Goal: Task Accomplishment & Management: Manage account settings

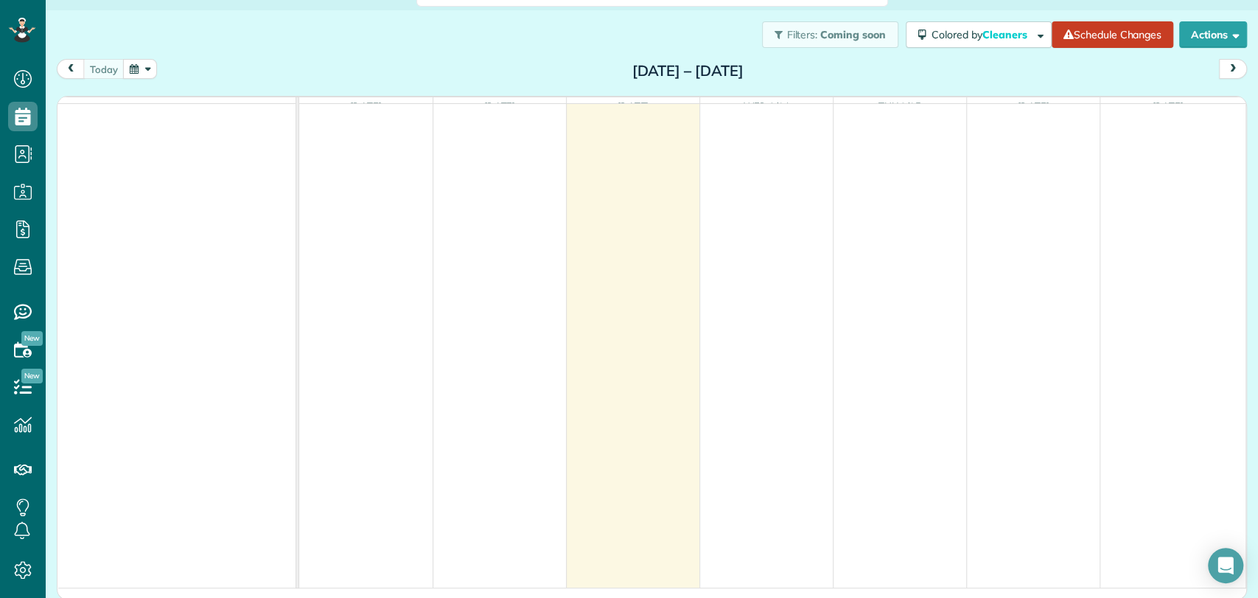
scroll to position [24, 0]
click at [467, 58] on div "[DATE] [DATE] – [DATE]" at bounding box center [652, 71] width 1191 height 27
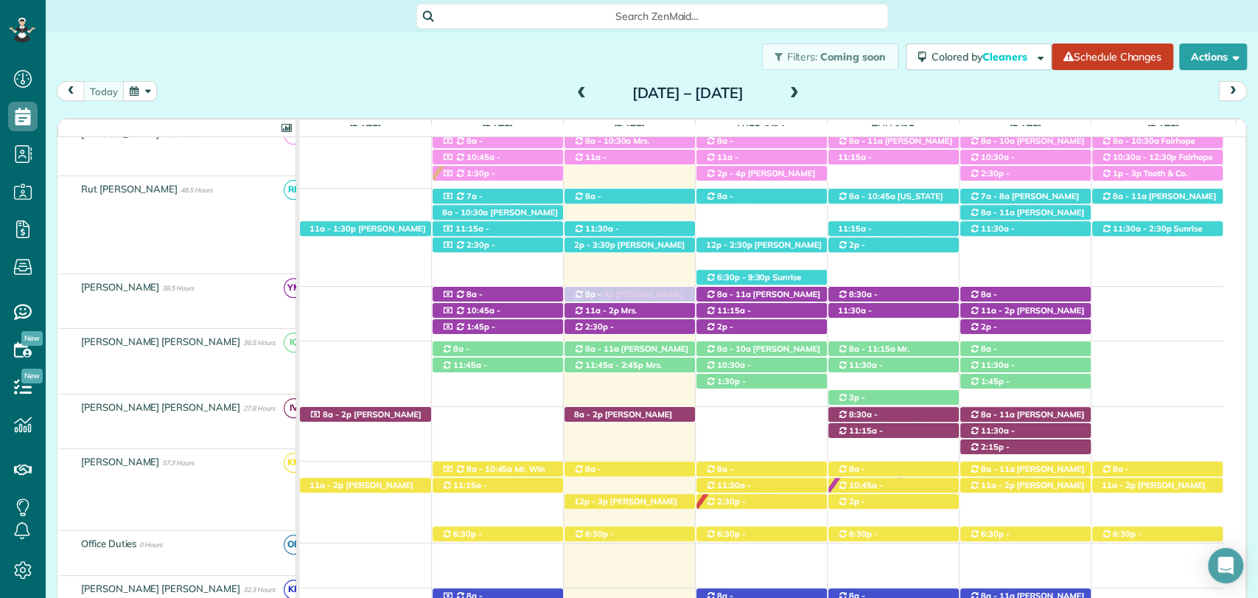
scroll to position [415, 0]
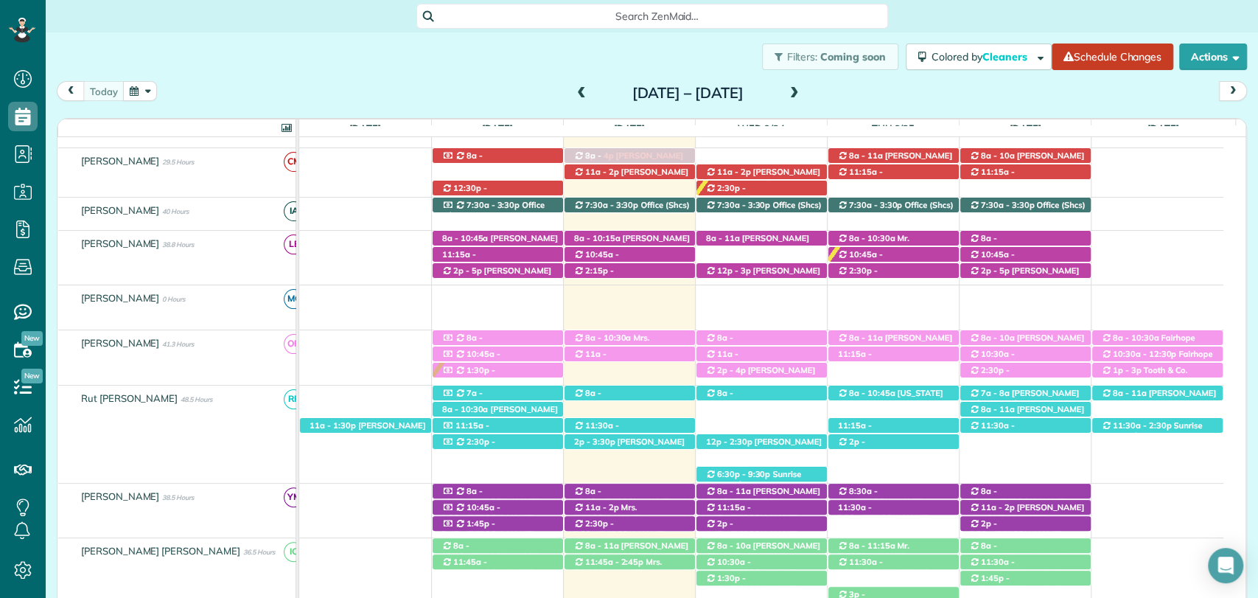
drag, startPoint x: 619, startPoint y: 467, endPoint x: 607, endPoint y: 184, distance: 282.6
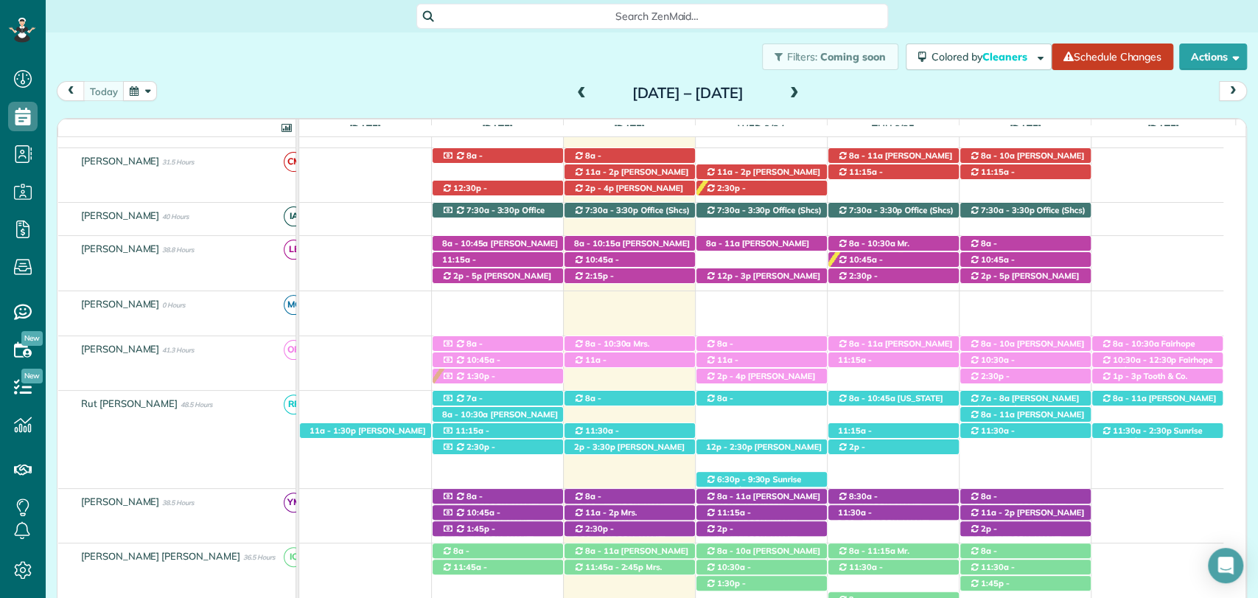
scroll to position [543, 0]
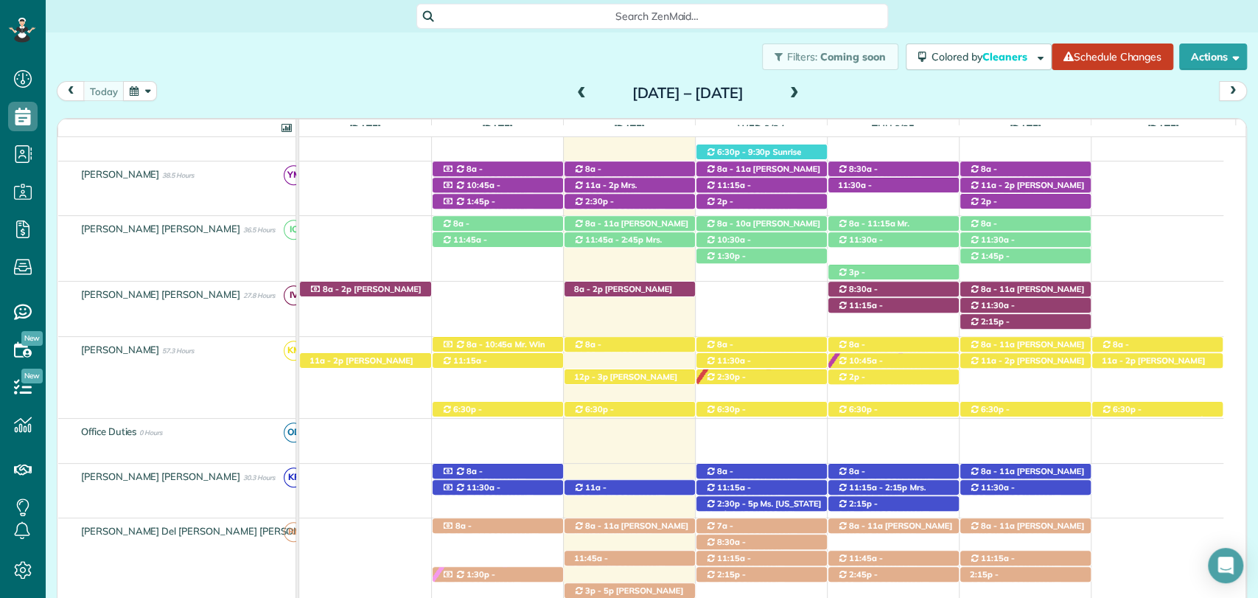
click at [912, 82] on div "today Sunday Sep 21 – Saturday Sep 27, 2025" at bounding box center [652, 94] width 1191 height 27
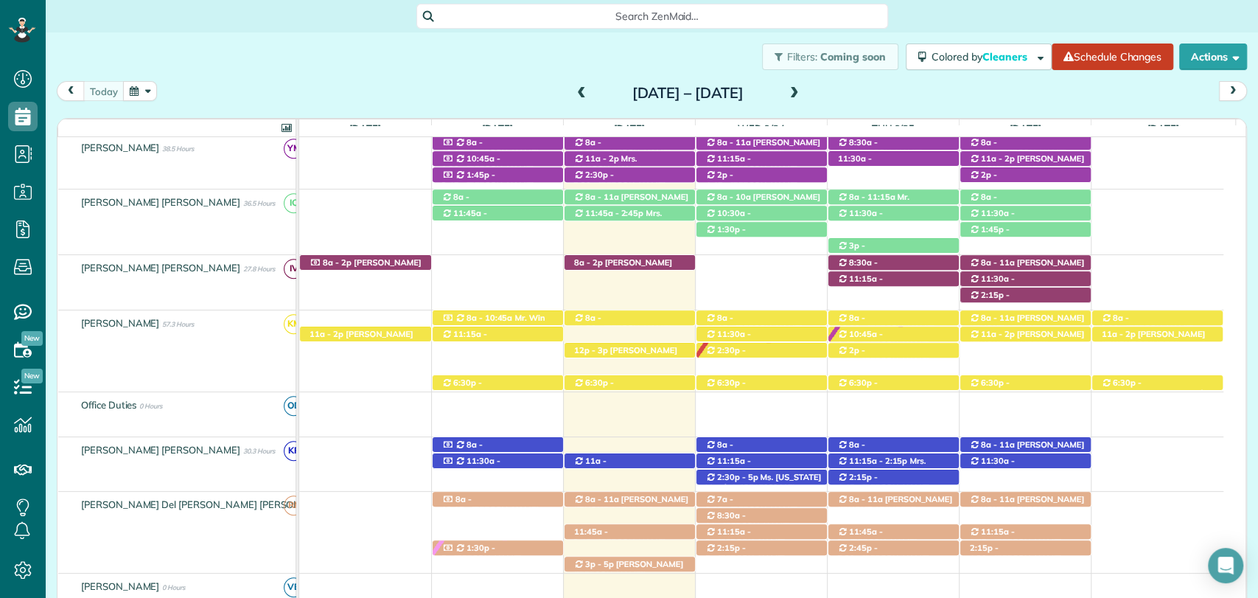
scroll to position [573, 0]
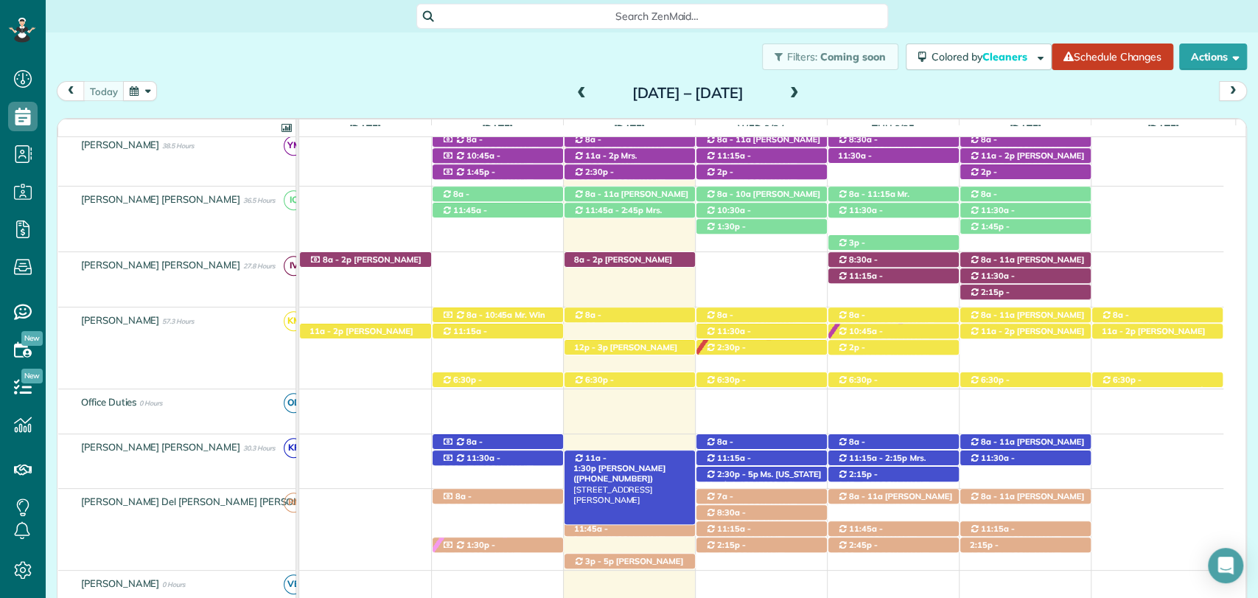
click at [606, 456] on span "11a - 1:30p" at bounding box center [590, 463] width 33 height 21
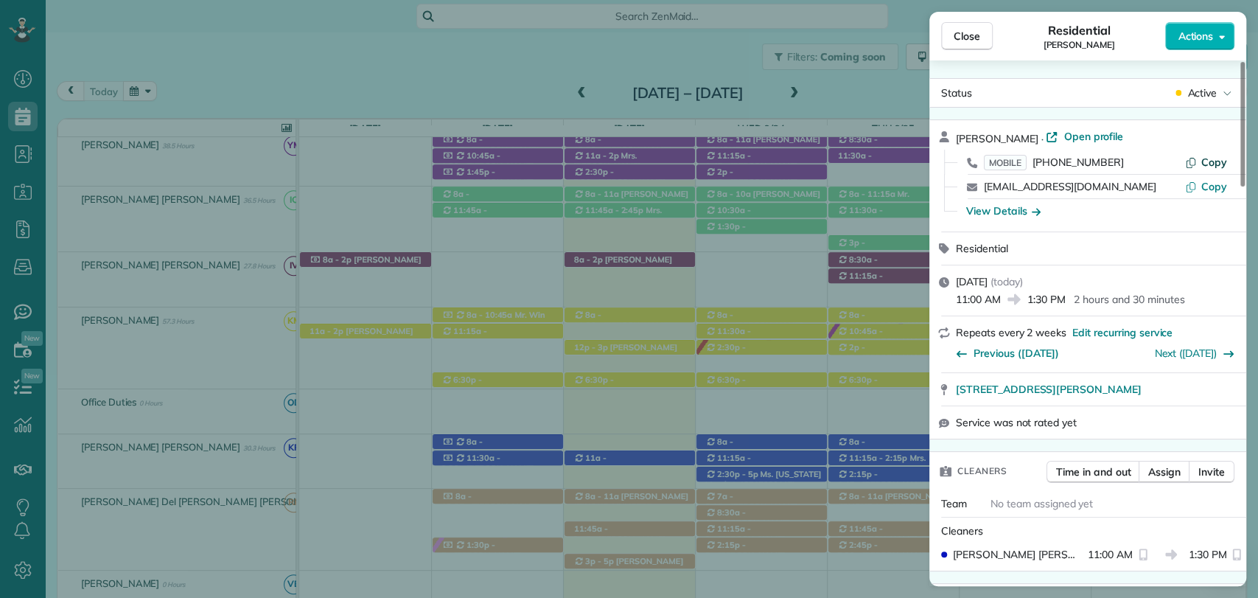
click at [1219, 159] on span "Copy" at bounding box center [1215, 162] width 26 height 13
drag, startPoint x: 1036, startPoint y: 568, endPoint x: 1037, endPoint y: 556, distance: 11.8
click at [1036, 568] on div "Cleaners Kellin Merari Reyes 11:00 AM 1:30 PM" at bounding box center [1088, 544] width 317 height 53
click at [961, 37] on span "Close" at bounding box center [967, 36] width 27 height 15
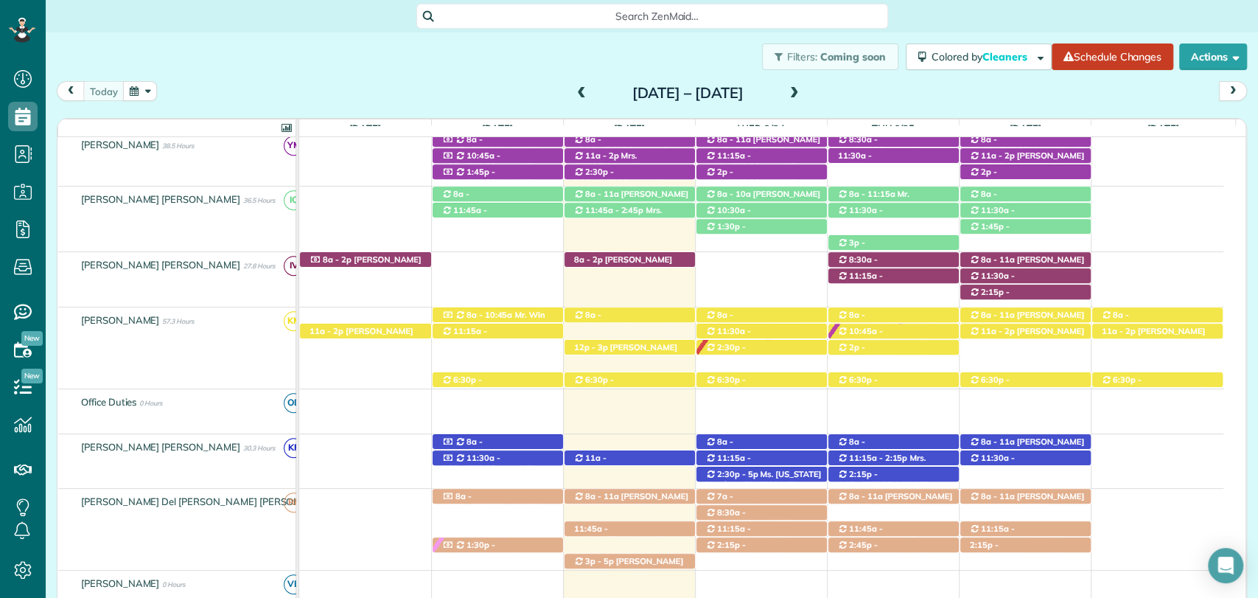
click at [434, 57] on div "Filters: Coming soon Colored by Cleaners Color by Cleaner Color by Team Color b…" at bounding box center [652, 56] width 1213 height 49
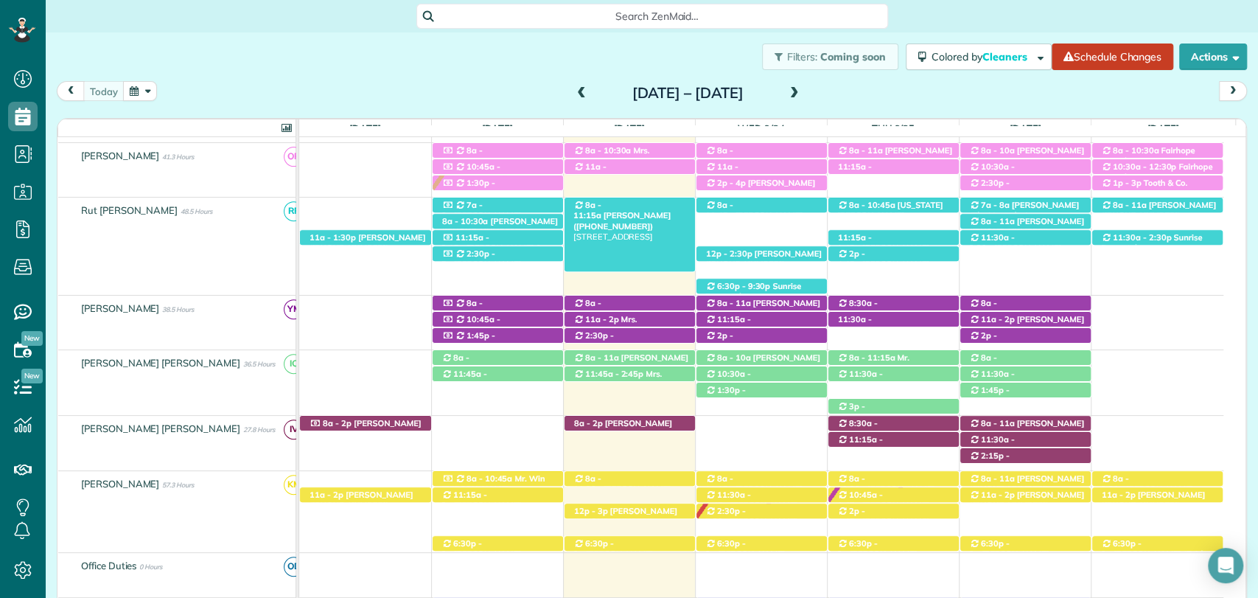
scroll to position [327, 0]
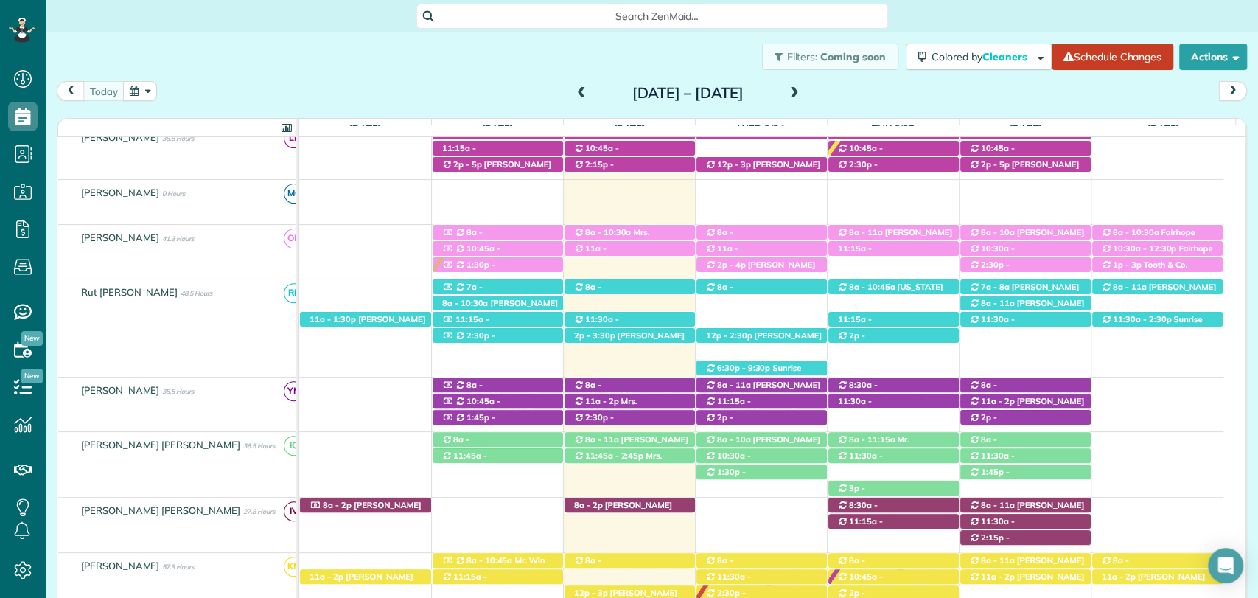
click at [473, 81] on div "today Sunday Sep 21 – Saturday Sep 27, 2025" at bounding box center [652, 94] width 1191 height 27
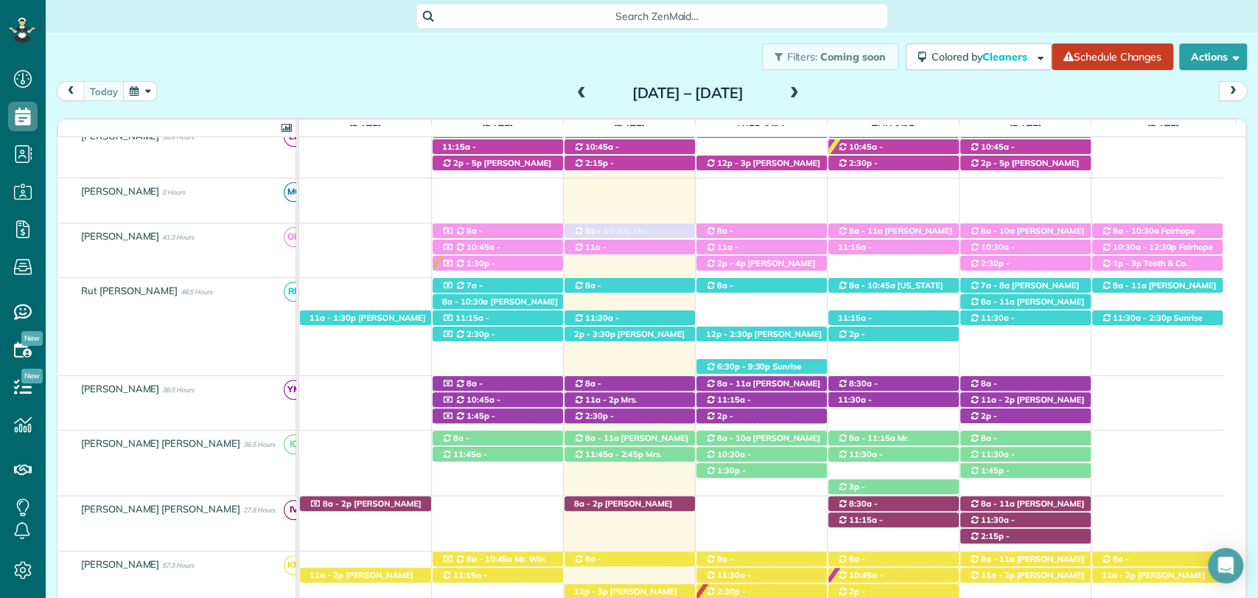
drag, startPoint x: 623, startPoint y: 537, endPoint x: 599, endPoint y: 255, distance: 283.4
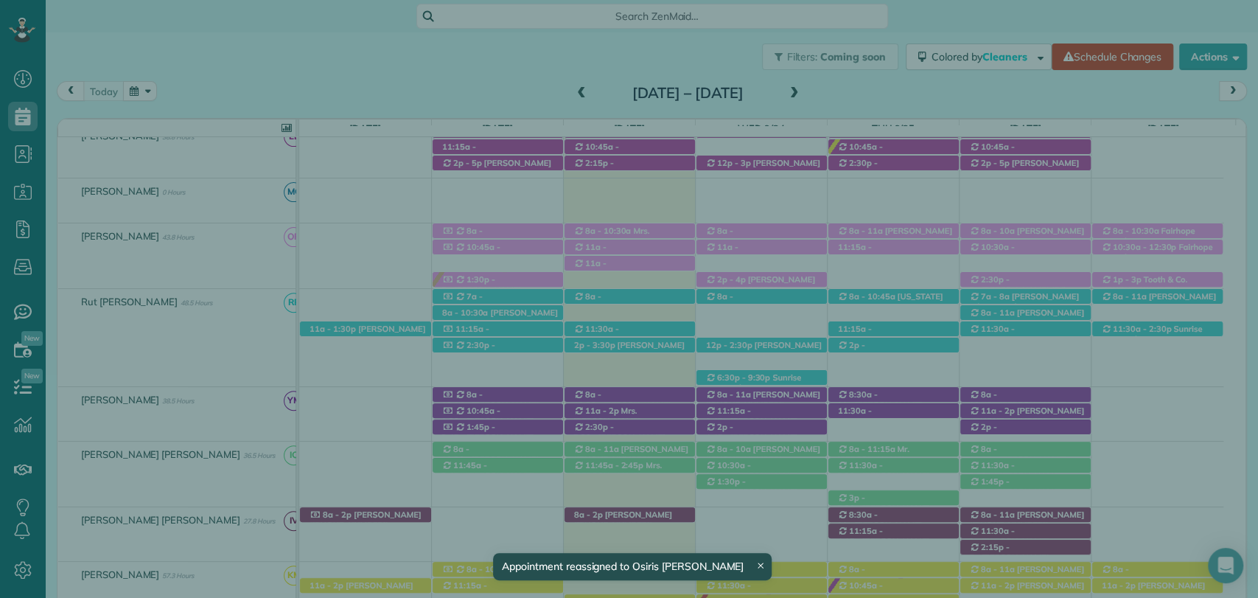
click at [1215, 43] on button "Actions" at bounding box center [1200, 36] width 69 height 28
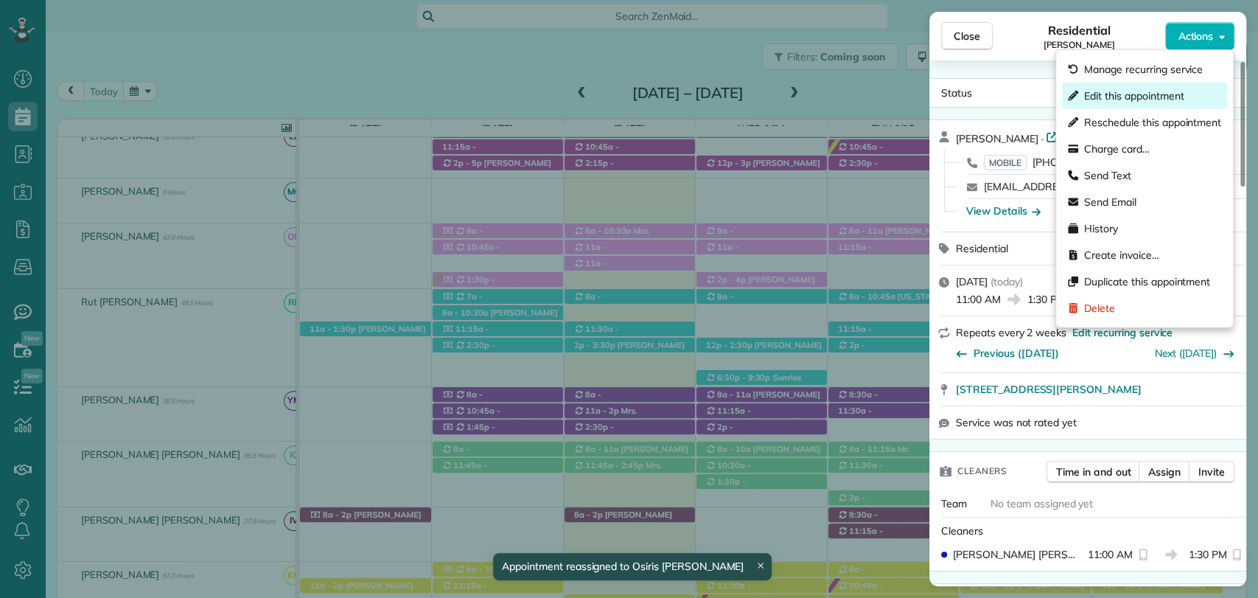
click at [1168, 95] on span "Edit this appointment" at bounding box center [1135, 95] width 100 height 15
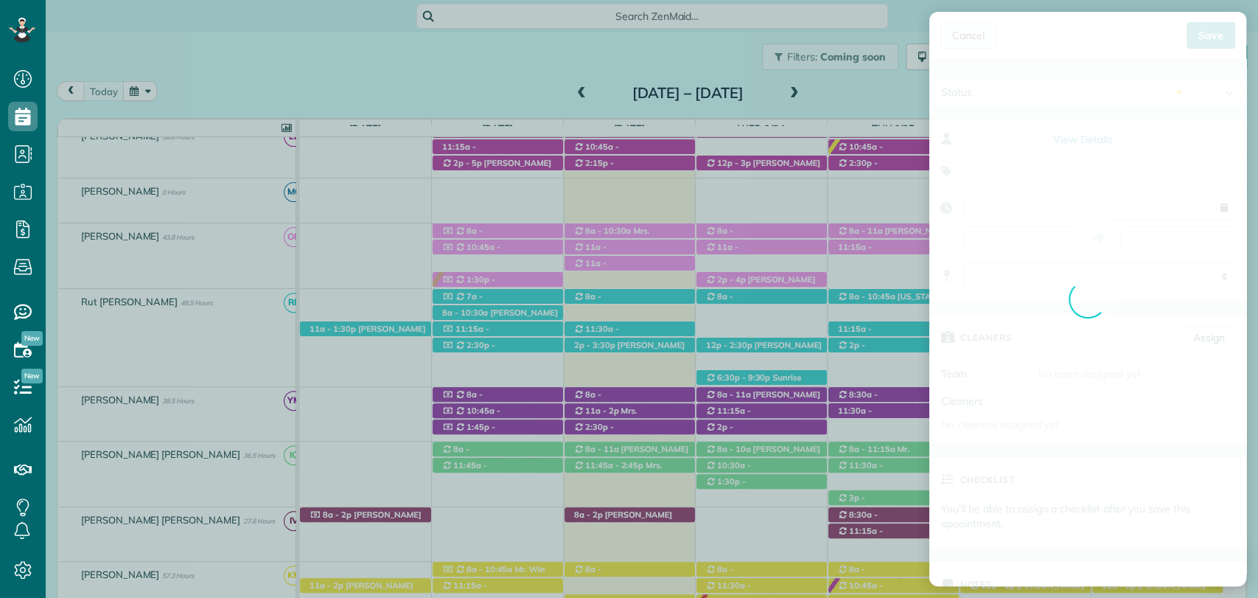
type input "**********"
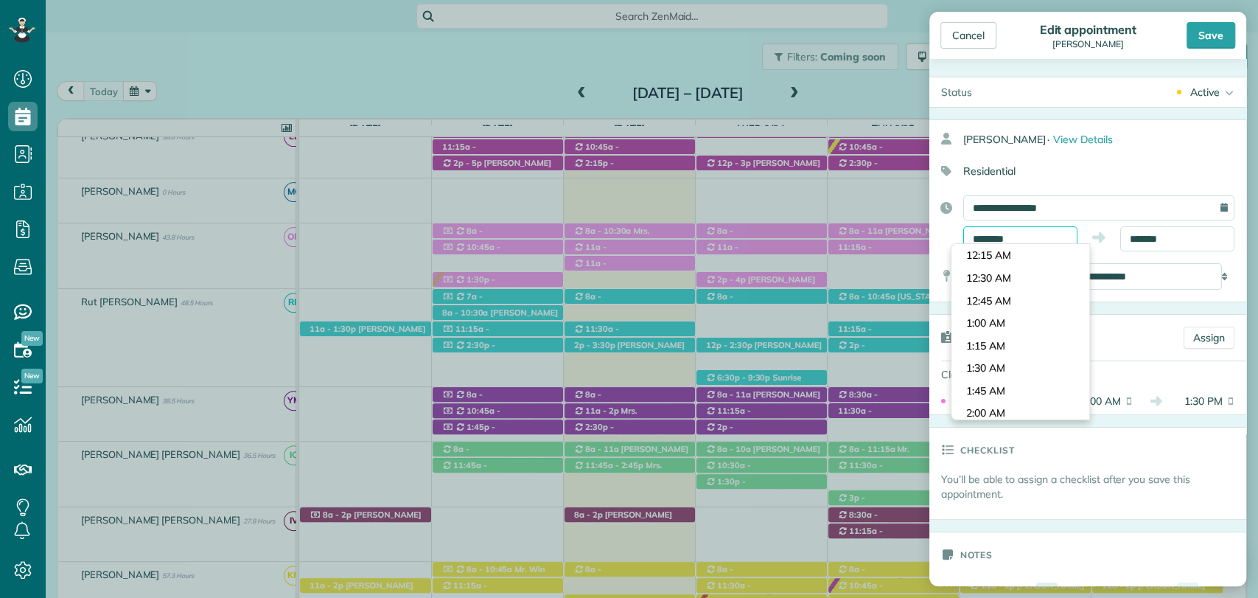
click at [1017, 237] on input "********" at bounding box center [1021, 238] width 114 height 25
type input "*******"
click at [992, 279] on body "Dashboard Scheduling Calendar View List View Dispatch View - Weekly scheduling …" at bounding box center [629, 299] width 1258 height 598
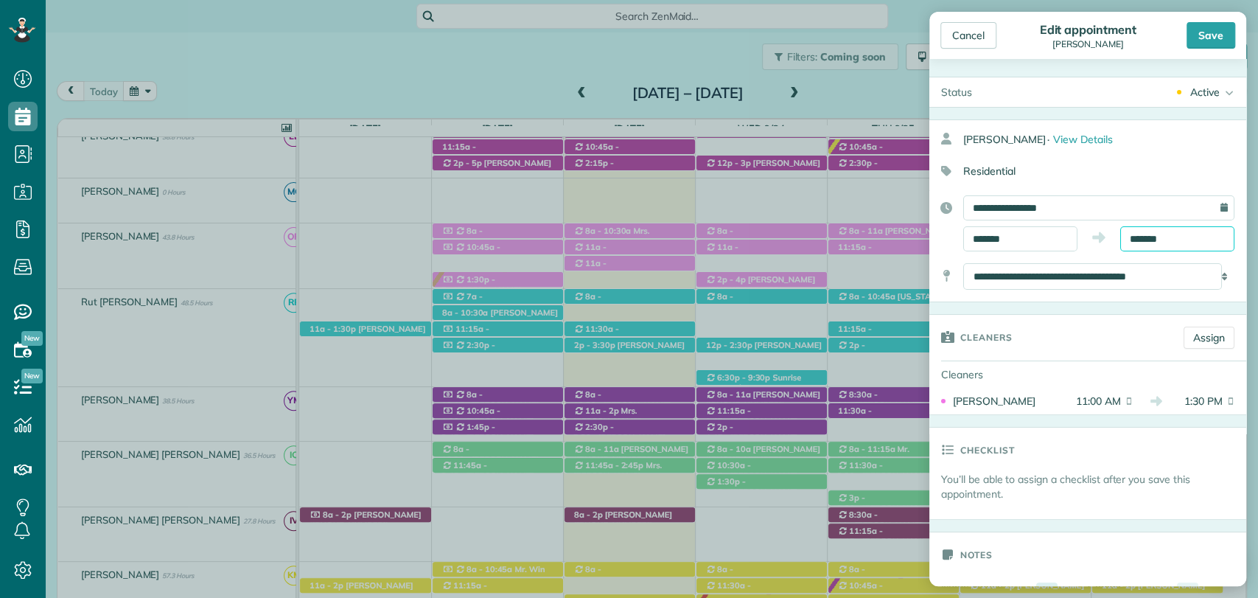
click at [1132, 243] on body "Dashboard Scheduling Calendar View List View Dispatch View - Weekly scheduling …" at bounding box center [629, 299] width 1258 height 598
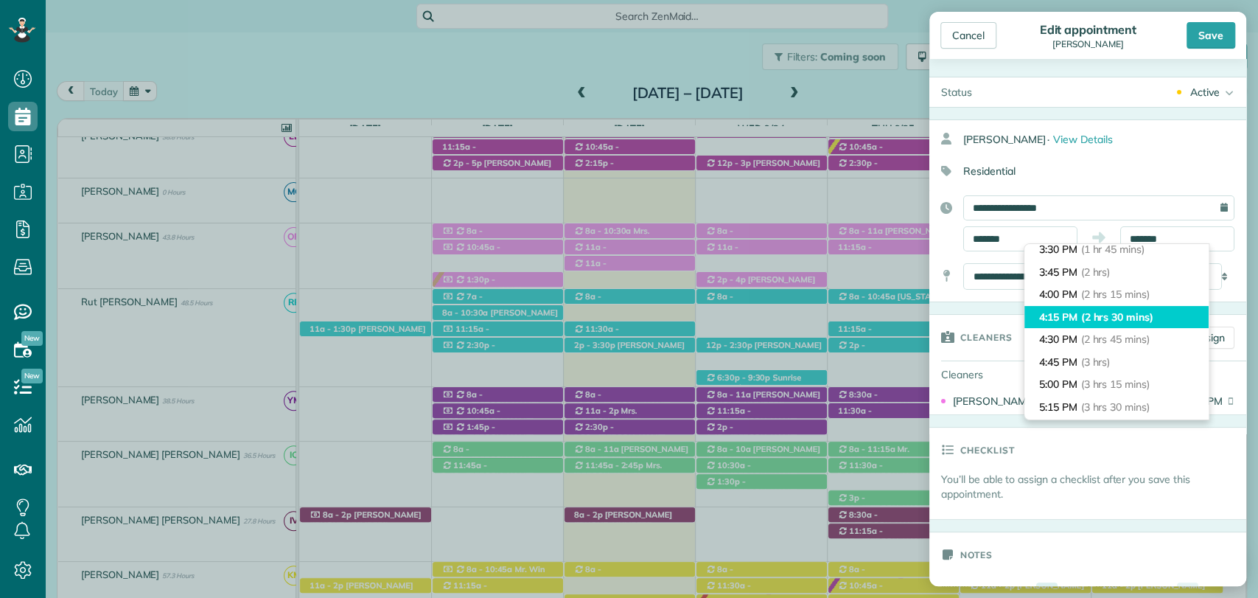
type input "*******"
click at [1128, 313] on span "(2 hrs 30 mins)" at bounding box center [1118, 316] width 72 height 13
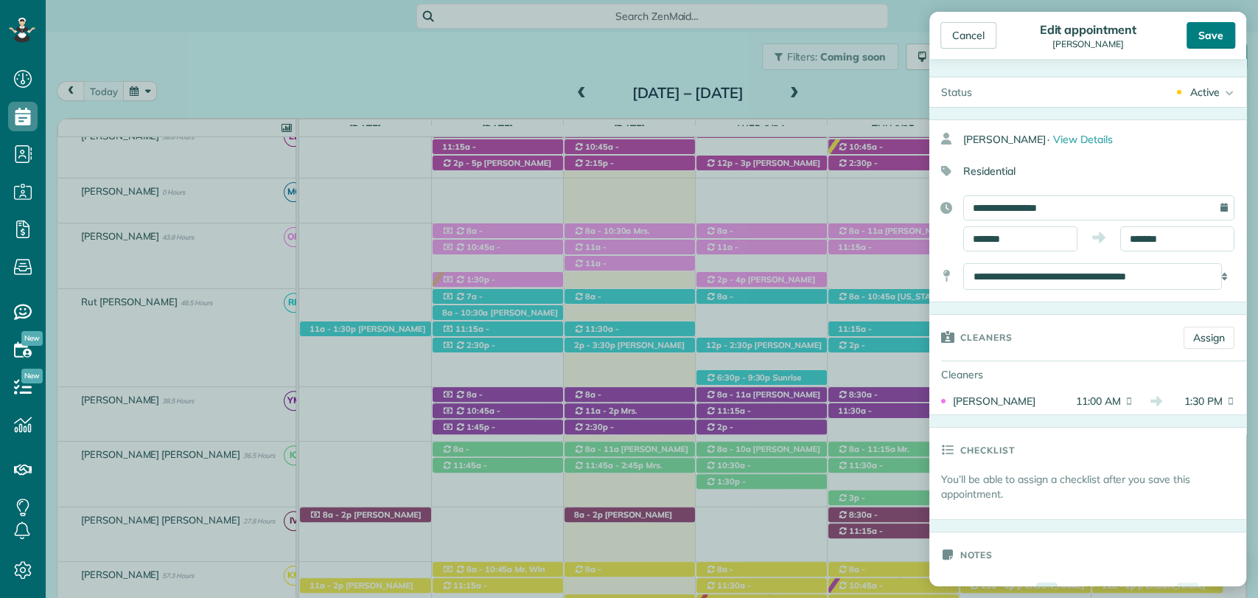
click at [1217, 31] on div "Save" at bounding box center [1211, 35] width 49 height 27
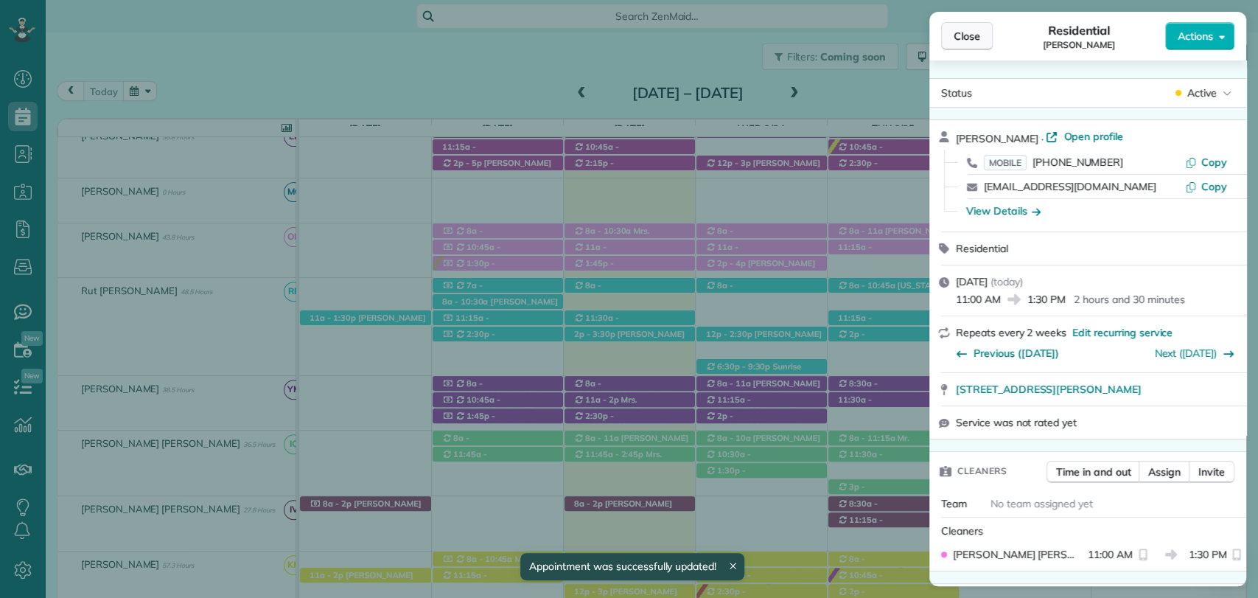
click at [967, 41] on span "Close" at bounding box center [967, 36] width 27 height 15
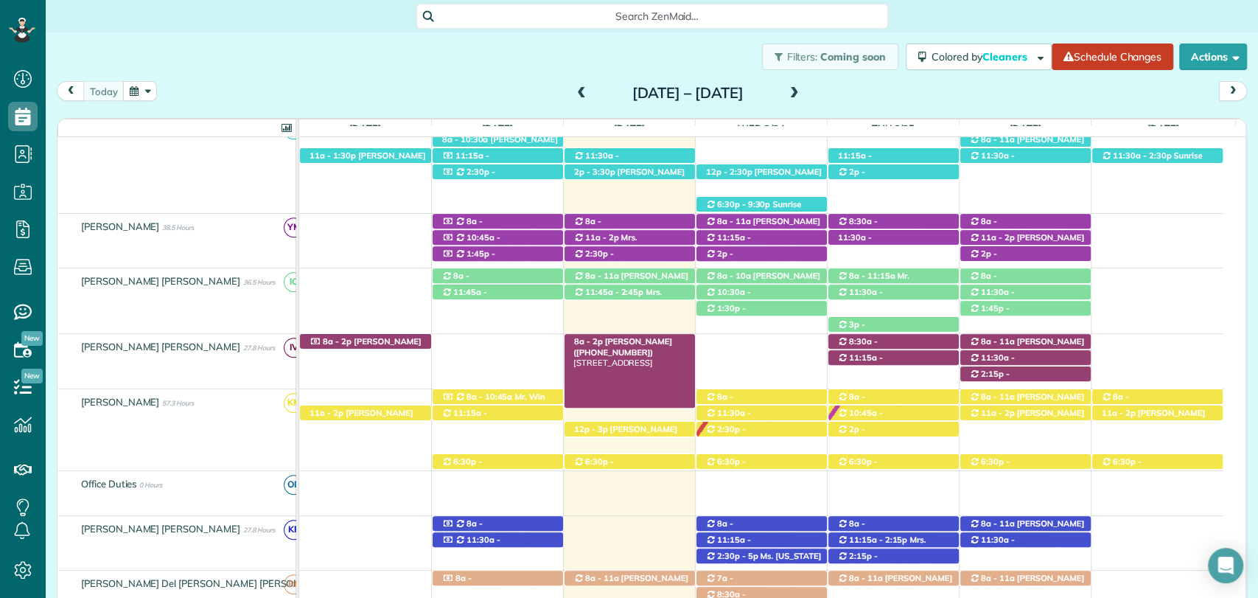
click at [616, 344] on span "Abby Dean (+14252814757)" at bounding box center [623, 346] width 99 height 21
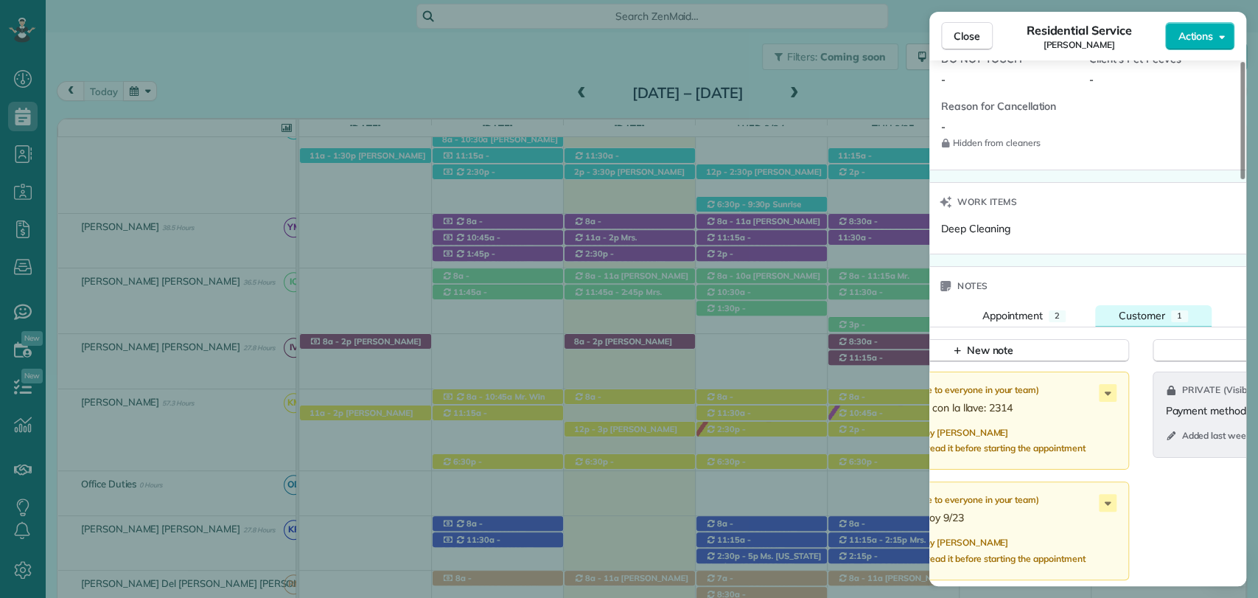
click at [1138, 309] on span "Customer" at bounding box center [1142, 315] width 46 height 13
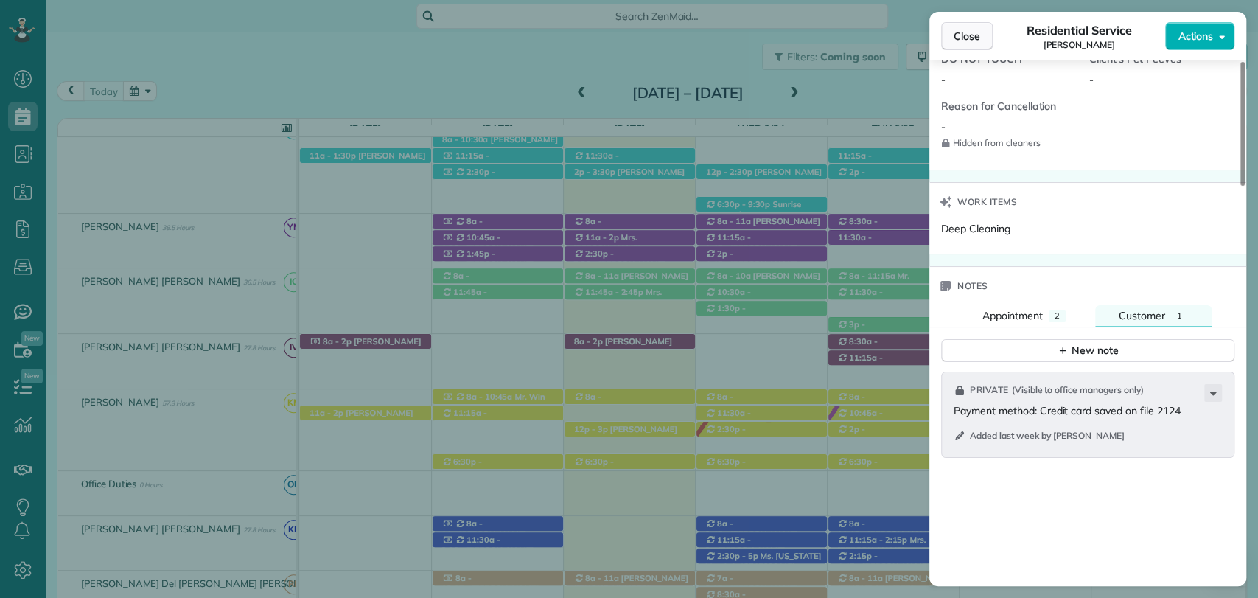
click at [958, 37] on span "Close" at bounding box center [967, 36] width 27 height 15
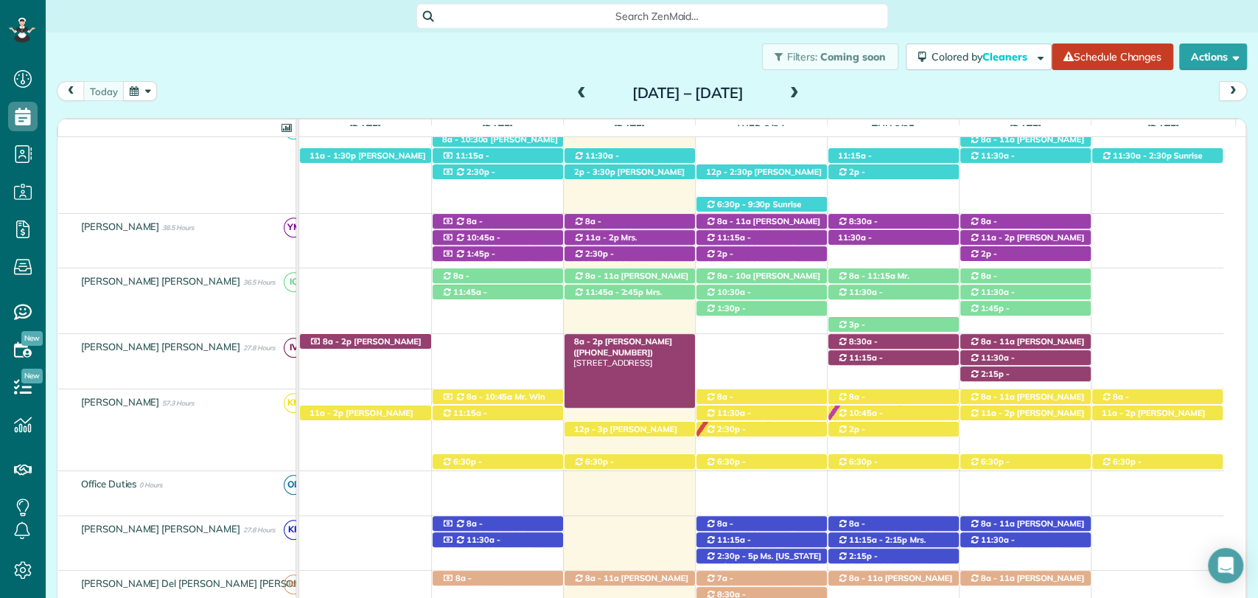
click at [637, 347] on div "8a - 2p Abby Dean (+14252814757) 696 Greenwood Ave - Fairhope, AL, 36532" at bounding box center [630, 341] width 130 height 15
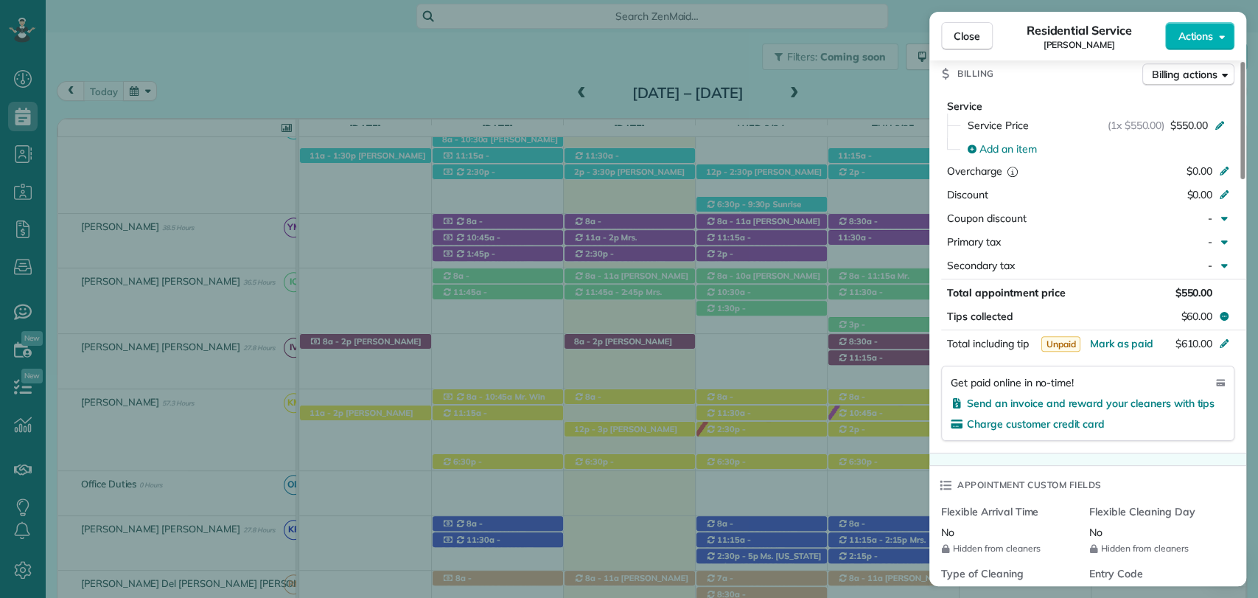
scroll to position [1321, 0]
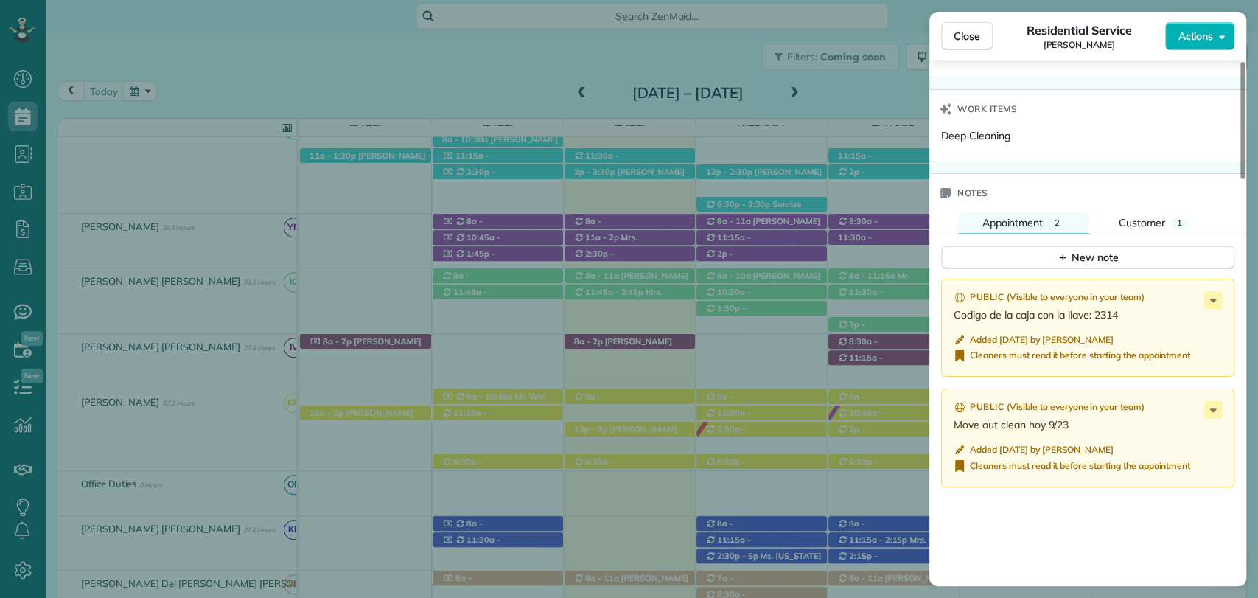
click at [1149, 193] on div "Notes" at bounding box center [1088, 193] width 317 height 38
click at [1150, 217] on span "Customer" at bounding box center [1142, 222] width 46 height 13
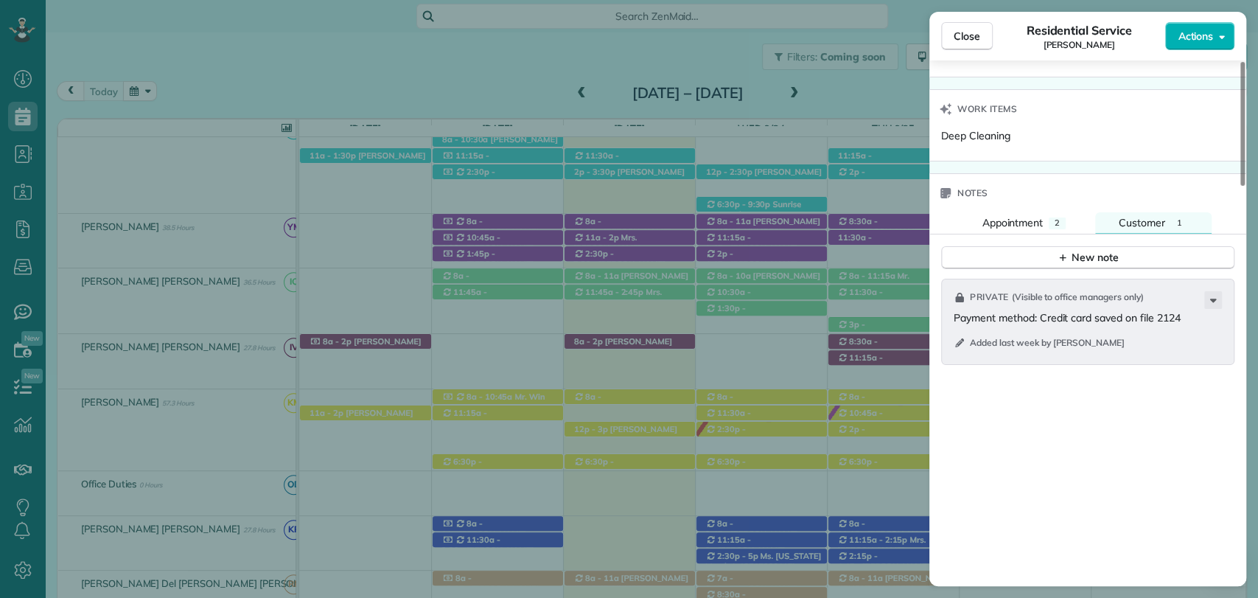
click at [964, 53] on div "Close Residential Service Abby Dean Actions" at bounding box center [1088, 36] width 317 height 49
click at [967, 42] on span "Close" at bounding box center [967, 36] width 27 height 15
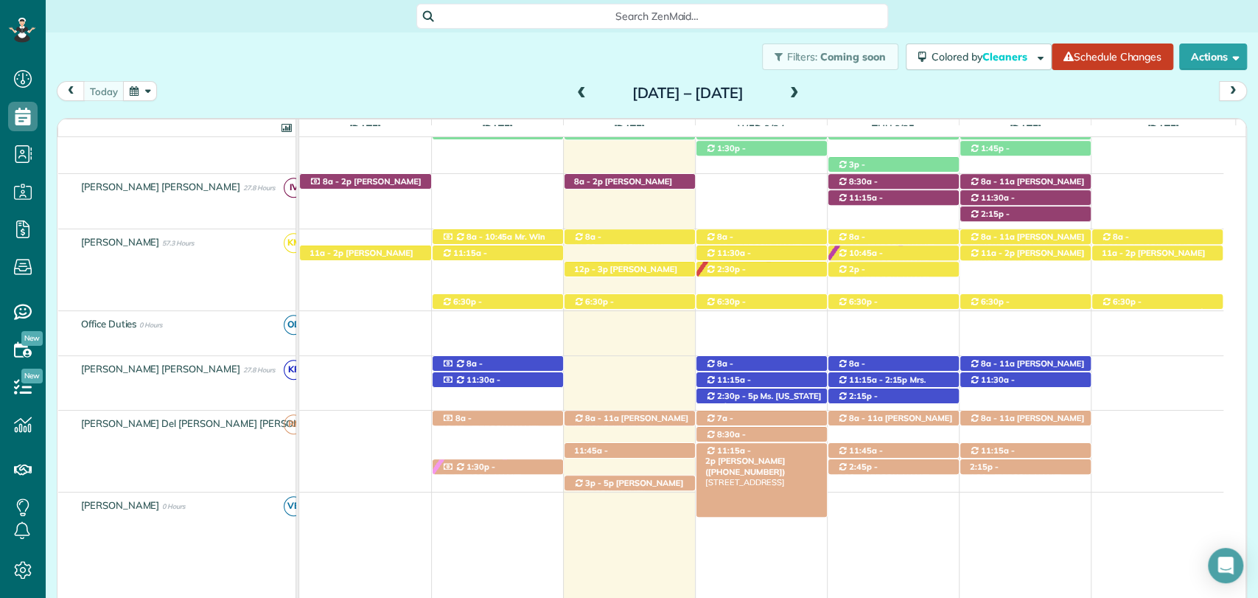
scroll to position [737, 0]
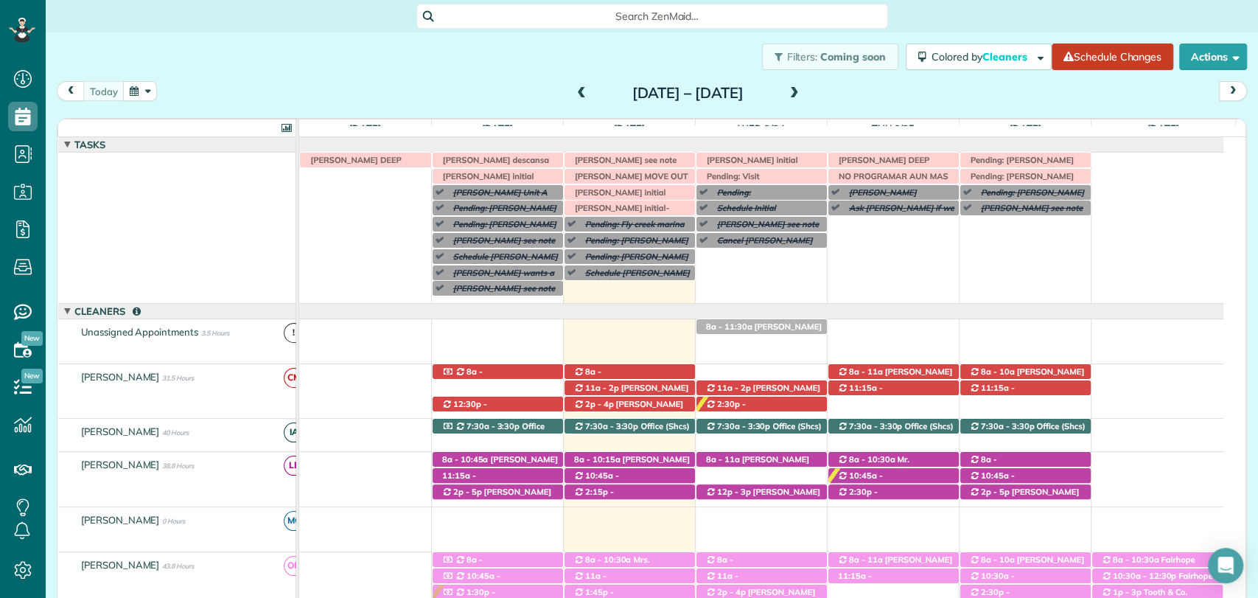
click at [460, 60] on div "Filters: Coming soon Colored by Cleaners Color by Cleaner Color by Team Color b…" at bounding box center [652, 56] width 1213 height 49
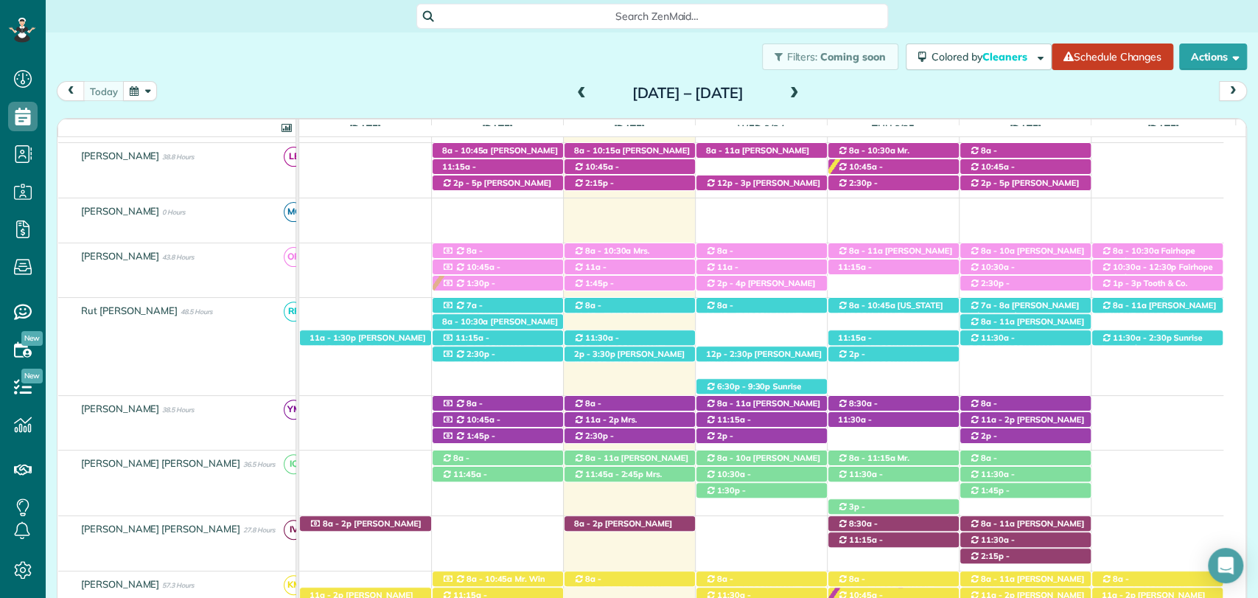
scroll to position [327, 0]
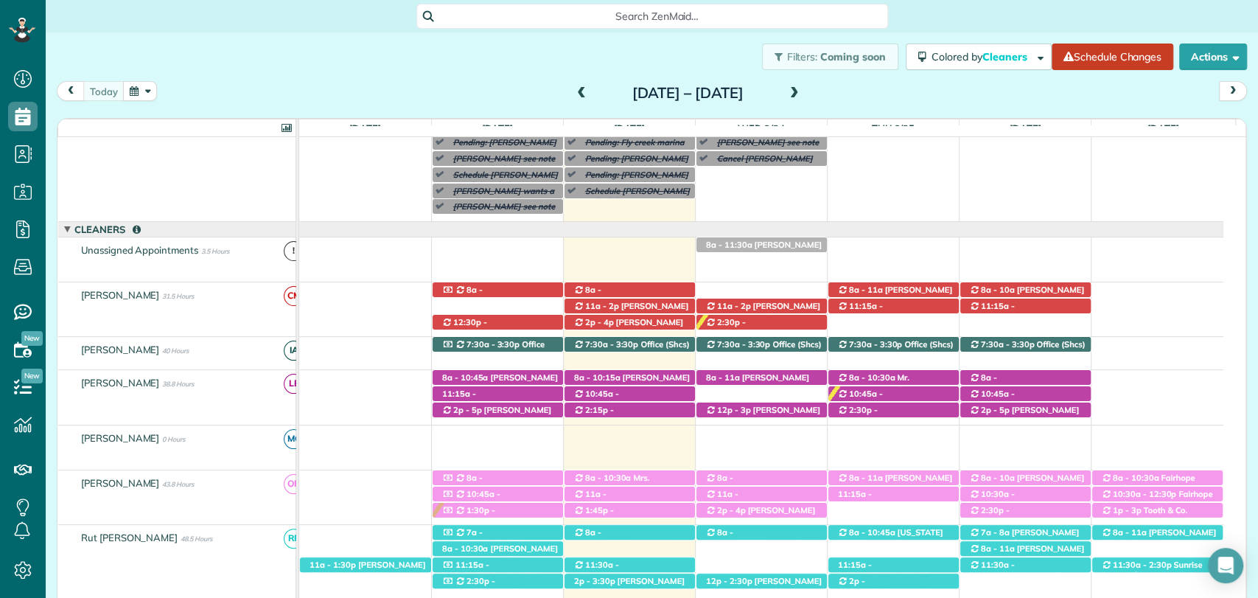
click at [495, 63] on div "Filters: Coming soon Colored by Cleaners Color by Cleaner Color by Team Color b…" at bounding box center [652, 56] width 1213 height 49
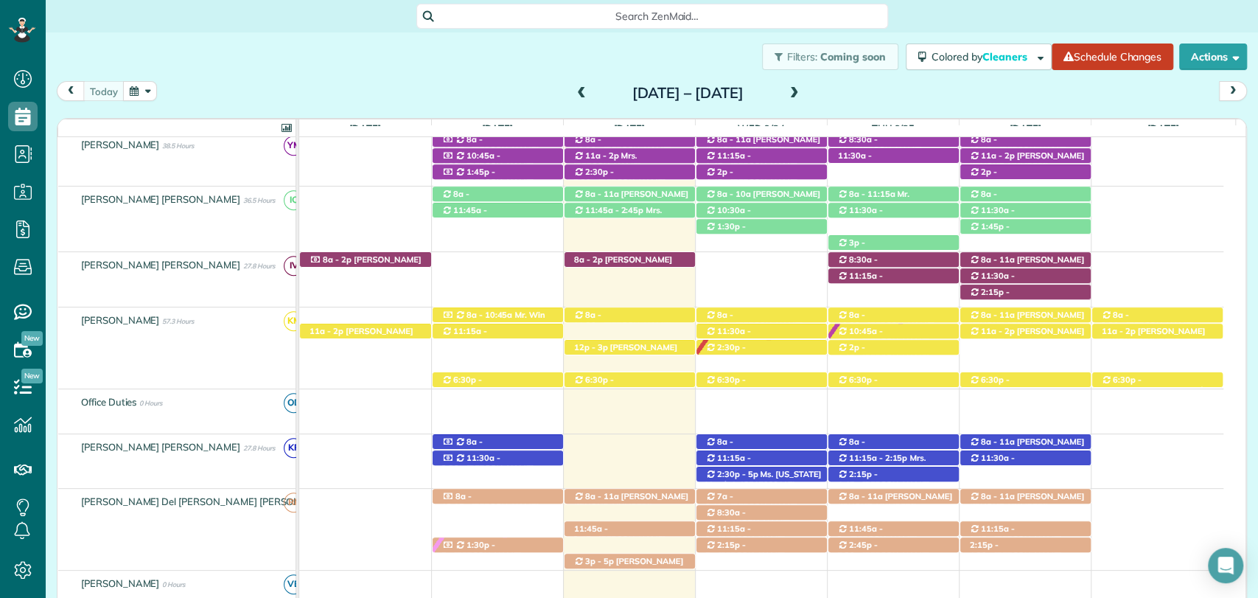
scroll to position [348, 0]
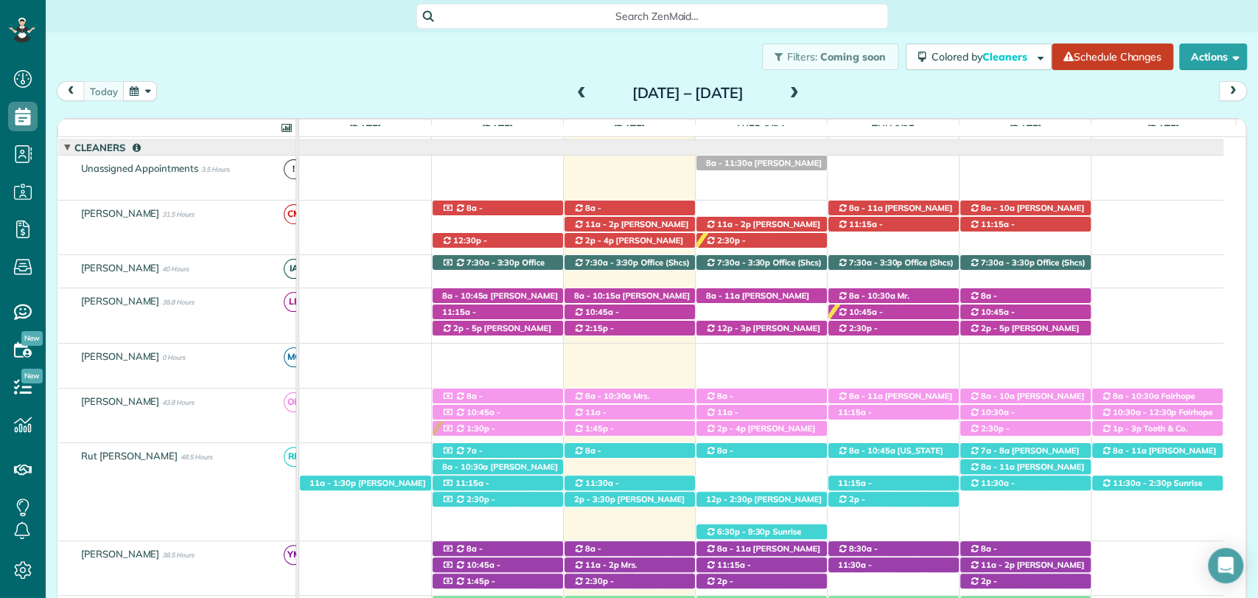
click at [481, 48] on div "Filters: Coming soon Colored by Cleaners Color by Cleaner Color by Team Color b…" at bounding box center [652, 56] width 1213 height 49
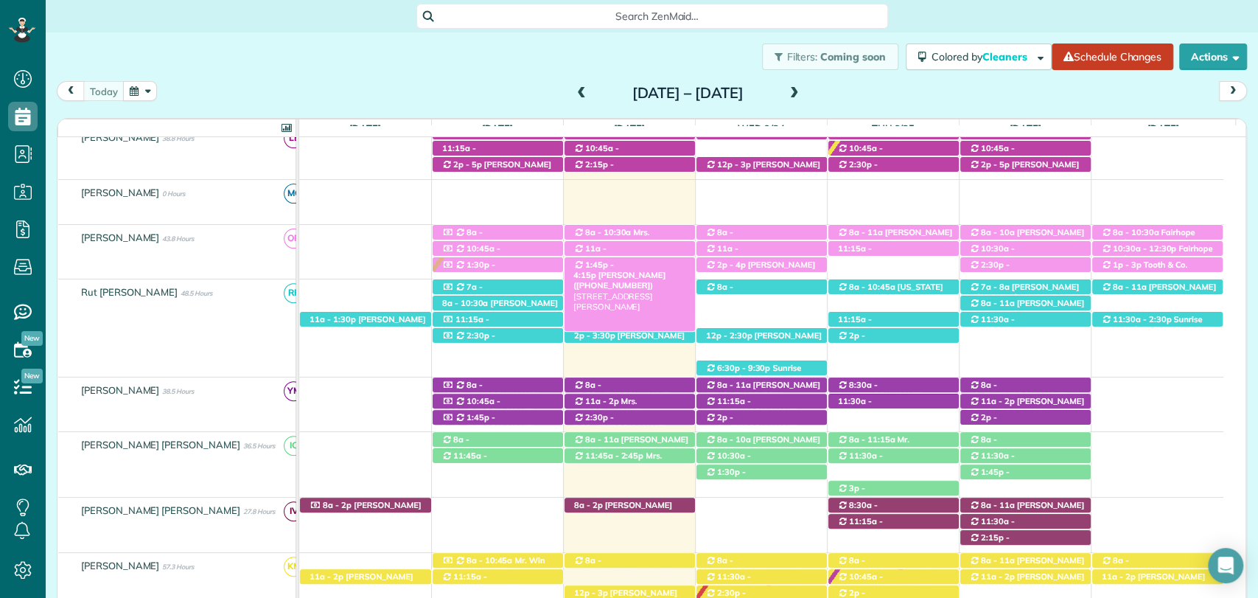
click at [631, 270] on span "Lisa Bailey (+12052752368)" at bounding box center [620, 280] width 92 height 21
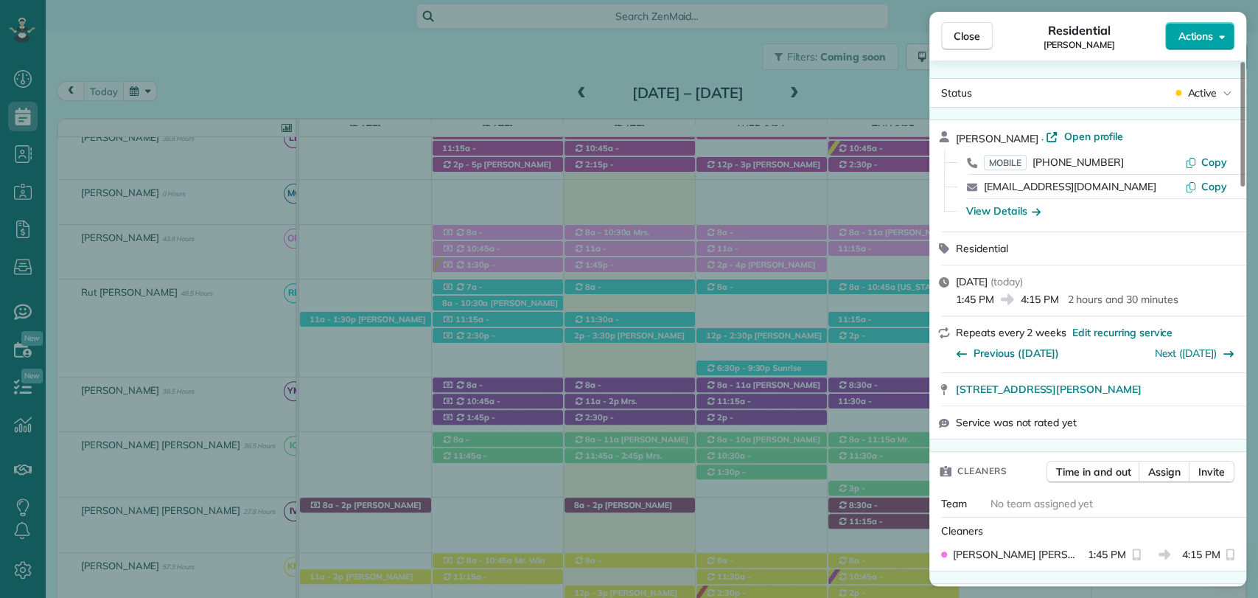
click at [1202, 41] on span "Actions" at bounding box center [1195, 36] width 35 height 15
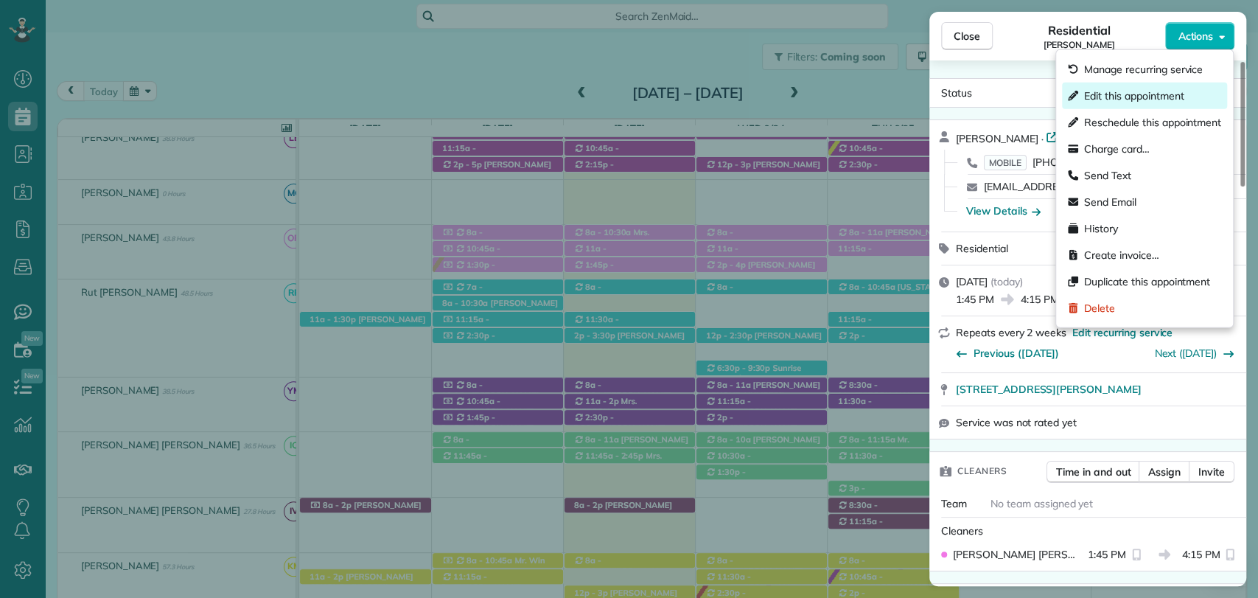
click at [1169, 96] on span "Edit this appointment" at bounding box center [1135, 95] width 100 height 15
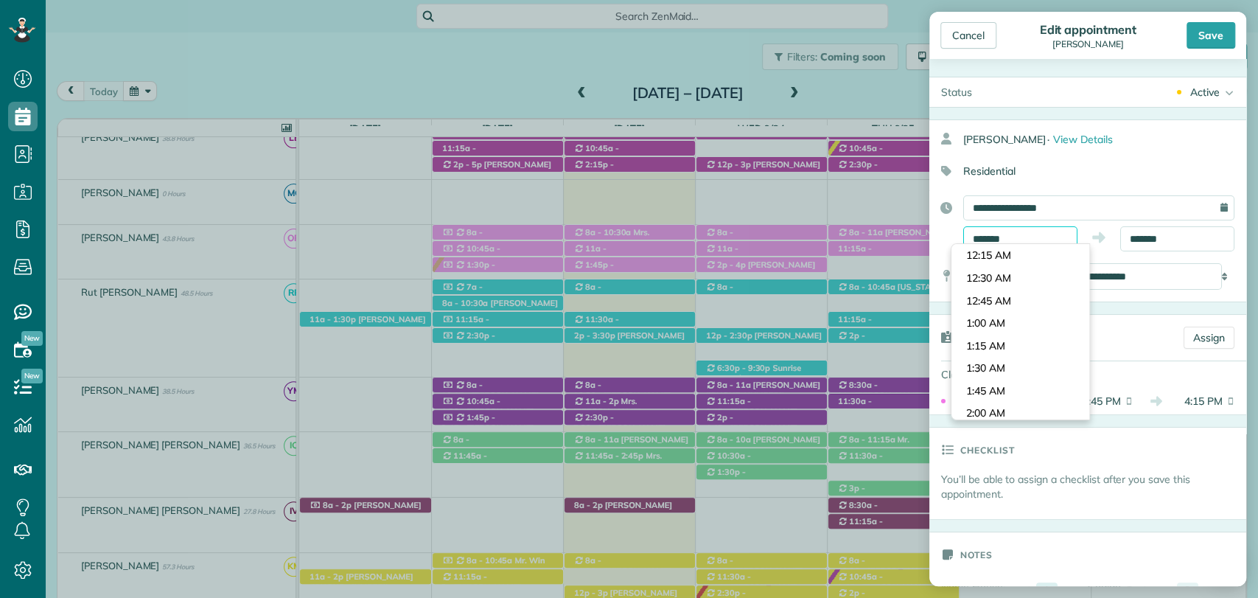
click at [1005, 242] on input "*******" at bounding box center [1021, 238] width 114 height 25
click at [980, 37] on div "Cancel" at bounding box center [969, 35] width 56 height 27
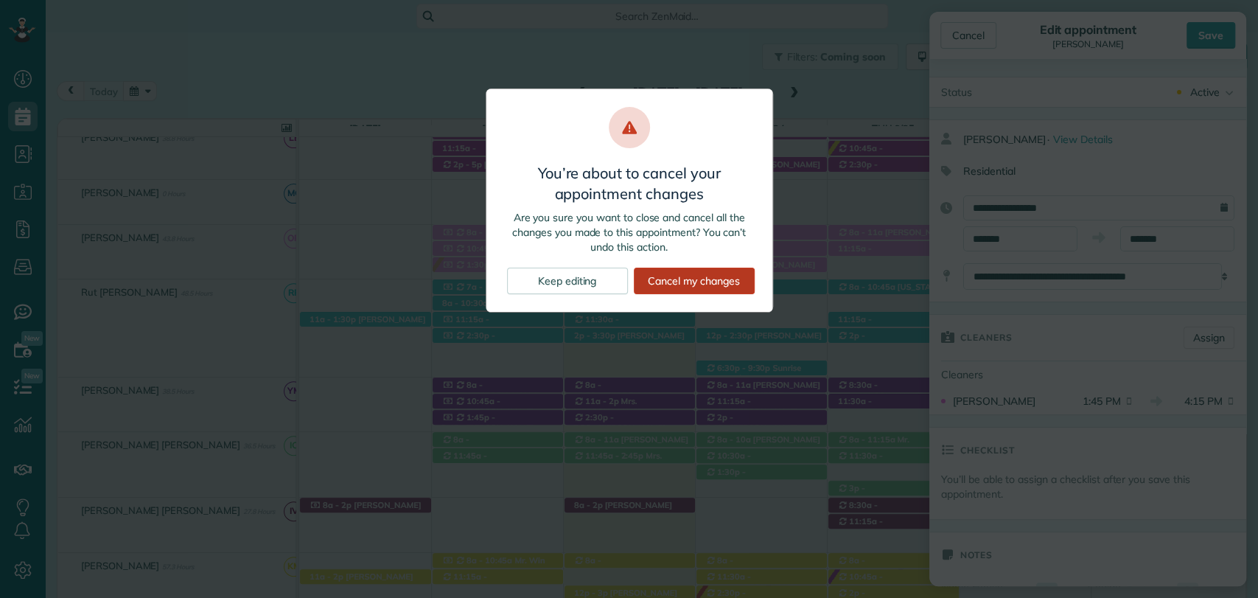
click at [699, 279] on div "Cancel my changes" at bounding box center [694, 281] width 121 height 27
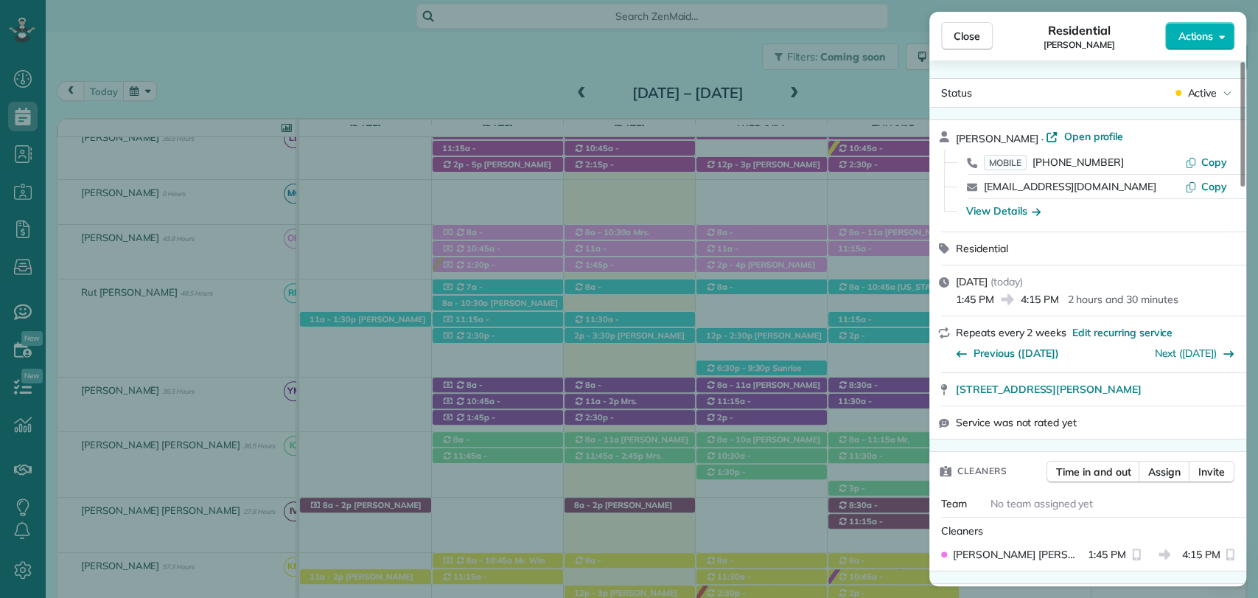
click at [636, 248] on div "Close Residential Lisa Bailey Actions Status Active Lisa Bailey · Open profile …" at bounding box center [629, 299] width 1258 height 598
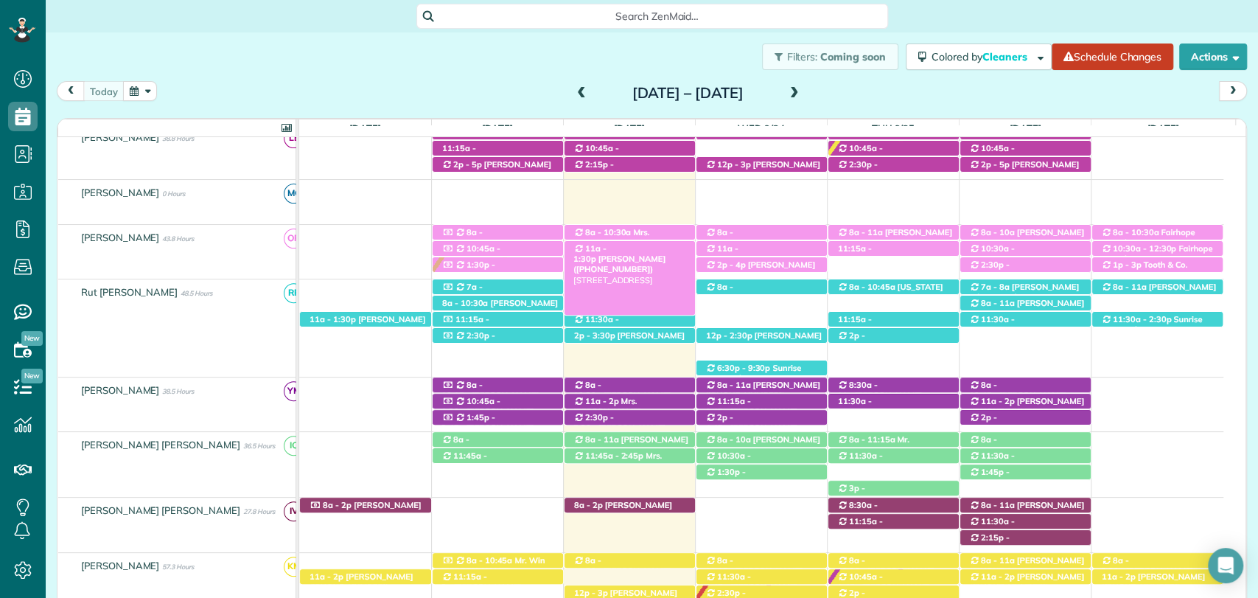
click at [655, 254] on span "Robin Reed (+12515080013)" at bounding box center [620, 264] width 92 height 21
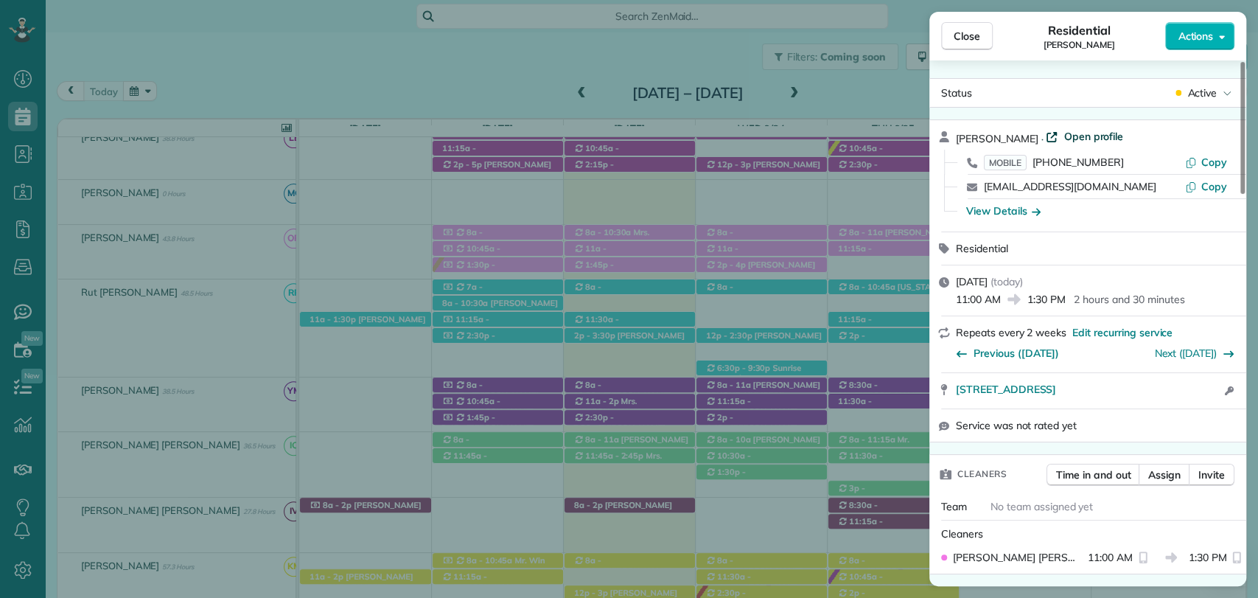
click at [1067, 131] on span "Open profile" at bounding box center [1094, 136] width 60 height 15
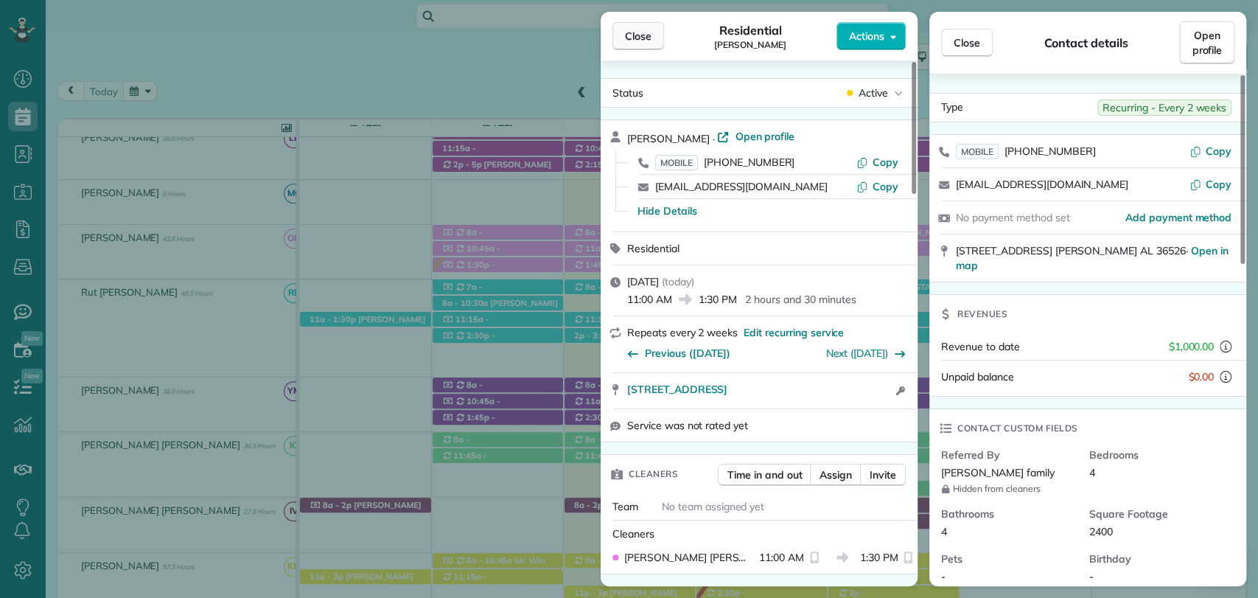
click at [646, 33] on span "Close" at bounding box center [638, 36] width 27 height 15
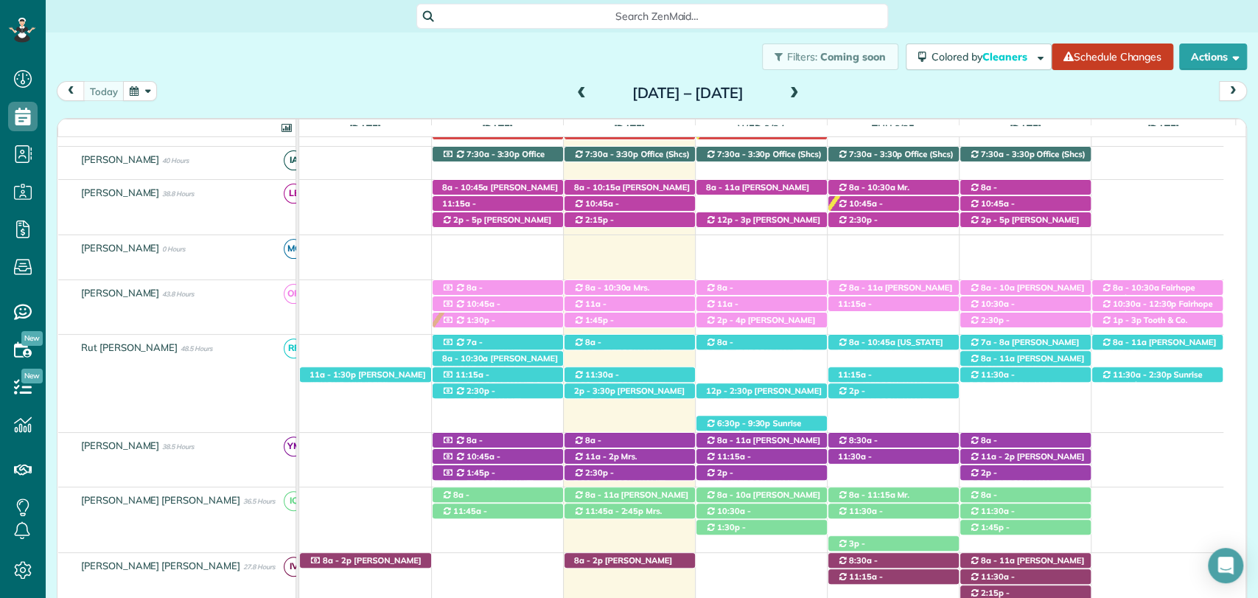
scroll to position [246, 0]
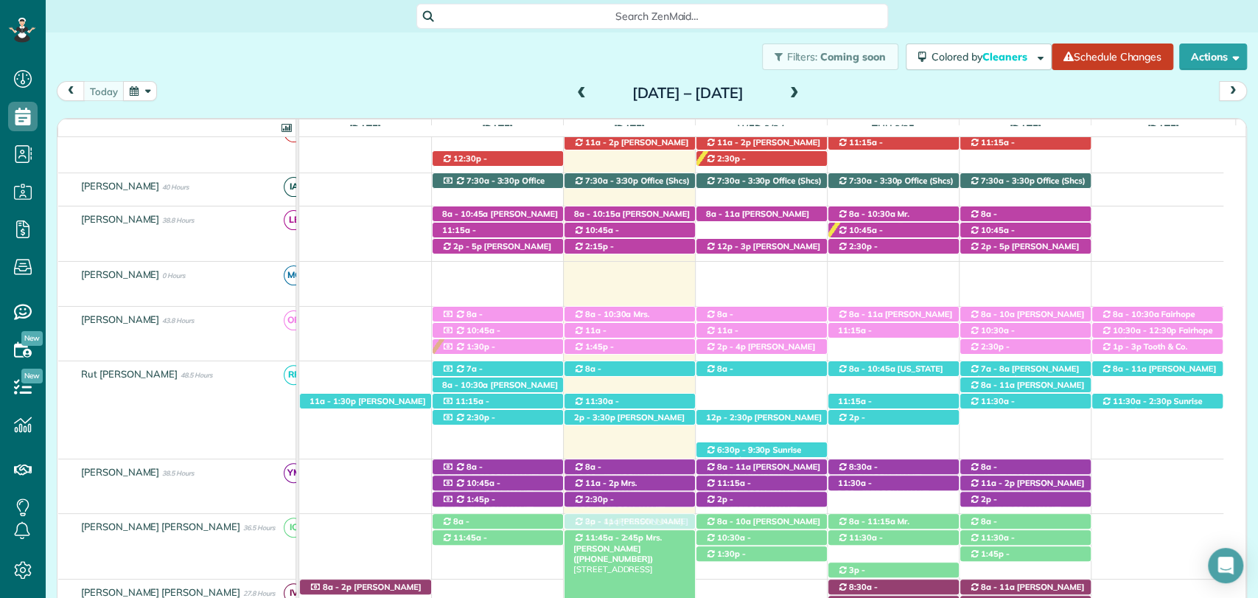
drag, startPoint x: 640, startPoint y: 156, endPoint x: 621, endPoint y: 534, distance: 378.7
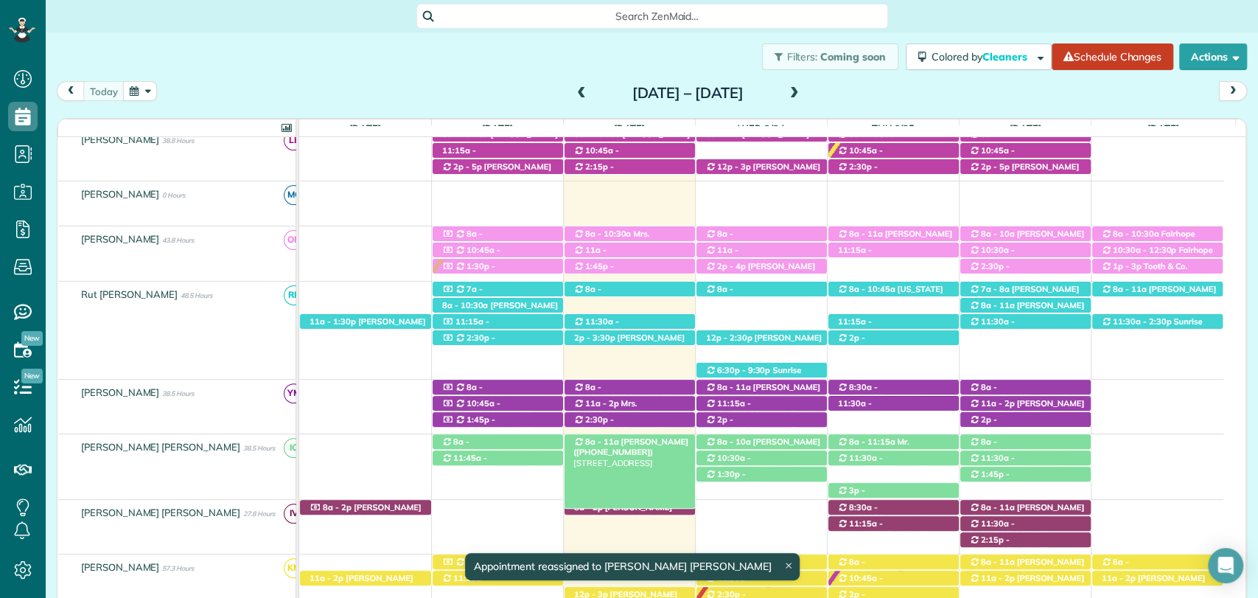
scroll to position [322, 0]
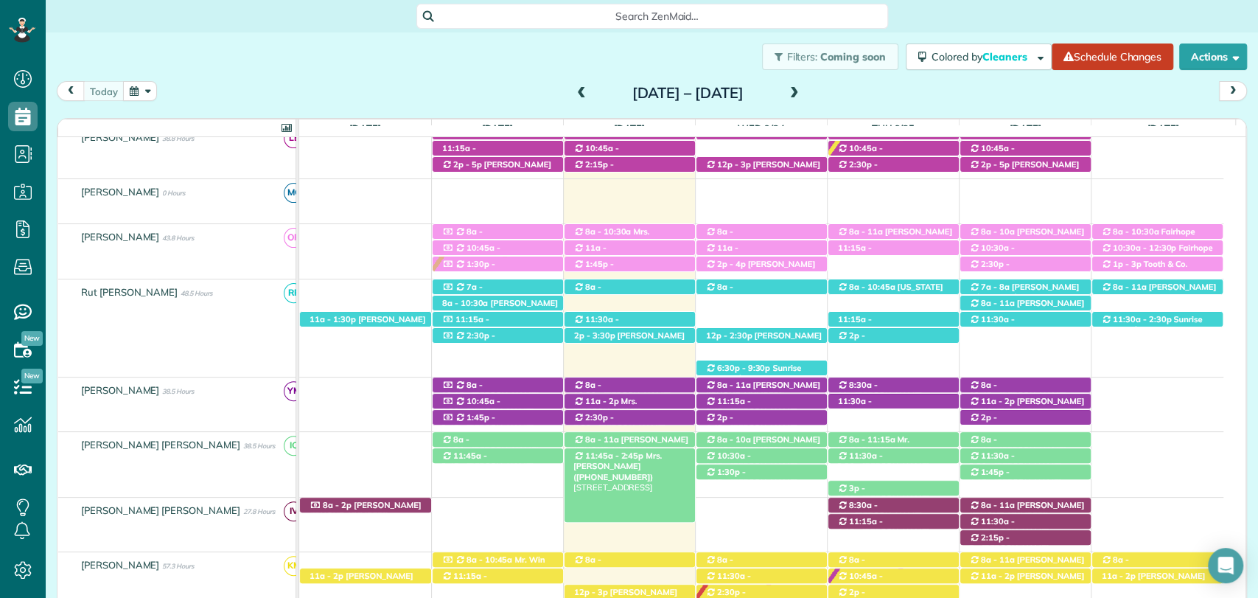
click at [662, 456] on span "Mrs. Allison Moore (+12515914224)" at bounding box center [618, 466] width 88 height 32
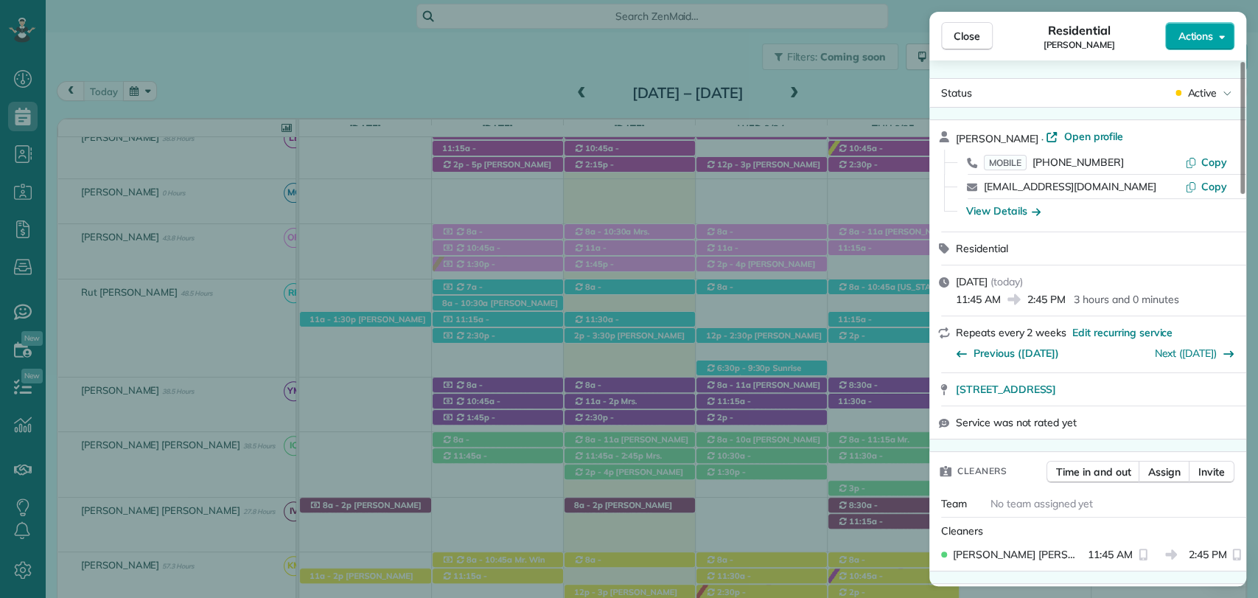
click at [1220, 22] on div "Close Residential Allison Moore Actions" at bounding box center [1088, 36] width 317 height 49
click at [1212, 34] on span "Actions" at bounding box center [1195, 36] width 35 height 15
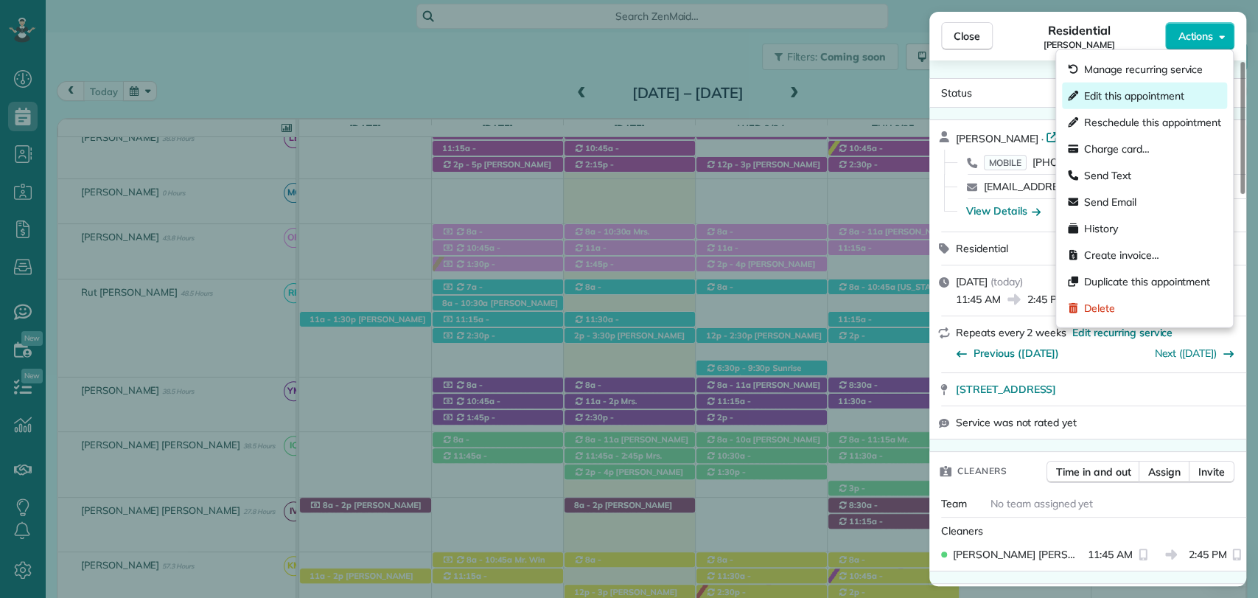
click at [1096, 93] on span "Edit this appointment" at bounding box center [1135, 95] width 100 height 15
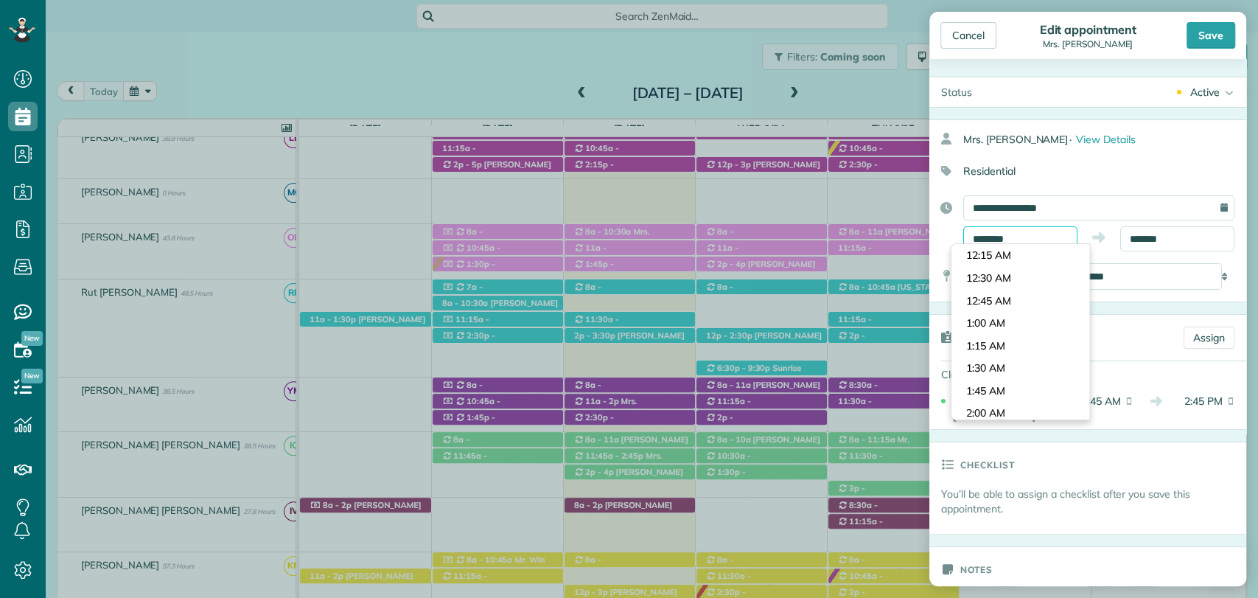
click at [996, 237] on input "********" at bounding box center [1021, 238] width 114 height 25
type input "********"
click at [1000, 392] on body "Dashboard Scheduling Calendar View List View Dispatch View - Weekly scheduling …" at bounding box center [629, 299] width 1258 height 598
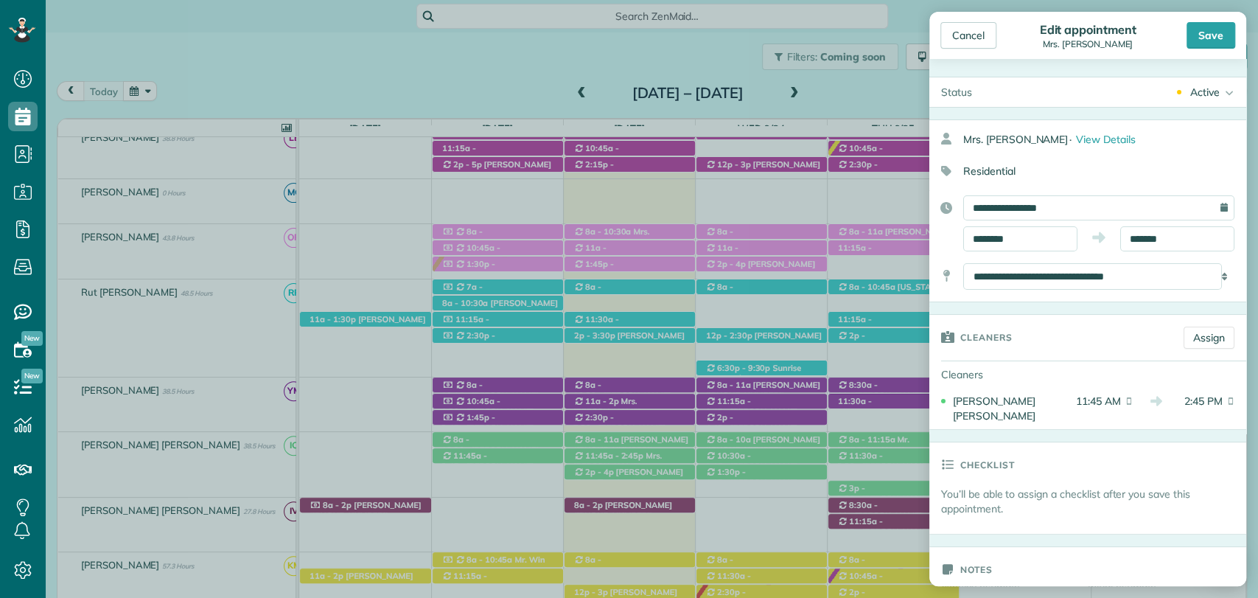
click at [1157, 223] on div "**********" at bounding box center [1088, 223] width 317 height 56
click at [1152, 237] on input "*******" at bounding box center [1178, 238] width 114 height 25
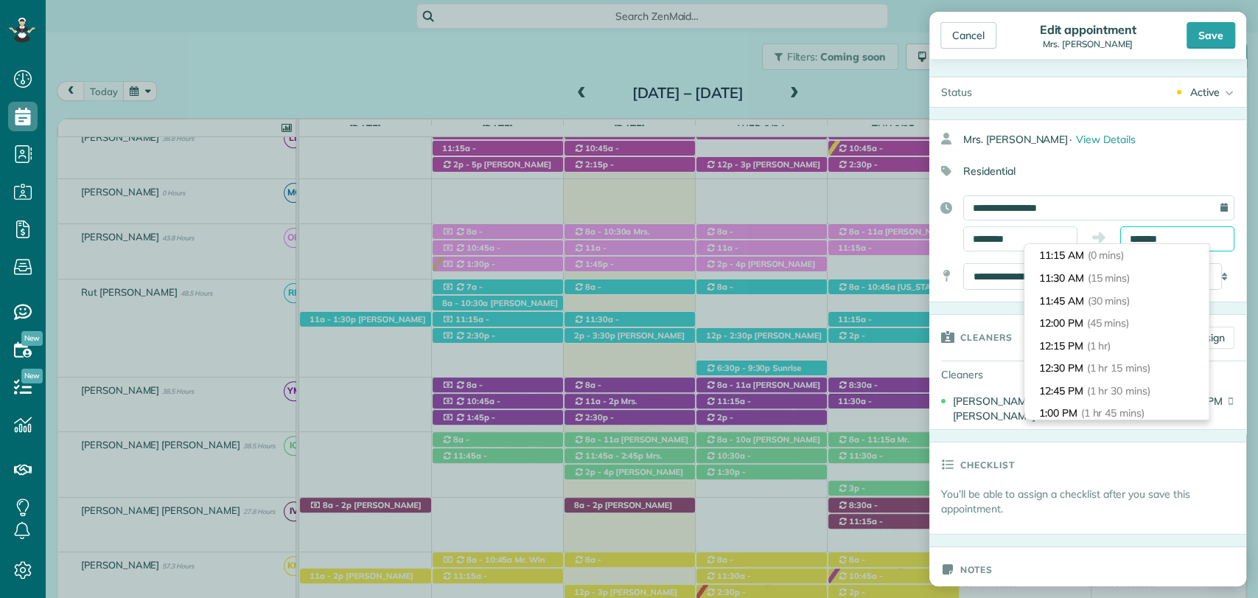
scroll to position [292, 0]
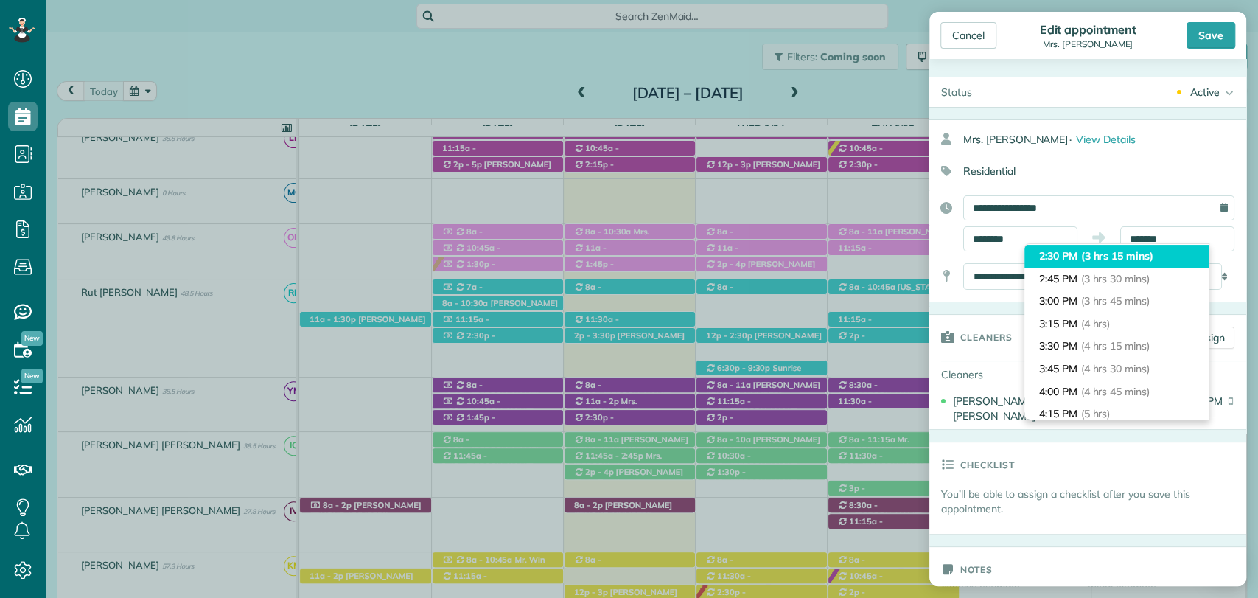
type input "*******"
click at [1091, 254] on span "(3 hrs 15 mins)" at bounding box center [1118, 255] width 72 height 13
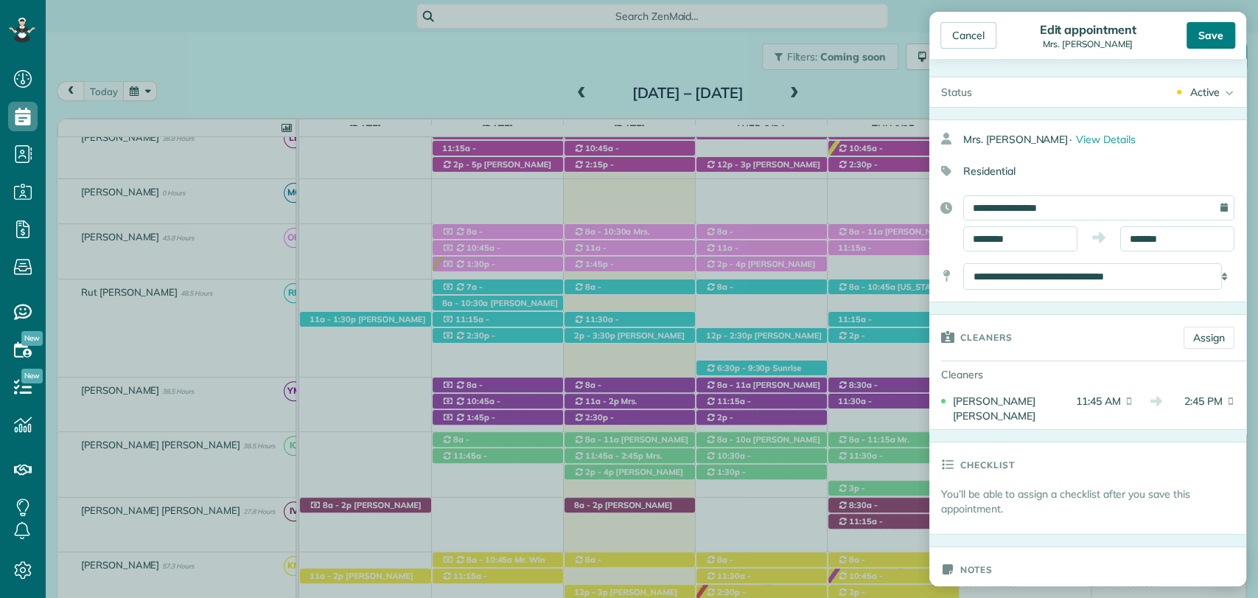
click at [1213, 43] on div "Save" at bounding box center [1211, 35] width 49 height 27
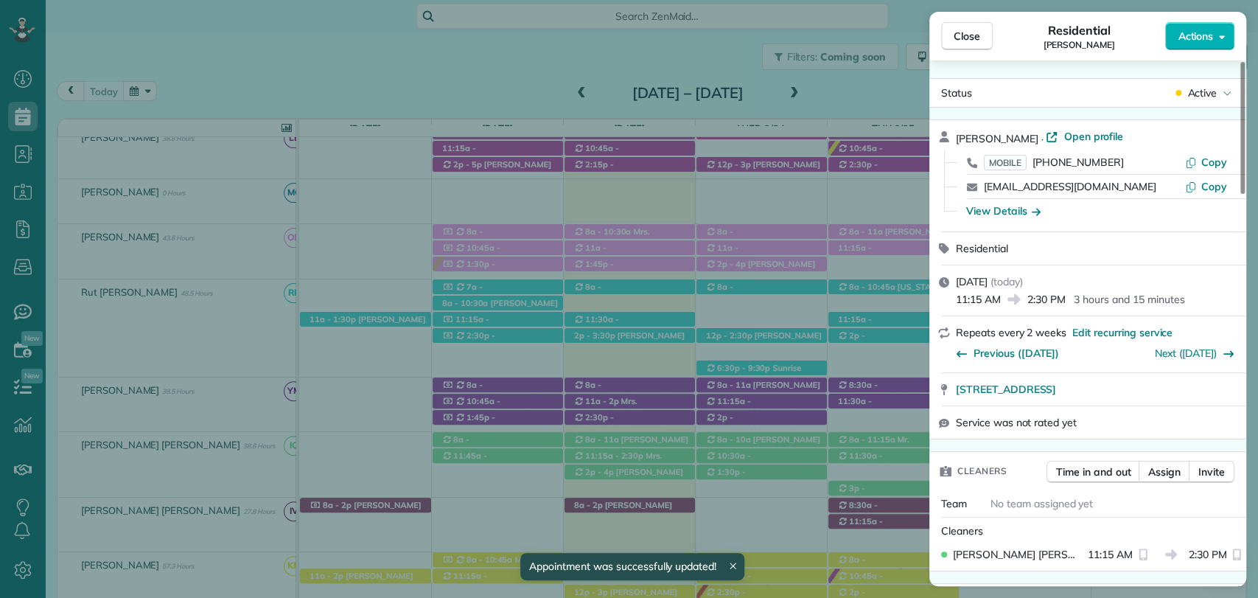
click at [634, 468] on div "Close Residential Allison Moore Actions Status Active Allison Moore · Open prof…" at bounding box center [629, 299] width 1258 height 598
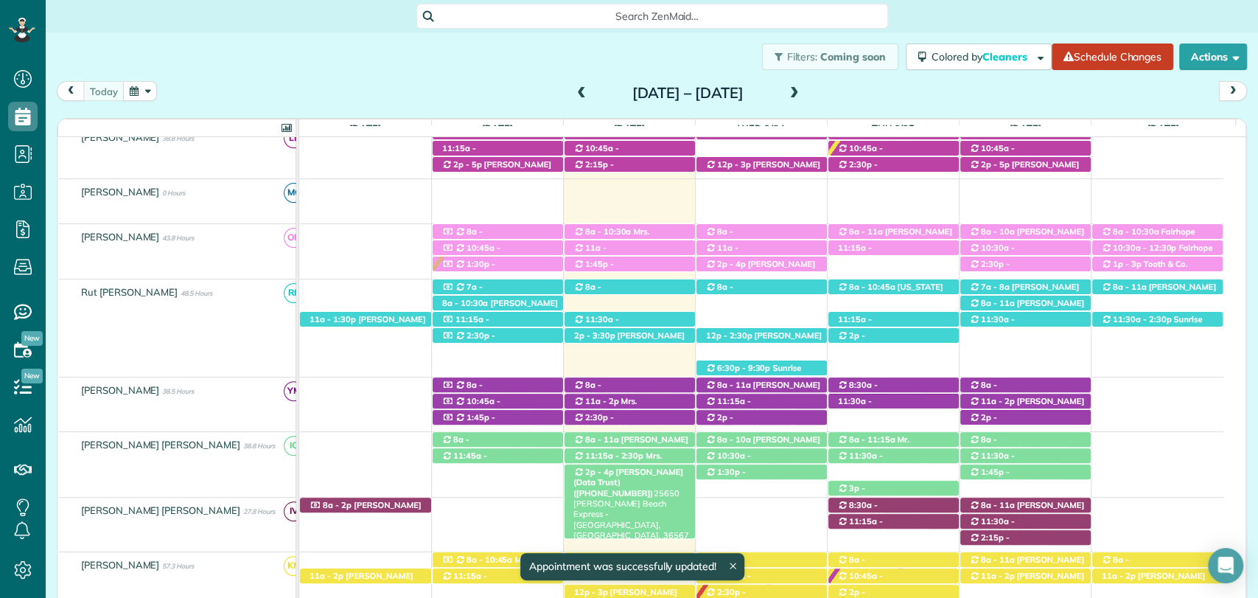
click at [610, 470] on span "Dan Nicholson (Data Trust) (+12513706685)" at bounding box center [629, 483] width 110 height 32
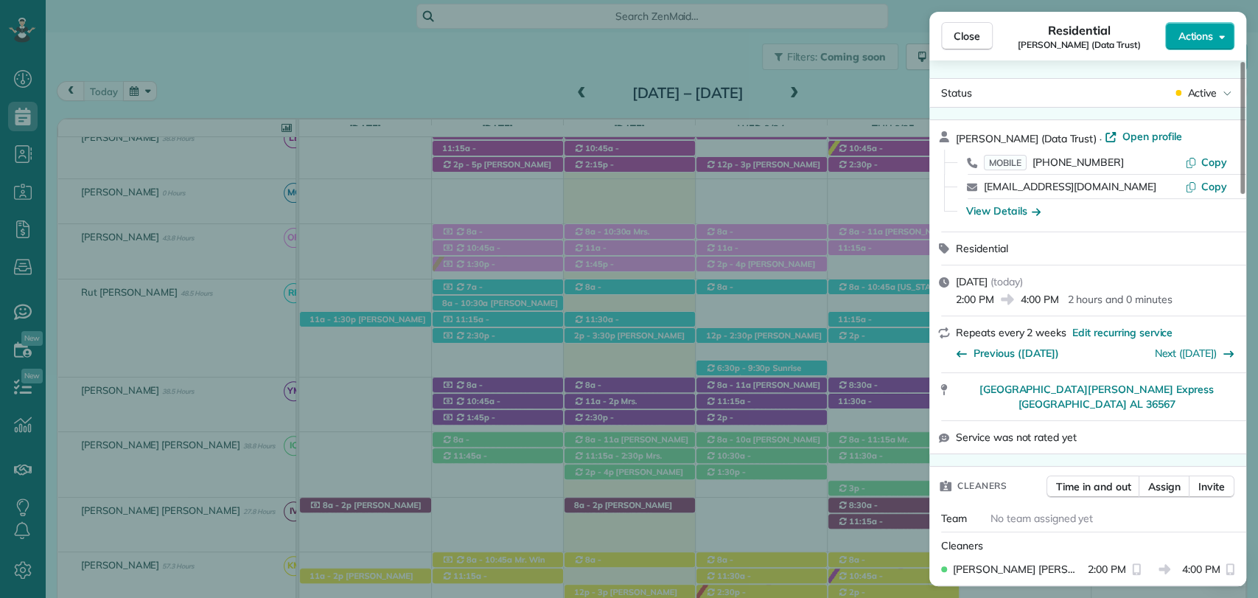
click at [1208, 38] on span "Actions" at bounding box center [1195, 36] width 35 height 15
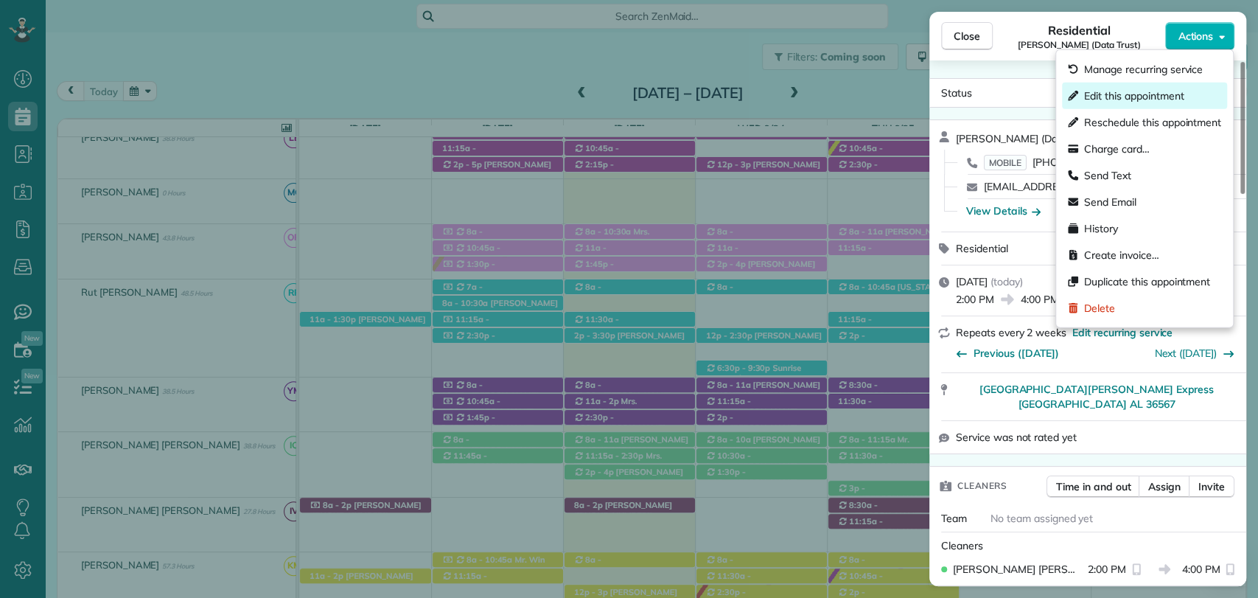
click at [1115, 98] on span "Edit this appointment" at bounding box center [1135, 95] width 100 height 15
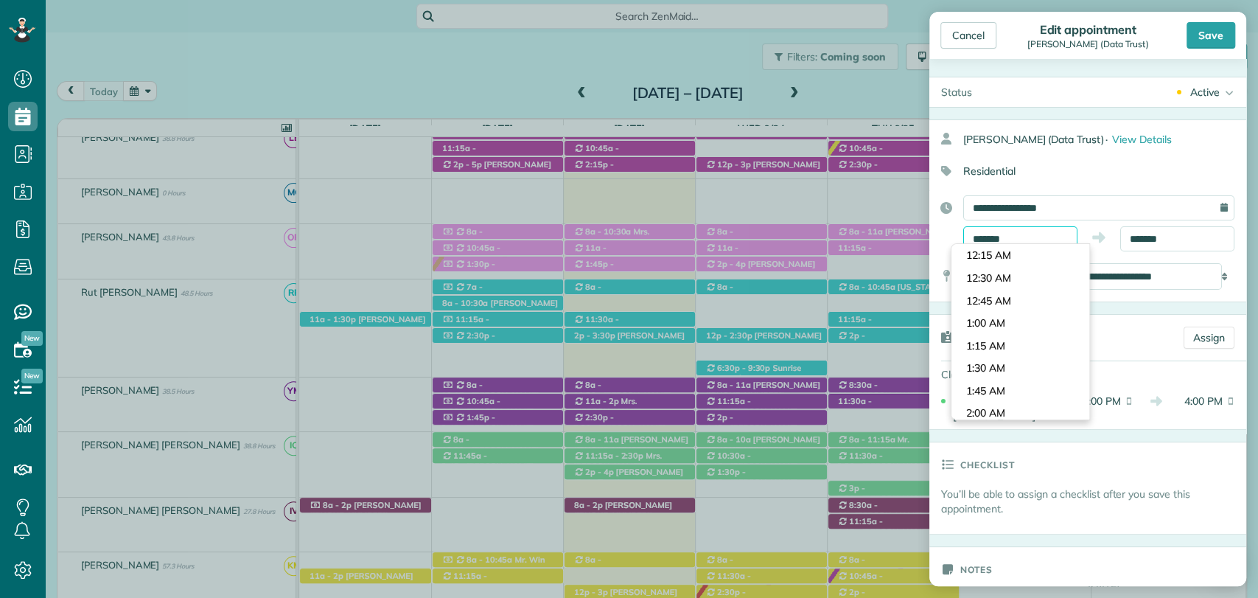
click at [1001, 248] on body "Dashboard Scheduling Calendar View List View Dispatch View - Weekly scheduling …" at bounding box center [629, 299] width 1258 height 598
type input "*******"
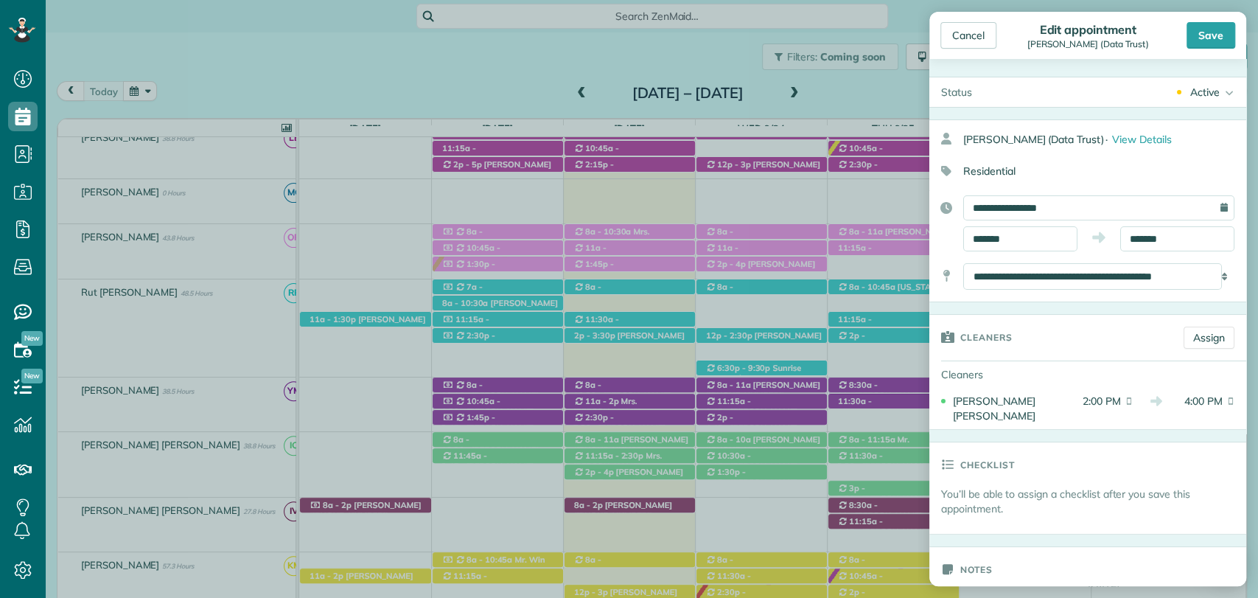
click at [995, 343] on body "Dashboard Scheduling Calendar View List View Dispatch View - Weekly scheduling …" at bounding box center [629, 299] width 1258 height 598
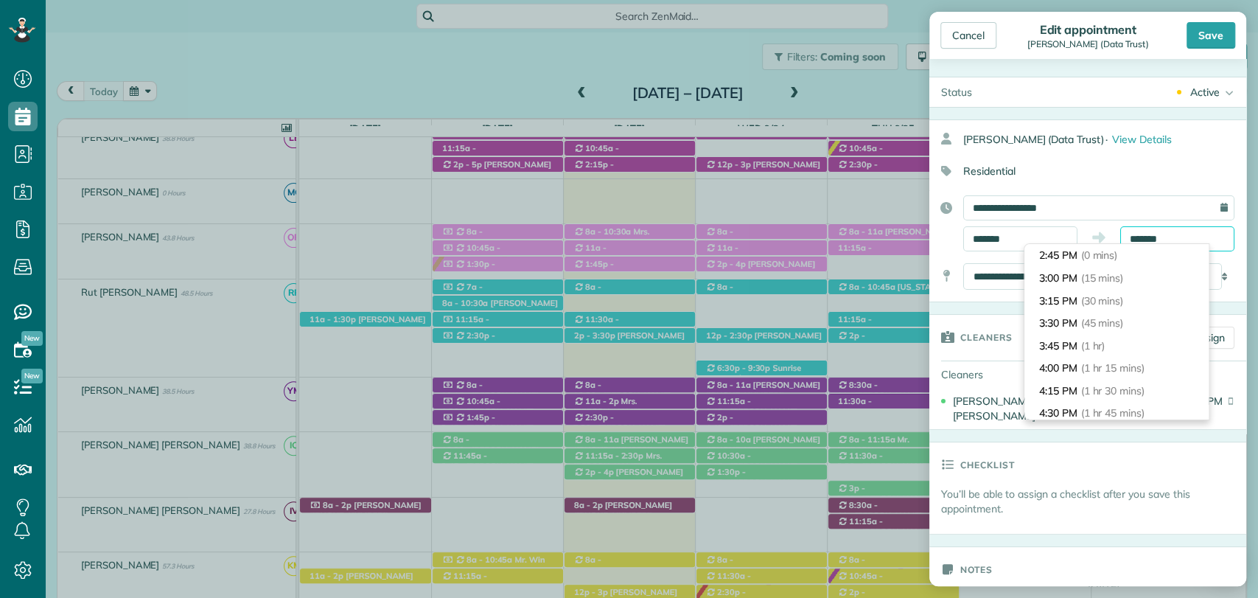
click at [1150, 237] on input "*******" at bounding box center [1178, 238] width 114 height 25
type input "*******"
drag, startPoint x: 1068, startPoint y: 341, endPoint x: 1140, endPoint y: 170, distance: 186.4
click at [1068, 335] on li "4:45 PM (2 hrs)" at bounding box center [1117, 346] width 184 height 23
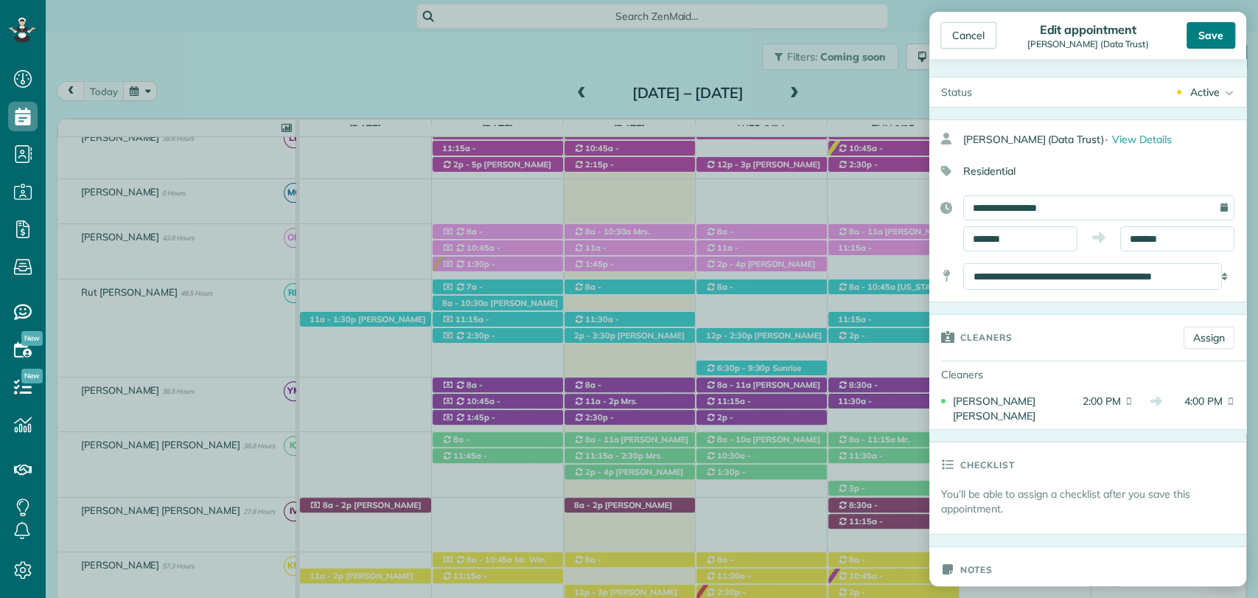
click at [1211, 22] on div "Save" at bounding box center [1211, 35] width 49 height 27
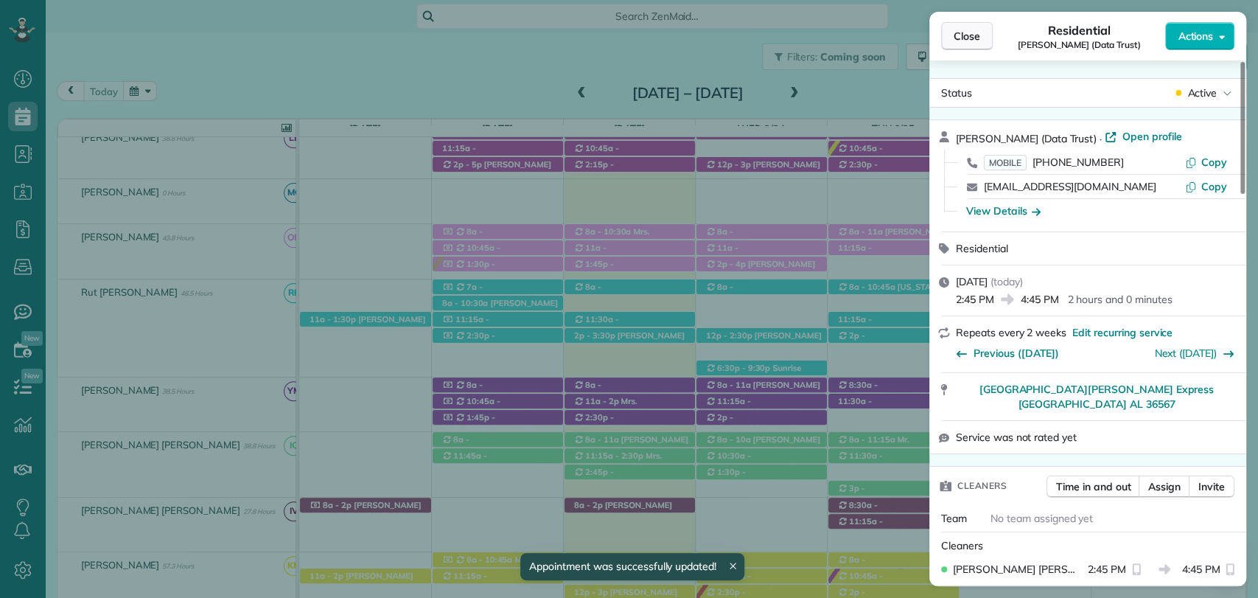
click at [967, 44] on button "Close" at bounding box center [967, 36] width 52 height 28
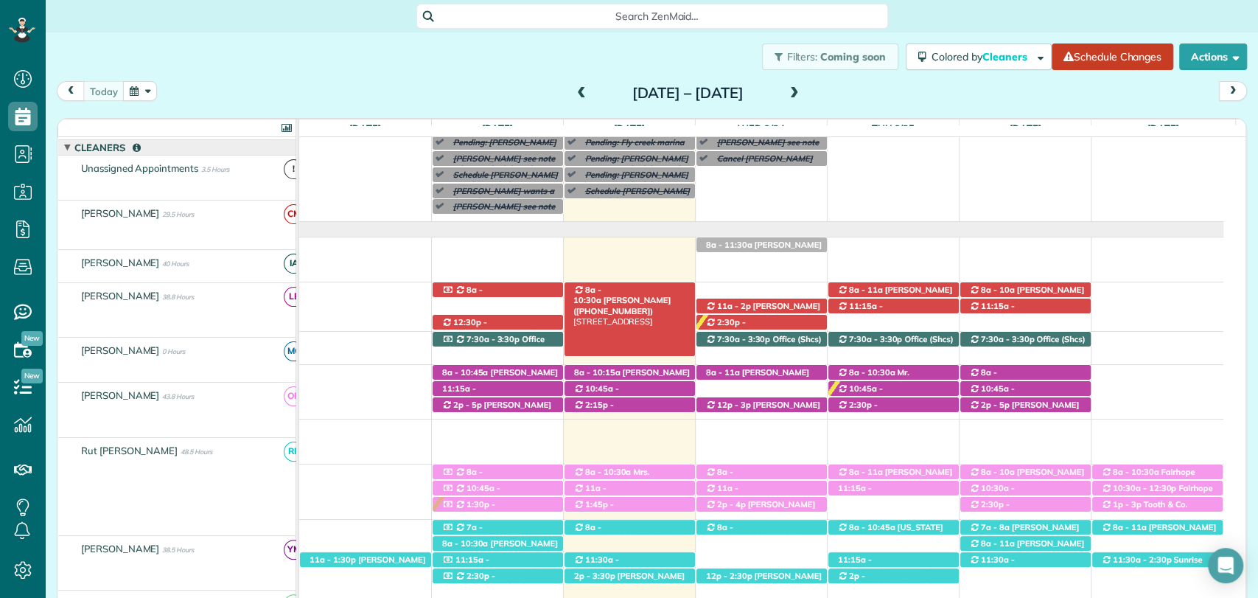
scroll to position [82, 0]
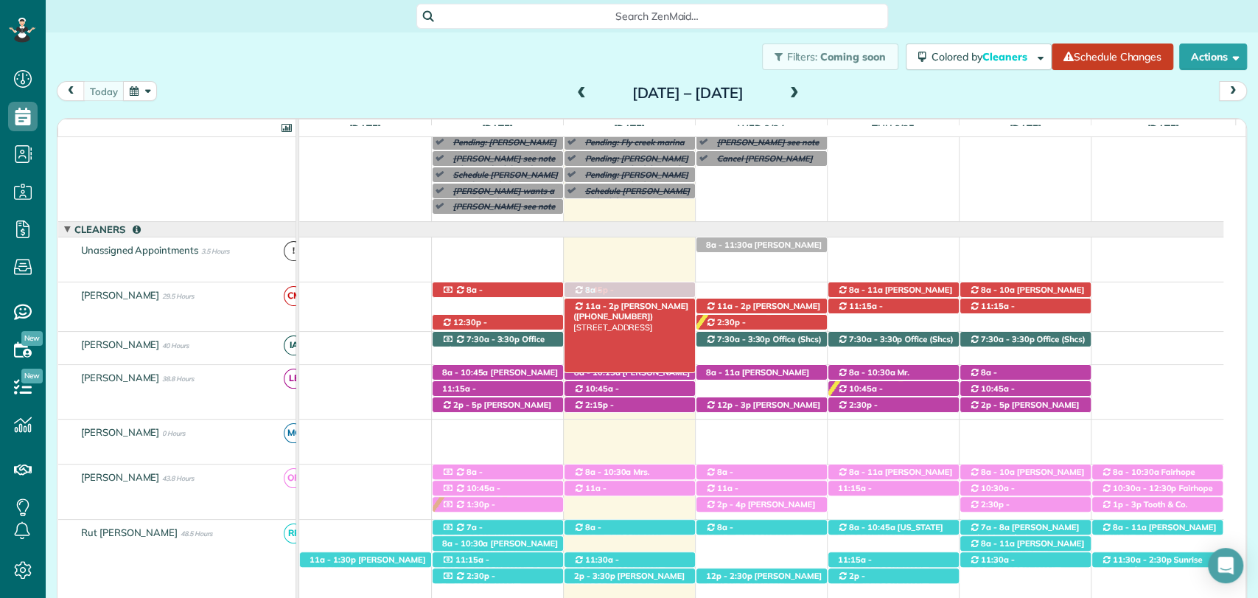
drag, startPoint x: 643, startPoint y: 506, endPoint x: 652, endPoint y: 310, distance: 196.3
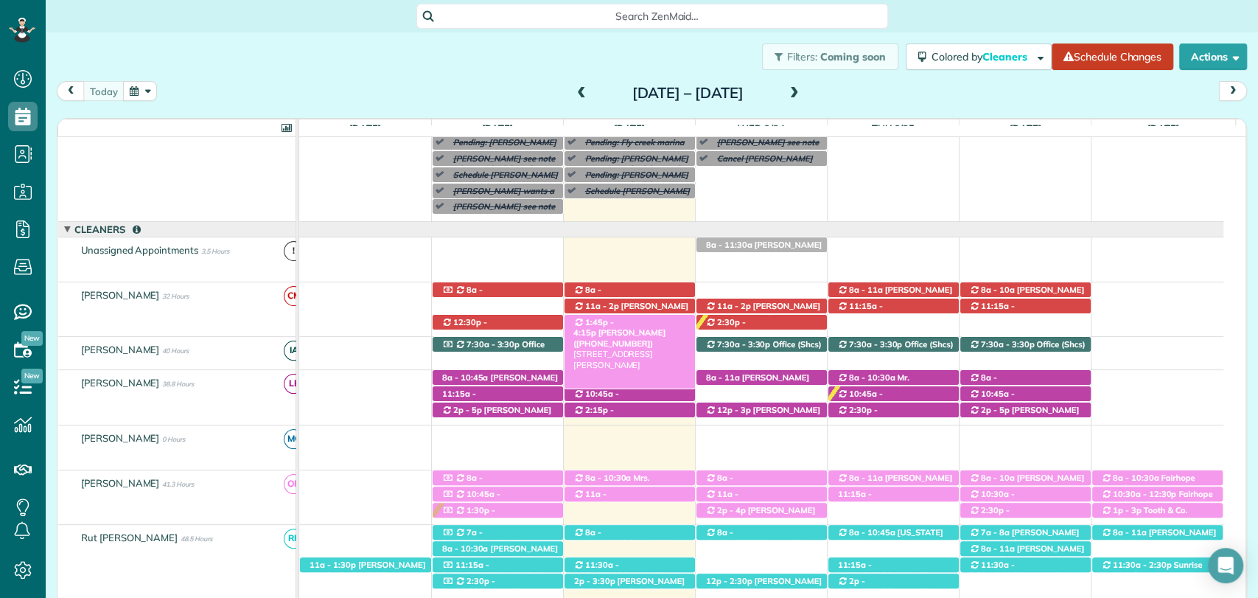
click at [631, 327] on span "Lisa Bailey (+12052752368)" at bounding box center [620, 337] width 92 height 21
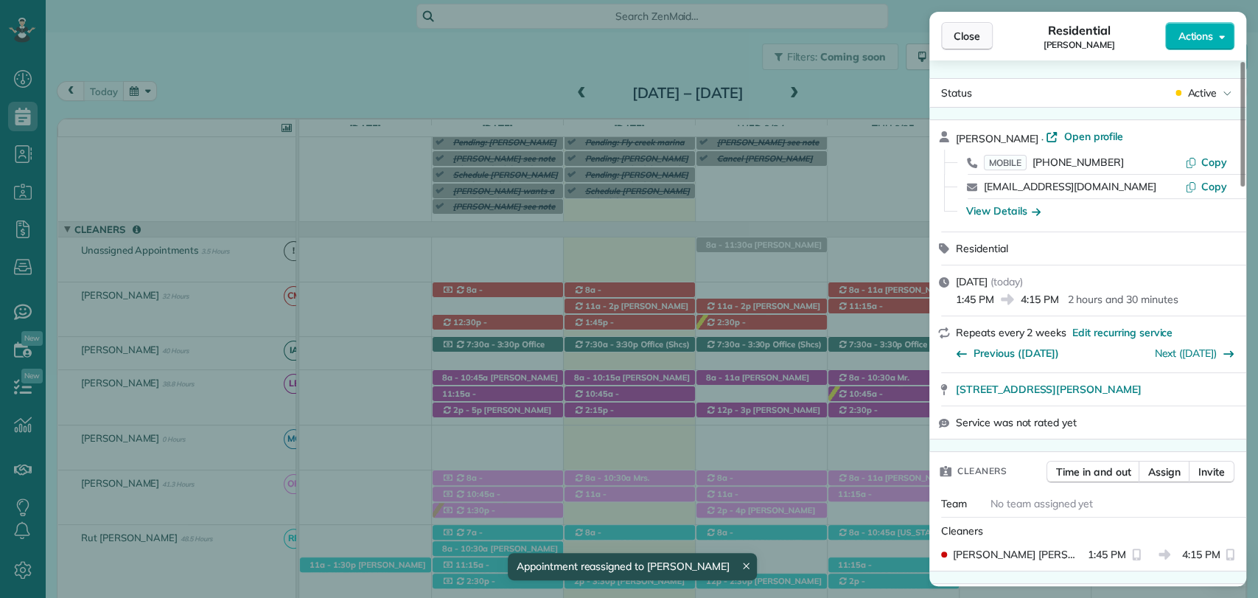
click at [973, 30] on span "Close" at bounding box center [967, 36] width 27 height 15
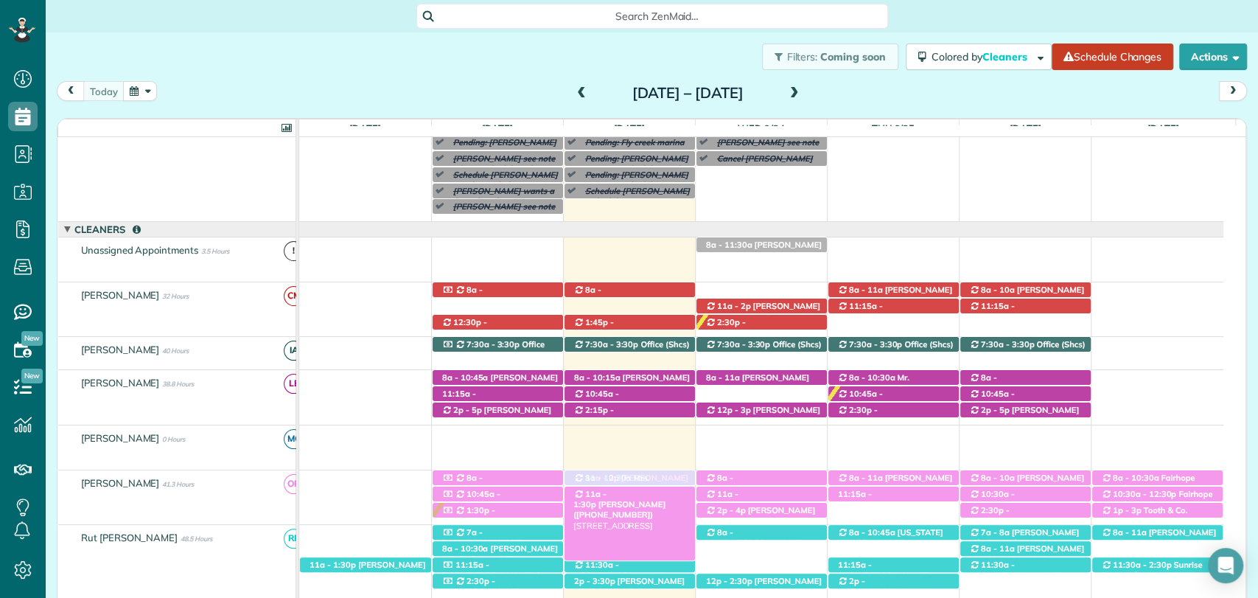
drag, startPoint x: 634, startPoint y: 306, endPoint x: 618, endPoint y: 498, distance: 193.1
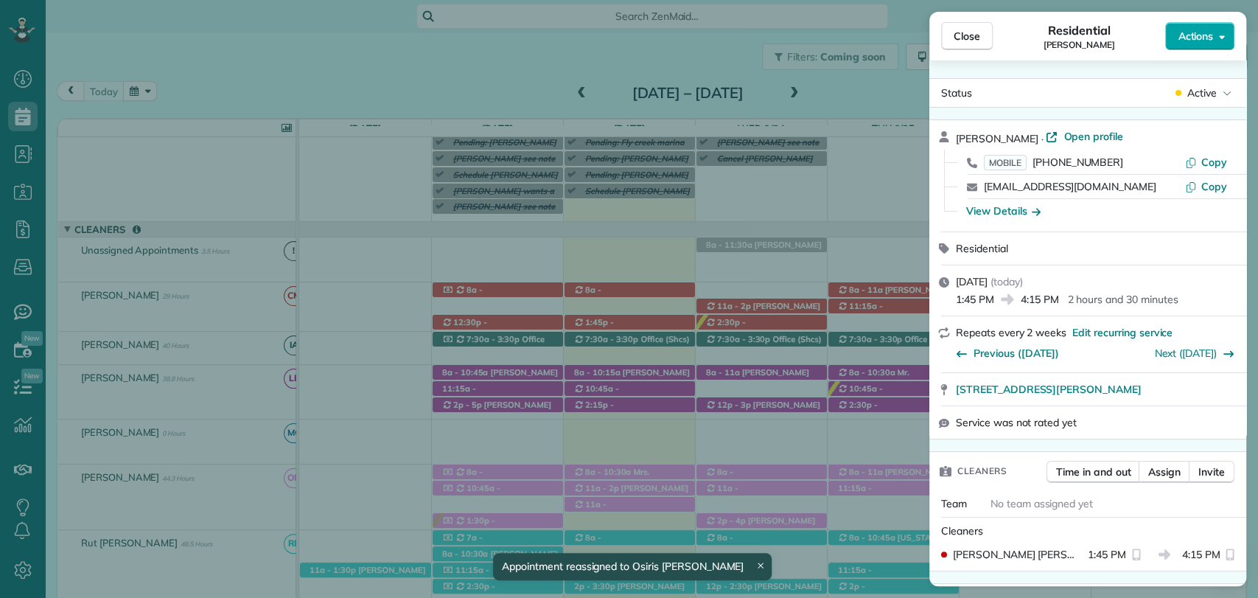
click at [1183, 45] on button "Actions" at bounding box center [1200, 36] width 69 height 28
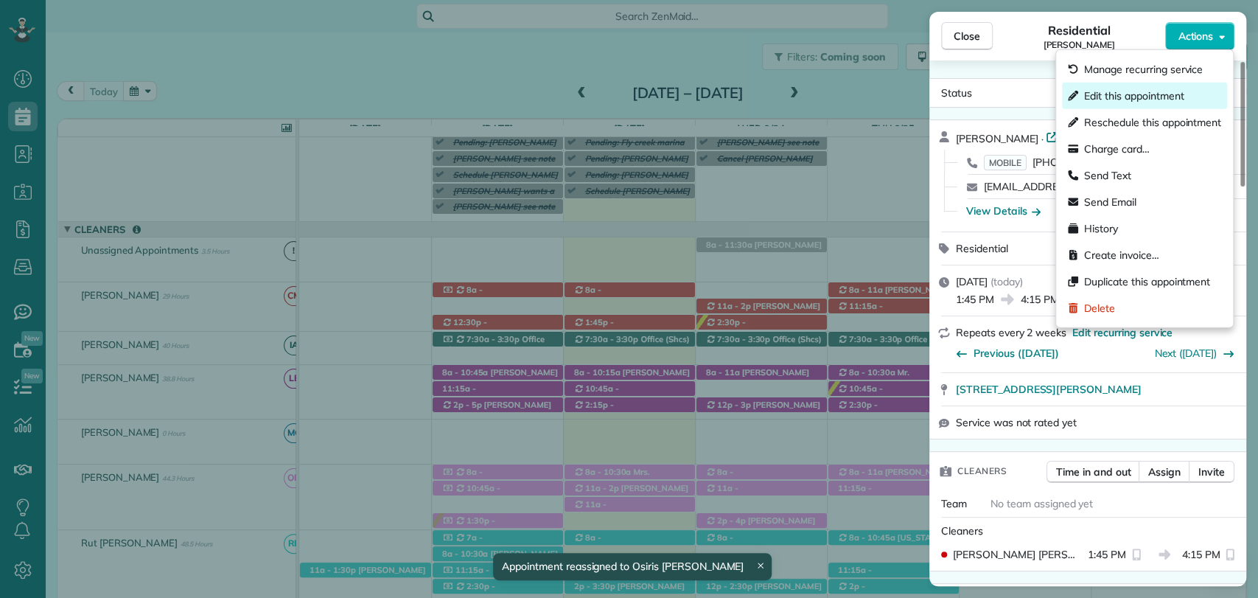
click at [1122, 93] on span "Edit this appointment" at bounding box center [1135, 95] width 100 height 15
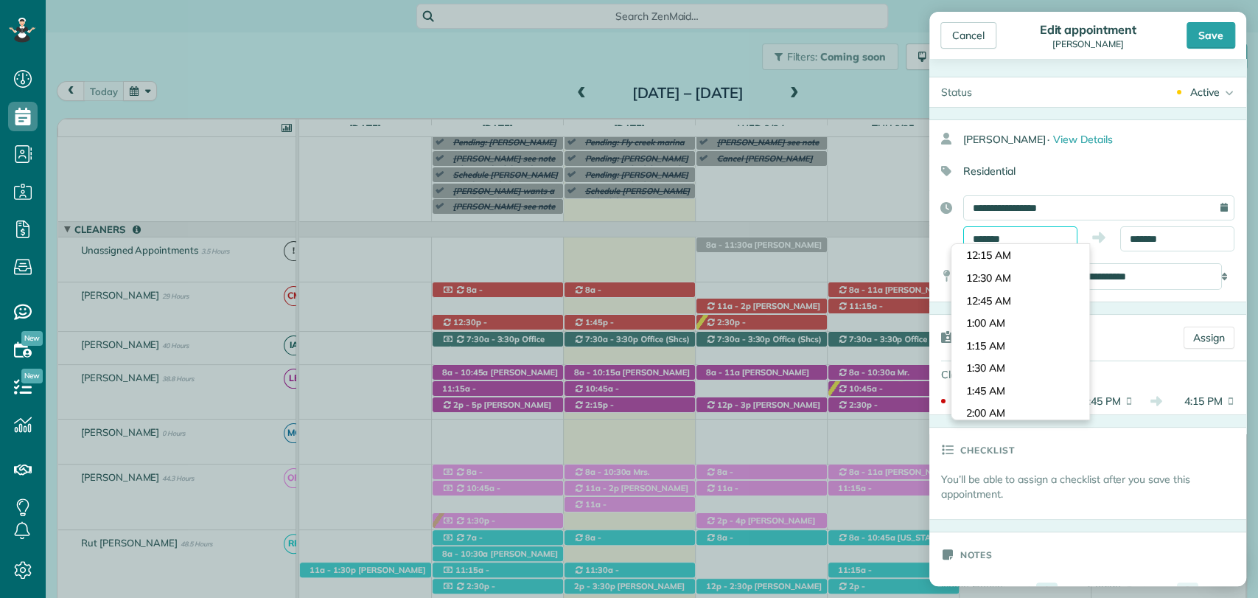
click at [1006, 240] on input "*******" at bounding box center [1021, 238] width 114 height 25
type input "********"
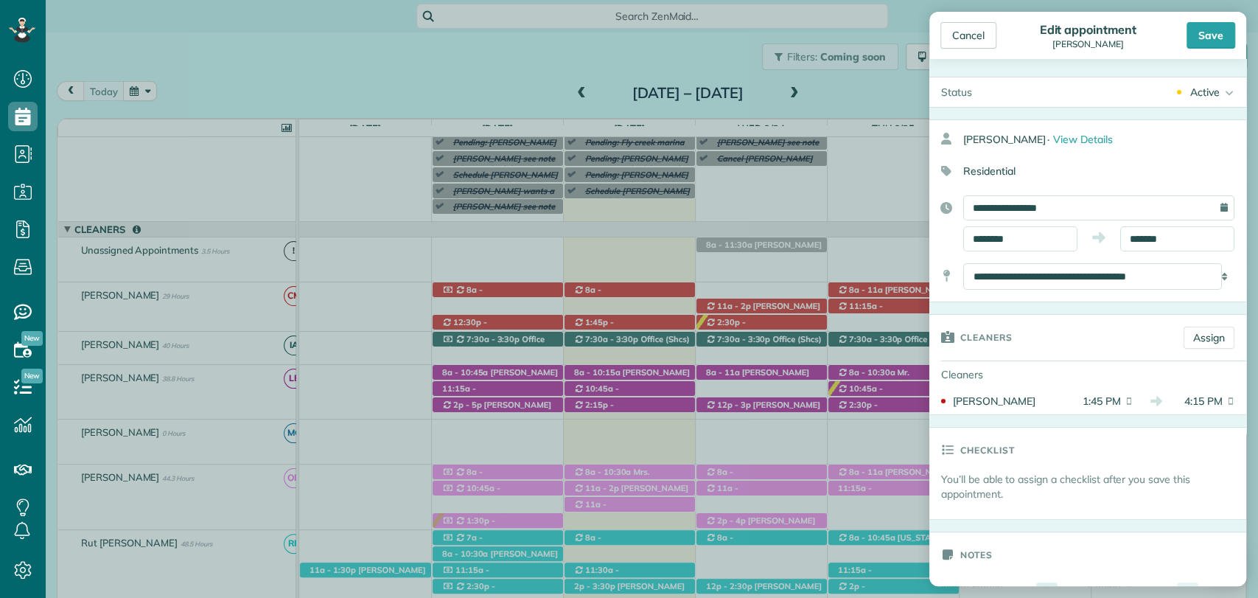
click at [1013, 276] on body "Dashboard Scheduling Calendar View List View Dispatch View - Weekly scheduling …" at bounding box center [629, 299] width 1258 height 598
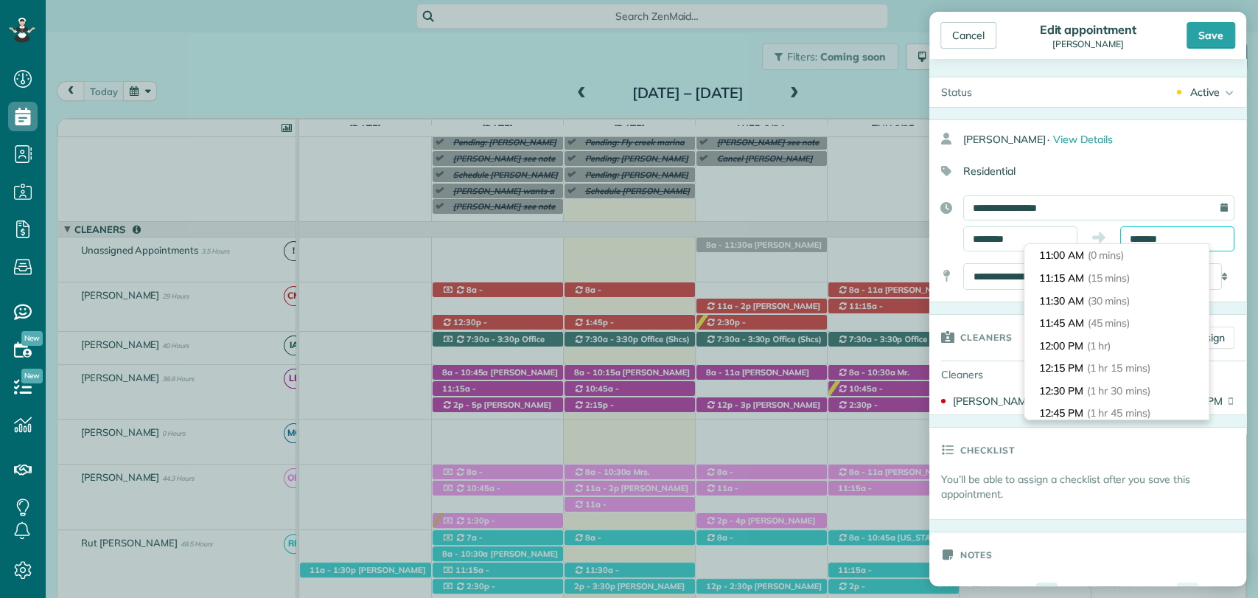
click at [1142, 234] on input "*******" at bounding box center [1178, 238] width 114 height 25
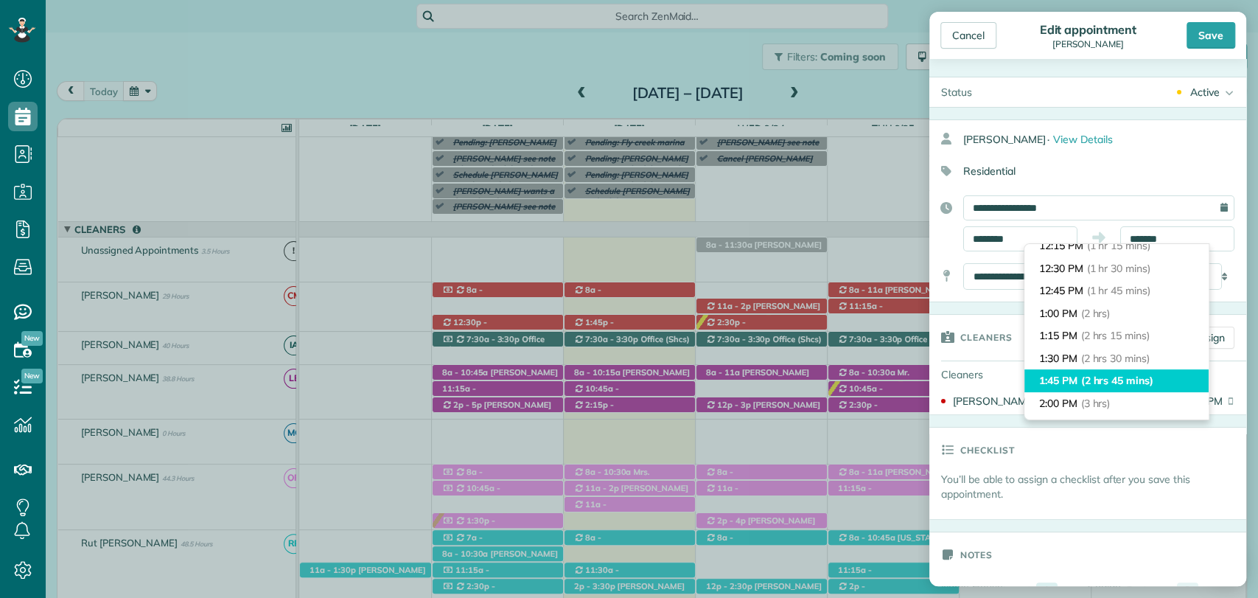
type input "*******"
click at [1118, 379] on span "(2 hrs 45 mins)" at bounding box center [1118, 380] width 72 height 13
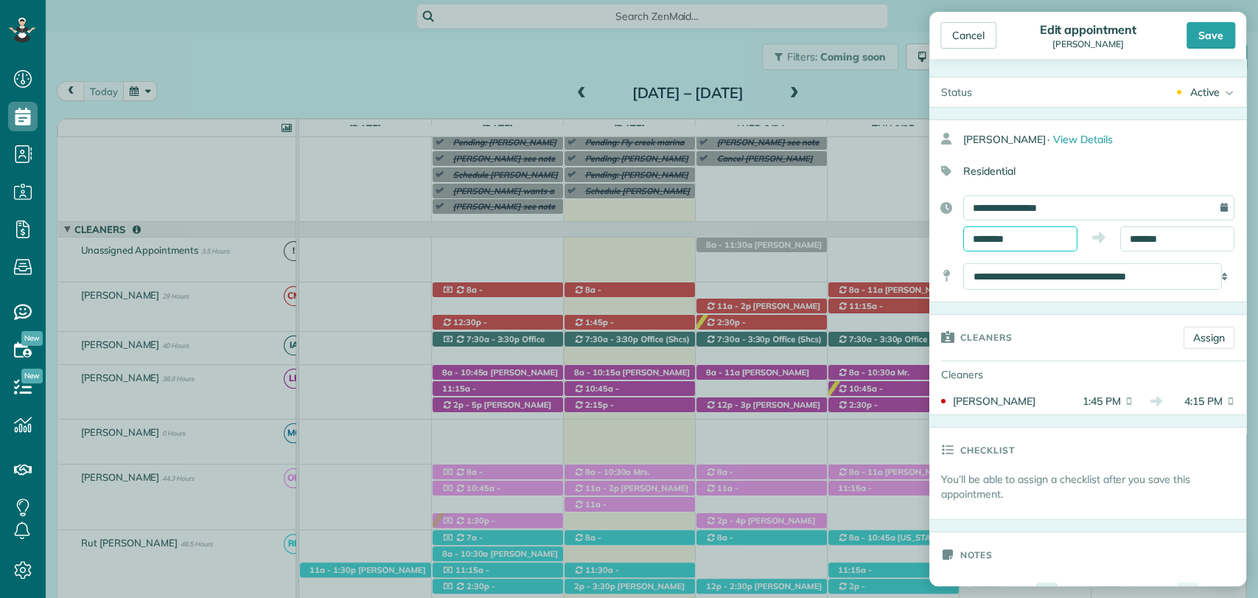
click at [986, 243] on input "********" at bounding box center [1021, 238] width 114 height 25
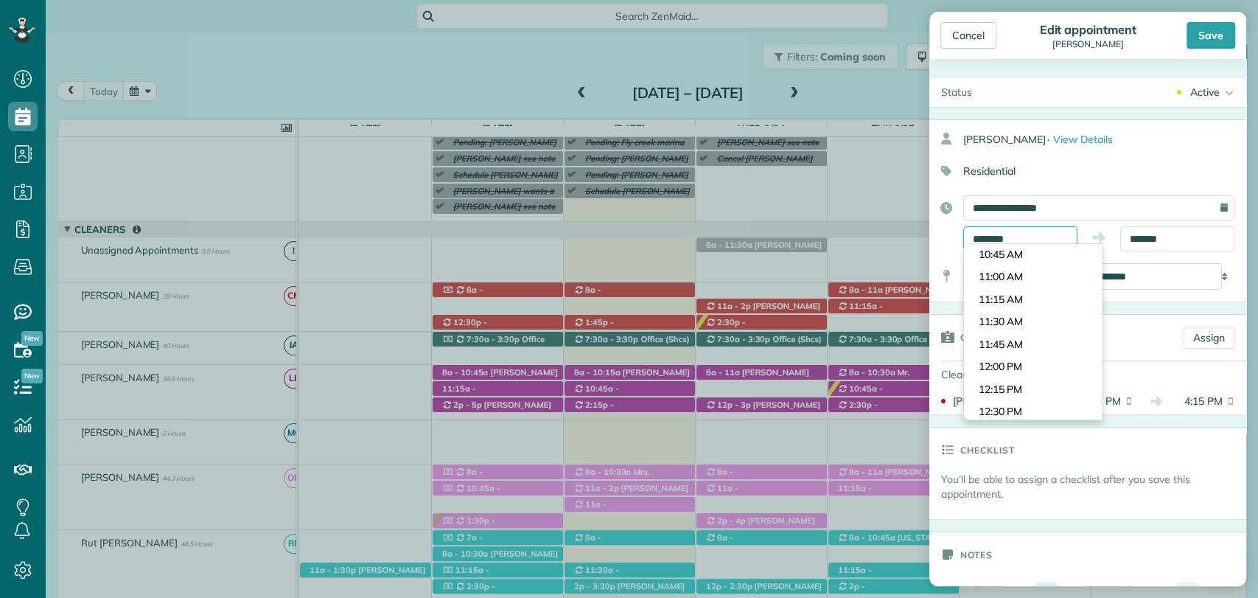
scroll to position [944, 0]
type input "********"
click at [998, 257] on body "Dashboard Scheduling Calendar View List View Dispatch View - Weekly scheduling …" at bounding box center [629, 299] width 1258 height 598
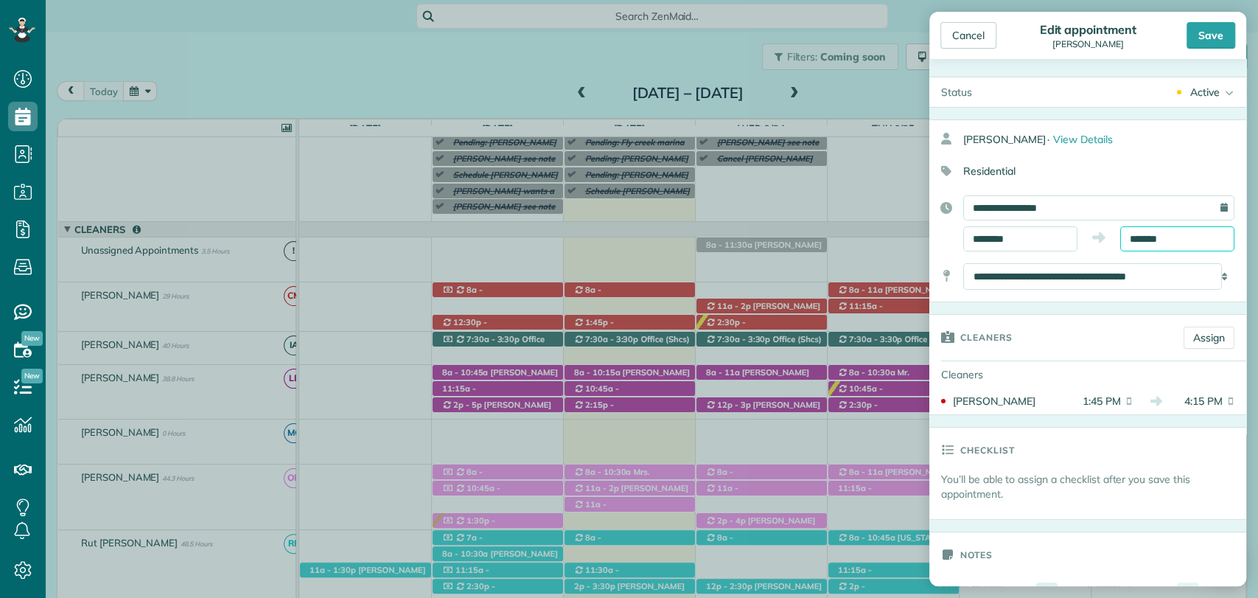
click at [1139, 230] on input "*******" at bounding box center [1178, 238] width 114 height 25
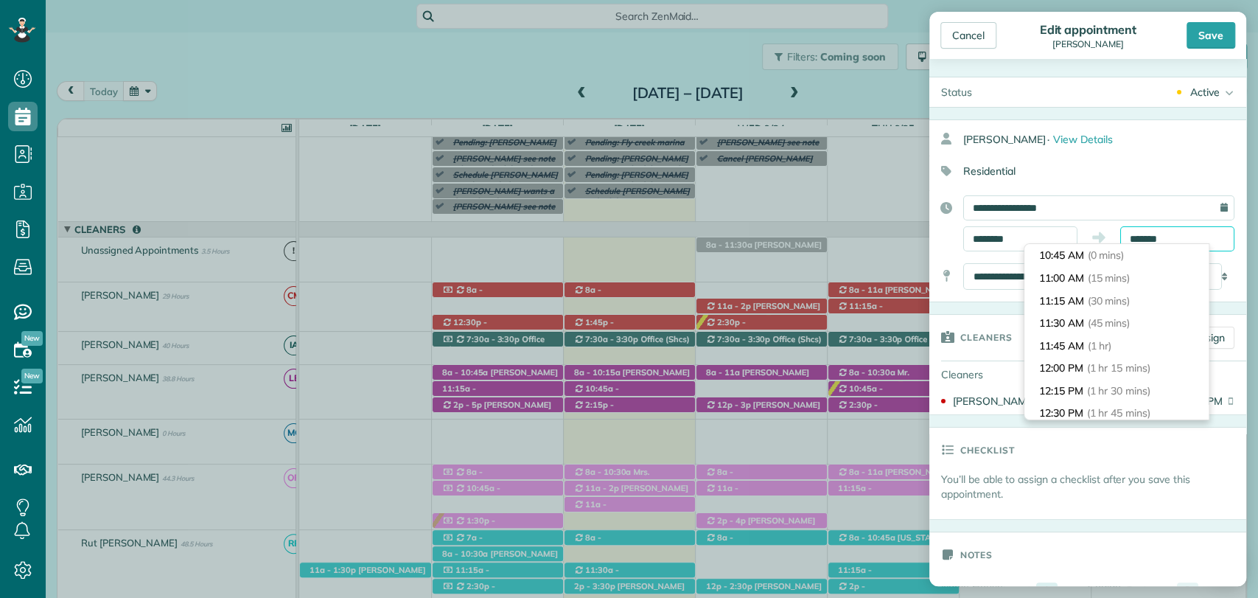
scroll to position [248, 0]
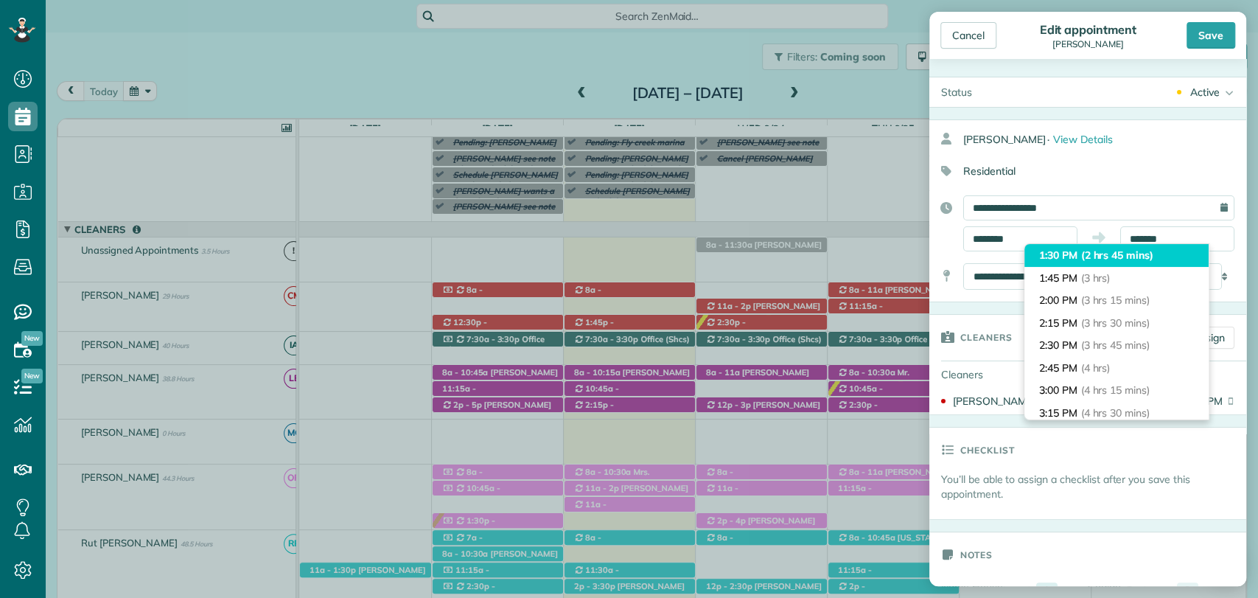
type input "*******"
click at [1077, 254] on li "1:30 PM (2 hrs 45 mins)" at bounding box center [1117, 255] width 184 height 23
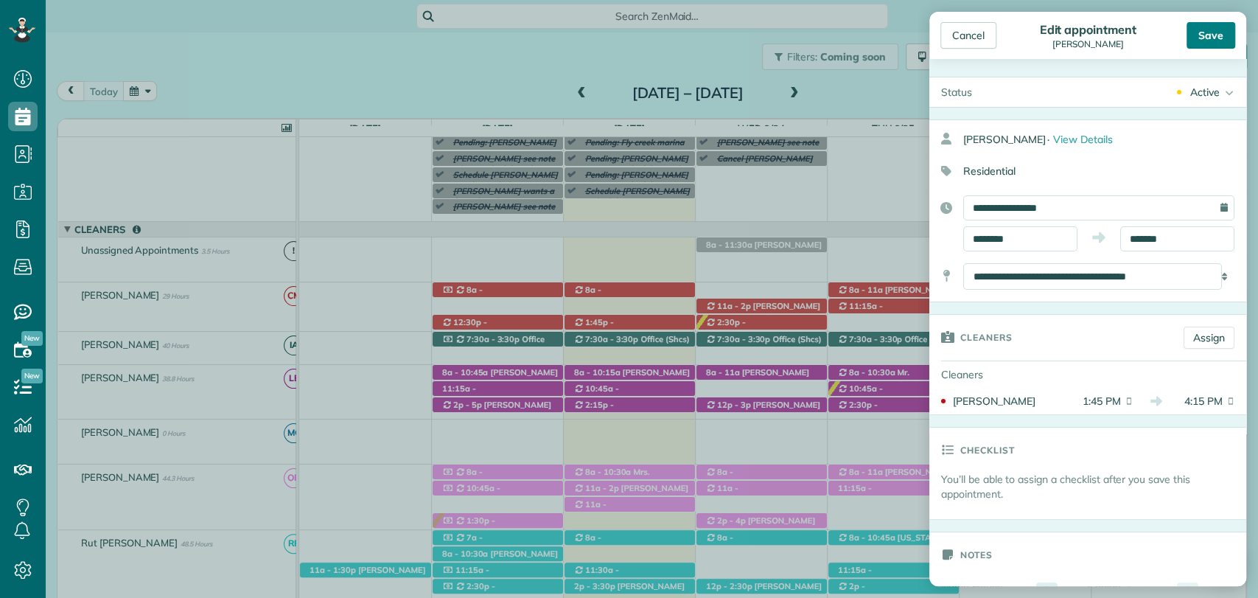
click at [1212, 37] on div "Save" at bounding box center [1211, 35] width 49 height 27
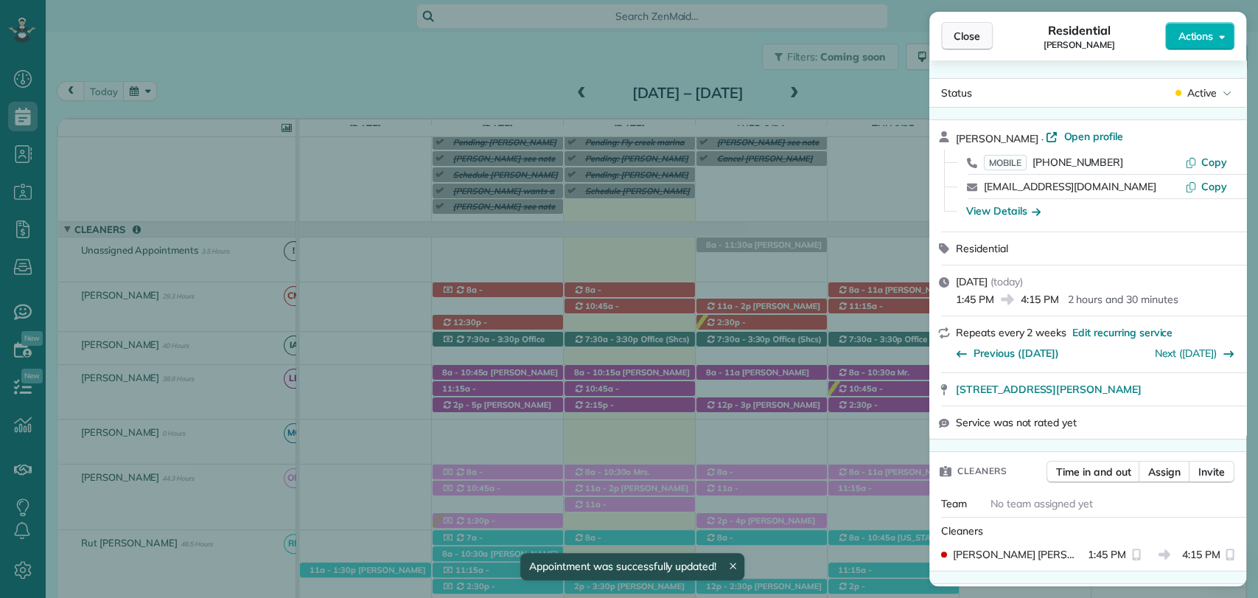
click at [954, 24] on button "Close" at bounding box center [967, 36] width 52 height 28
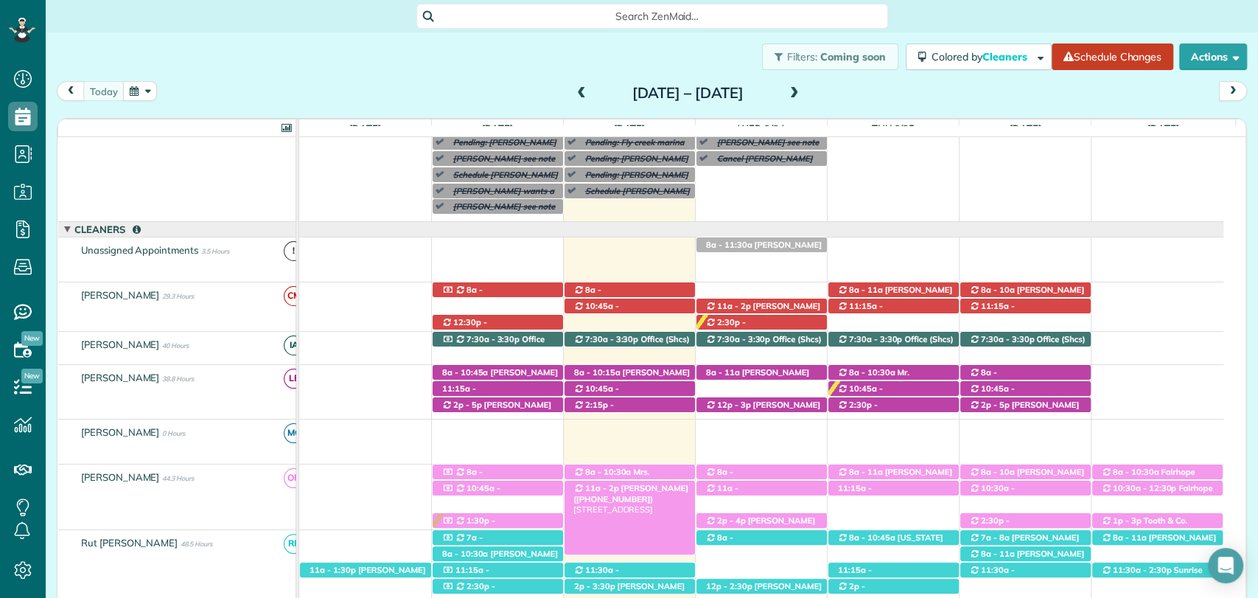
click at [655, 490] on span "Patty Cummin (+14046255055)" at bounding box center [631, 493] width 115 height 21
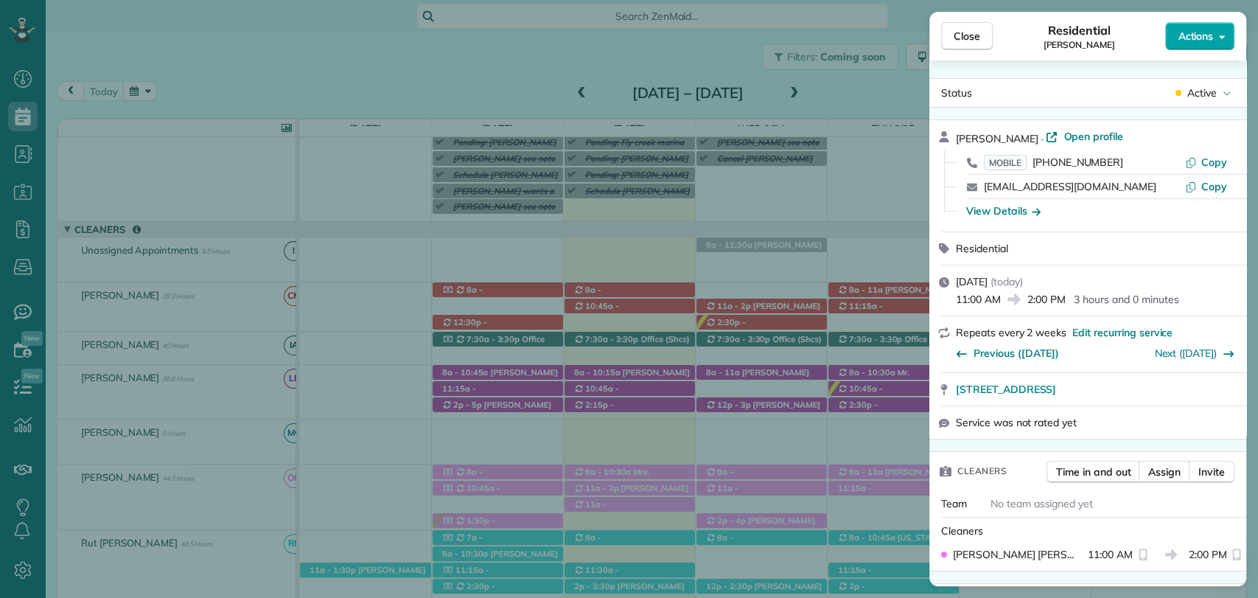
click at [1188, 37] on span "Actions" at bounding box center [1195, 36] width 35 height 15
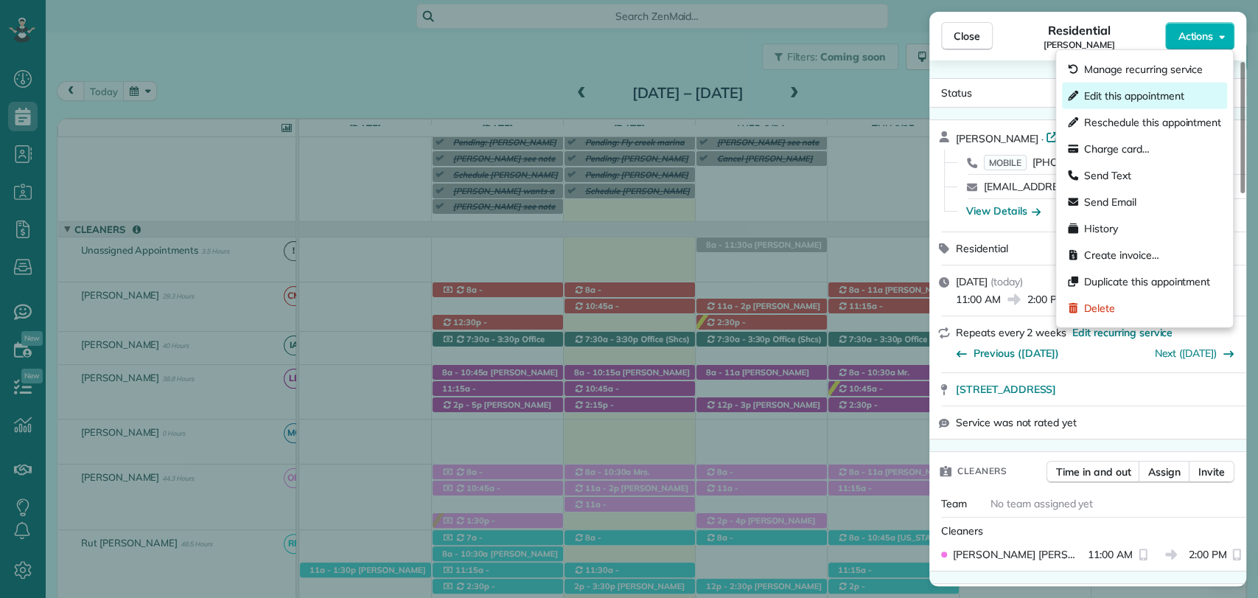
click at [1125, 98] on span "Edit this appointment" at bounding box center [1135, 95] width 100 height 15
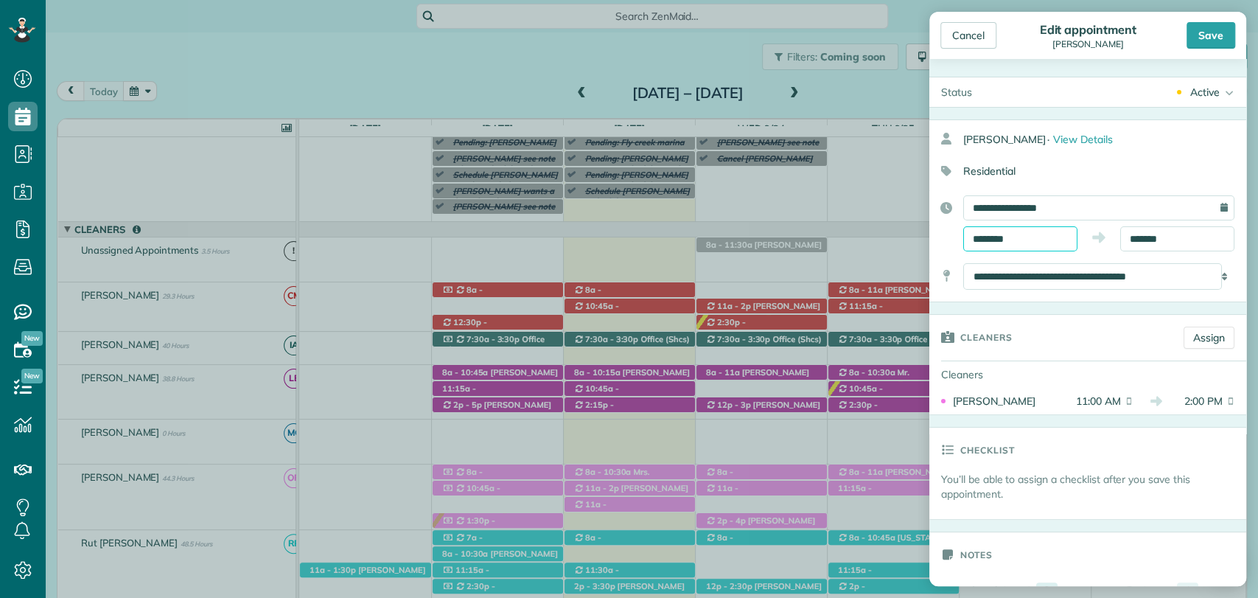
click at [998, 240] on input "********" at bounding box center [1021, 238] width 114 height 25
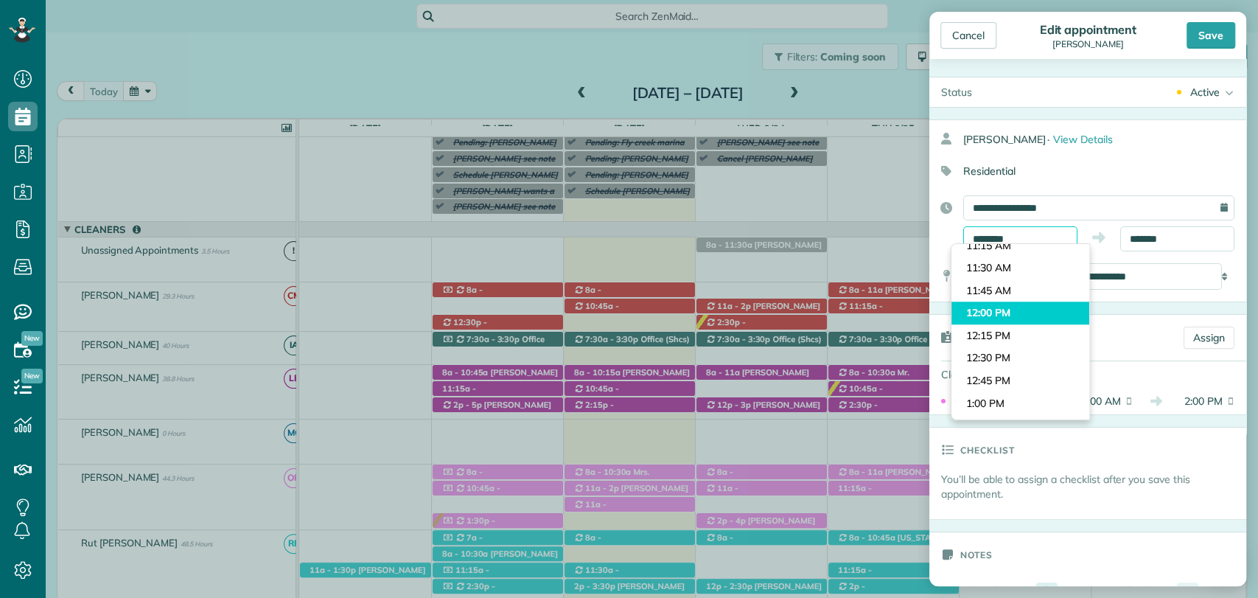
scroll to position [1109, 0]
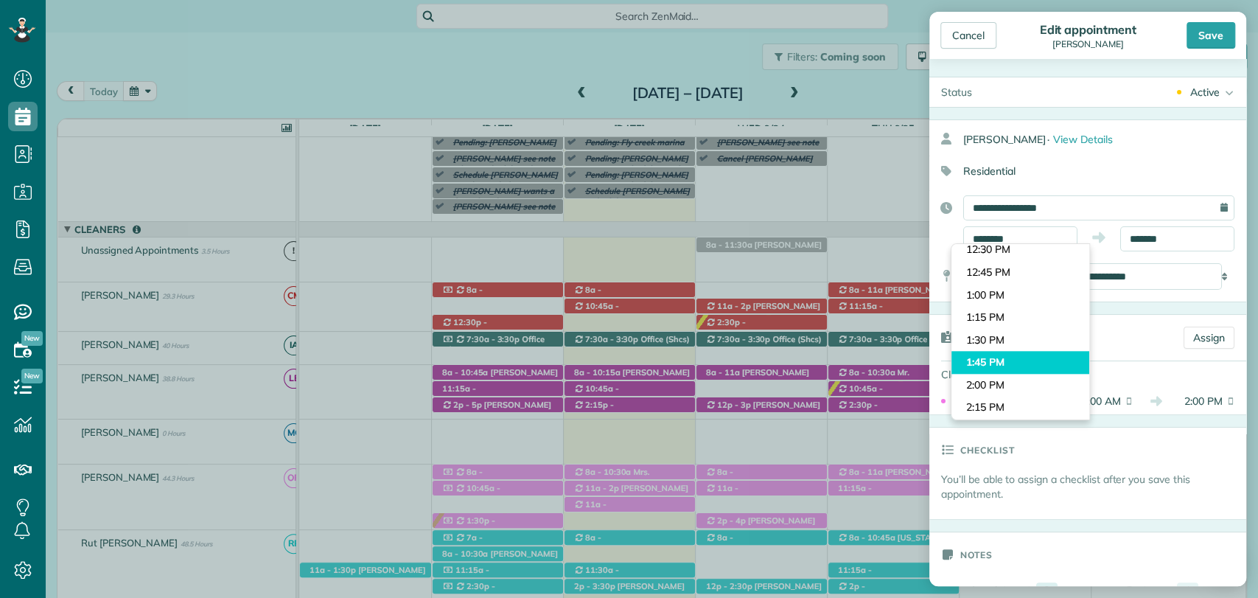
type input "*******"
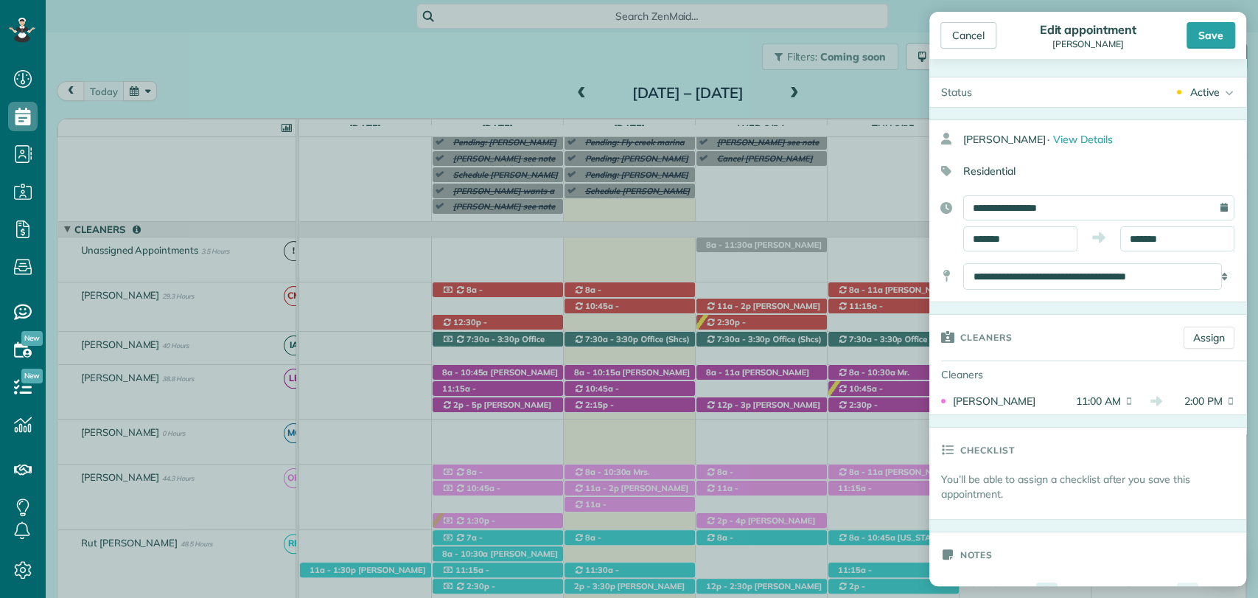
click at [995, 363] on body "Dashboard Scheduling Calendar View List View Dispatch View - Weekly scheduling …" at bounding box center [629, 299] width 1258 height 598
click at [1125, 245] on body "Dashboard Scheduling Calendar View List View Dispatch View - Weekly scheduling …" at bounding box center [629, 299] width 1258 height 598
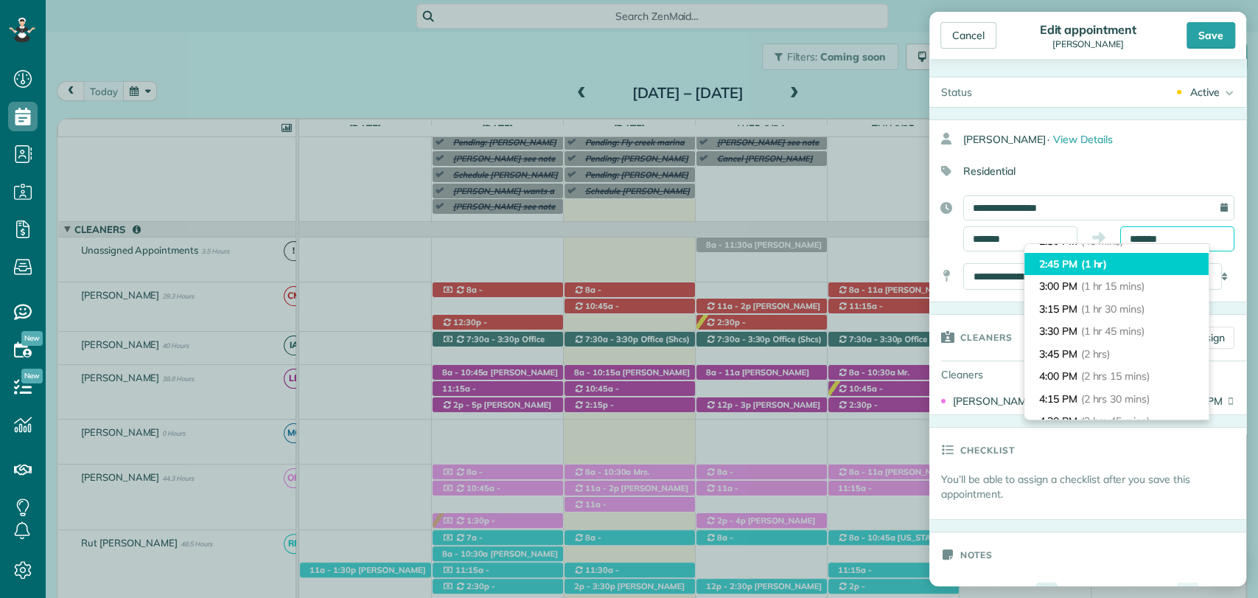
scroll to position [164, 0]
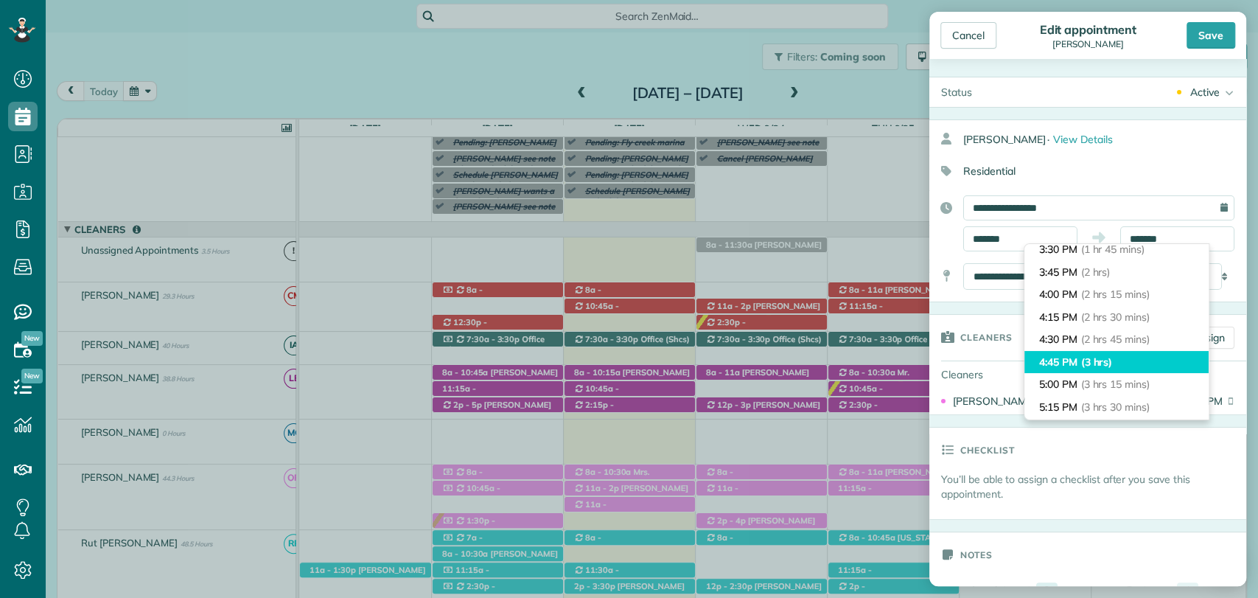
type input "*******"
click at [1096, 352] on li "4:45 PM (3 hrs)" at bounding box center [1117, 362] width 184 height 23
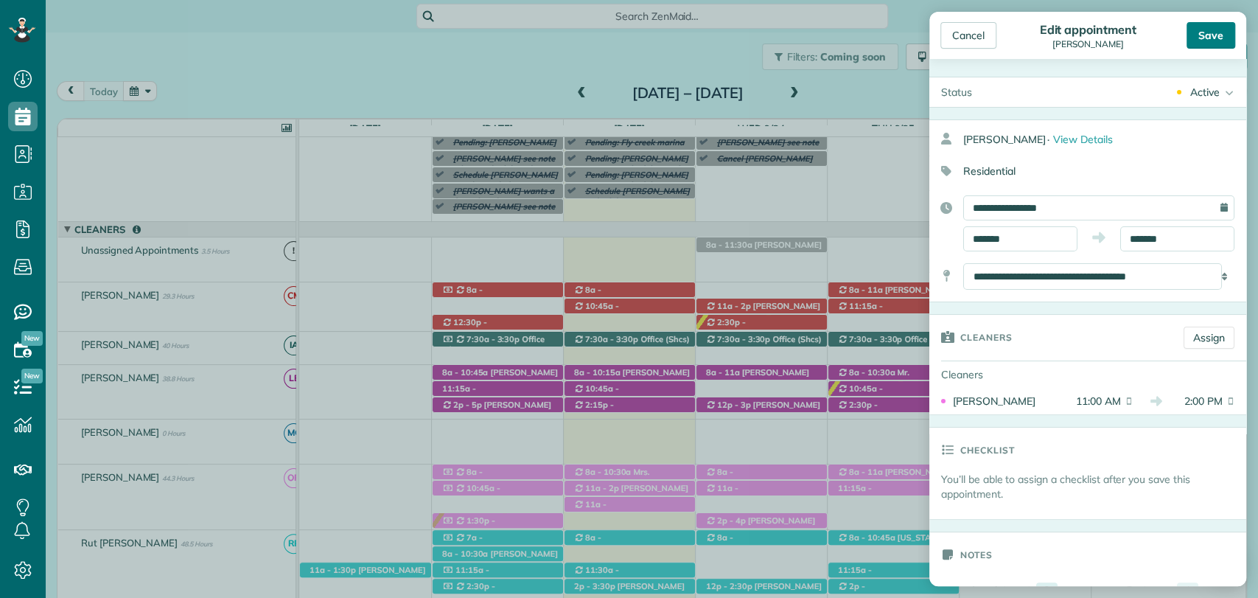
click at [1215, 36] on div "Save" at bounding box center [1211, 35] width 49 height 27
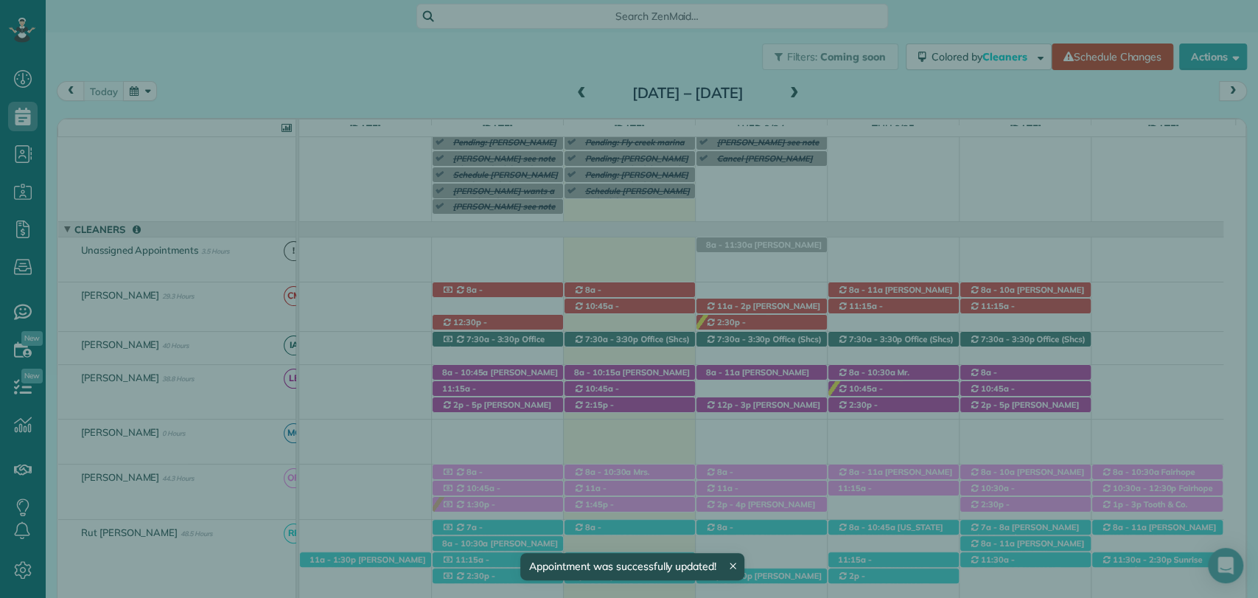
click at [975, 37] on span "Close" at bounding box center [967, 36] width 27 height 15
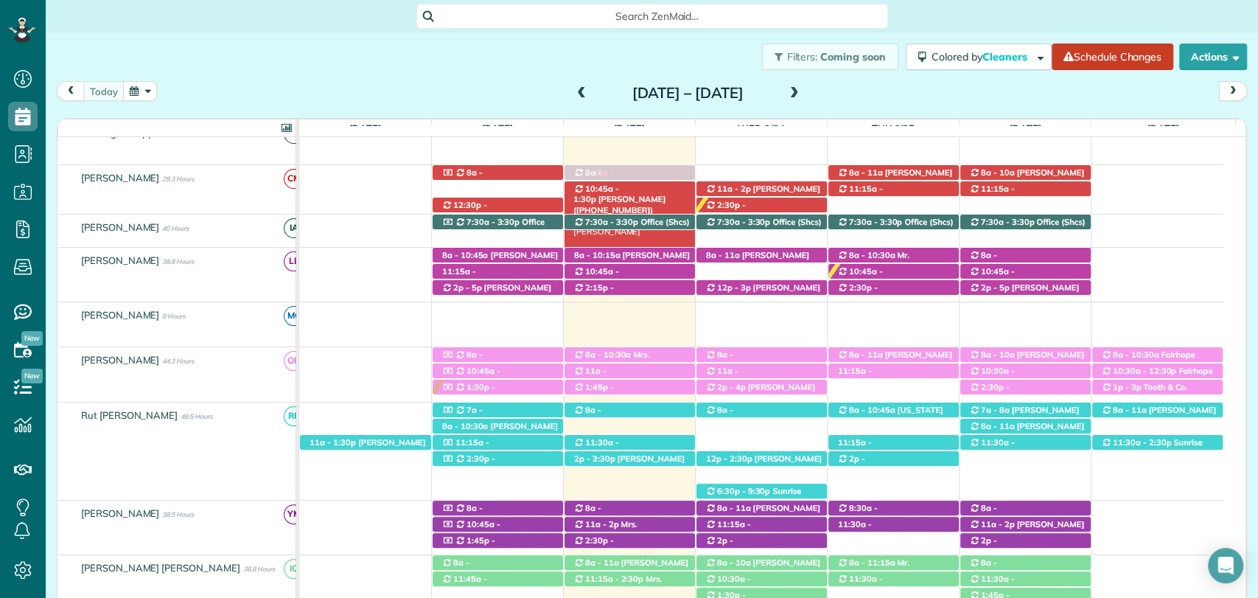
scroll to position [197, 0]
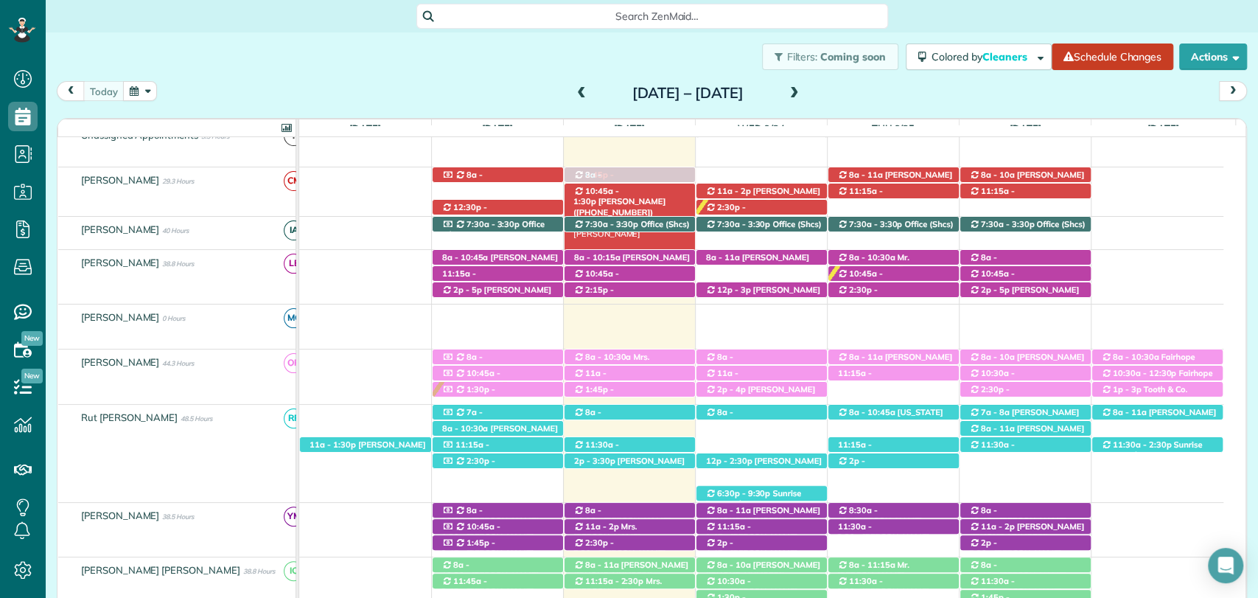
drag, startPoint x: 590, startPoint y: 549, endPoint x: 627, endPoint y: 184, distance: 367.6
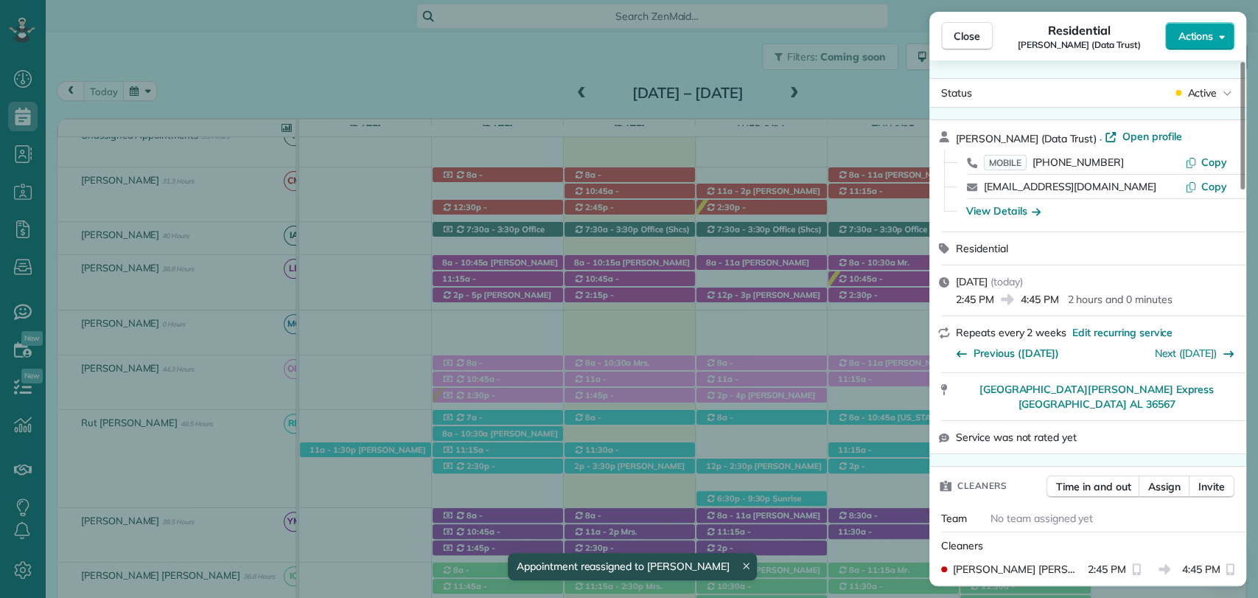
click at [1182, 49] on div "Actions" at bounding box center [1200, 36] width 69 height 28
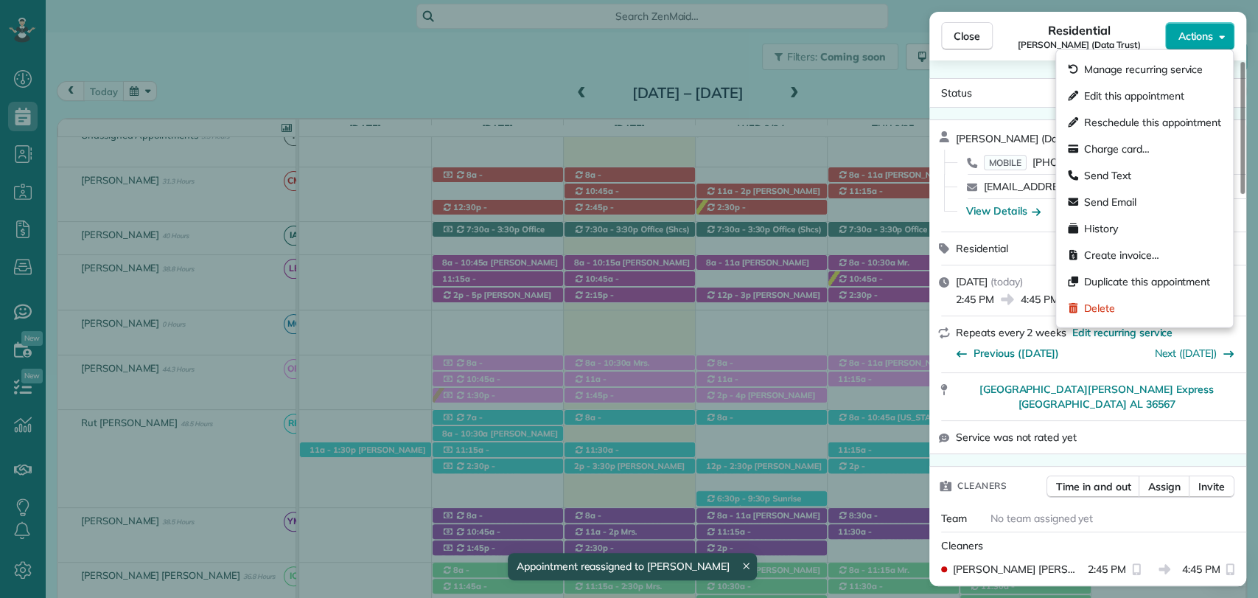
click at [1188, 40] on span "Actions" at bounding box center [1195, 36] width 35 height 15
click at [1152, 101] on span "Edit this appointment" at bounding box center [1135, 95] width 100 height 15
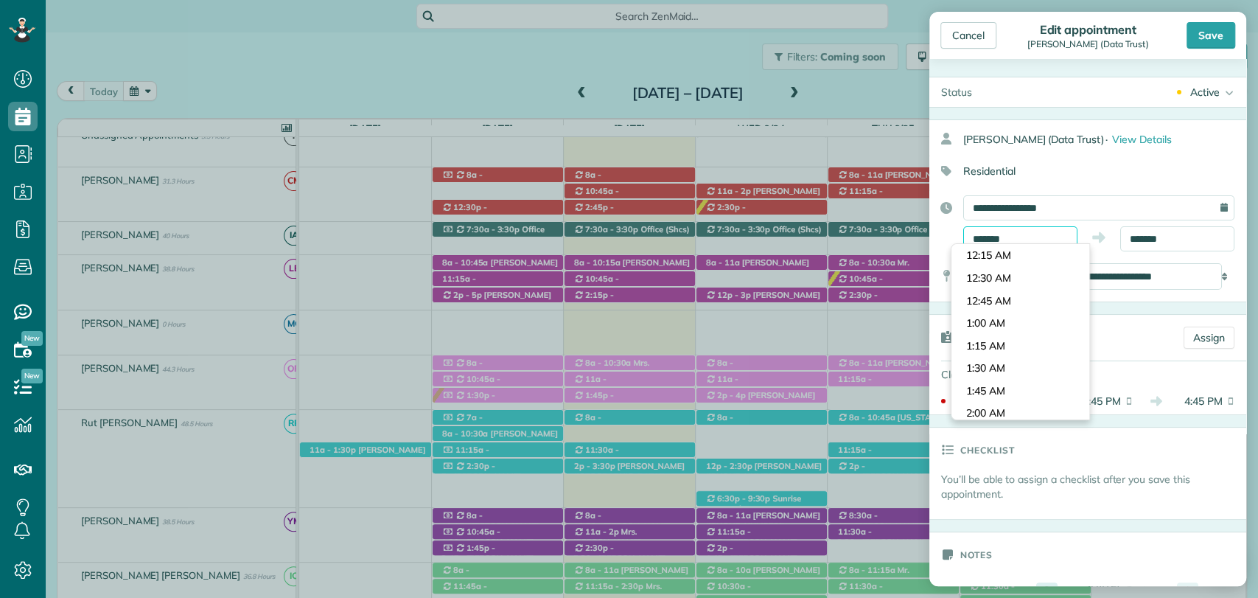
click at [991, 238] on input "*******" at bounding box center [1021, 238] width 114 height 25
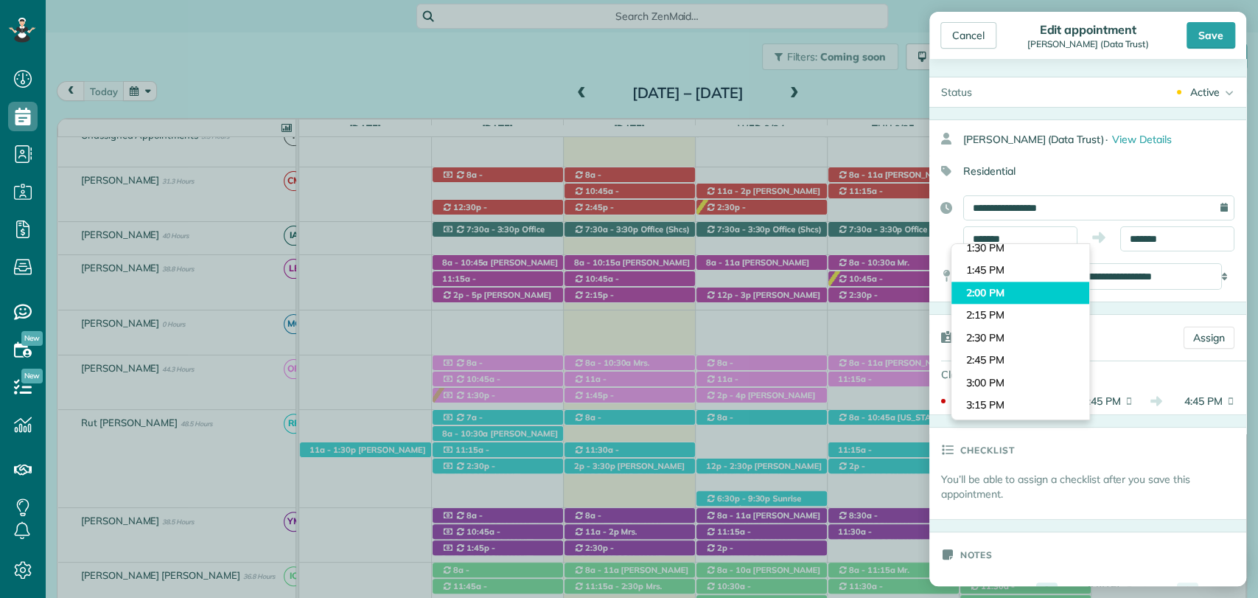
type input "*******"
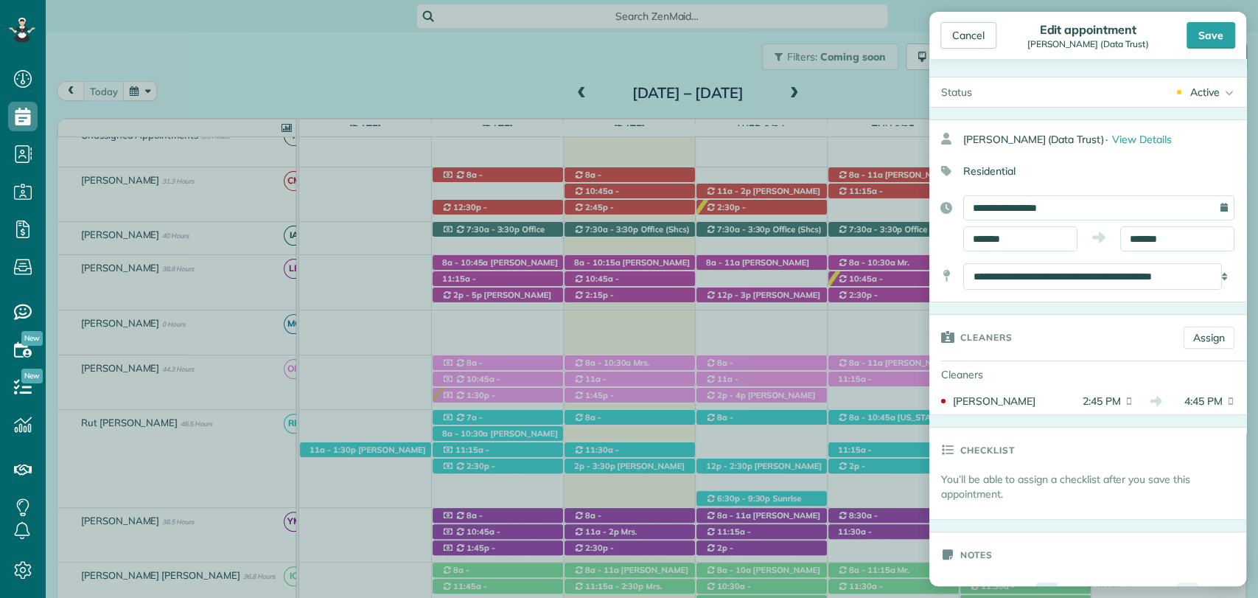
click at [1003, 288] on body "Dashboard Scheduling Calendar View List View Dispatch View - Weekly scheduling …" at bounding box center [629, 299] width 1258 height 598
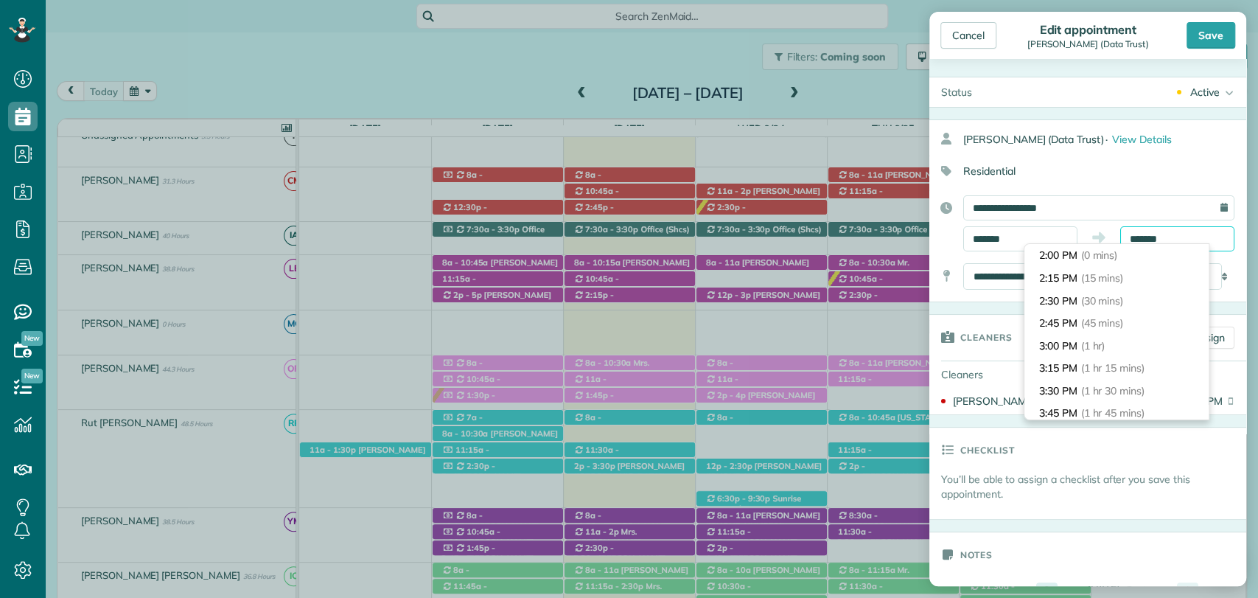
click at [1148, 237] on input "*******" at bounding box center [1178, 238] width 114 height 25
click at [1115, 309] on span "(2 hrs 15 mins)" at bounding box center [1116, 315] width 69 height 13
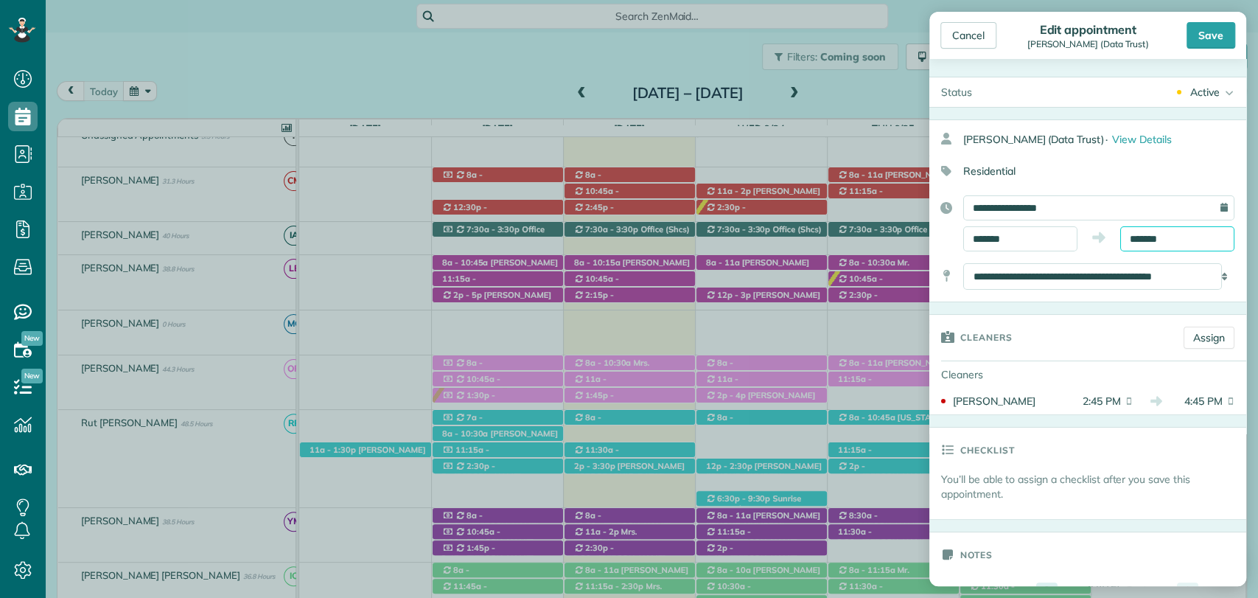
click at [1170, 231] on input "*******" at bounding box center [1178, 238] width 114 height 25
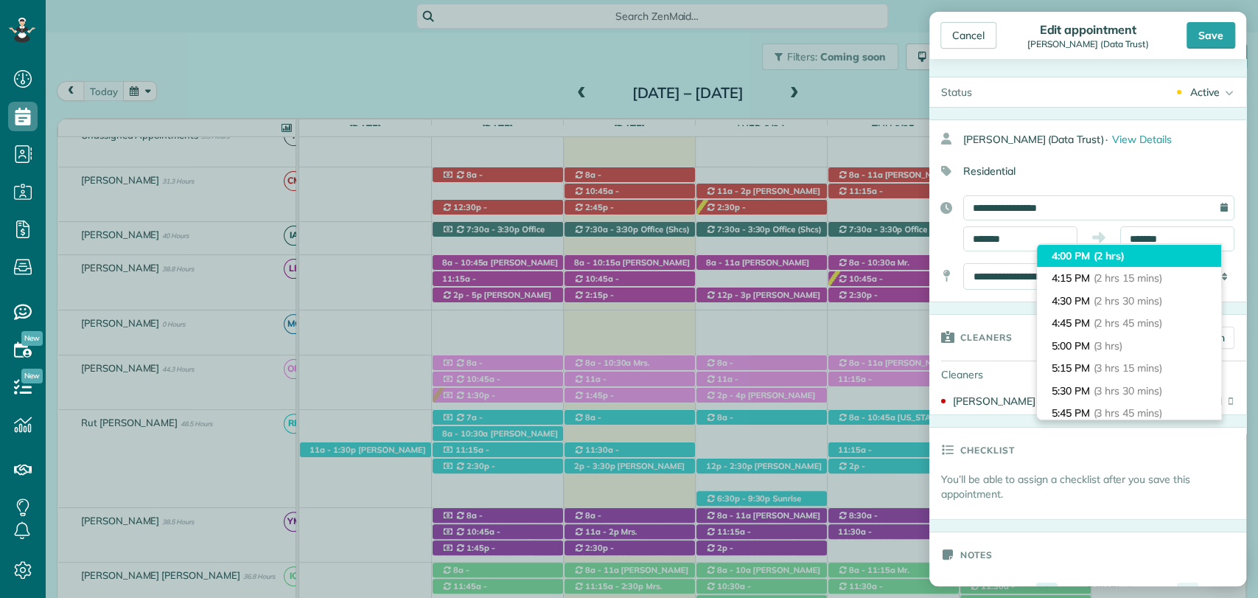
type input "*******"
click at [1125, 254] on span "(2 hrs)" at bounding box center [1110, 255] width 32 height 13
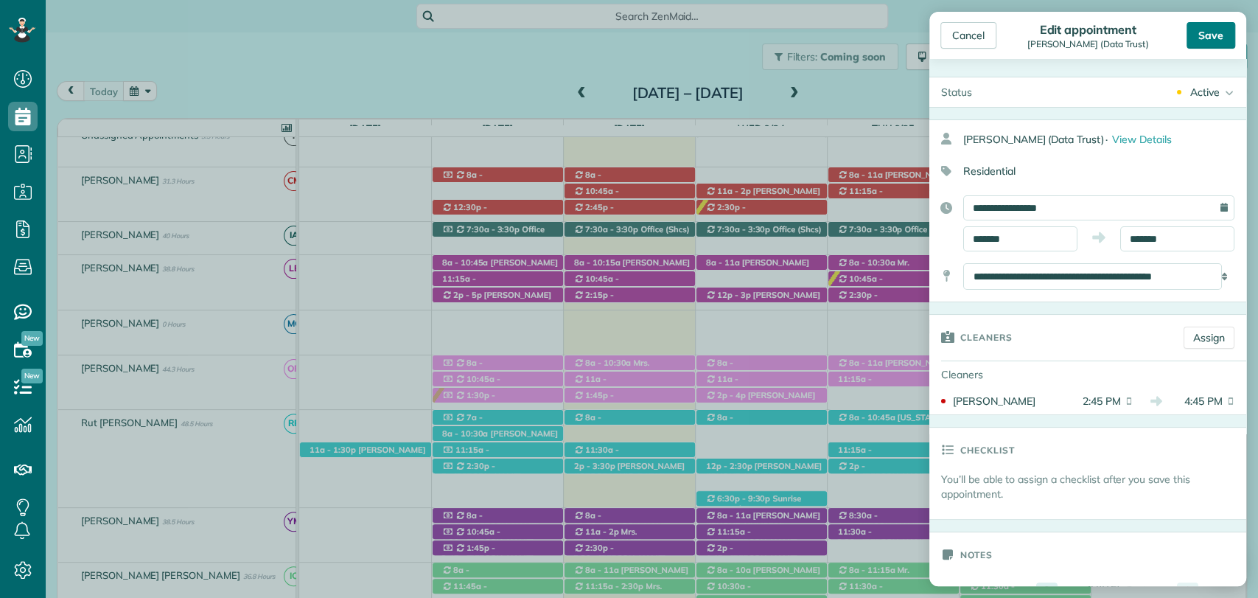
click at [1218, 24] on div "Save" at bounding box center [1211, 35] width 49 height 27
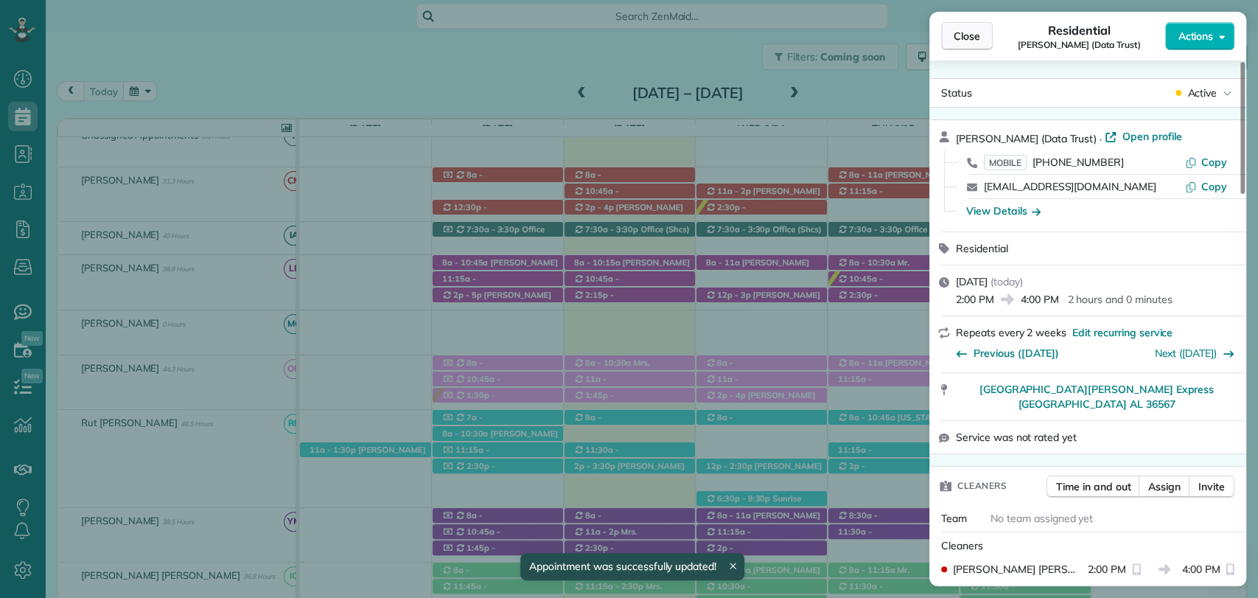
click at [963, 36] on span "Close" at bounding box center [967, 36] width 27 height 15
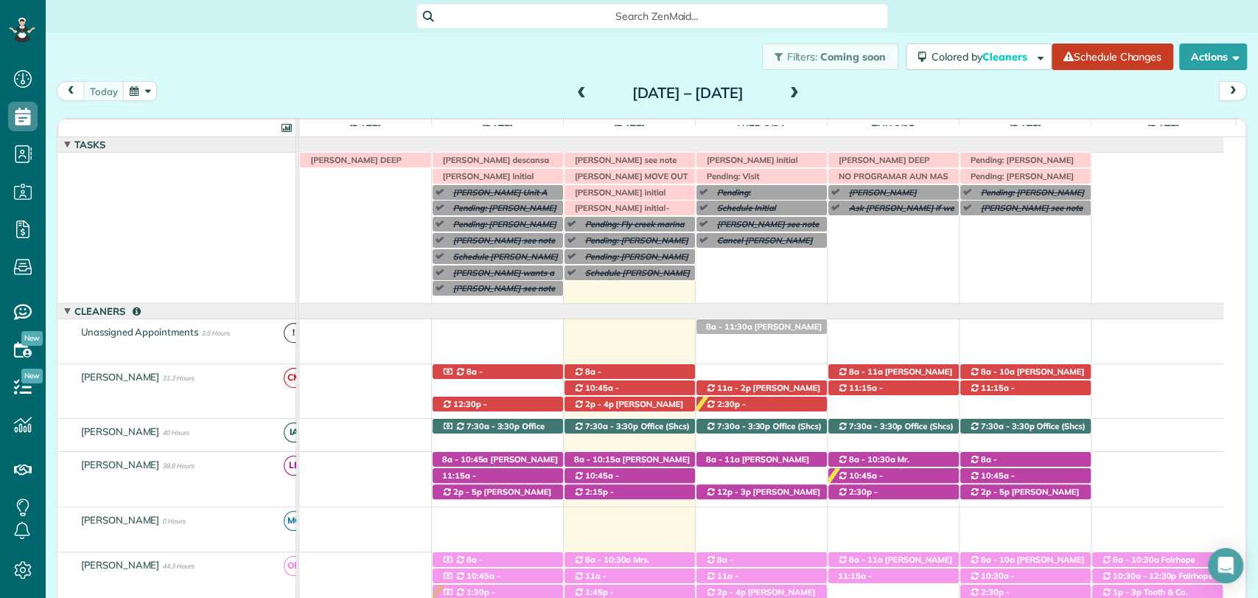
click at [474, 57] on div "Filters: Coming soon Colored by Cleaners Color by Cleaner Color by Team Color b…" at bounding box center [652, 56] width 1213 height 49
click at [395, 71] on div "Filters: Coming soon Colored by Cleaners Color by Cleaner Color by Team Color b…" at bounding box center [652, 56] width 1213 height 49
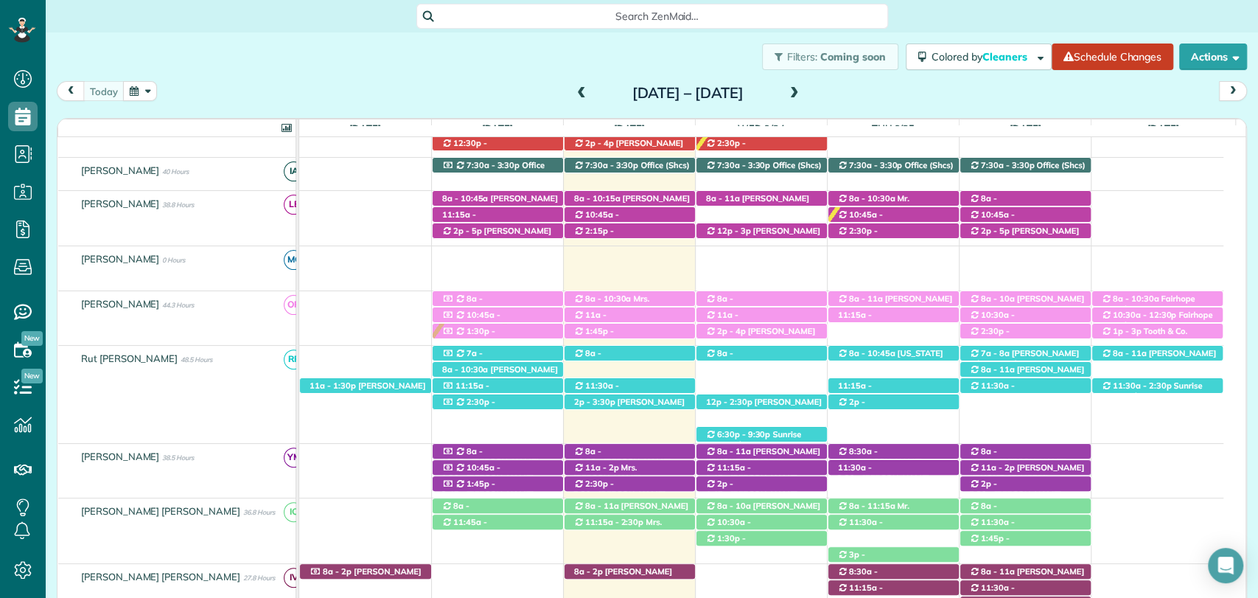
scroll to position [138, 0]
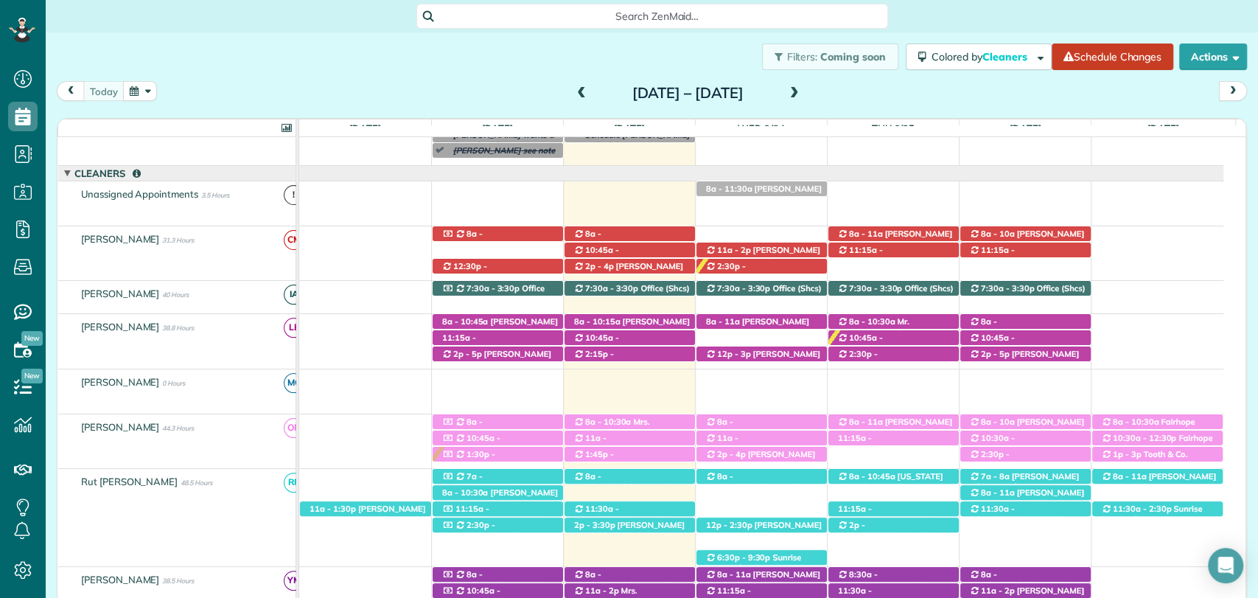
drag, startPoint x: 419, startPoint y: 96, endPoint x: 412, endPoint y: 99, distance: 7.9
click at [418, 99] on div "today Sunday Sep 21 – Saturday Sep 27, 2025" at bounding box center [652, 94] width 1191 height 27
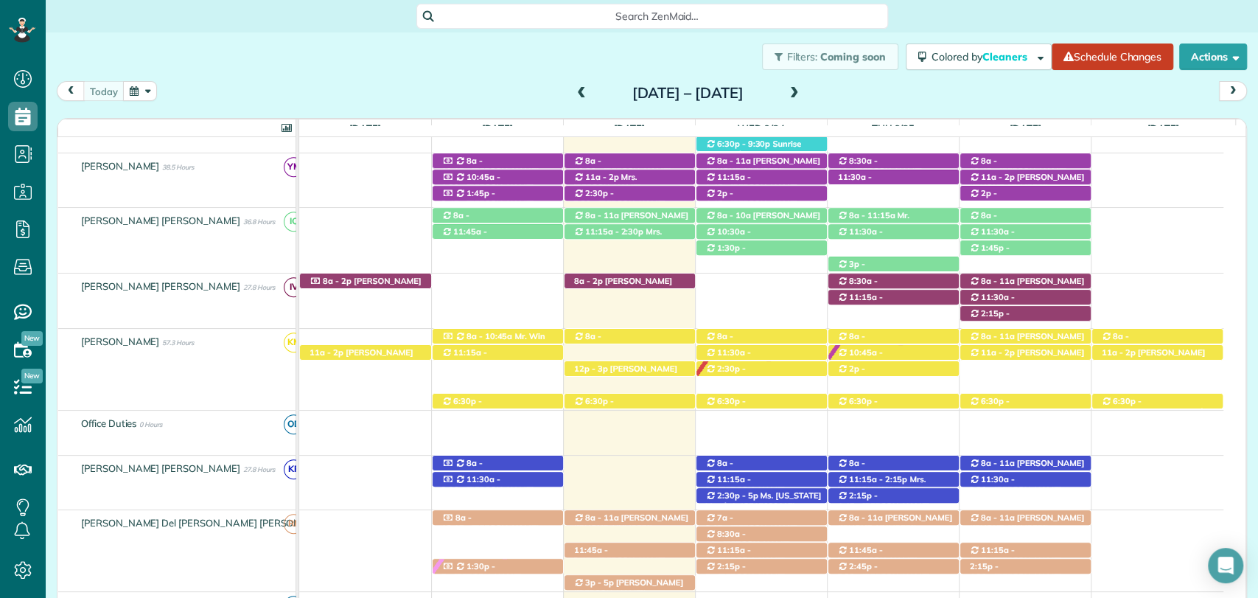
scroll to position [573, 0]
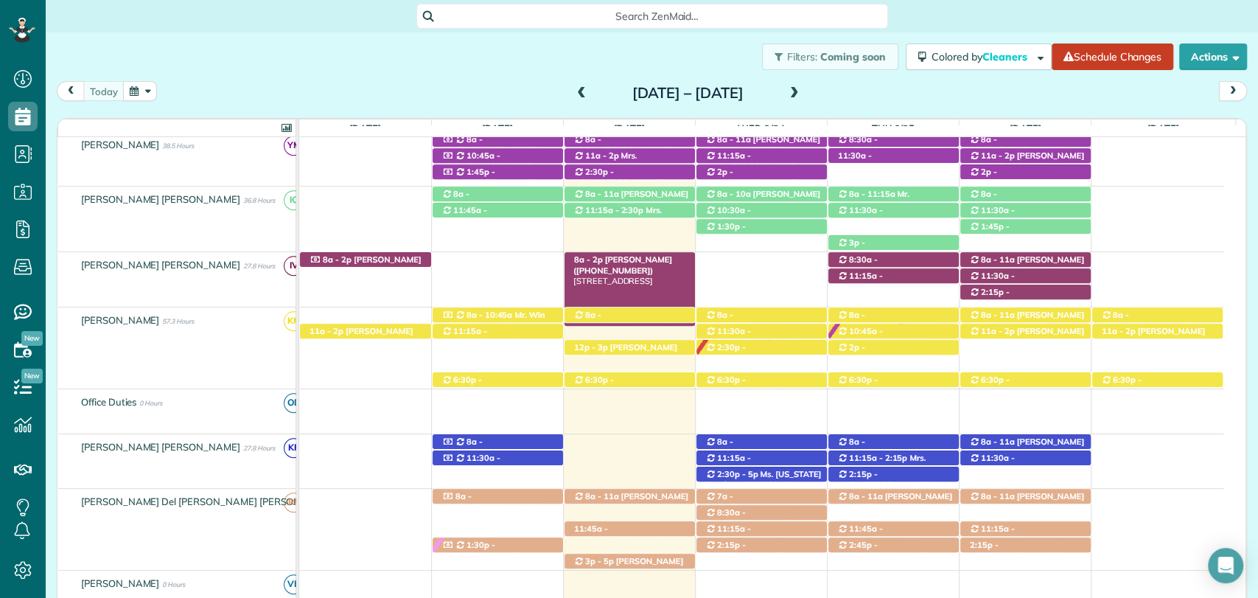
click at [624, 256] on span "Abby Dean (+14252814757)" at bounding box center [623, 264] width 99 height 21
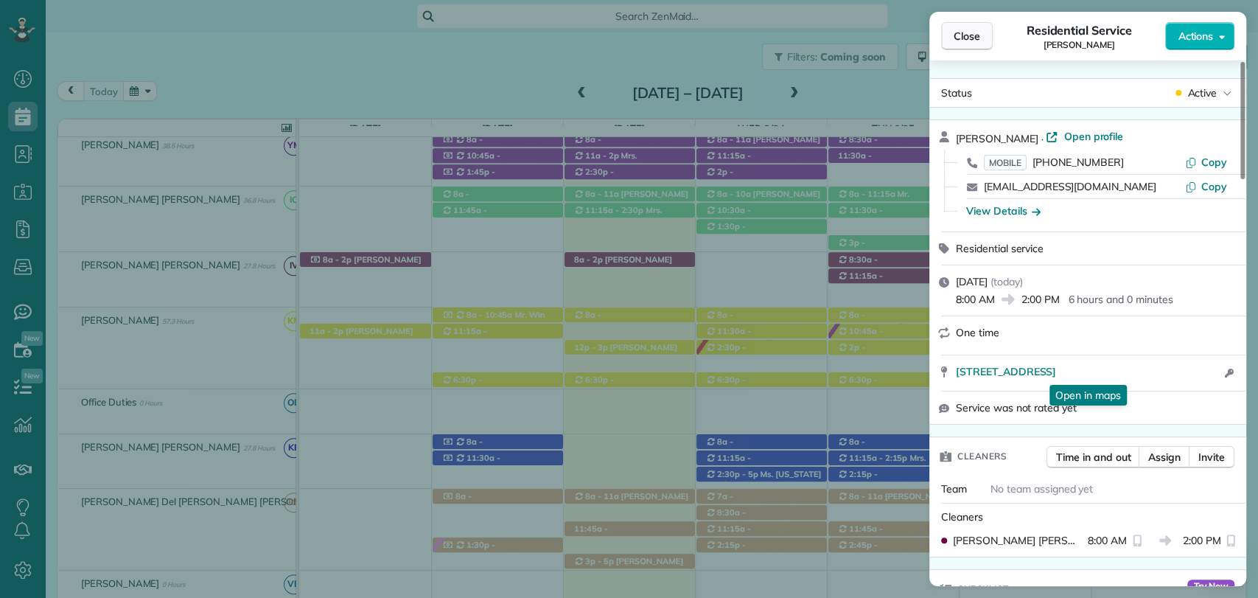
click at [943, 39] on button "Close" at bounding box center [967, 36] width 52 height 28
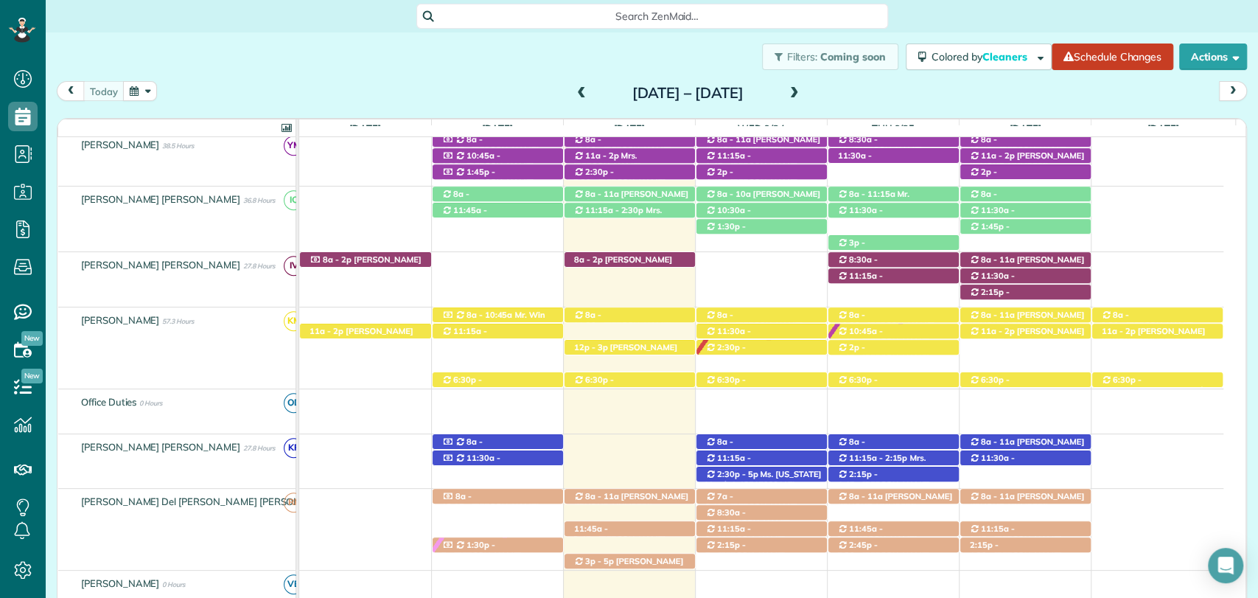
click at [630, 497] on span "Mrs. Phyllis Hood (+12514215132)" at bounding box center [631, 501] width 115 height 21
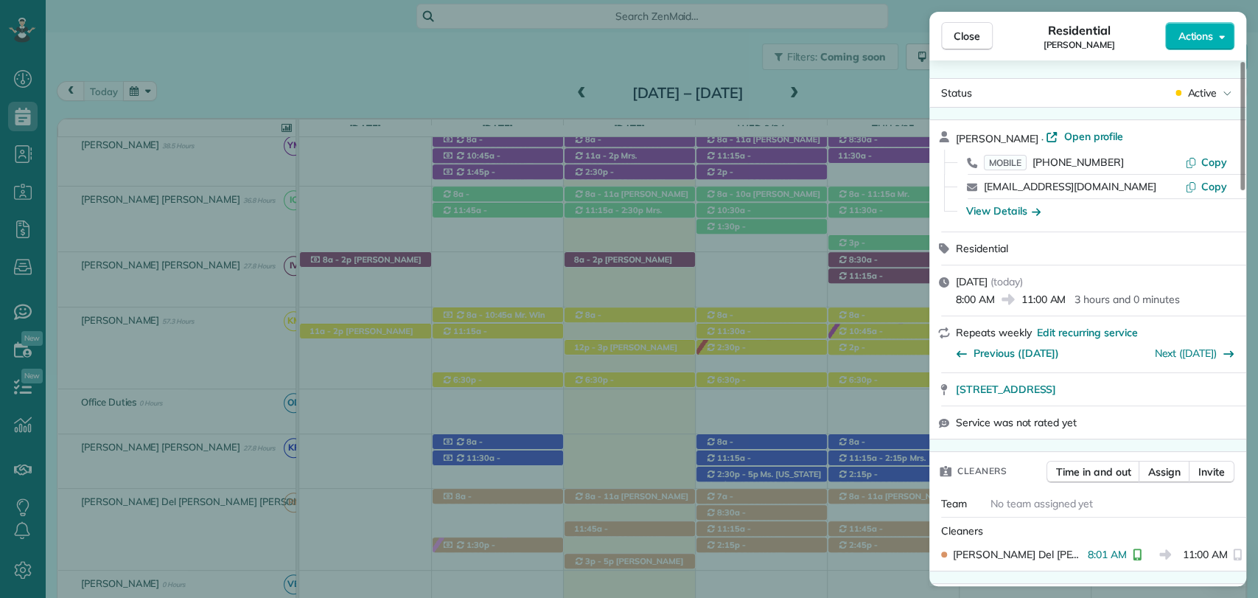
click at [972, 31] on span "Close" at bounding box center [967, 36] width 27 height 15
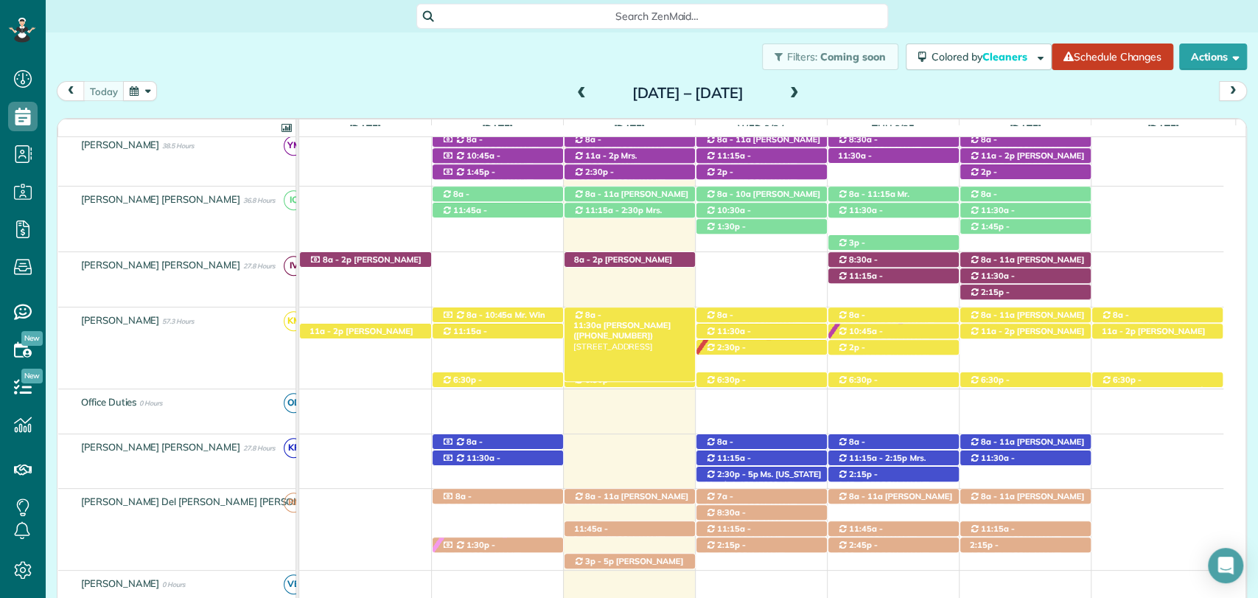
click at [602, 315] on span "8a - 11:30a" at bounding box center [588, 320] width 29 height 21
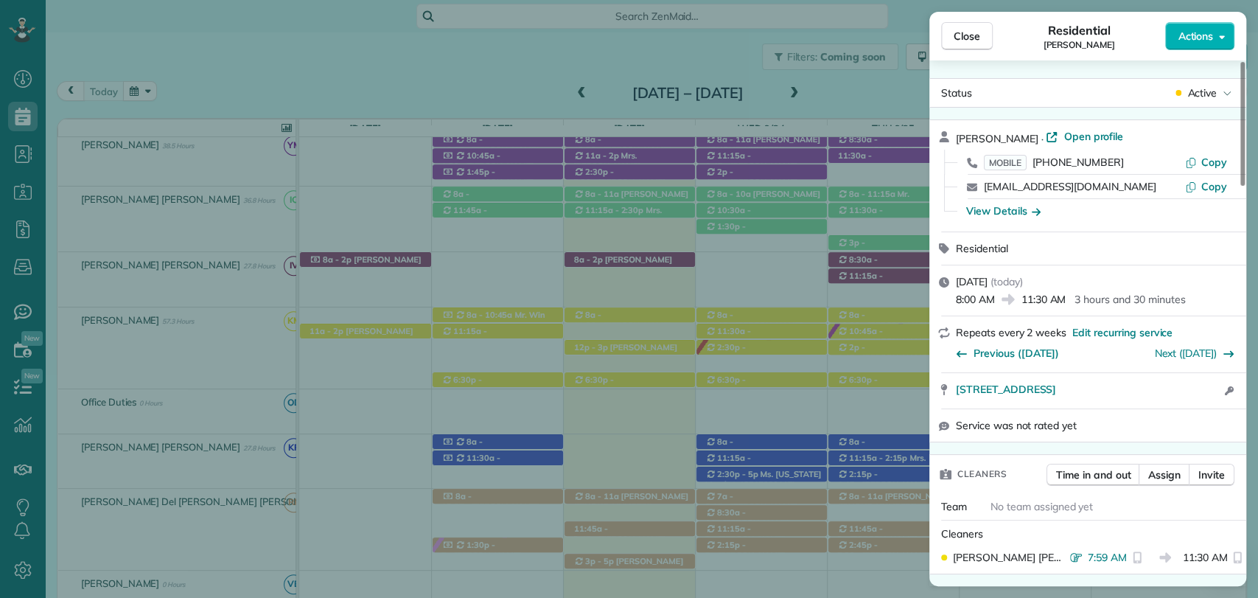
click at [958, 31] on span "Close" at bounding box center [967, 36] width 27 height 15
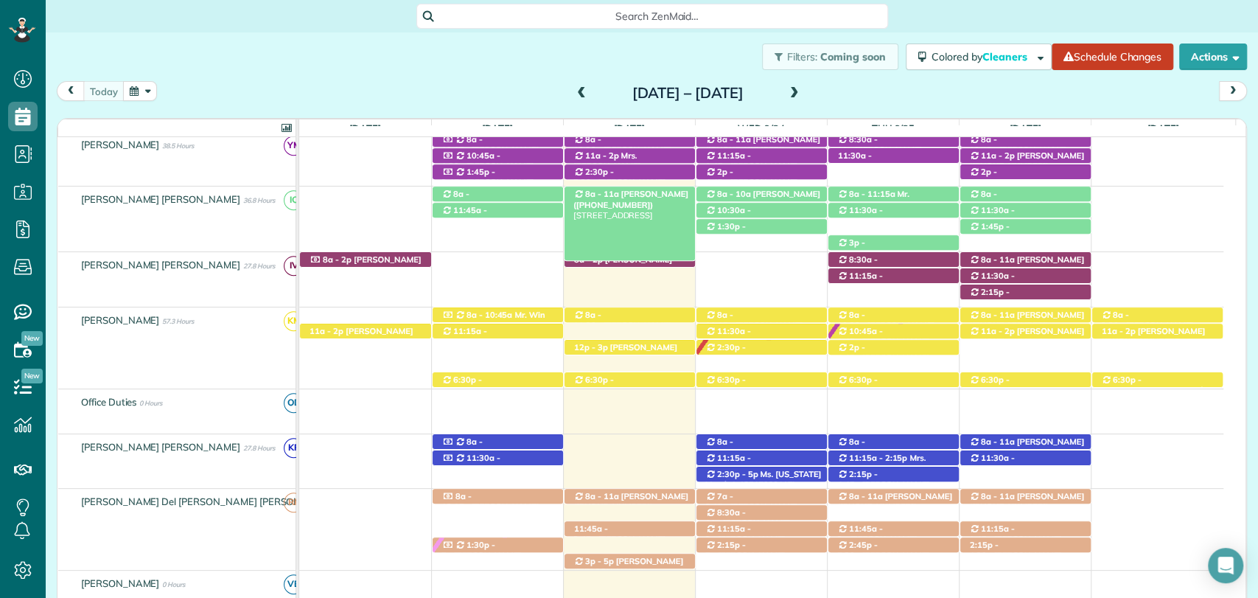
click at [625, 193] on span "Udai Sibia (+16614964318)" at bounding box center [631, 199] width 115 height 21
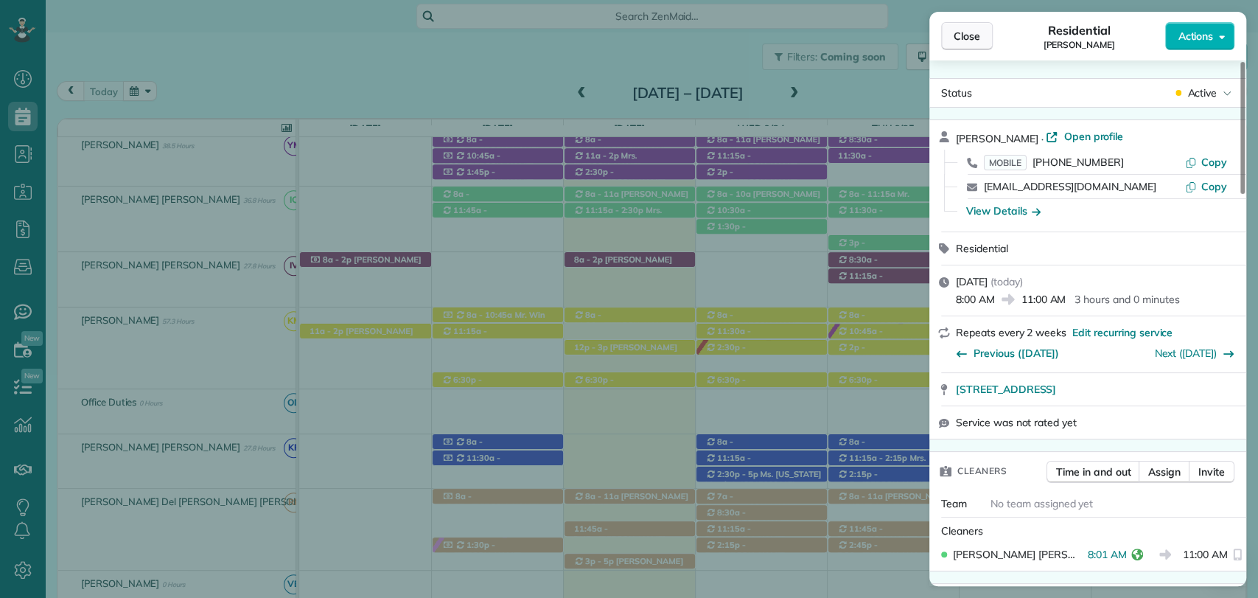
click at [971, 41] on span "Close" at bounding box center [967, 36] width 27 height 15
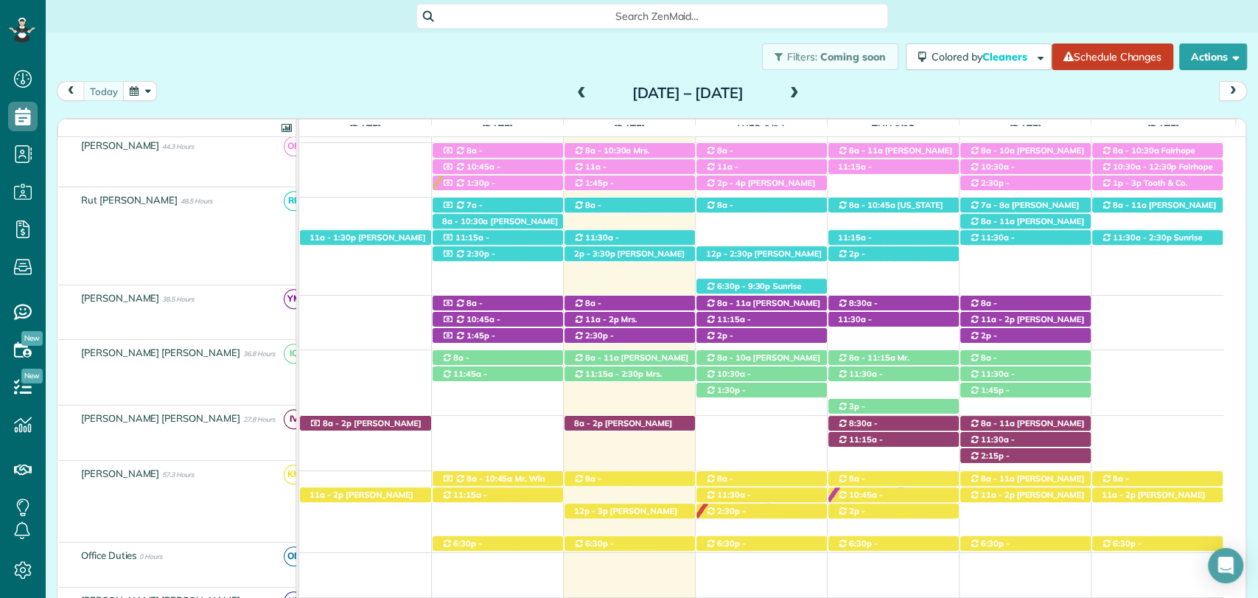
scroll to position [409, 0]
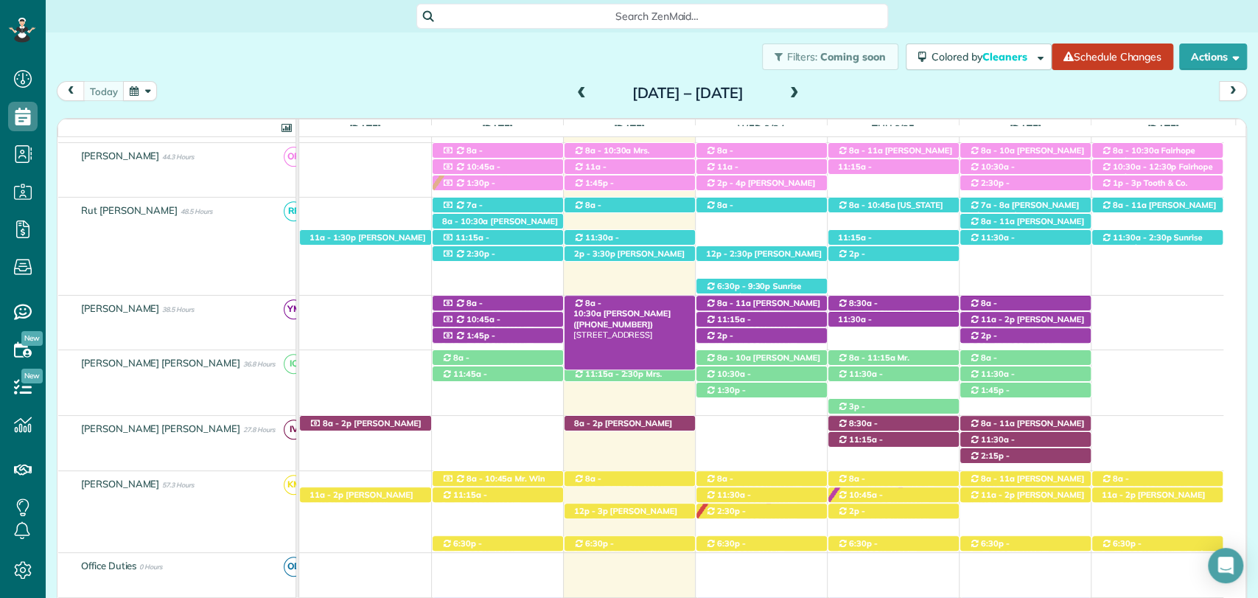
click at [602, 302] on span "8a - 10:30a" at bounding box center [588, 308] width 29 height 21
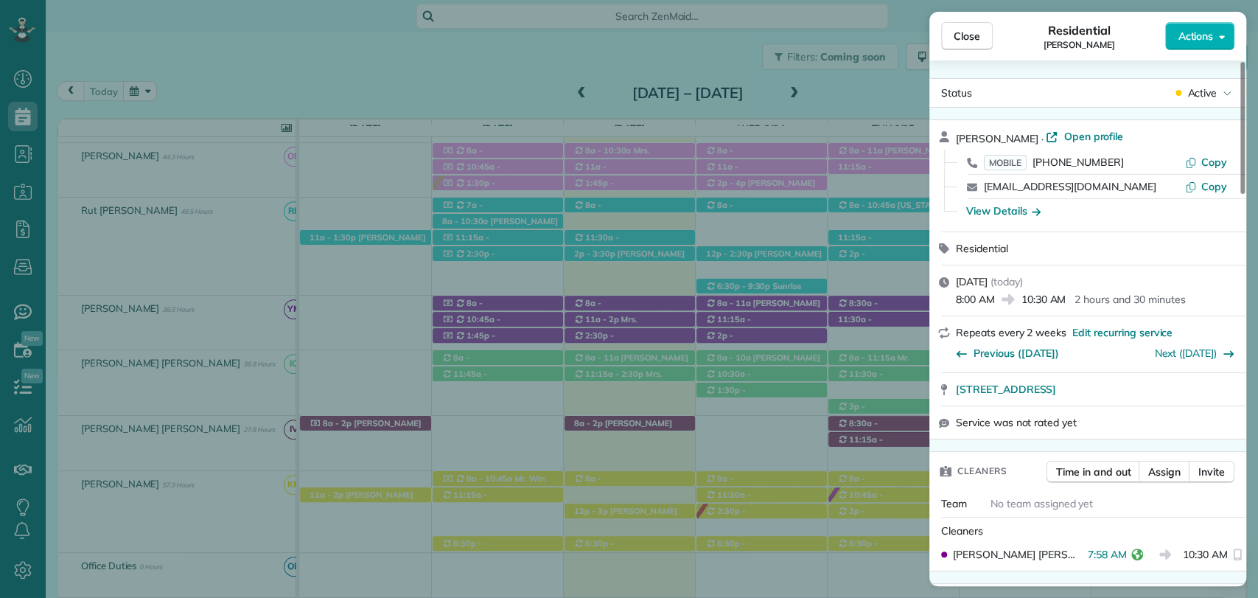
drag, startPoint x: 975, startPoint y: 41, endPoint x: 554, endPoint y: 279, distance: 482.7
click at [975, 41] on span "Close" at bounding box center [967, 36] width 27 height 15
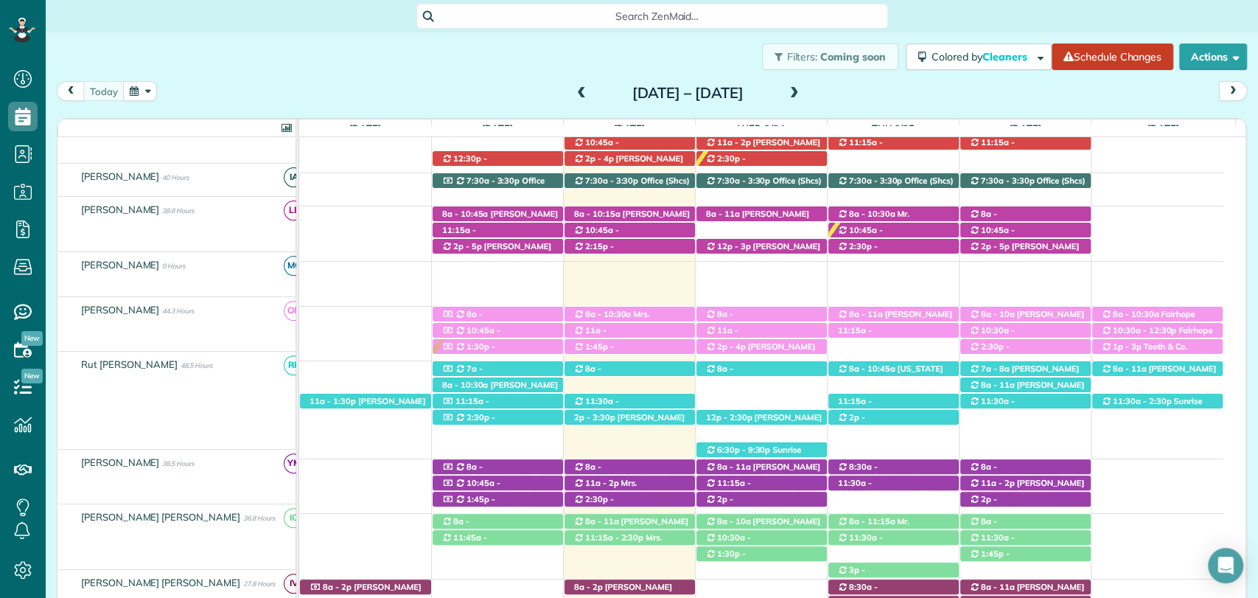
scroll to position [246, 0]
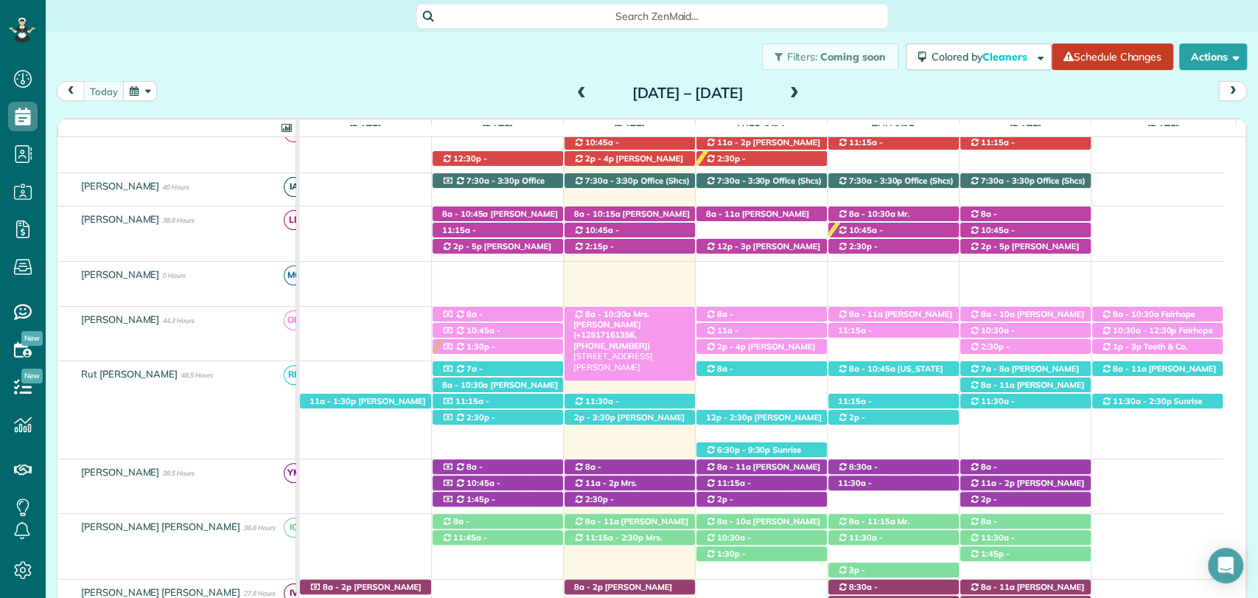
click at [620, 310] on span "8a - 10:30a" at bounding box center [609, 314] width 48 height 10
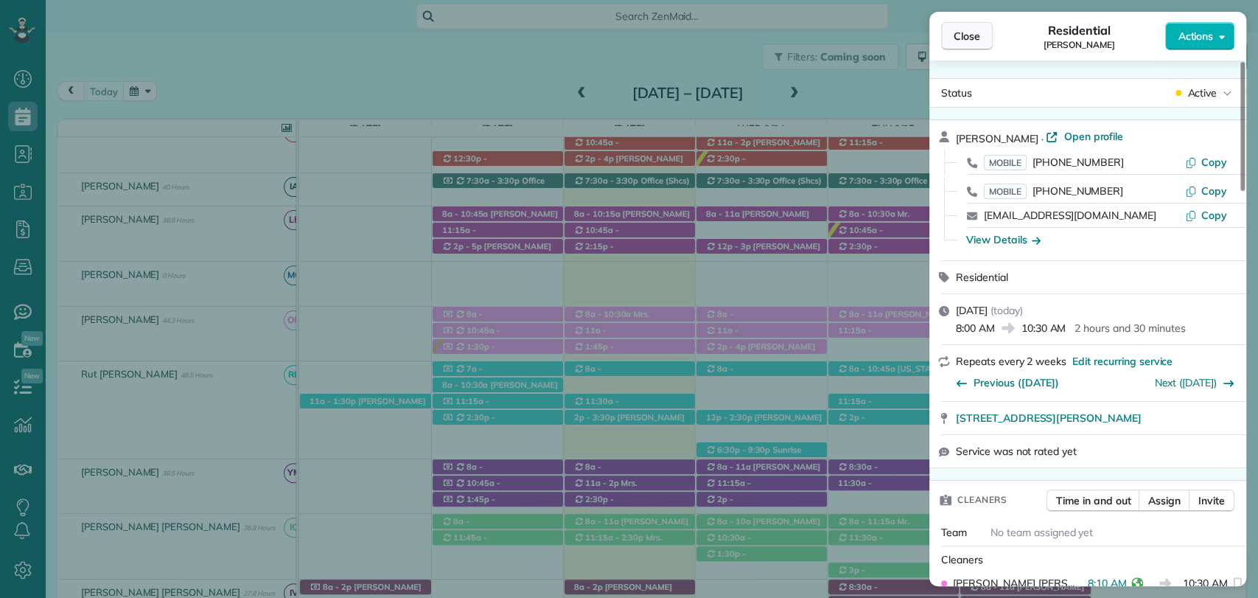
click at [963, 37] on span "Close" at bounding box center [967, 36] width 27 height 15
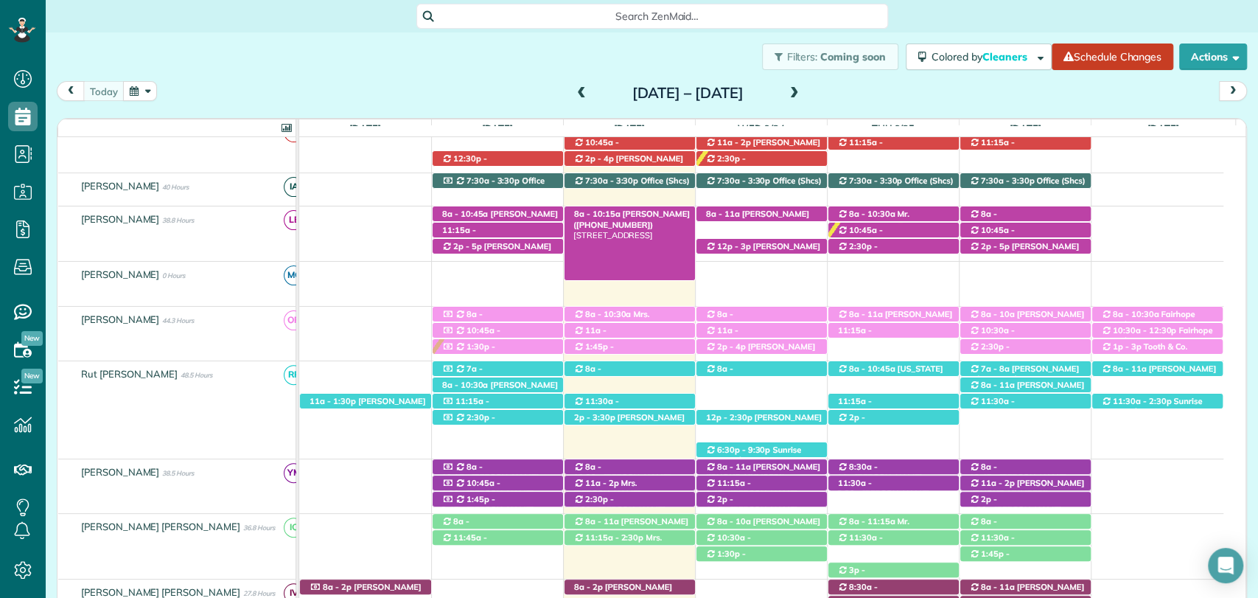
click at [621, 215] on span "Nina Lipsey (+17737062226)" at bounding box center [632, 219] width 116 height 21
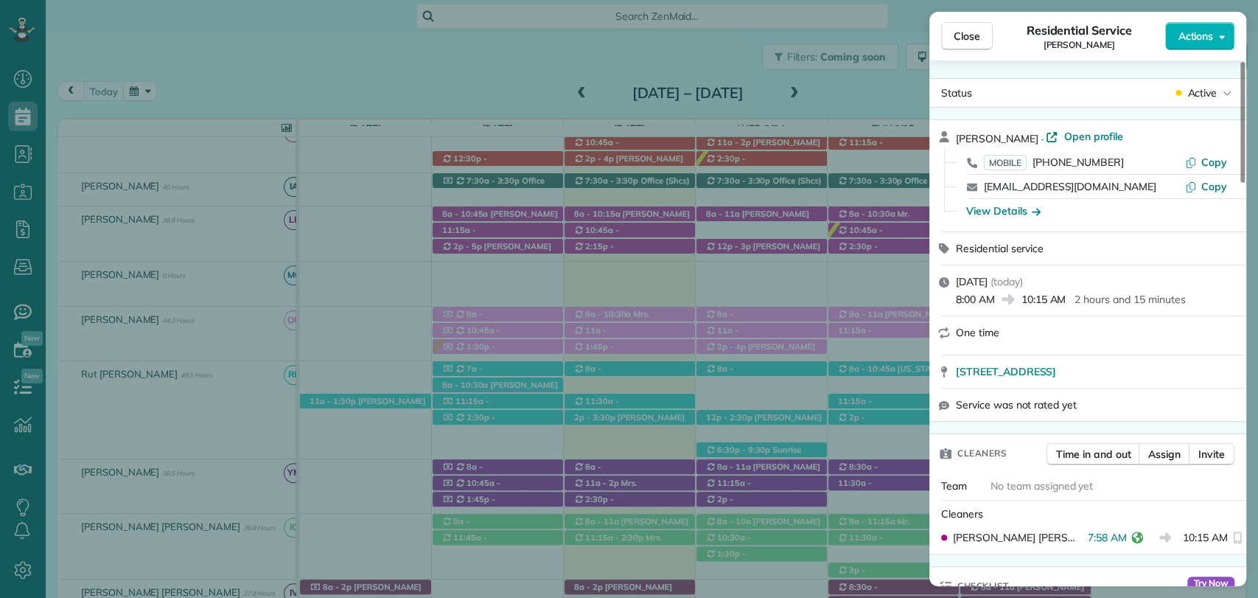
click at [961, 41] on span "Close" at bounding box center [967, 36] width 27 height 15
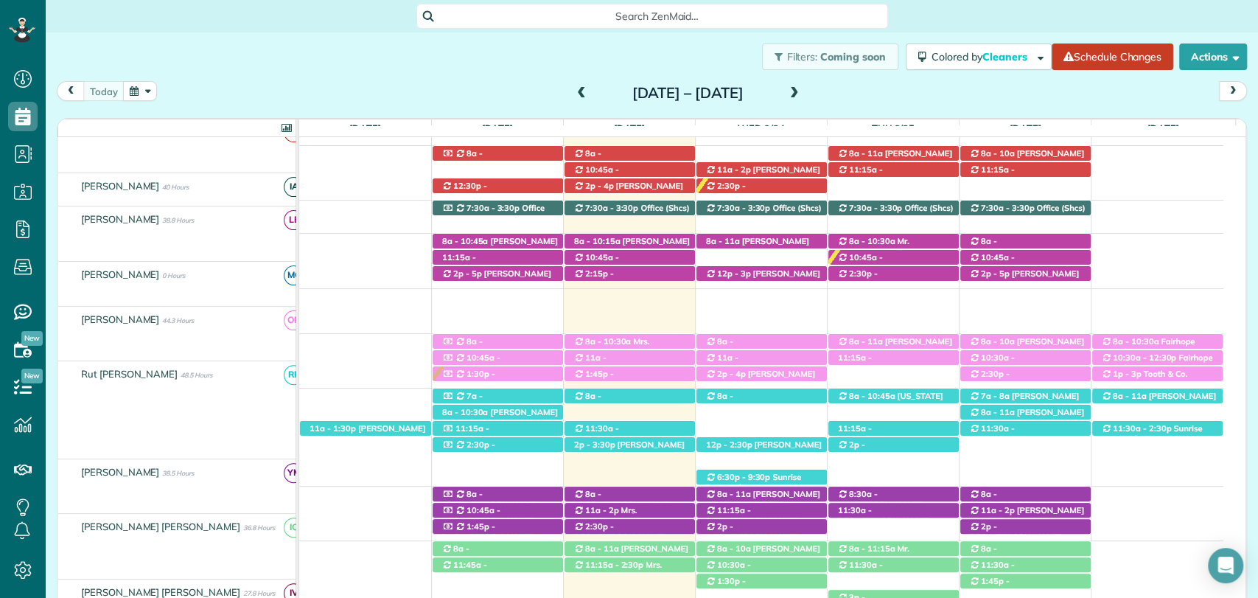
scroll to position [164, 0]
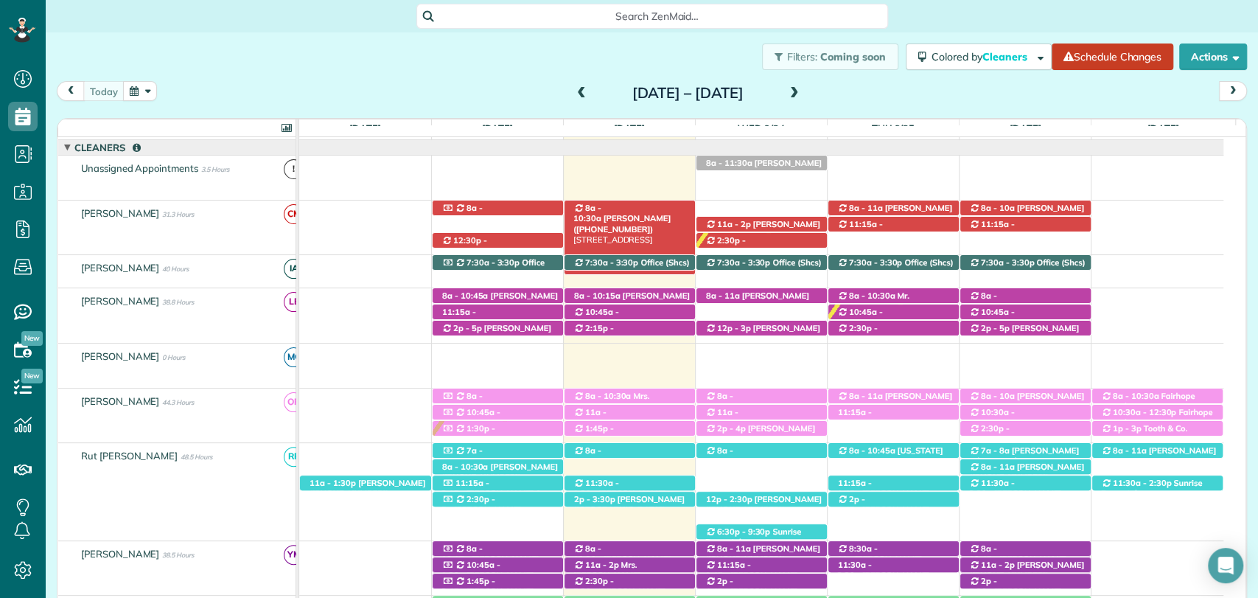
click at [623, 213] on span "Glenda Gravlee (+12517097088)" at bounding box center [622, 223] width 97 height 21
click at [1049, 92] on div "today Sunday Sep 21 – Saturday Sep 27, 2025" at bounding box center [652, 94] width 1191 height 27
click at [803, 98] on span at bounding box center [795, 93] width 16 height 13
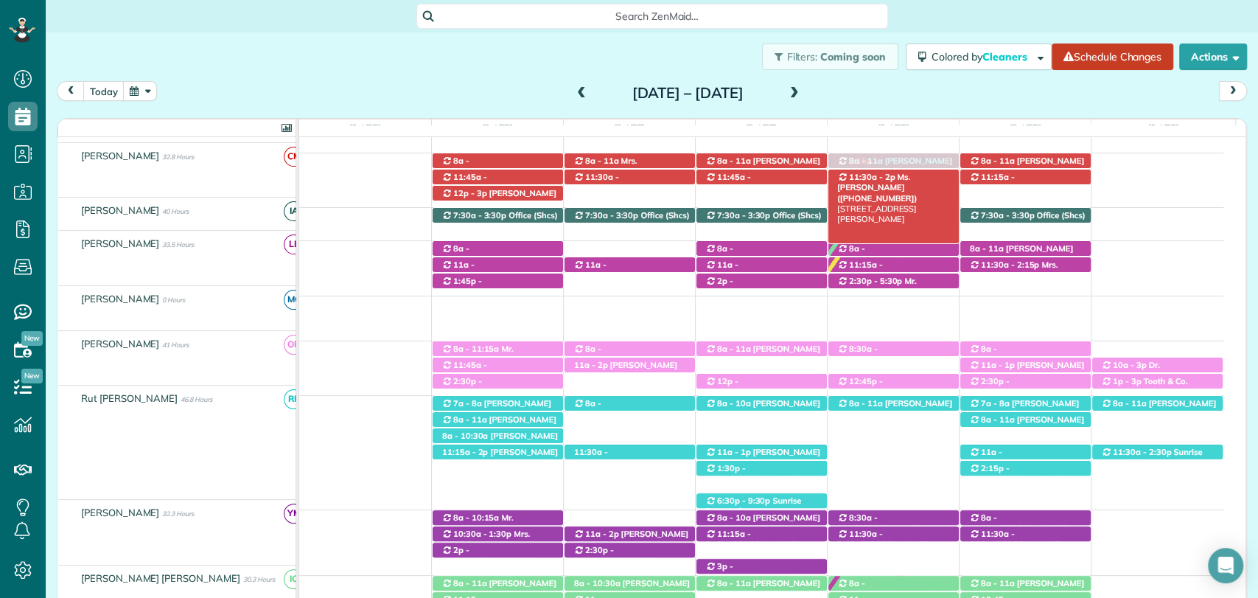
scroll to position [147, 0]
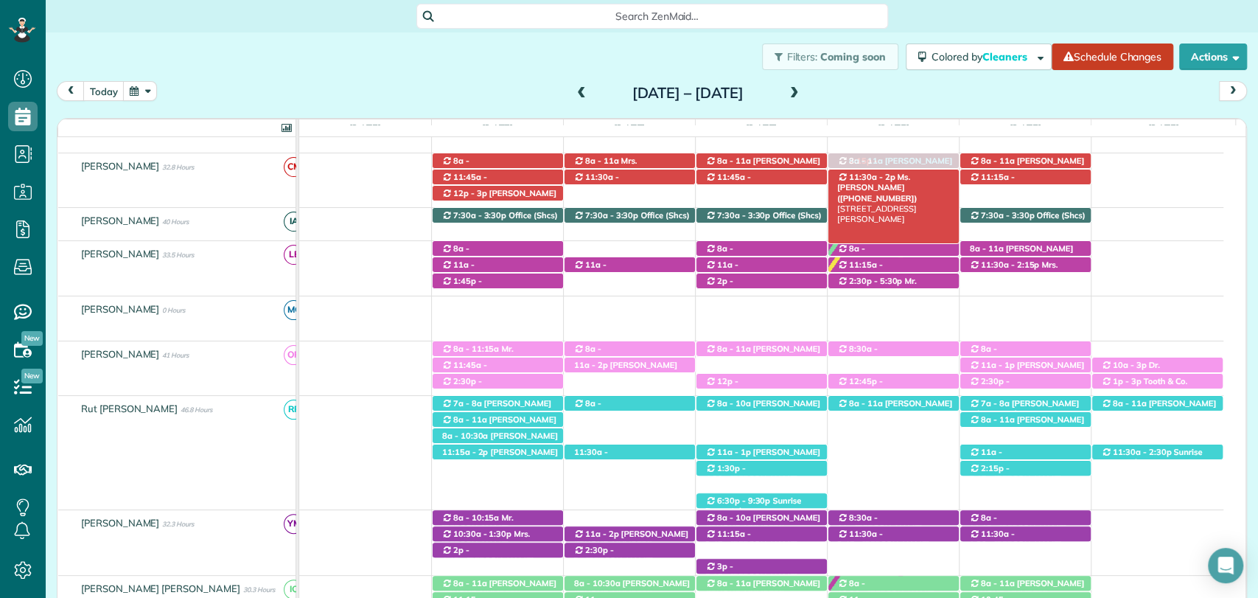
drag, startPoint x: 899, startPoint y: 453, endPoint x: 905, endPoint y: 153, distance: 299.4
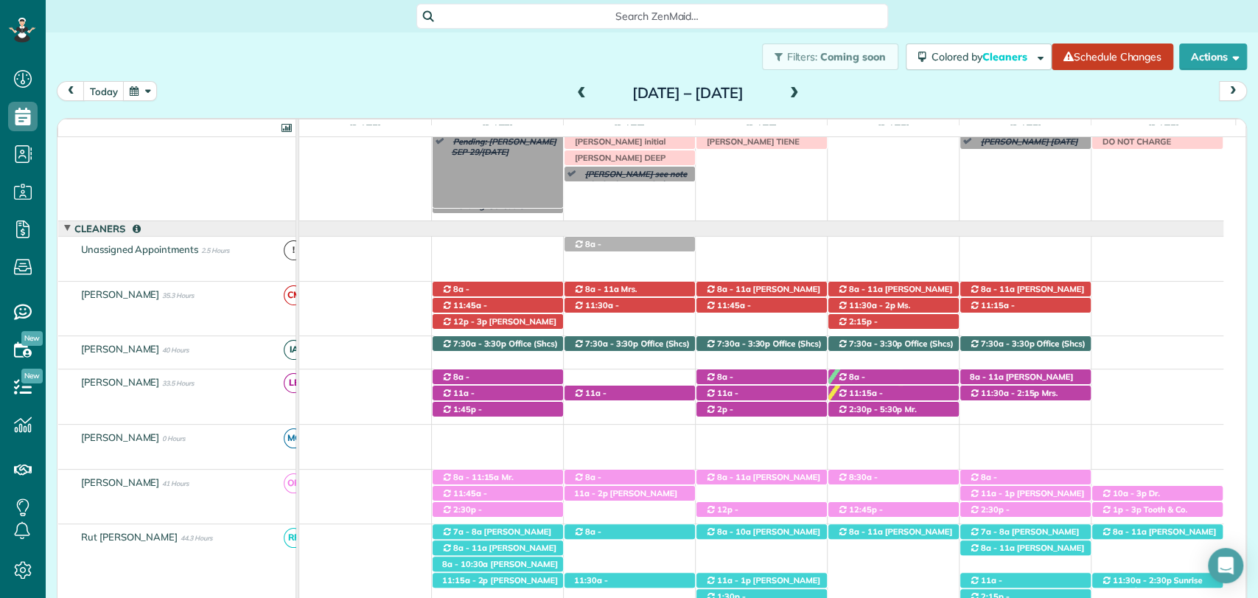
scroll to position [0, 0]
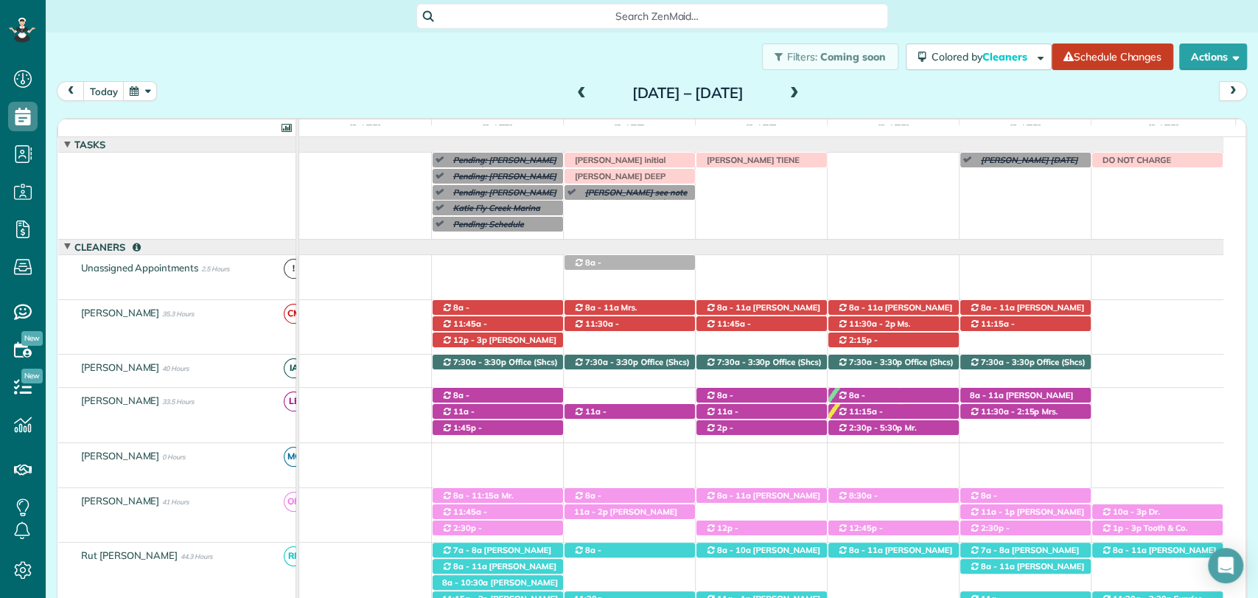
click at [574, 96] on span at bounding box center [582, 93] width 16 height 13
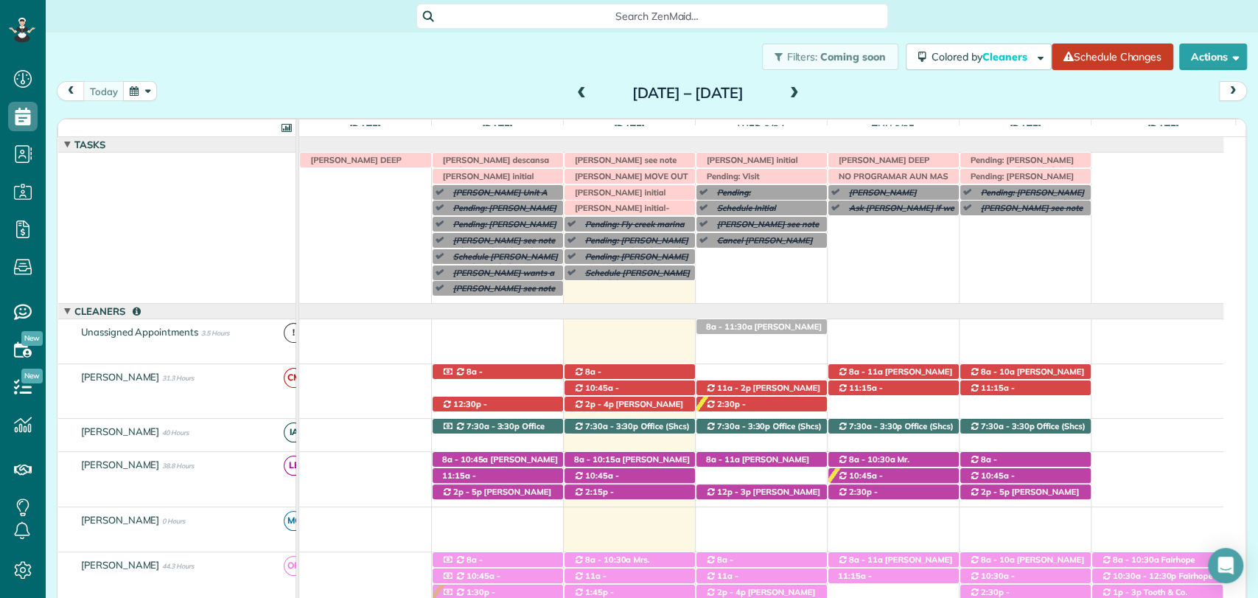
scroll to position [409, 0]
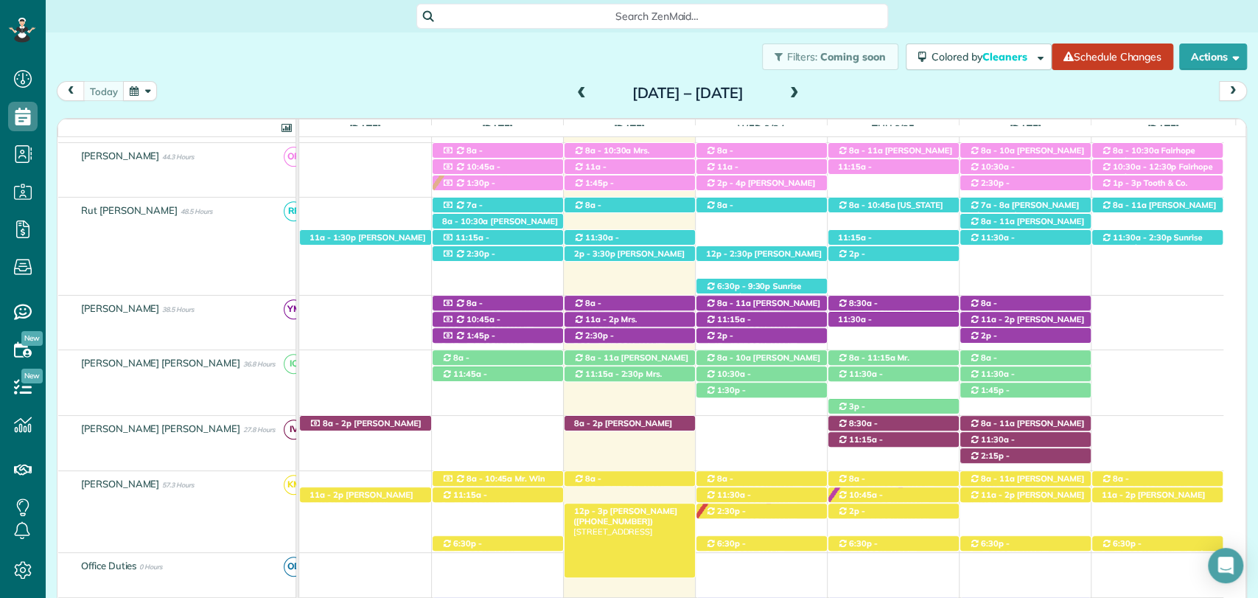
click at [631, 510] on span "Curt Robinson (+19783975269)" at bounding box center [626, 516] width 104 height 21
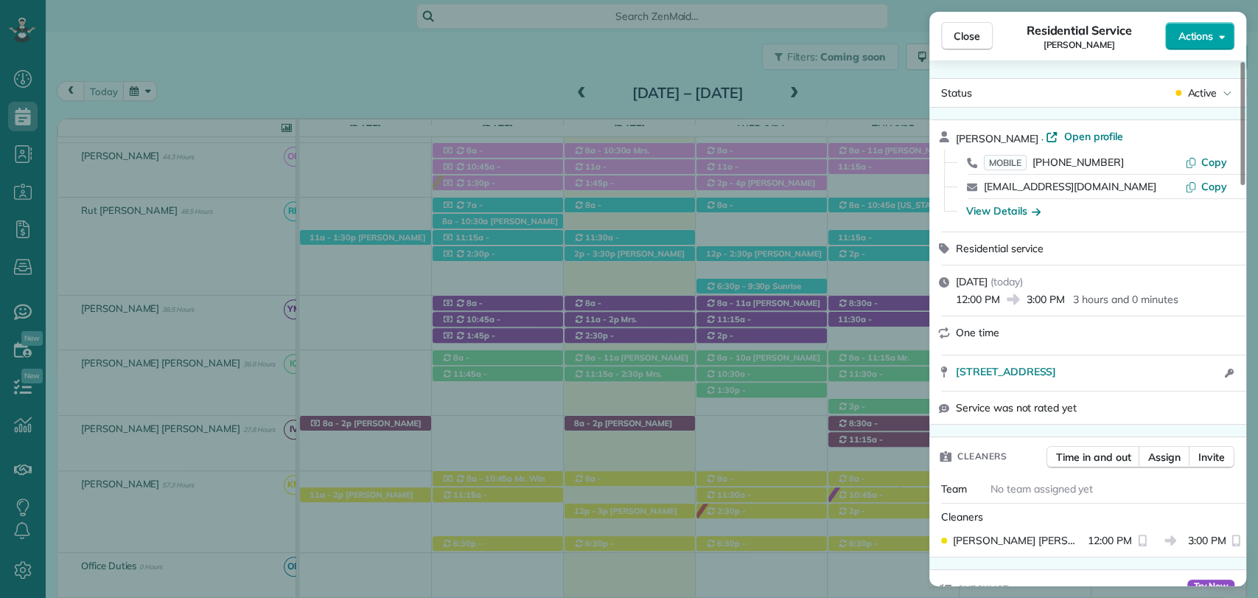
click at [1198, 24] on button "Actions" at bounding box center [1200, 36] width 69 height 28
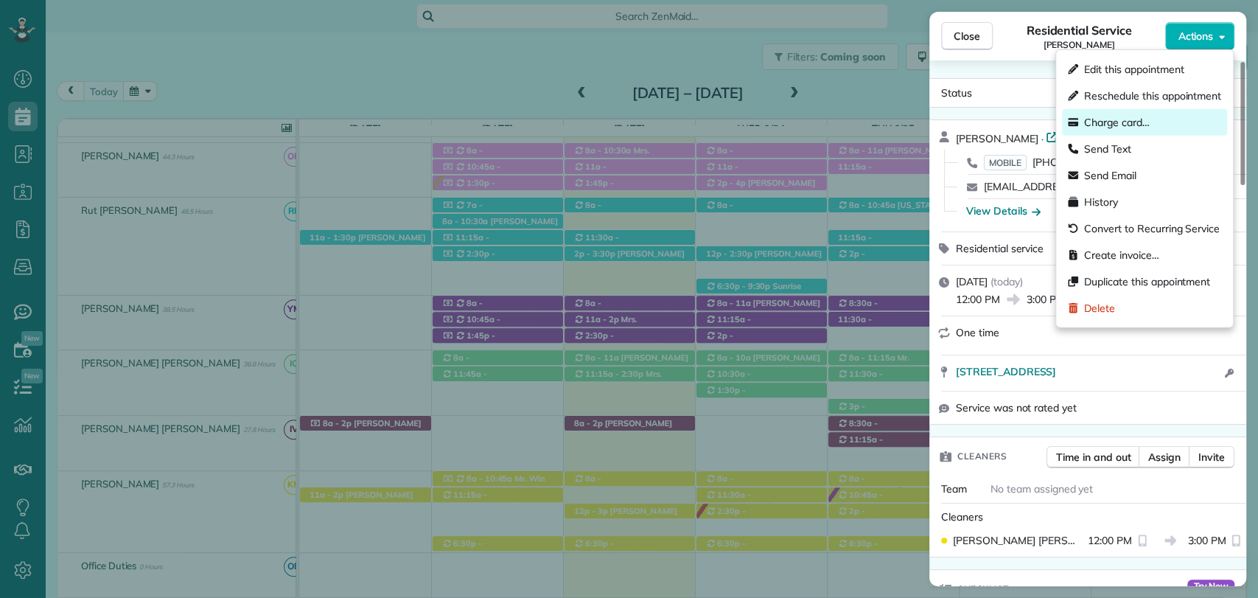
click at [1129, 125] on span "Charge card…" at bounding box center [1118, 122] width 66 height 15
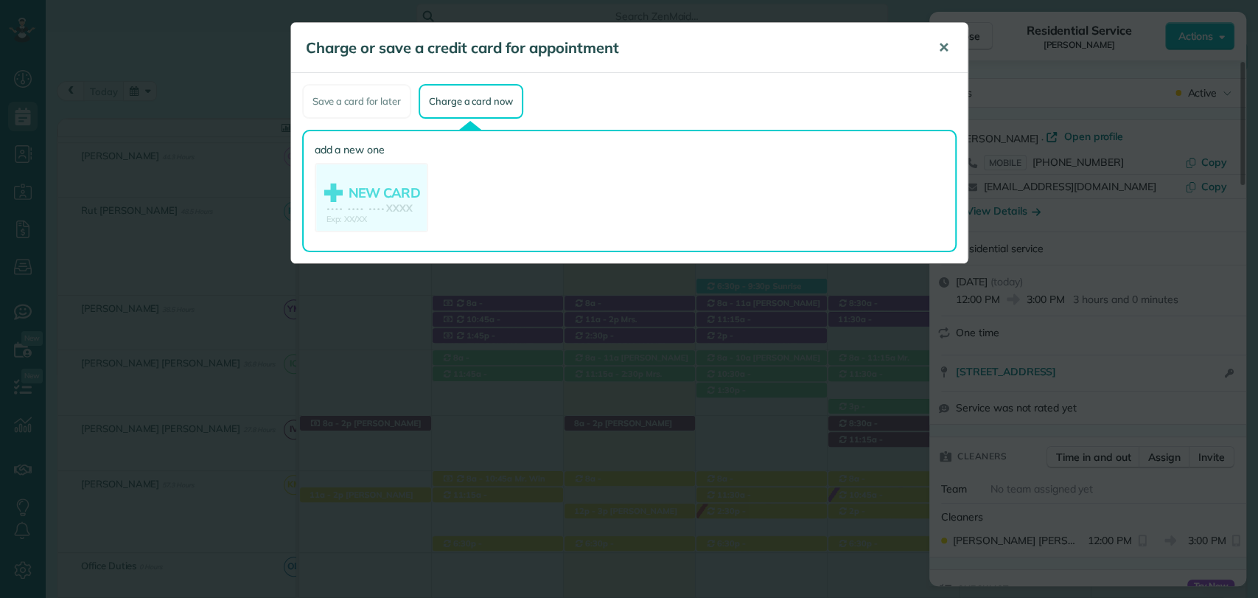
click at [947, 43] on span "✕" at bounding box center [944, 47] width 11 height 17
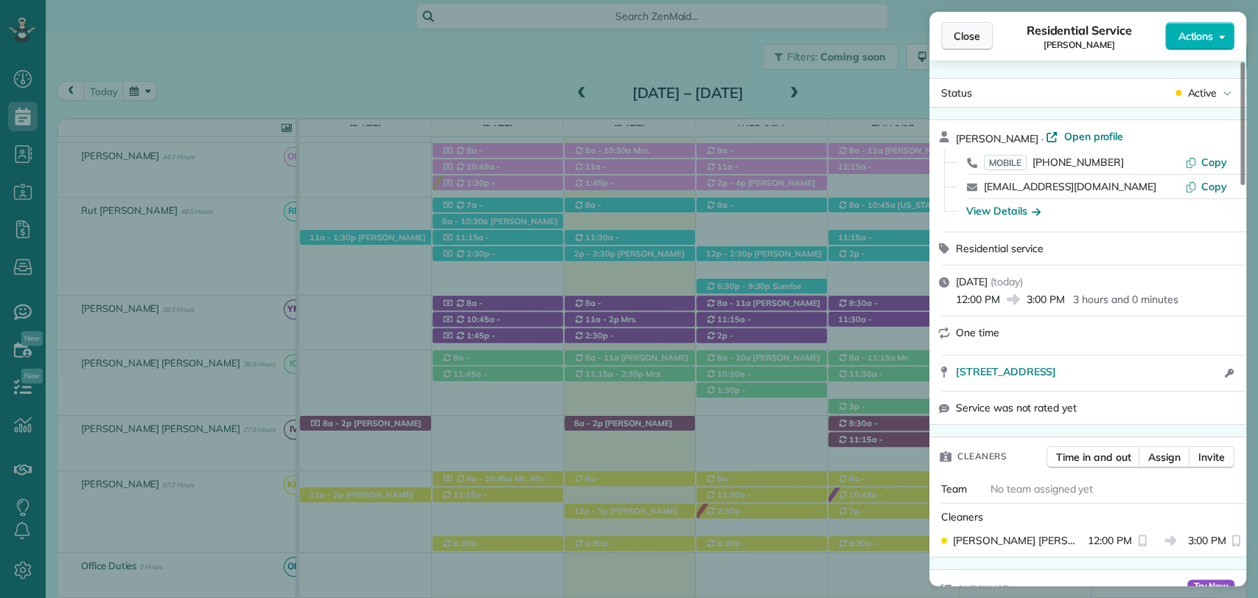
click at [945, 44] on button "Close" at bounding box center [967, 36] width 52 height 28
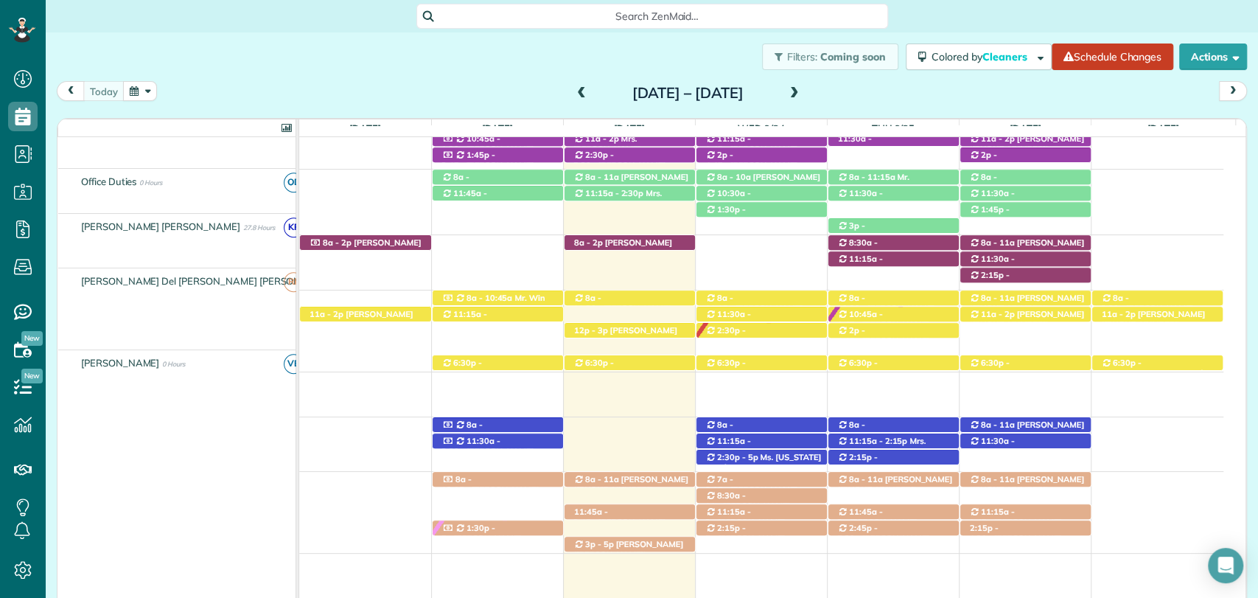
scroll to position [590, 0]
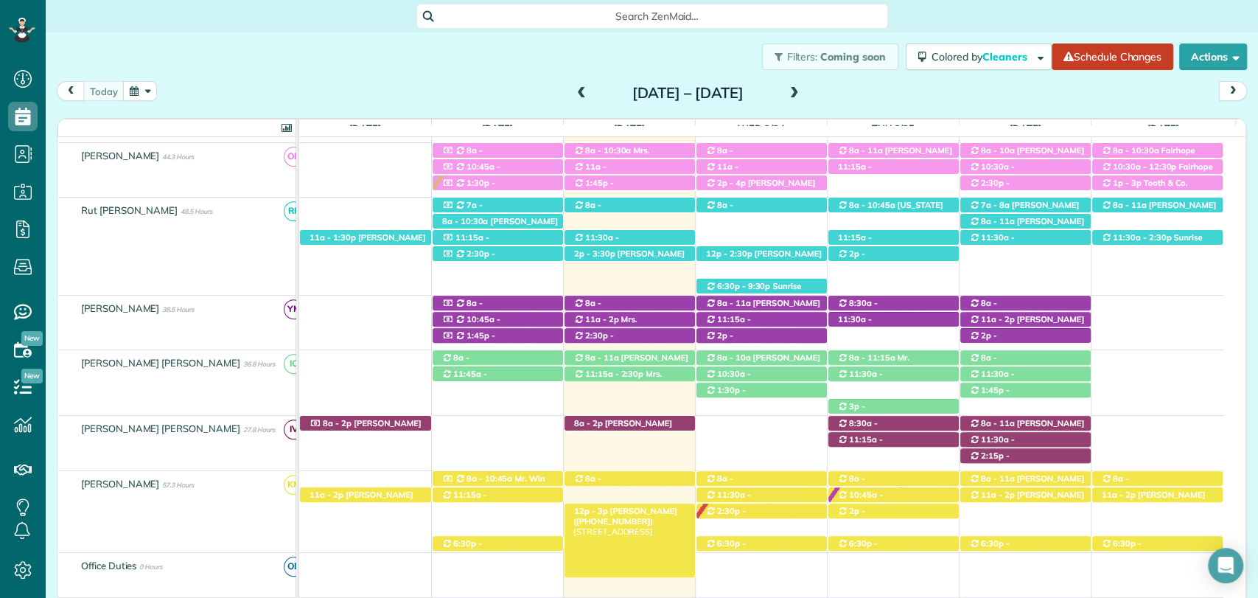
click at [585, 514] on span "12p - 3p" at bounding box center [591, 511] width 35 height 10
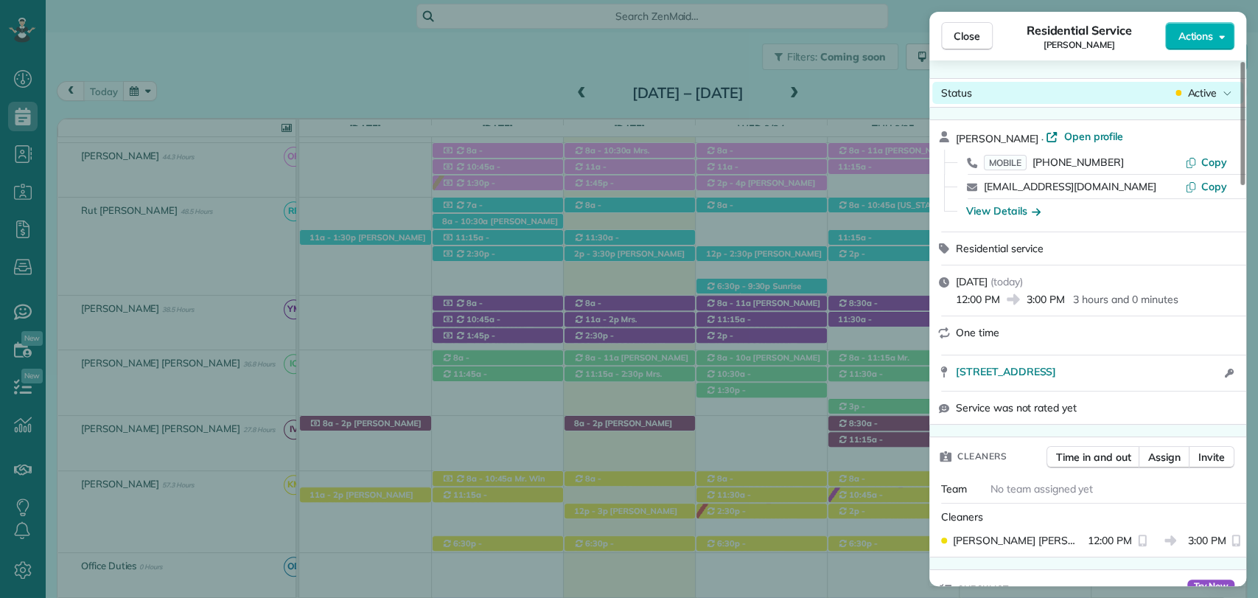
click at [1215, 94] on span "Active" at bounding box center [1202, 93] width 29 height 15
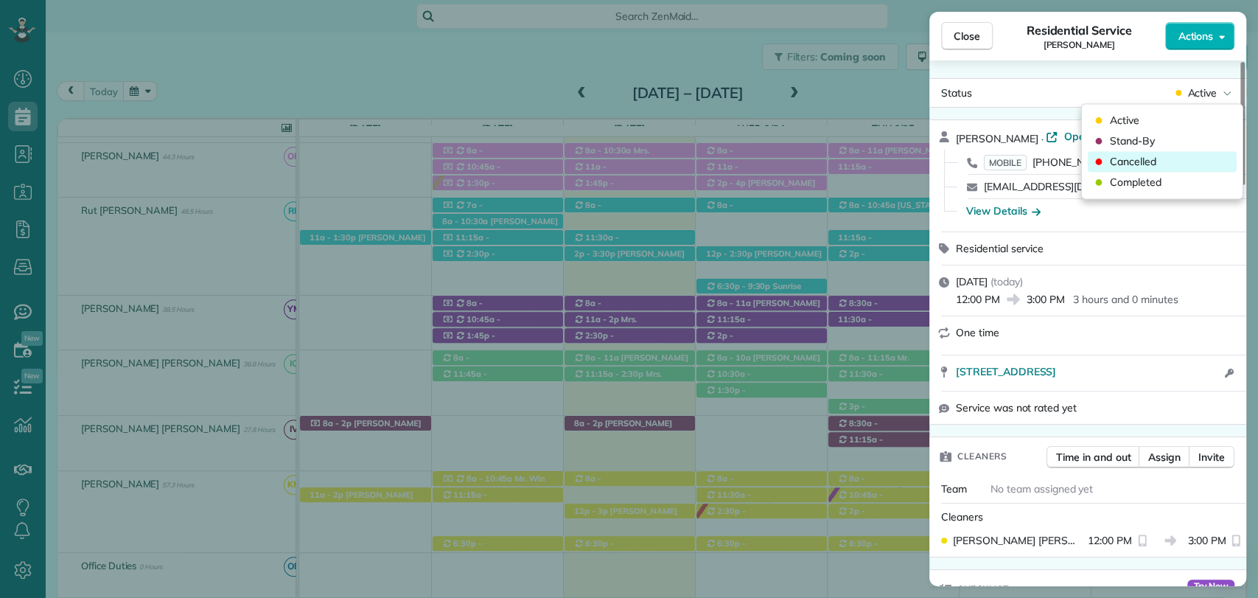
click at [1118, 158] on span "Cancelled" at bounding box center [1133, 161] width 46 height 15
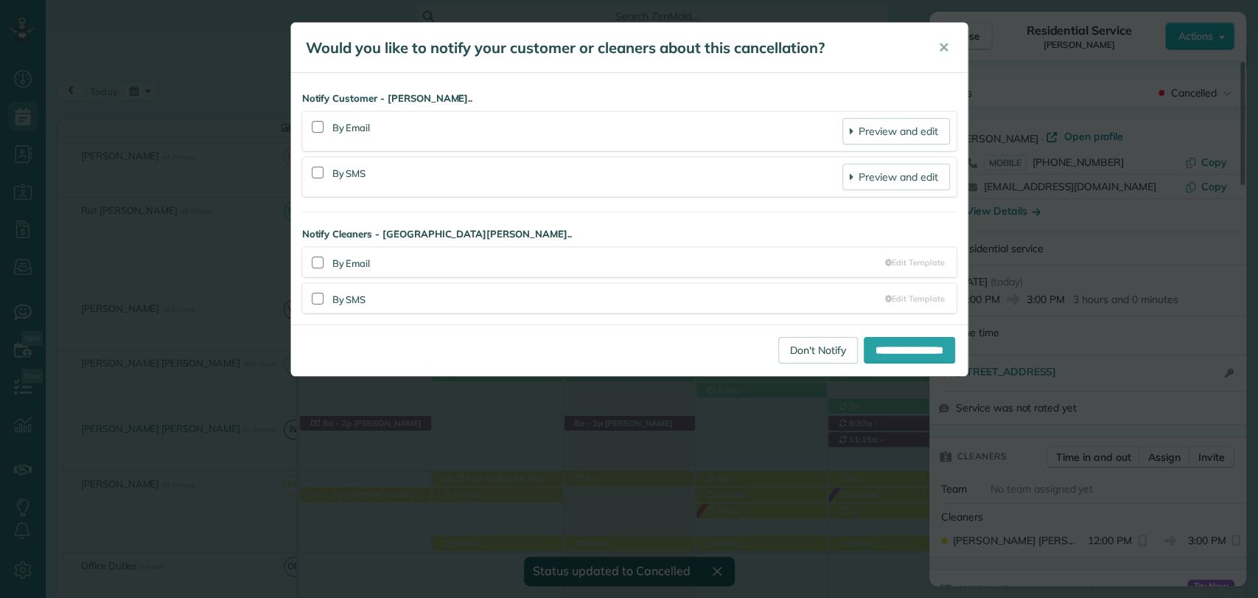
drag, startPoint x: 347, startPoint y: 178, endPoint x: 334, endPoint y: 180, distance: 12.6
click at [346, 178] on div "By SMS" at bounding box center [588, 177] width 511 height 27
click at [309, 170] on div at bounding box center [318, 173] width 18 height 34
click at [317, 170] on div at bounding box center [318, 173] width 12 height 12
click at [321, 296] on div at bounding box center [318, 299] width 12 height 12
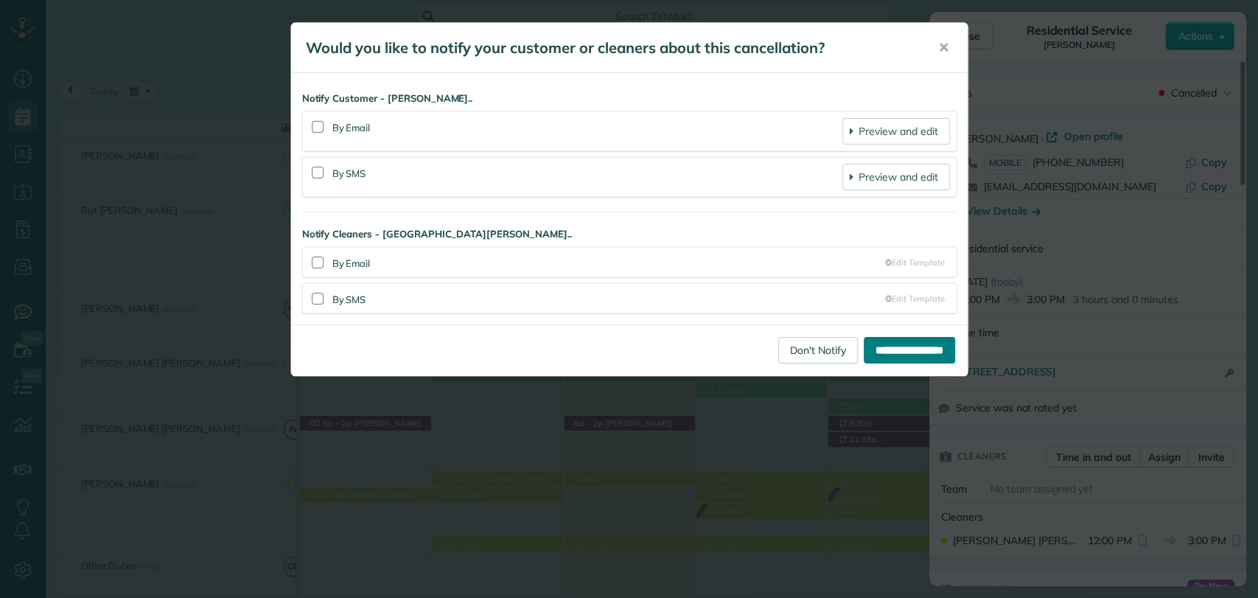
click at [885, 344] on input "**********" at bounding box center [909, 350] width 91 height 27
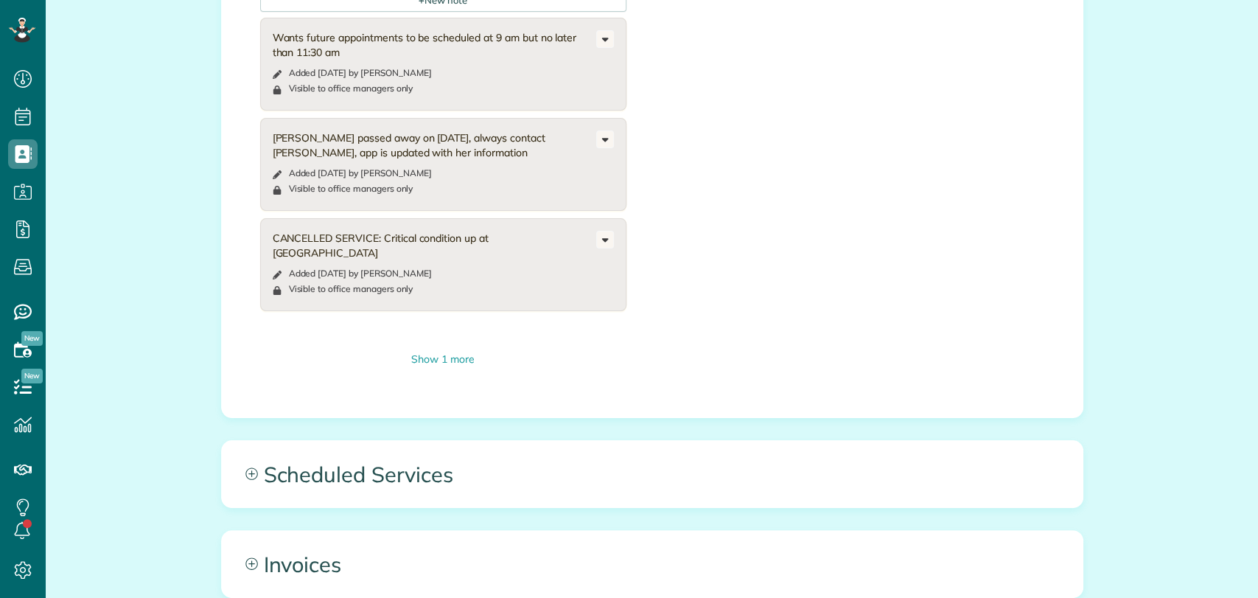
scroll to position [737, 0]
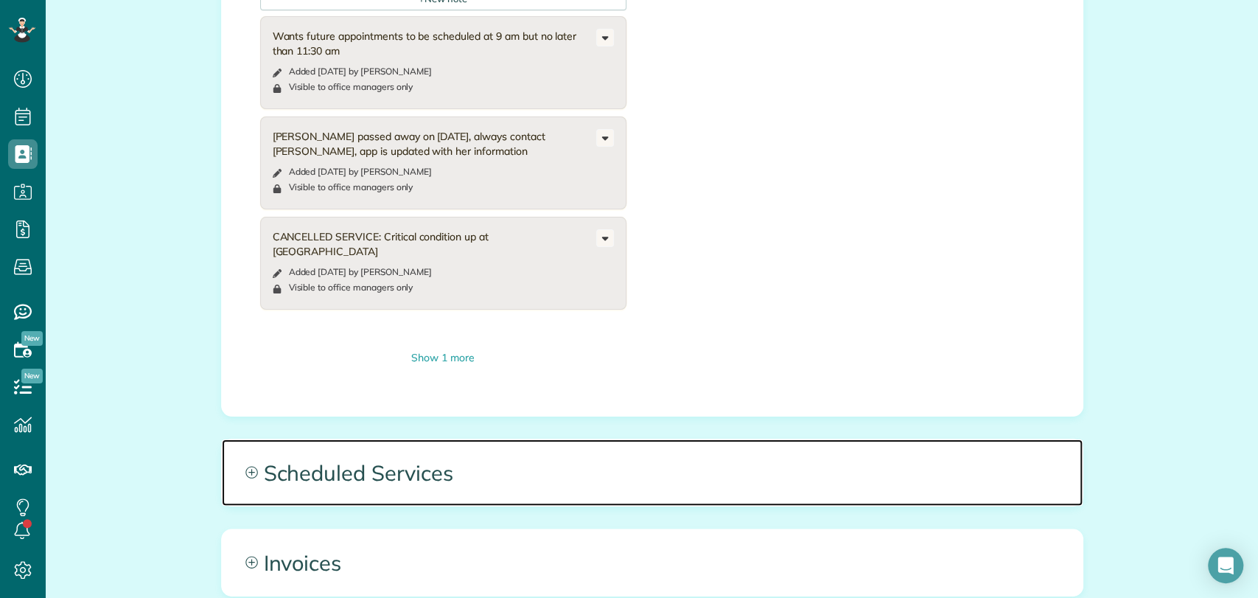
click at [437, 463] on span "Scheduled Services" at bounding box center [652, 472] width 861 height 66
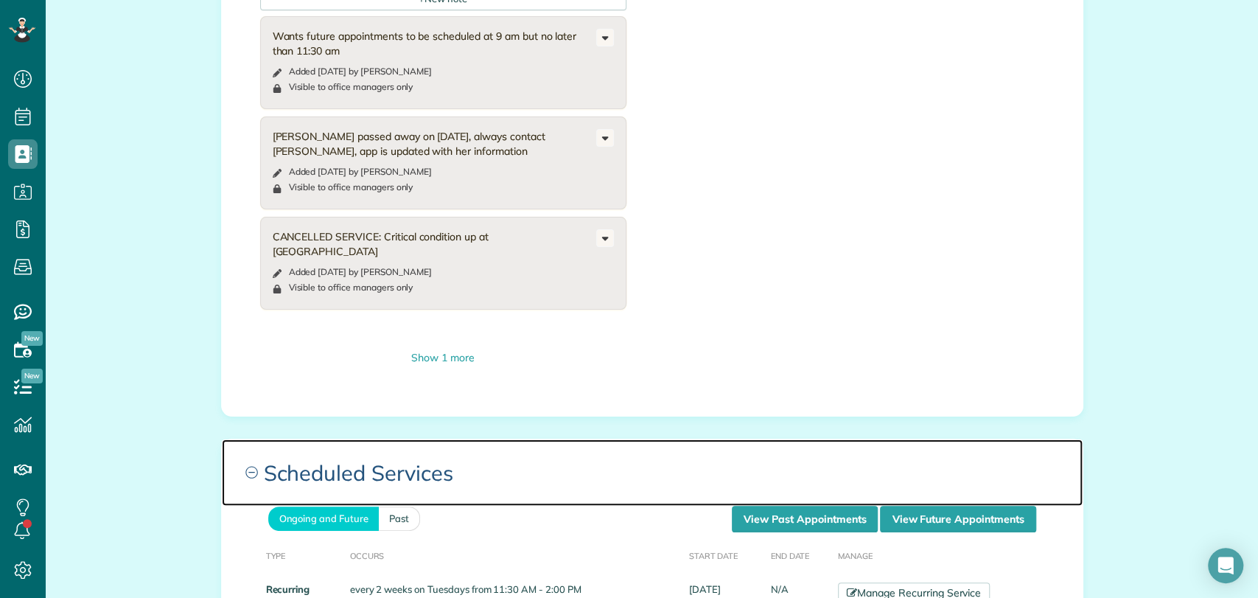
scroll to position [1065, 0]
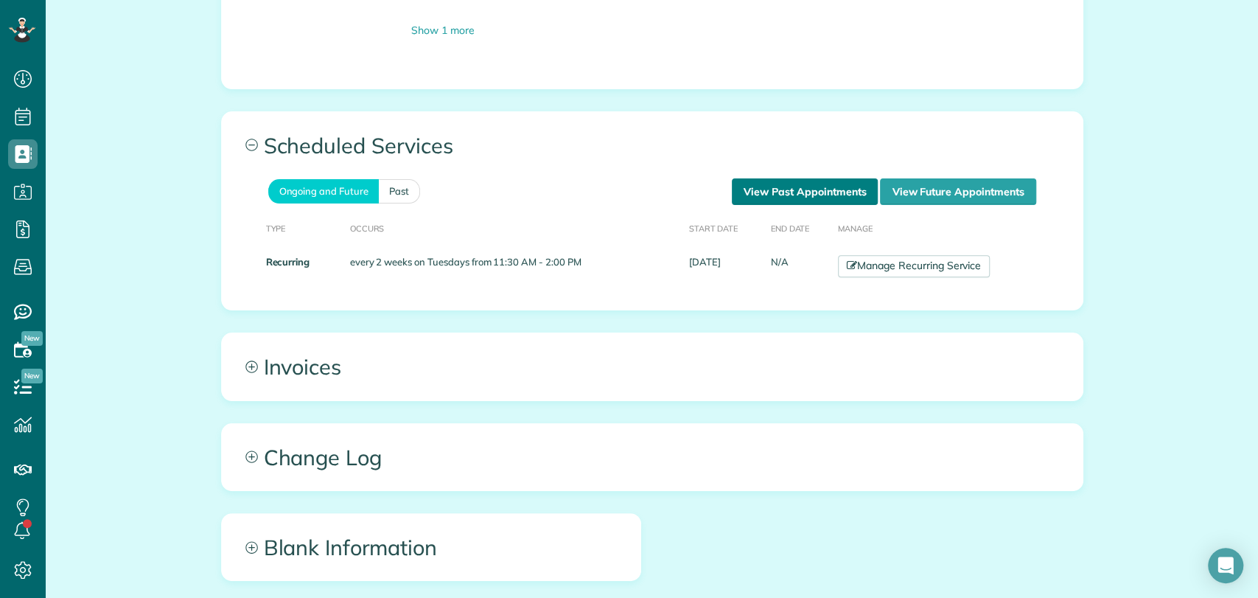
click at [755, 178] on link "View Past Appointments" at bounding box center [805, 191] width 146 height 27
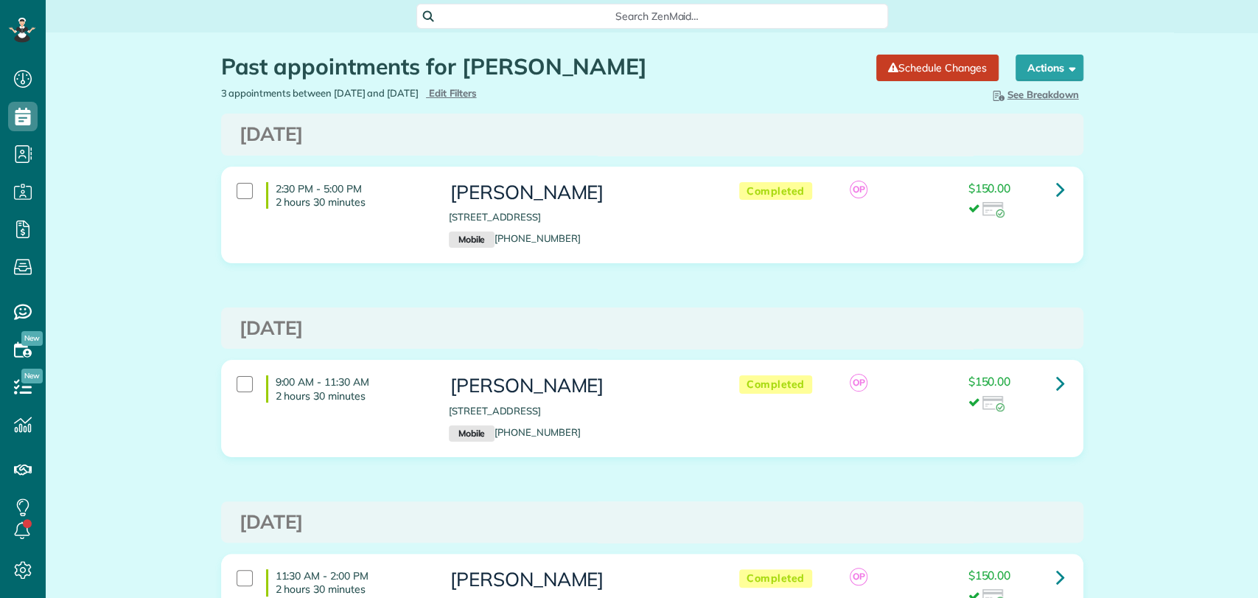
scroll to position [6, 6]
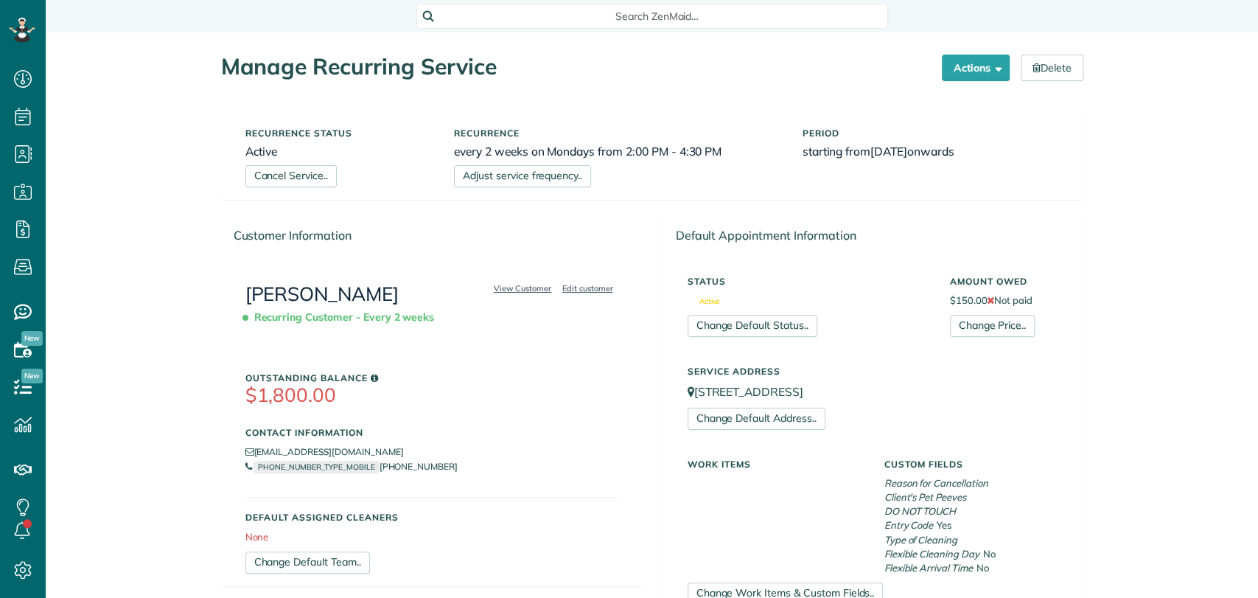
scroll to position [6, 6]
click at [543, 25] on div "Search ZenMaid…" at bounding box center [653, 16] width 472 height 25
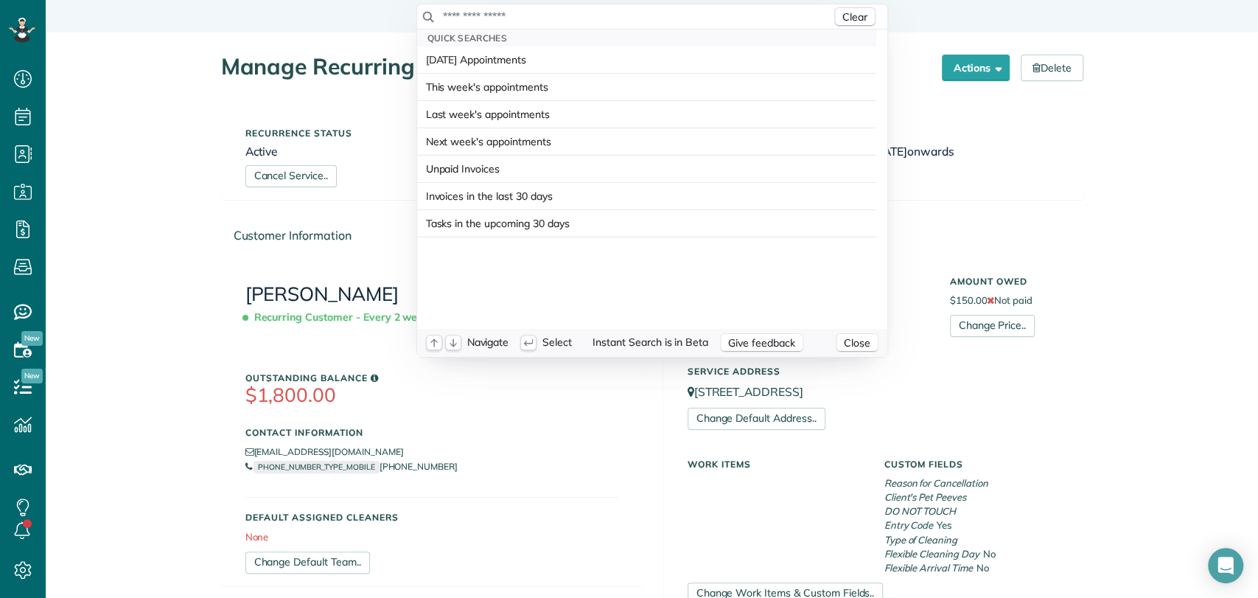
click at [543, 11] on input "text" at bounding box center [636, 16] width 389 height 15
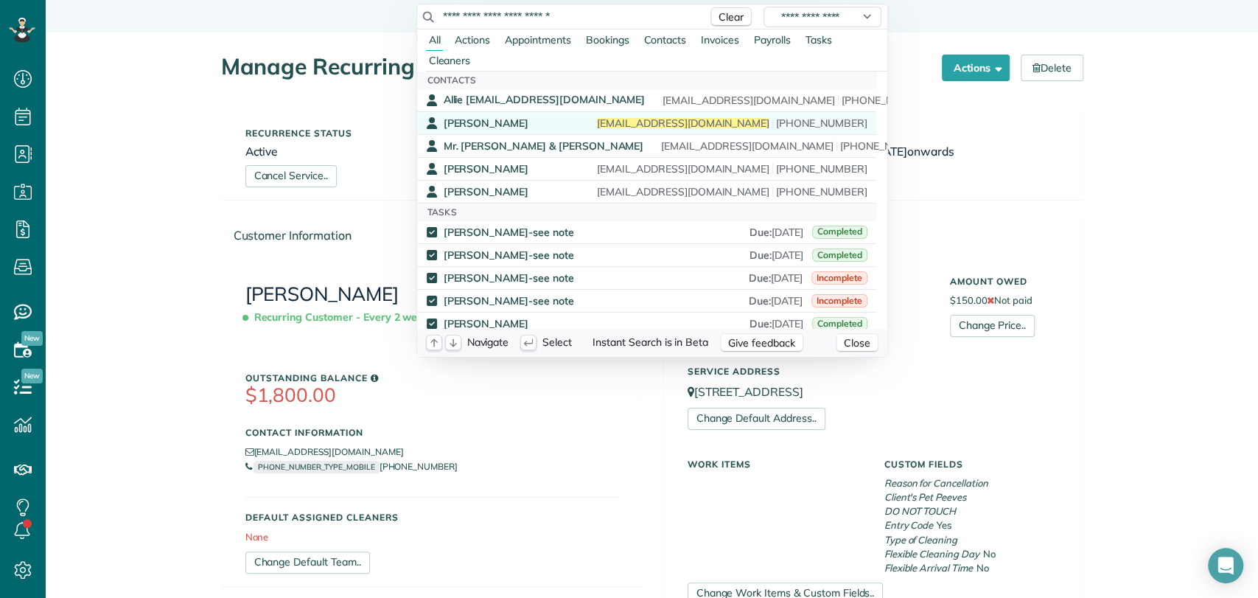
type input "**********"
click at [528, 119] on div "Linda Sanders dianesanders1950@gmail.com (850) 266-8900" at bounding box center [656, 123] width 424 height 14
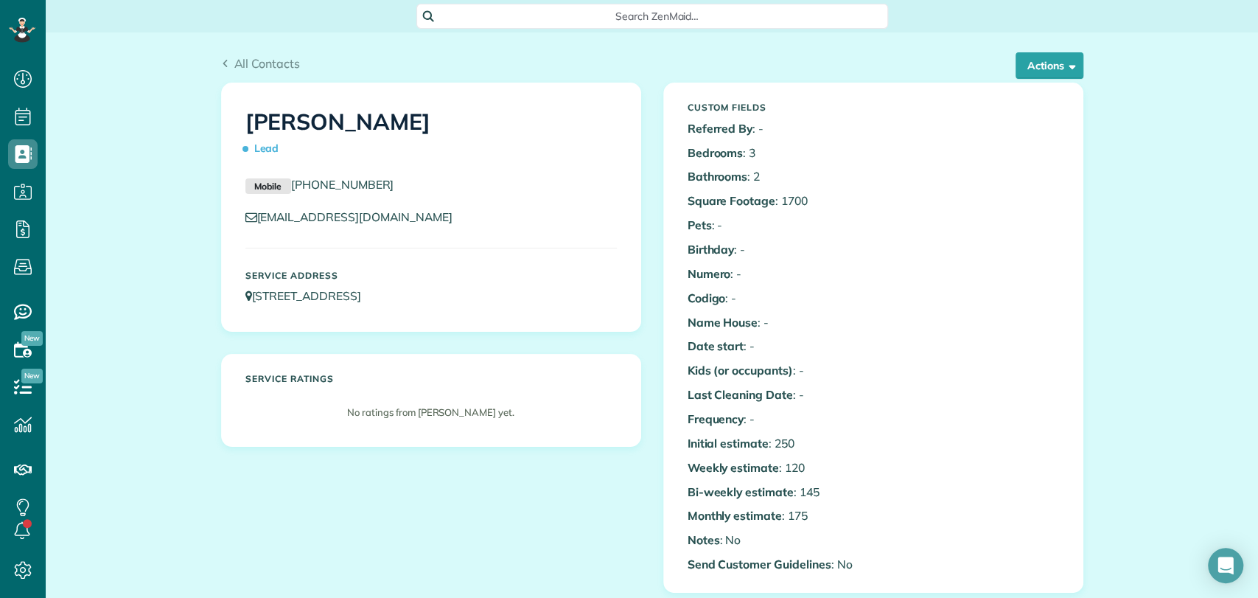
scroll to position [6, 6]
click at [605, 25] on div "Search ZenMaid…" at bounding box center [653, 16] width 472 height 25
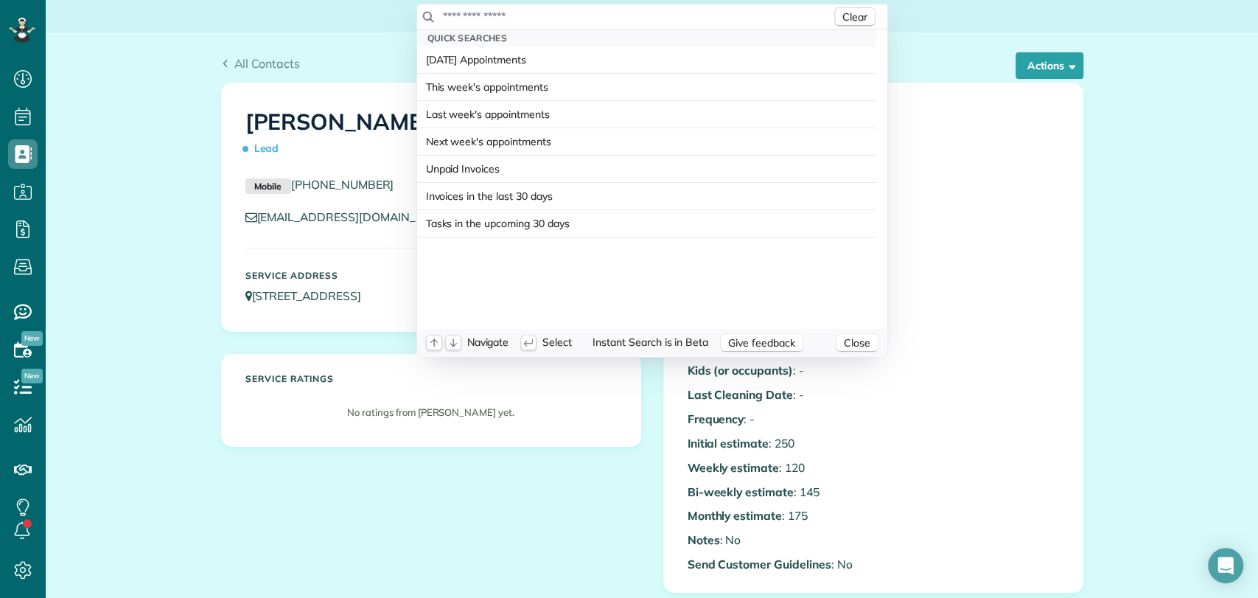
click at [591, 19] on input "text" at bounding box center [636, 16] width 389 height 15
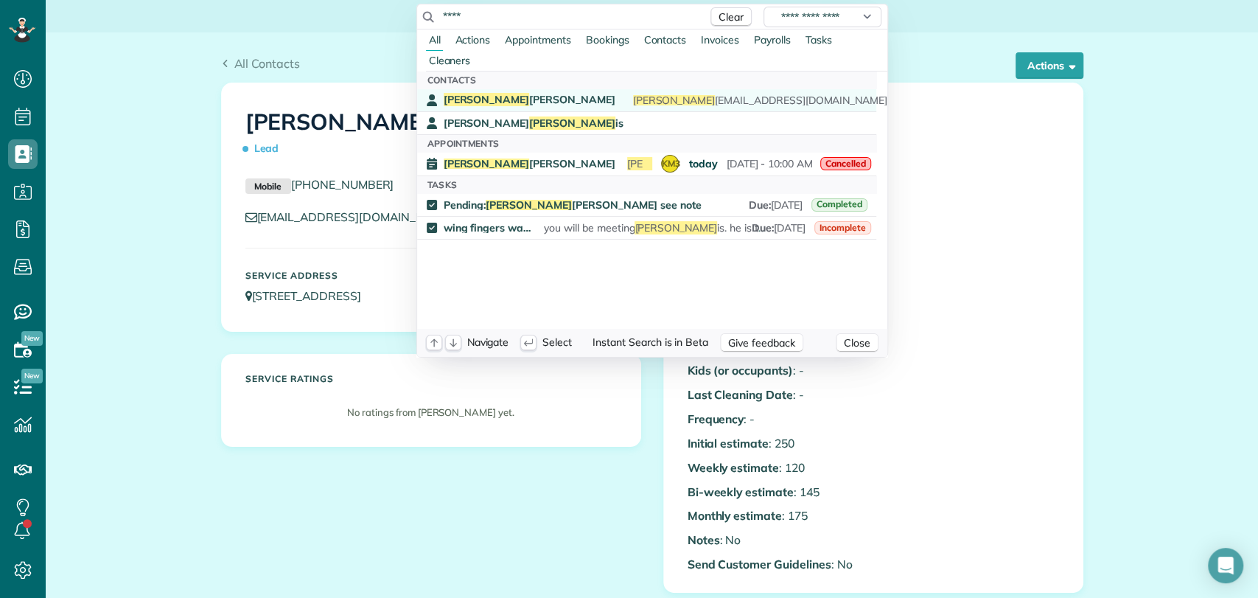
type input "****"
click at [490, 94] on span "Curt Robinson" at bounding box center [530, 99] width 172 height 13
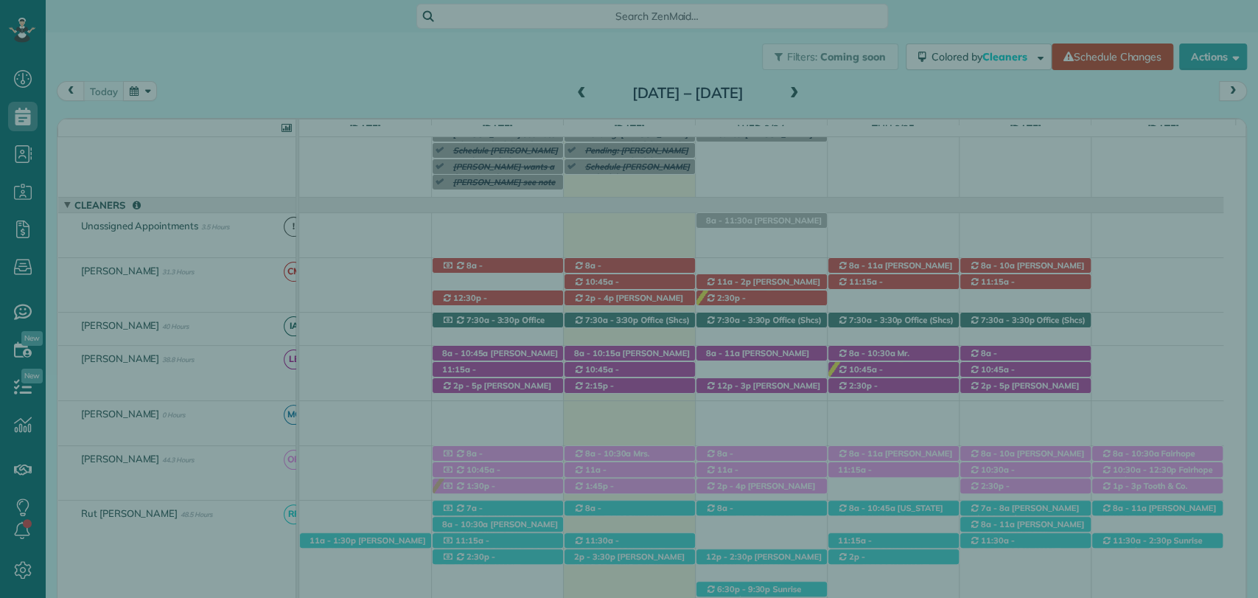
scroll to position [6, 6]
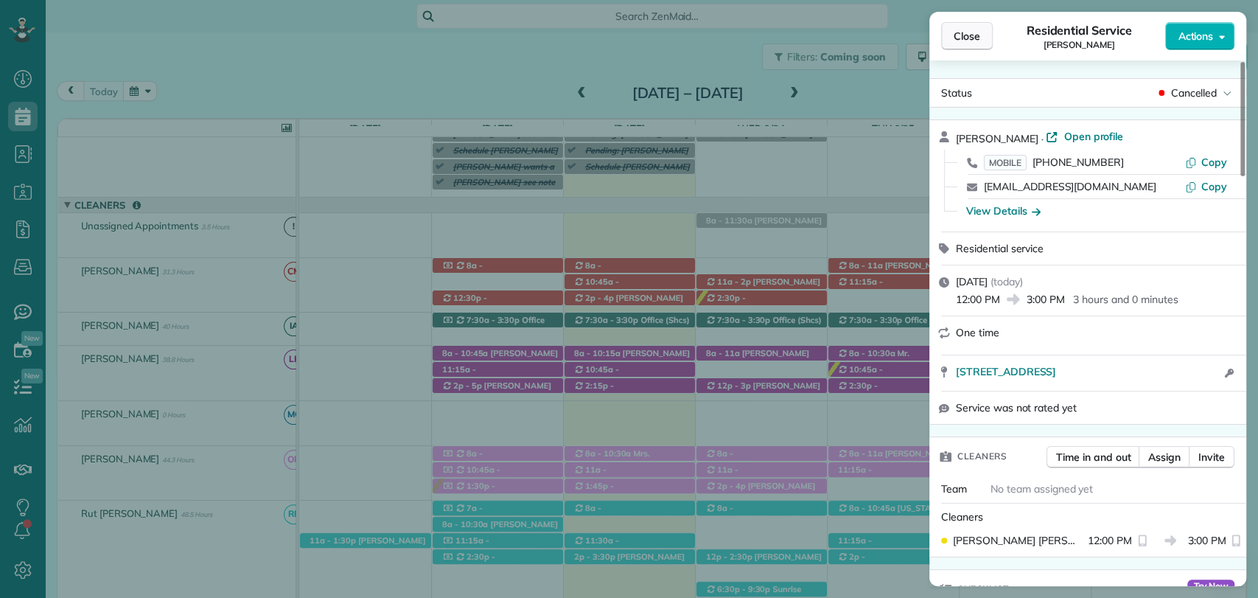
click at [964, 31] on span "Close" at bounding box center [967, 36] width 27 height 15
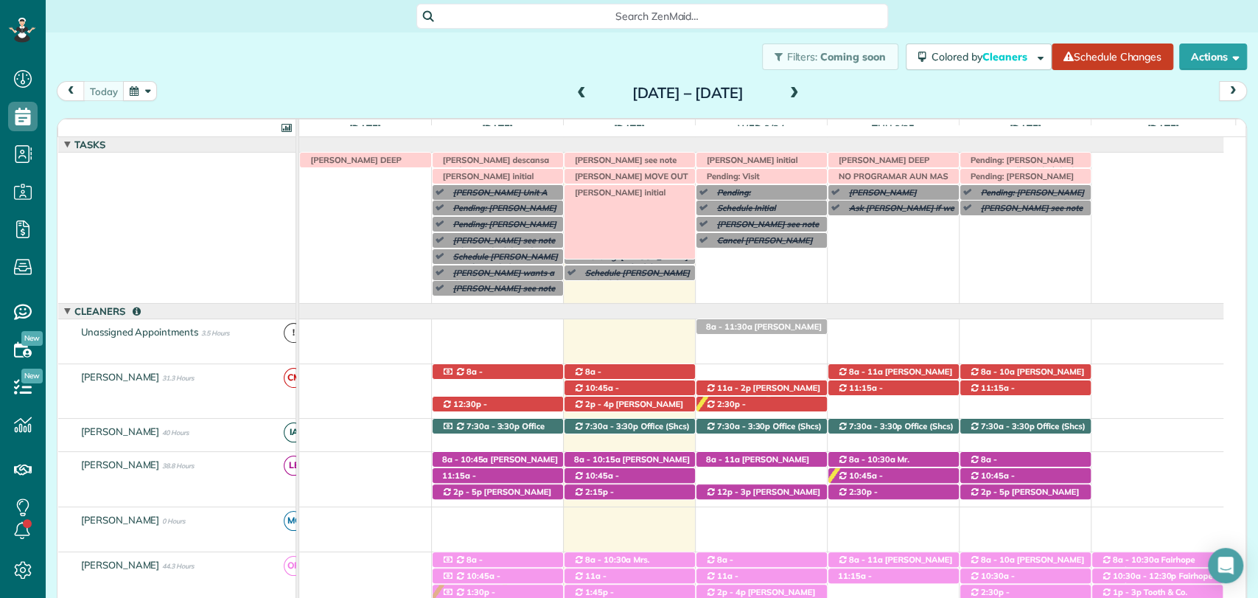
click at [614, 190] on span "Curt Robinson initial" at bounding box center [618, 192] width 100 height 10
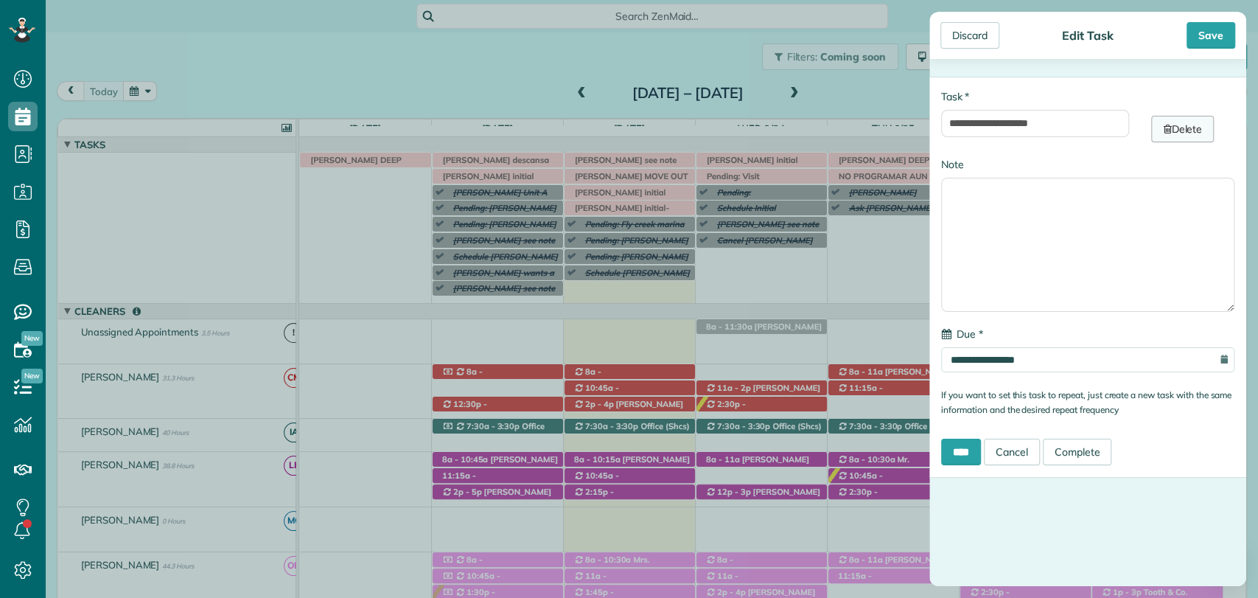
click at [1192, 127] on link "Delete" at bounding box center [1183, 129] width 63 height 27
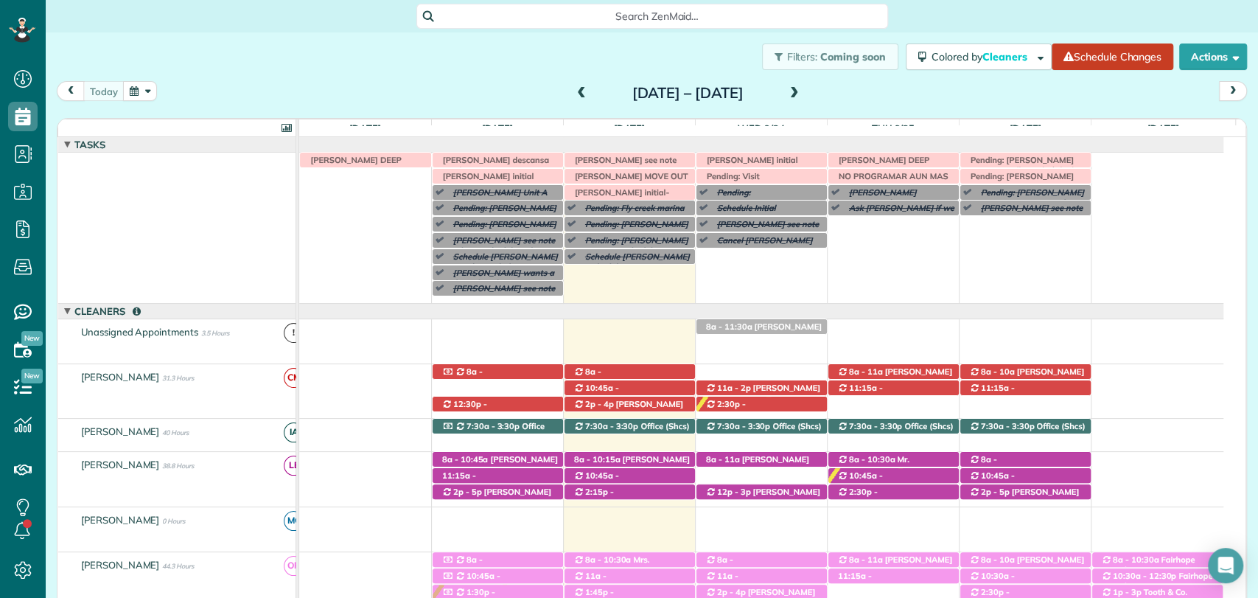
click at [367, 105] on div "today Sunday Sep 21 – Saturday Sep 27, 2025" at bounding box center [652, 94] width 1191 height 27
drag, startPoint x: 442, startPoint y: 55, endPoint x: 413, endPoint y: 86, distance: 42.2
click at [442, 55] on div "Filters: Coming soon Colored by Cleaners Color by Cleaner Color by Team Color b…" at bounding box center [652, 56] width 1213 height 49
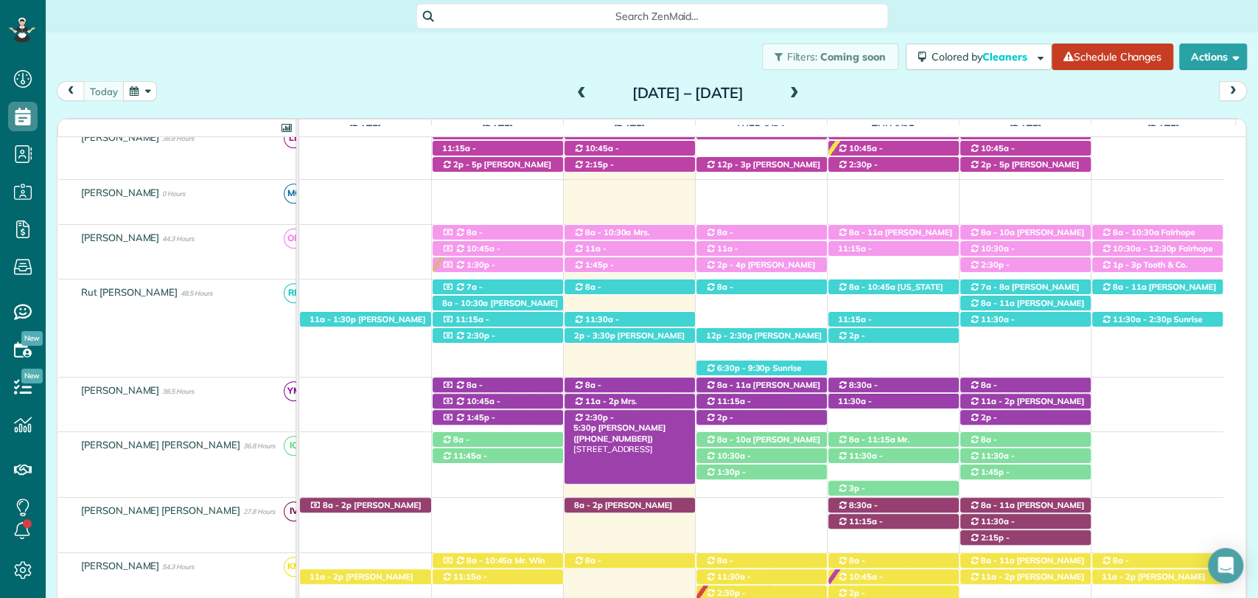
scroll to position [409, 0]
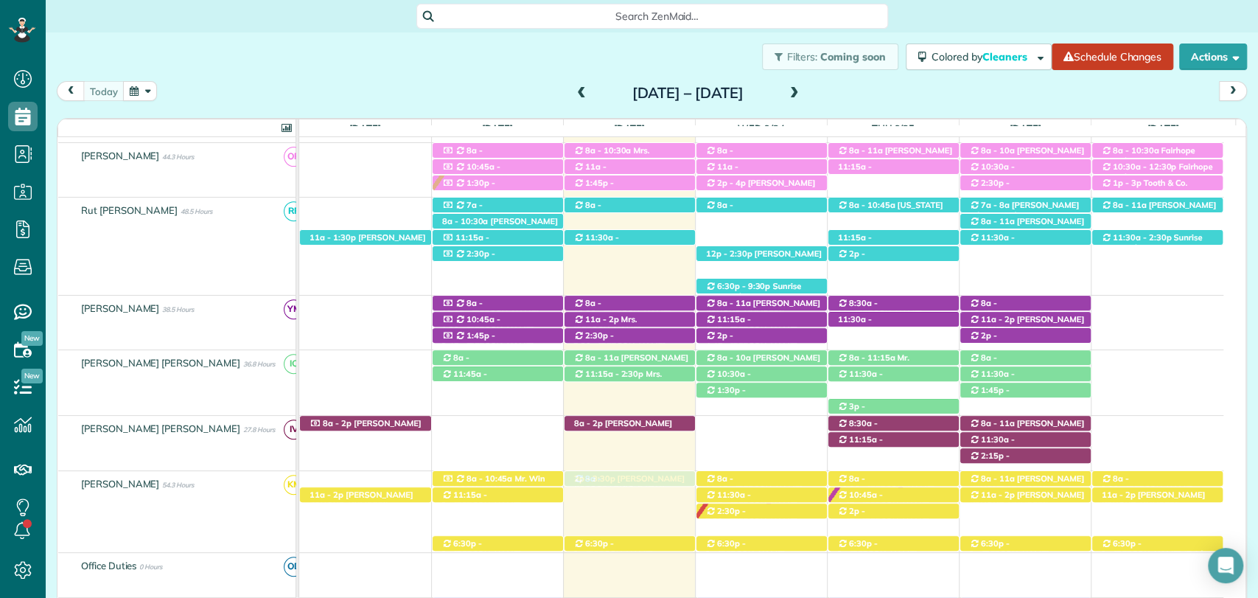
drag, startPoint x: 625, startPoint y: 249, endPoint x: 672, endPoint y: 446, distance: 202.3
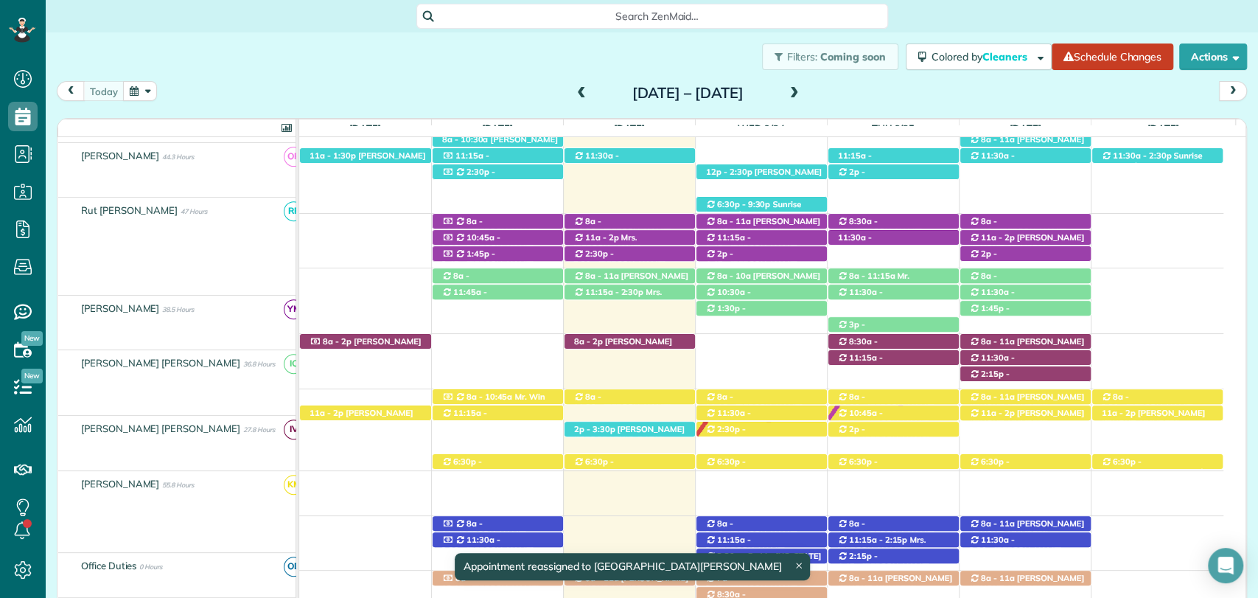
scroll to position [491, 0]
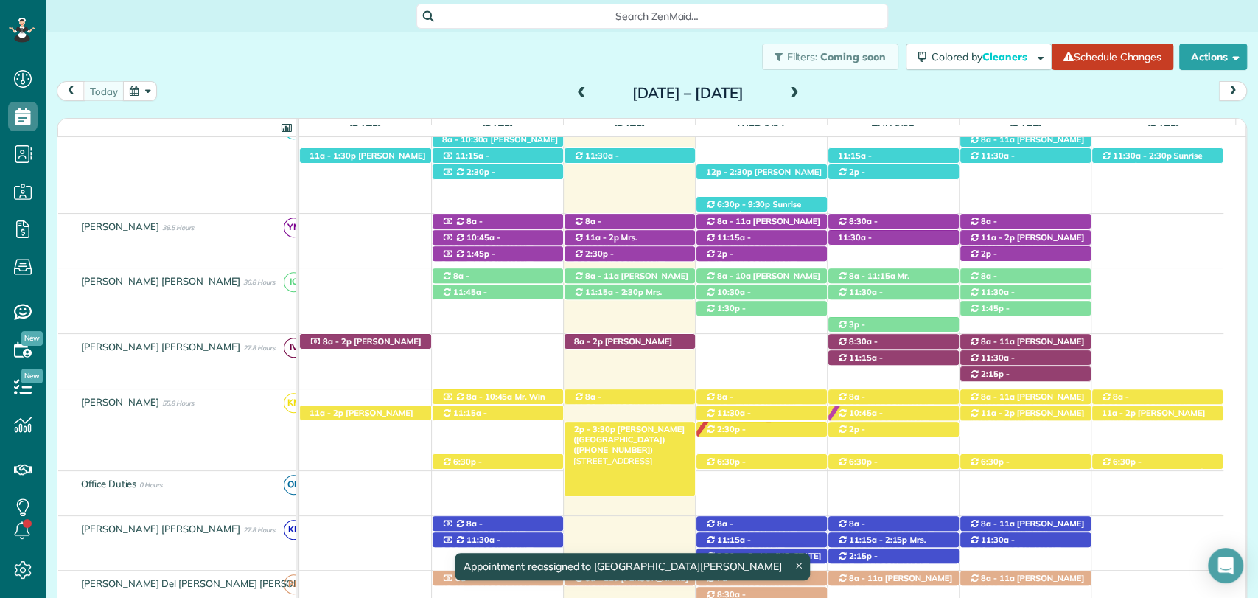
click at [639, 428] on span "Katie Sahlstrom (Fly Creek Marina) (+12519284868)" at bounding box center [629, 440] width 111 height 32
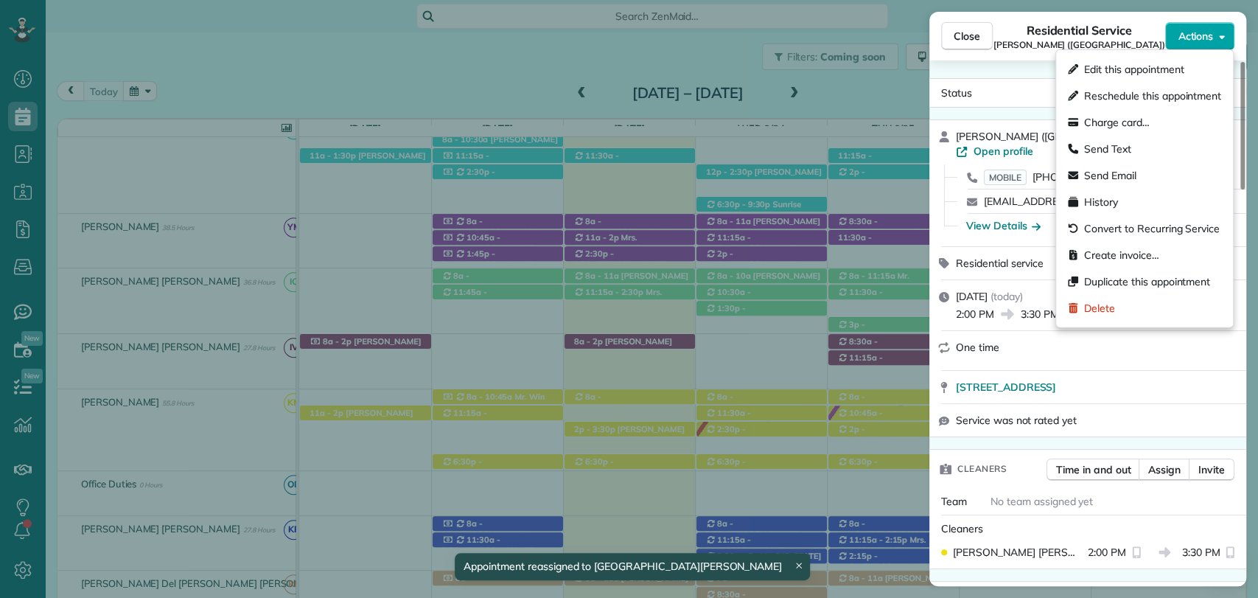
click at [1205, 31] on span "Actions" at bounding box center [1195, 36] width 35 height 15
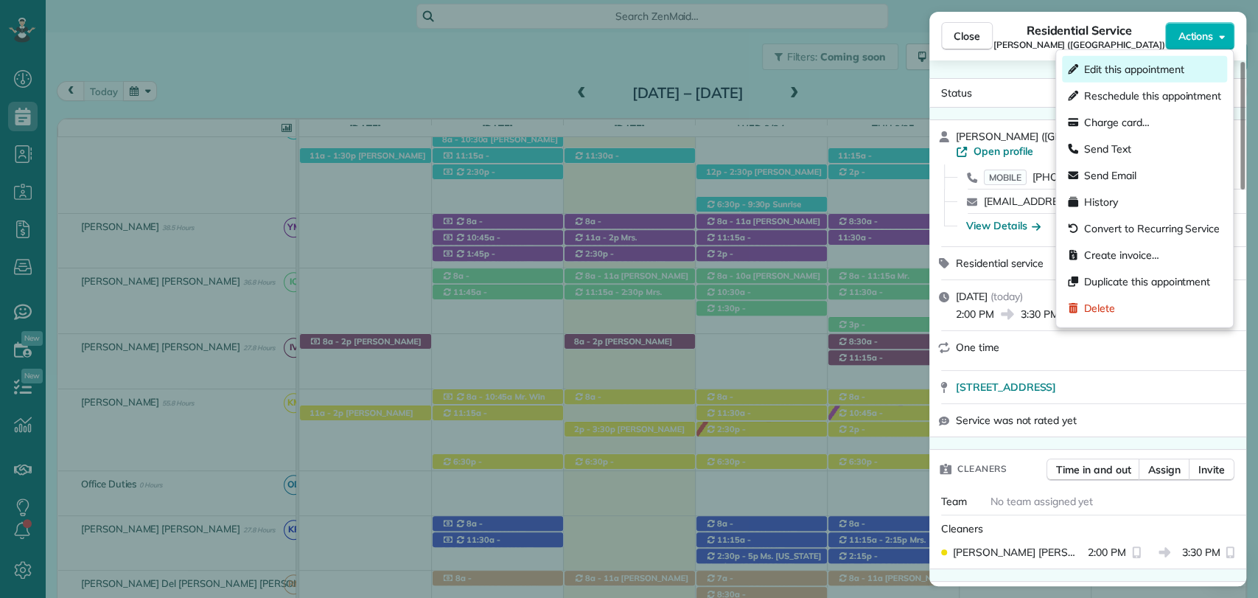
click at [1120, 70] on span "Edit this appointment" at bounding box center [1135, 69] width 100 height 15
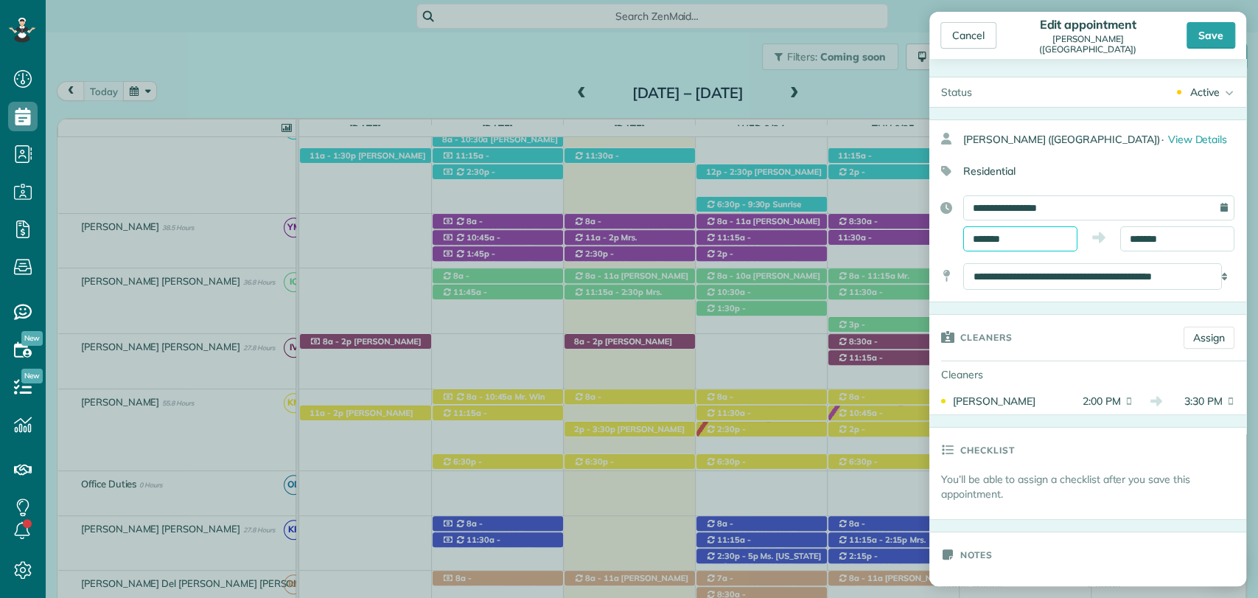
click at [1001, 238] on input "*******" at bounding box center [1021, 238] width 114 height 25
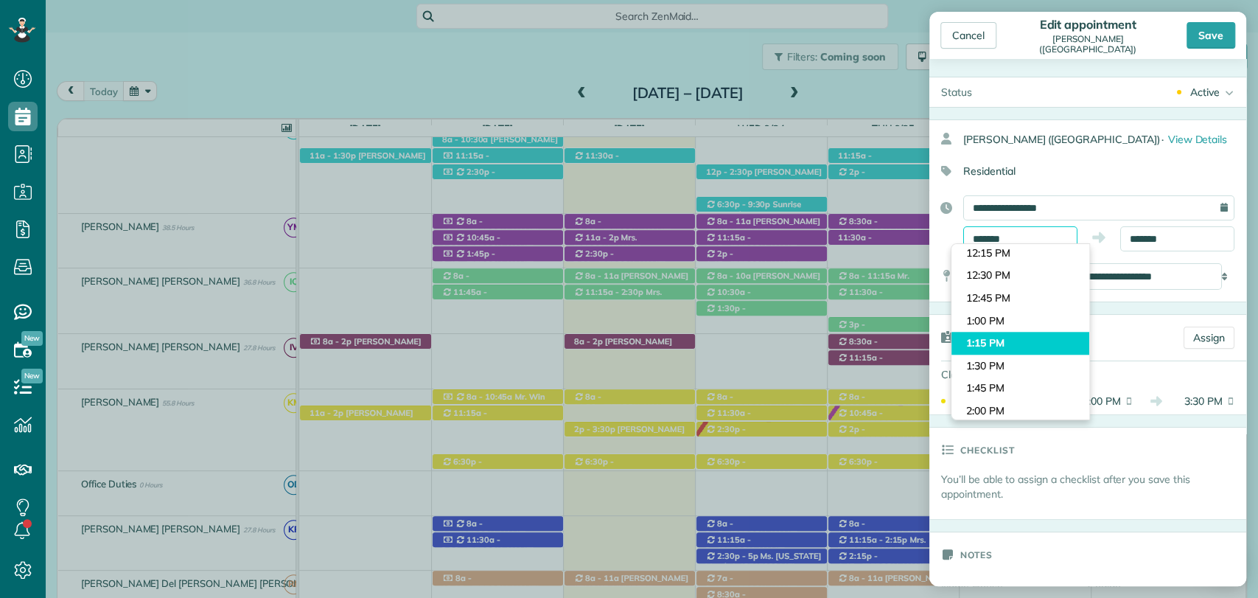
scroll to position [1051, 0]
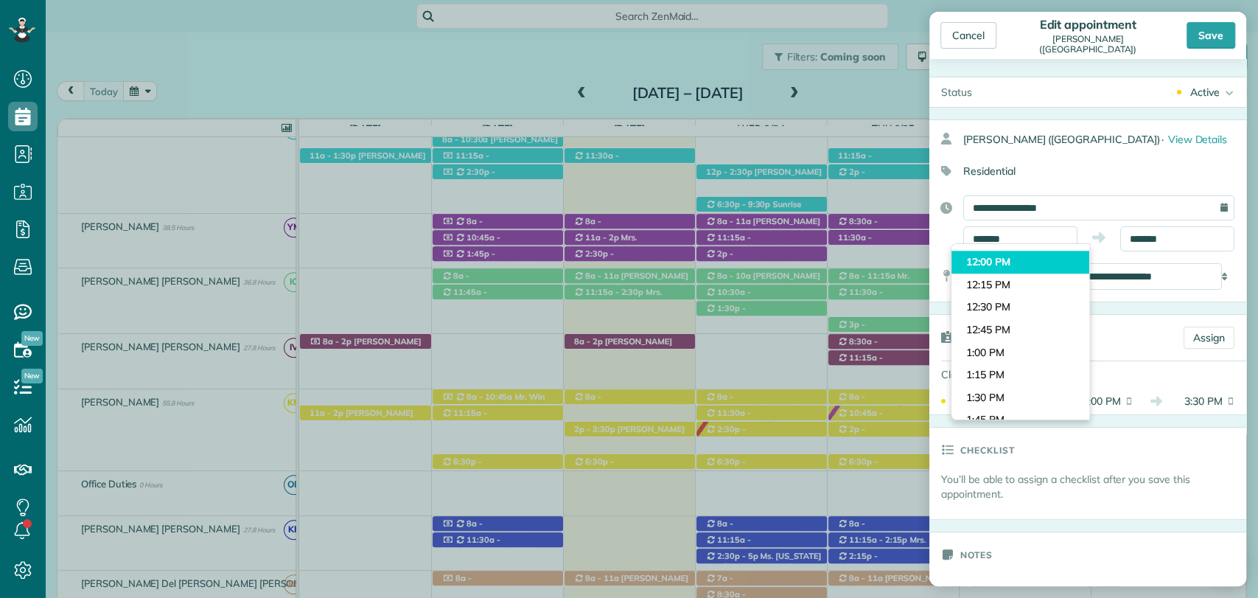
type input "********"
click at [997, 266] on body "Dashboard Scheduling Calendar View List View Dispatch View - Weekly scheduling …" at bounding box center [629, 299] width 1258 height 598
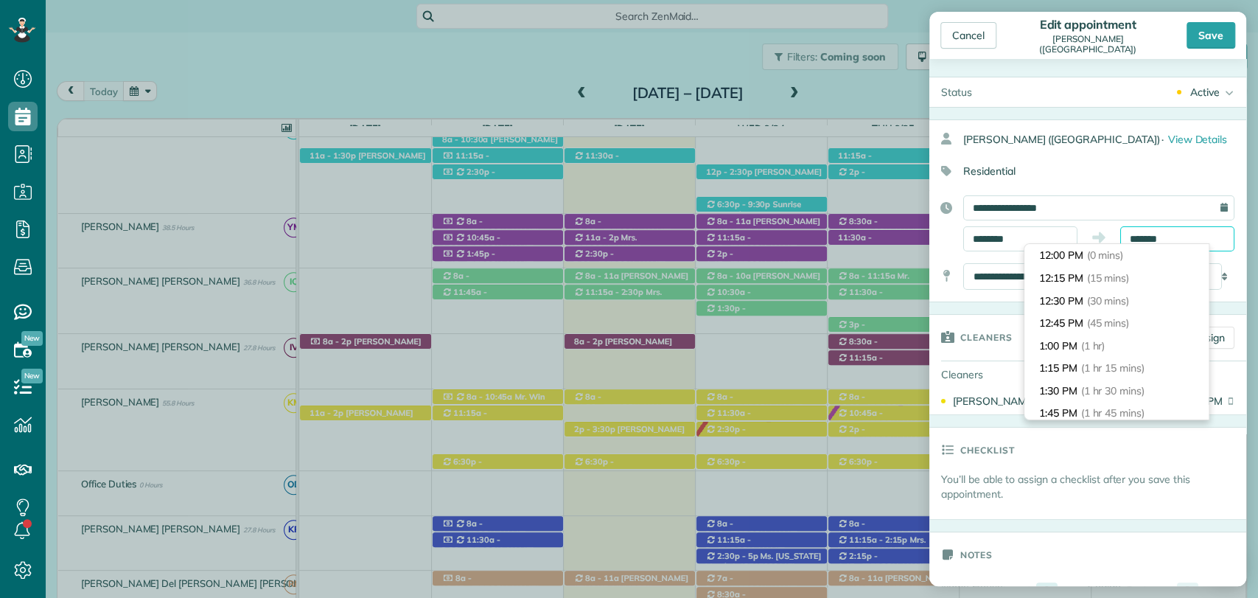
click at [1150, 240] on input "*******" at bounding box center [1178, 238] width 114 height 25
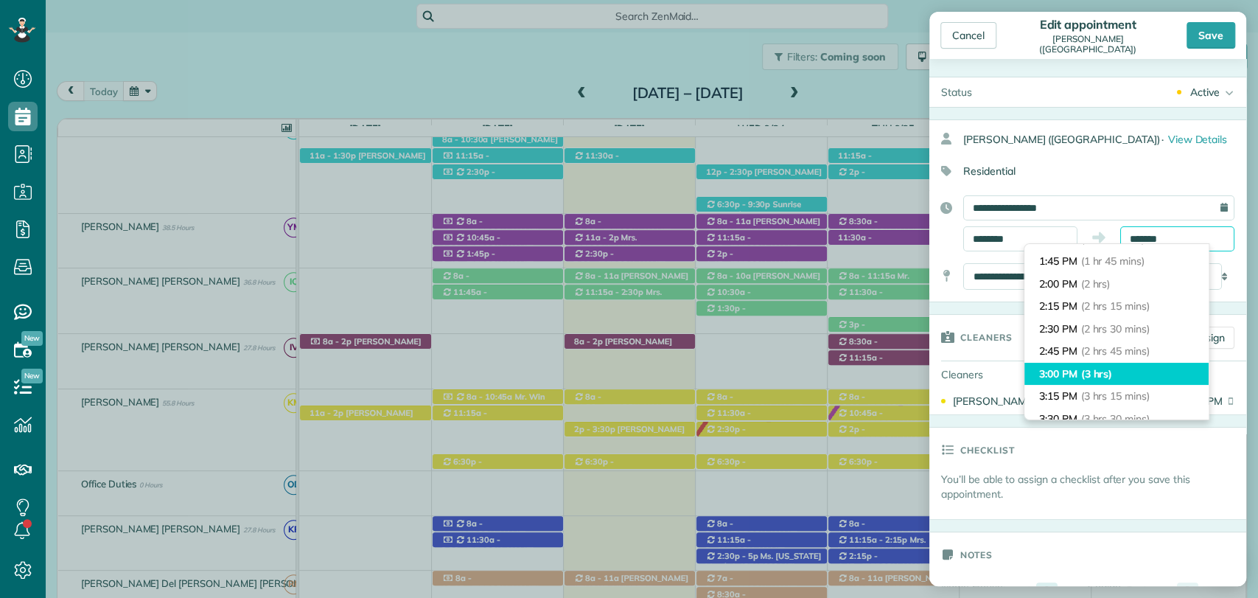
scroll to position [128, 0]
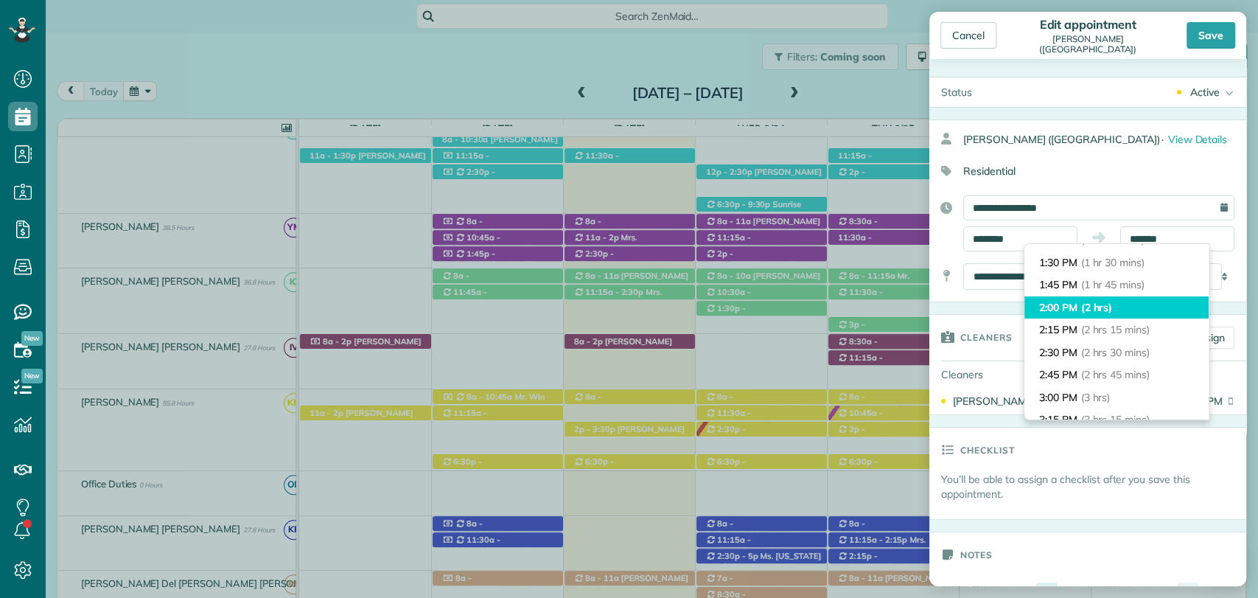
type input "*******"
click at [1109, 307] on span "(2 hrs)" at bounding box center [1098, 307] width 32 height 13
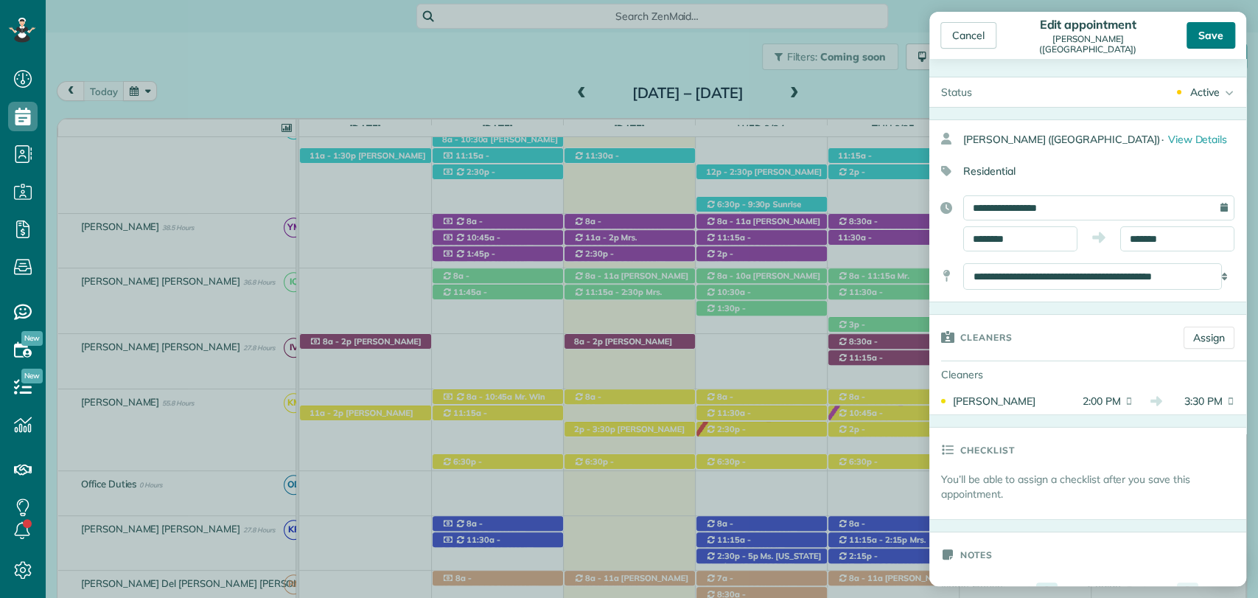
click at [1209, 32] on div "Save" at bounding box center [1211, 35] width 49 height 27
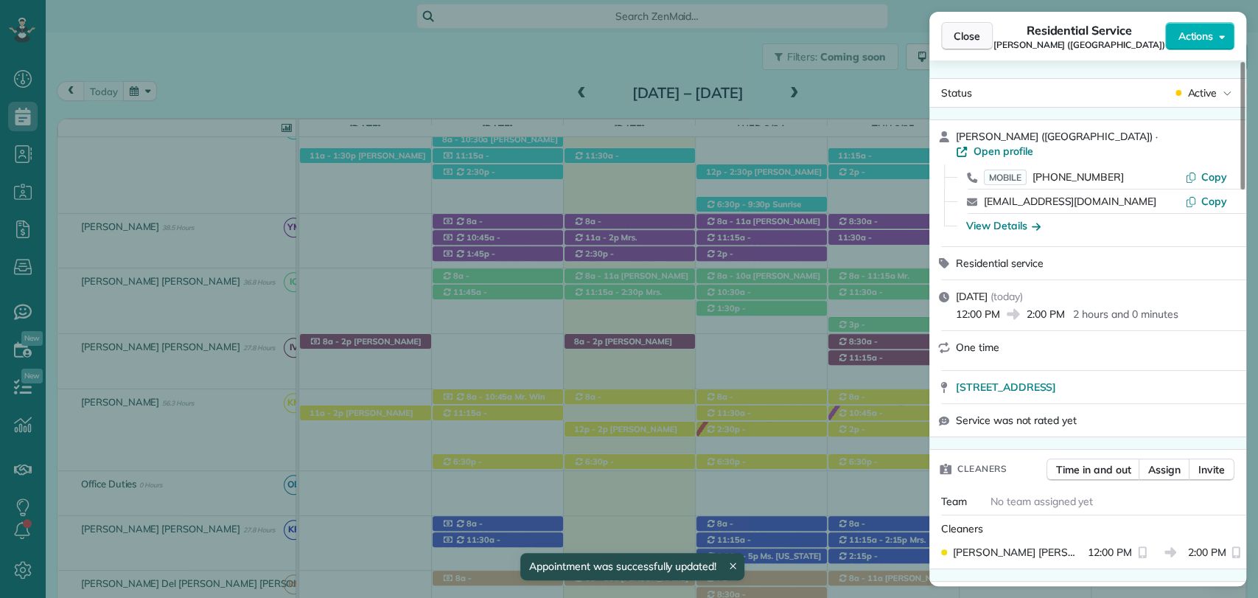
click at [982, 32] on button "Close" at bounding box center [967, 36] width 52 height 28
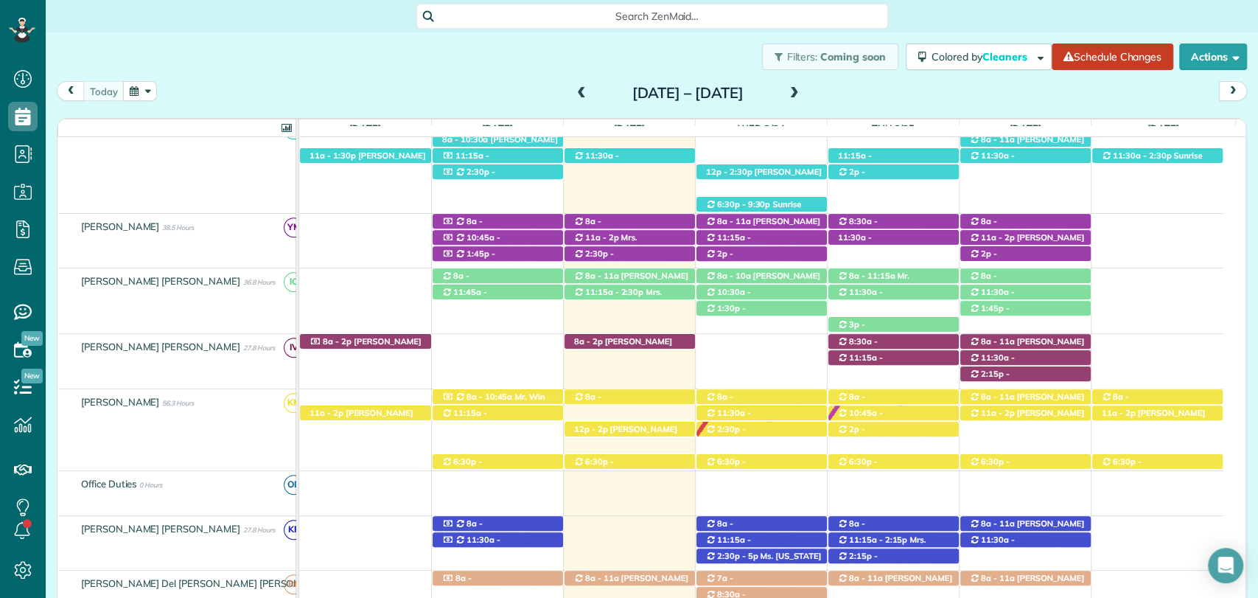
drag, startPoint x: 362, startPoint y: 41, endPoint x: 380, endPoint y: 35, distance: 18.9
click at [363, 41] on div "Filters: Coming soon Colored by Cleaners Color by Cleaner Color by Team Color b…" at bounding box center [652, 56] width 1213 height 49
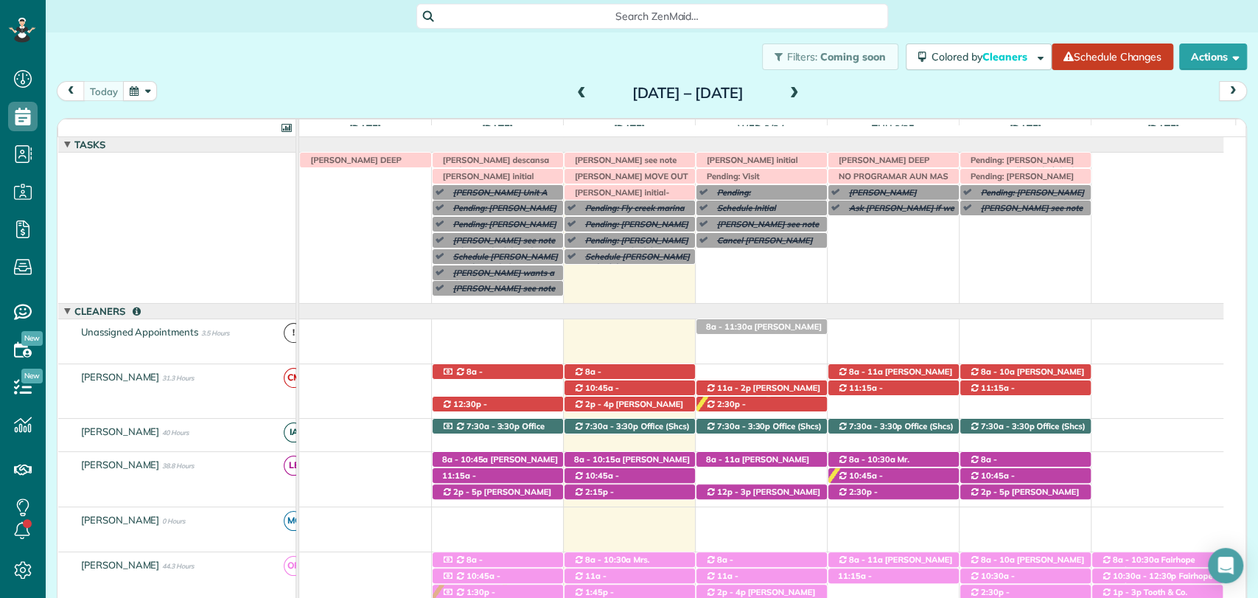
click at [512, 77] on div "Filters: Coming soon Colored by Cleaners Color by Cleaner Color by Team Color b…" at bounding box center [652, 56] width 1213 height 49
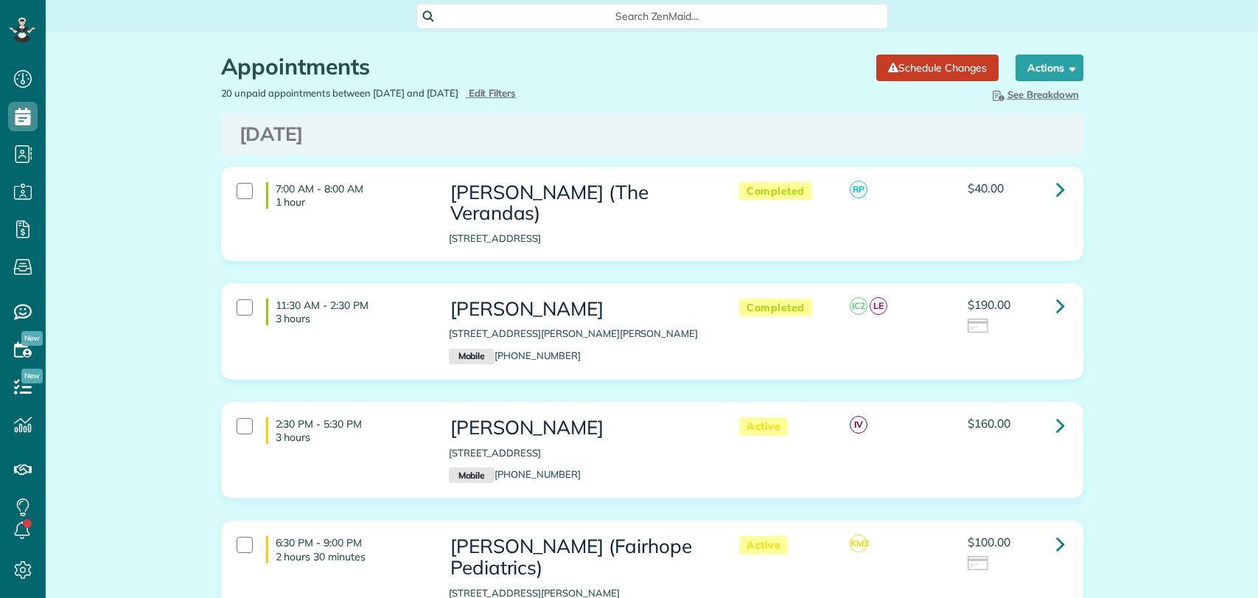
click at [586, 9] on span "Search ZenMaid…" at bounding box center [658, 16] width 448 height 15
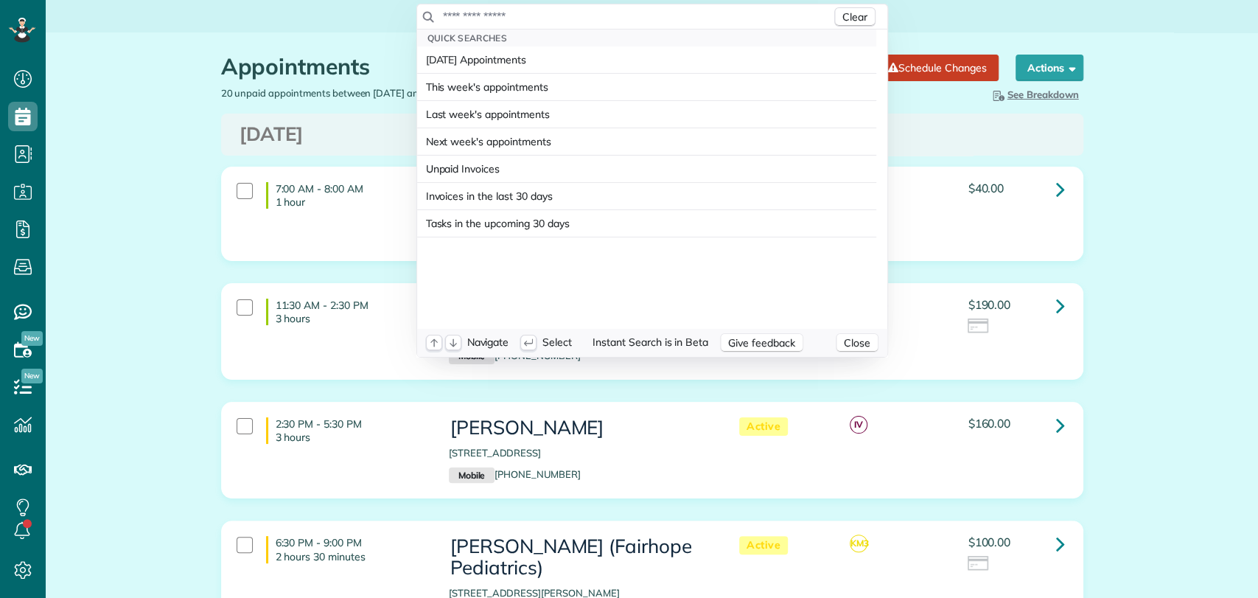
click at [333, 55] on html "Dashboard Scheduling Calendar View List View Dispatch View - Weekly scheduling …" at bounding box center [629, 299] width 1258 height 598
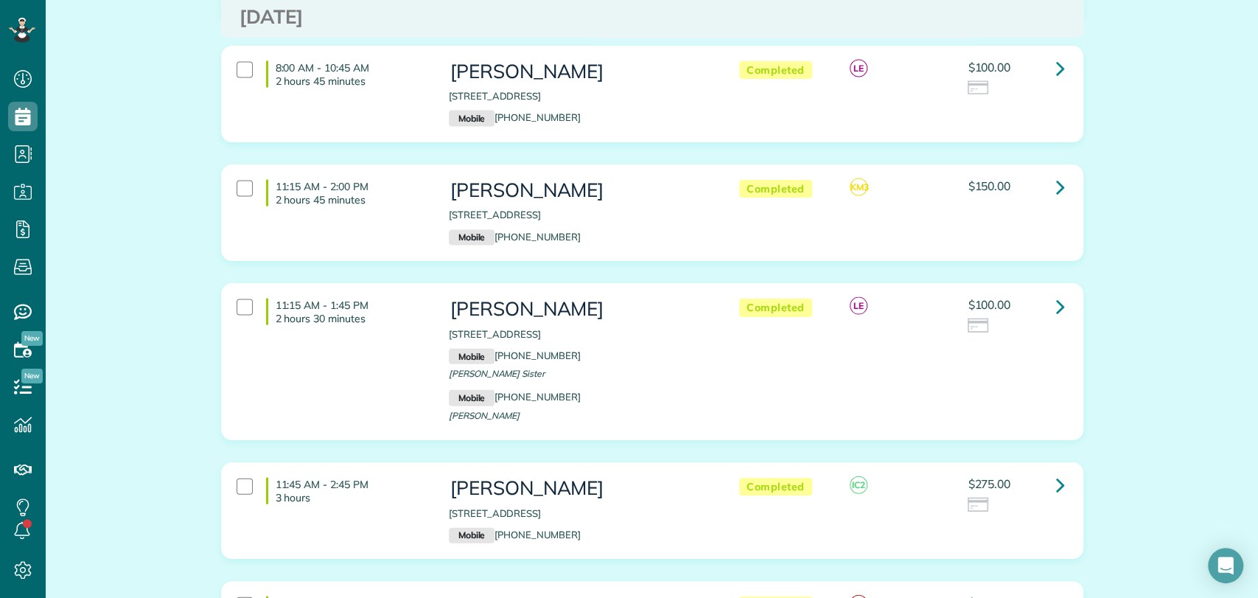
scroll to position [2047, 0]
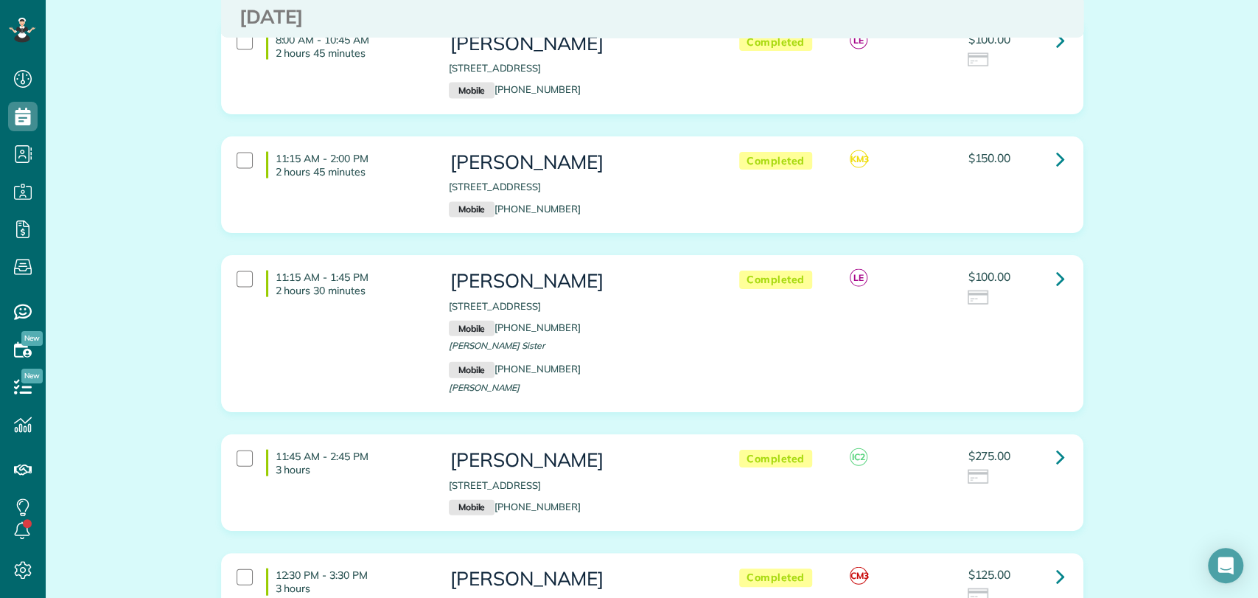
click at [1062, 349] on div "11:15 AM - 1:45 PM 2 hours 30 minutes [PERSON_NAME] [STREET_ADDRESS] Mobile [PH…" at bounding box center [651, 333] width 850 height 141
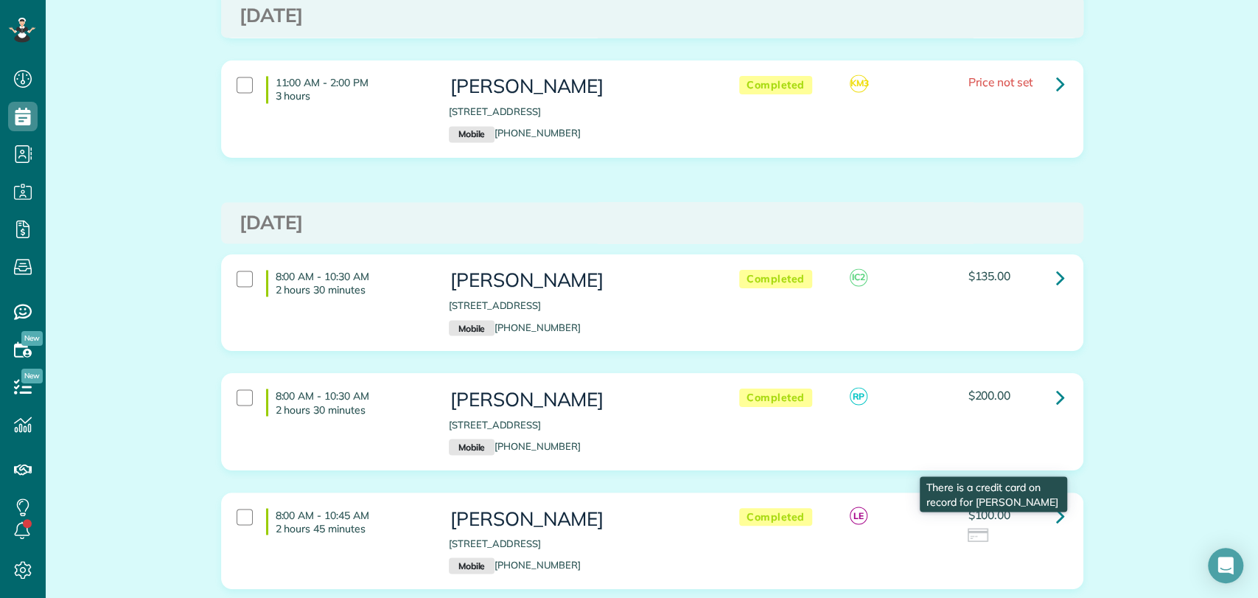
scroll to position [1569, 0]
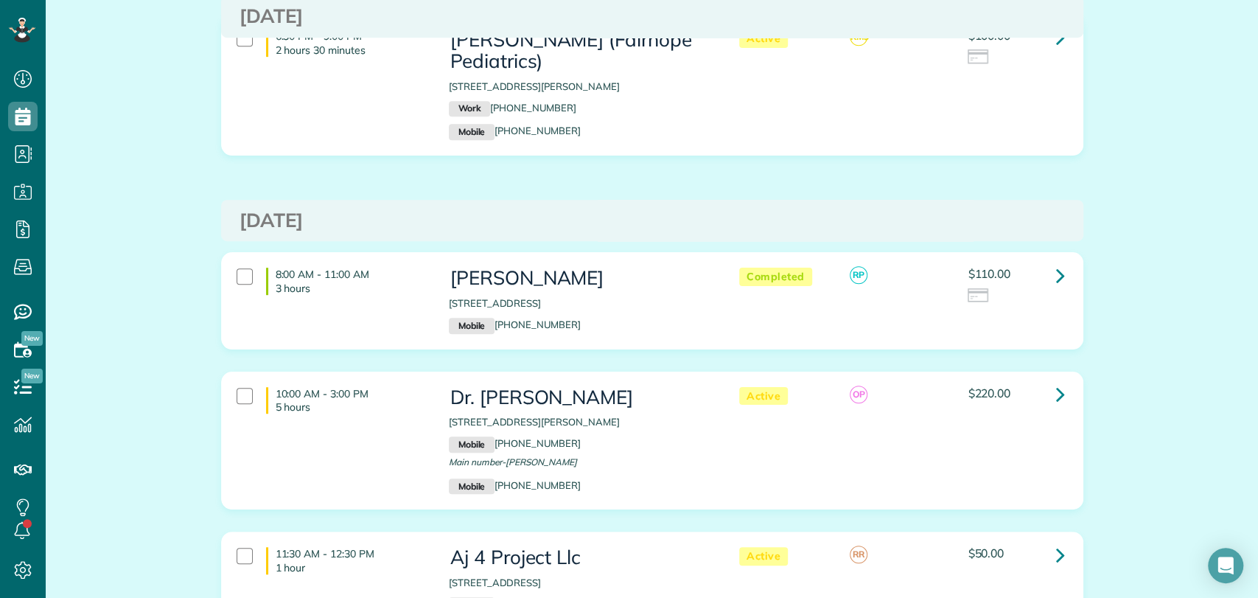
scroll to position [504, 0]
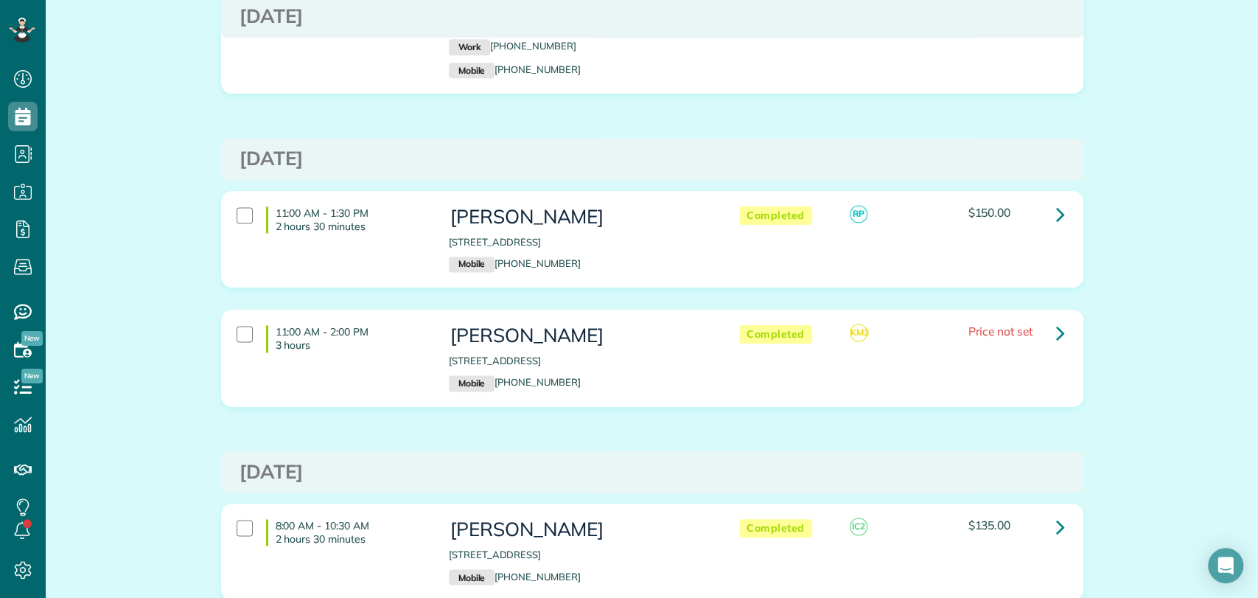
click at [1096, 272] on div "Appointments Schedule Changes Actions Create Appointment Create Task Clock In/O…" at bounding box center [652, 237] width 1213 height 3057
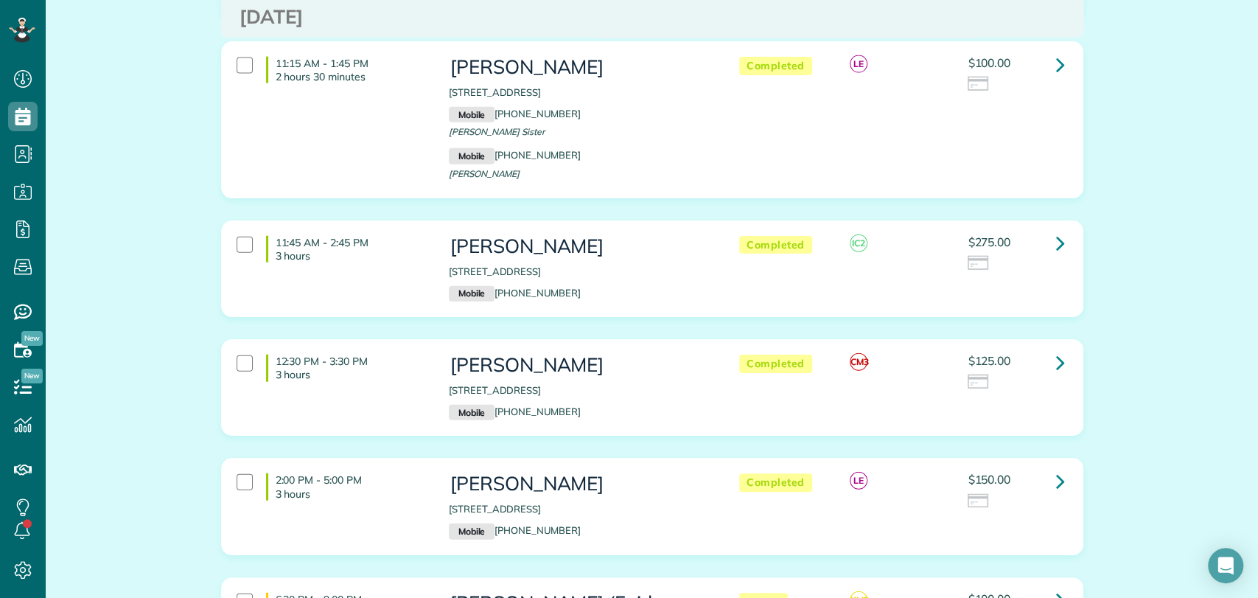
scroll to position [2224, 0]
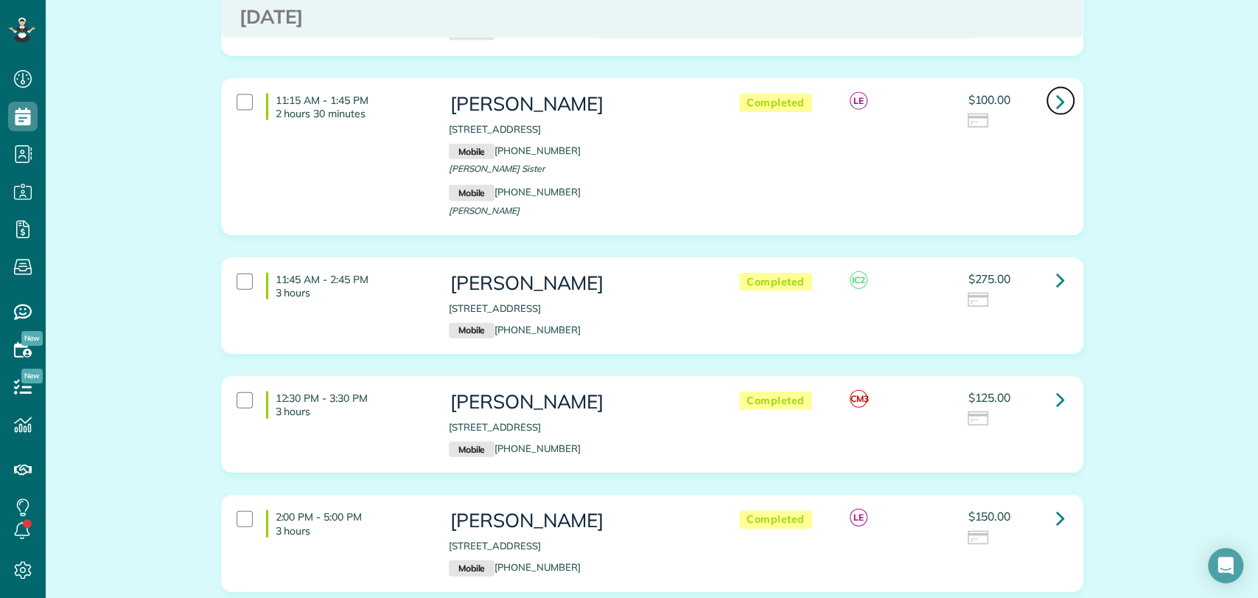
click at [1046, 86] on link at bounding box center [1060, 100] width 29 height 29
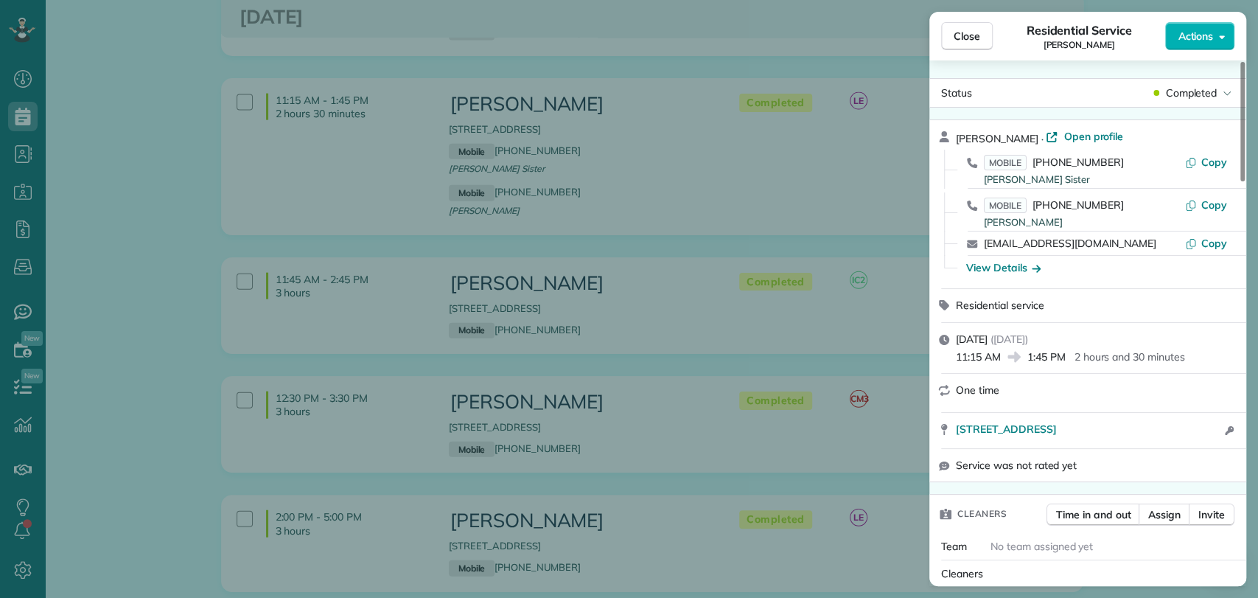
click at [1090, 133] on span "Open profile" at bounding box center [1094, 136] width 60 height 15
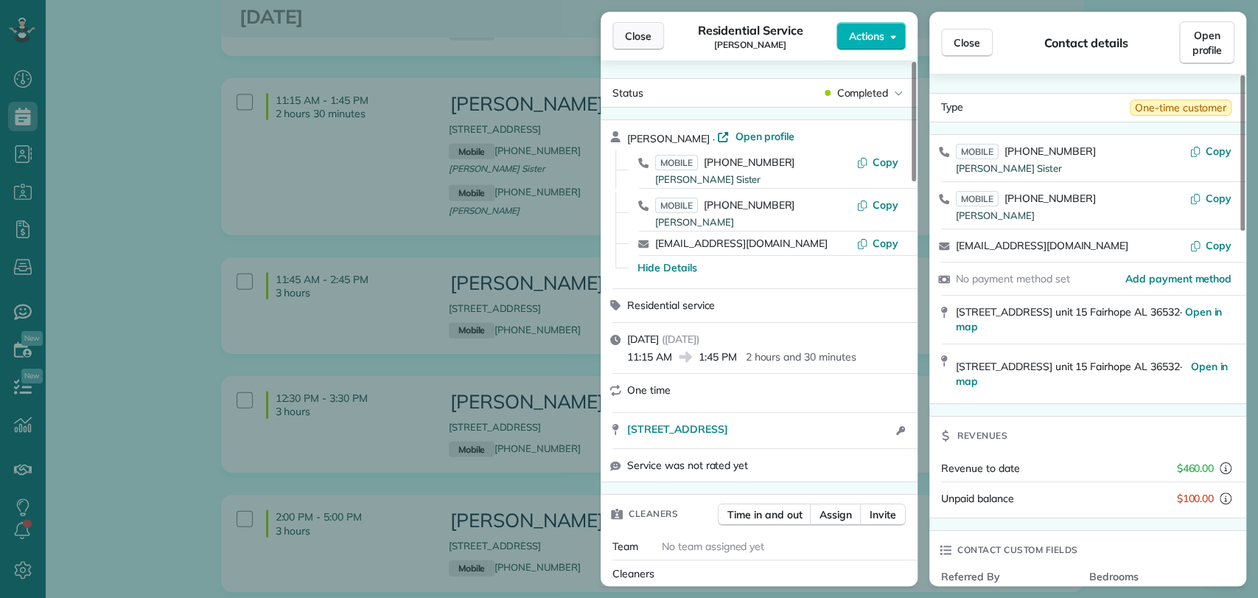
click at [648, 40] on span "Close" at bounding box center [638, 36] width 27 height 15
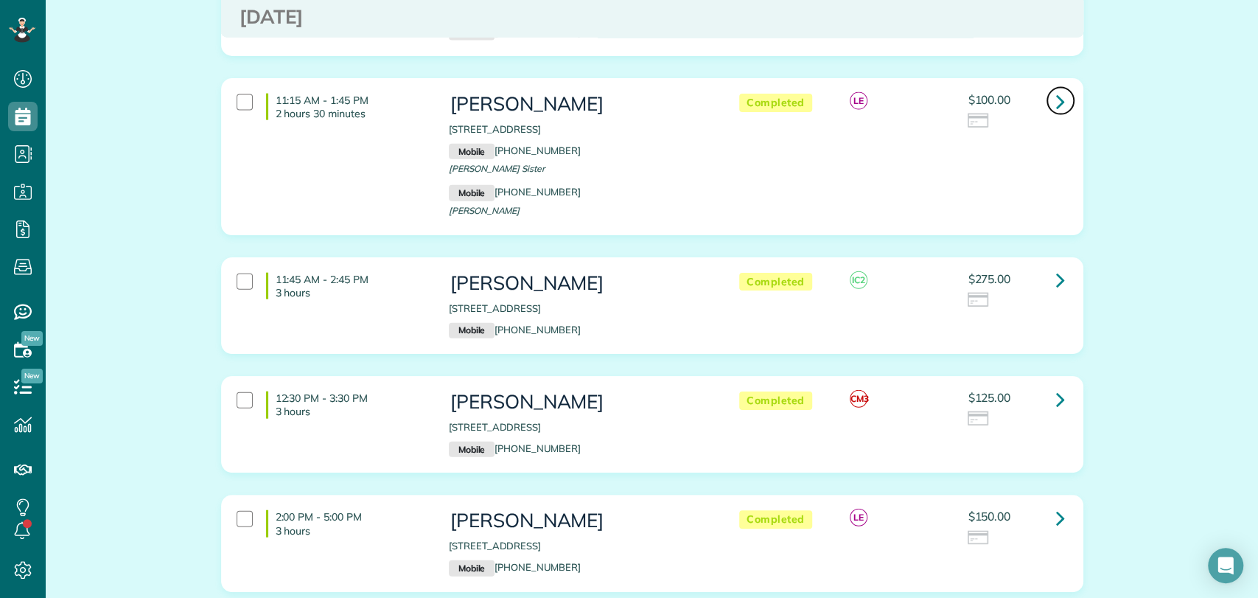
click at [1056, 88] on icon at bounding box center [1060, 101] width 9 height 26
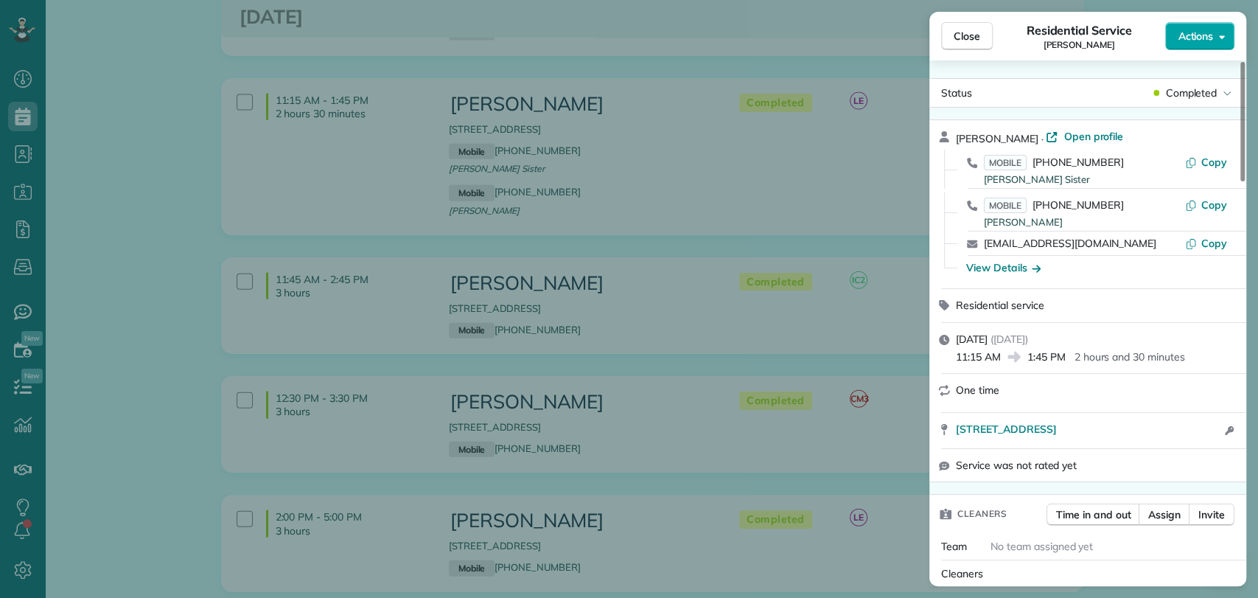
click at [1174, 30] on button "Actions" at bounding box center [1200, 36] width 69 height 28
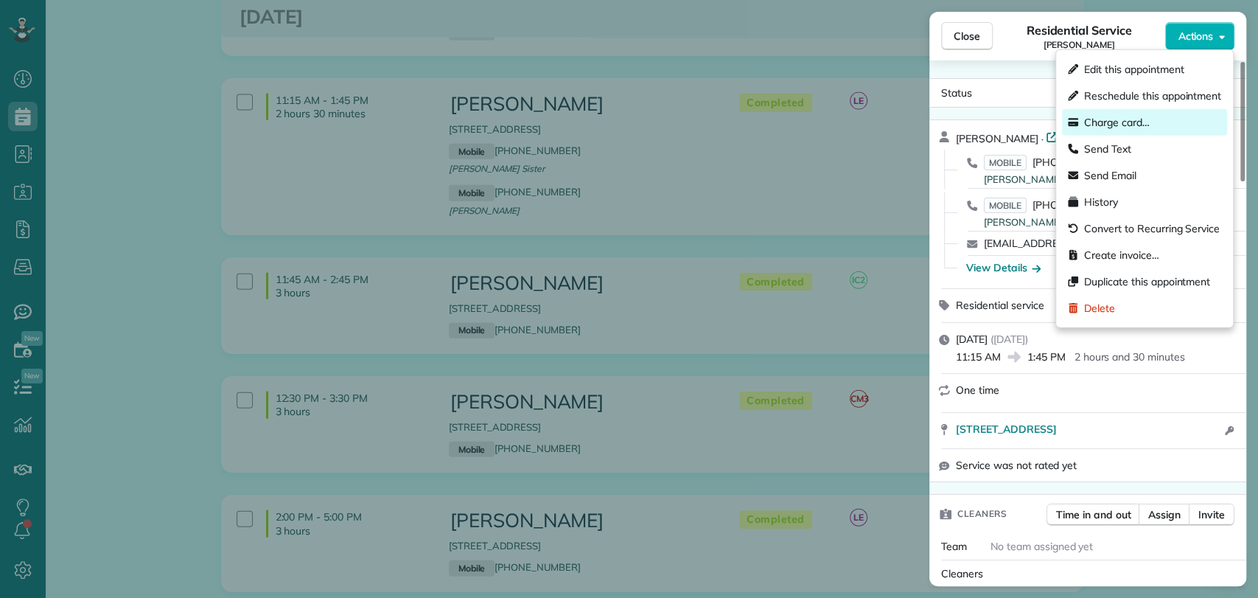
click at [1105, 121] on span "Charge card…" at bounding box center [1118, 122] width 66 height 15
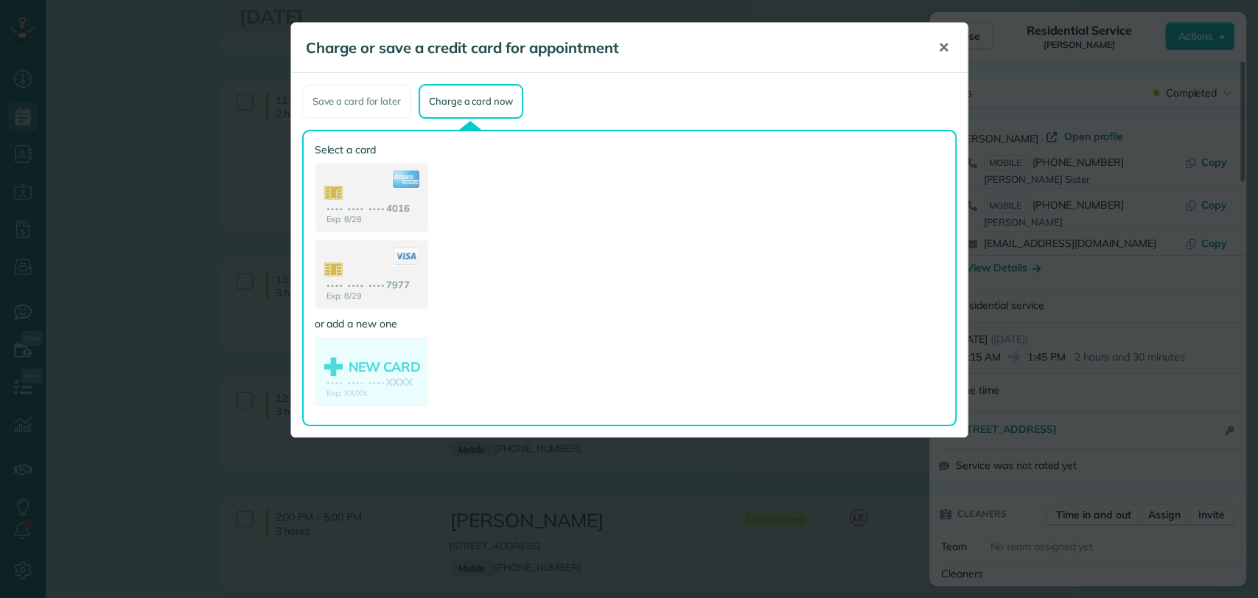
click at [947, 45] on span "✕" at bounding box center [944, 47] width 11 height 17
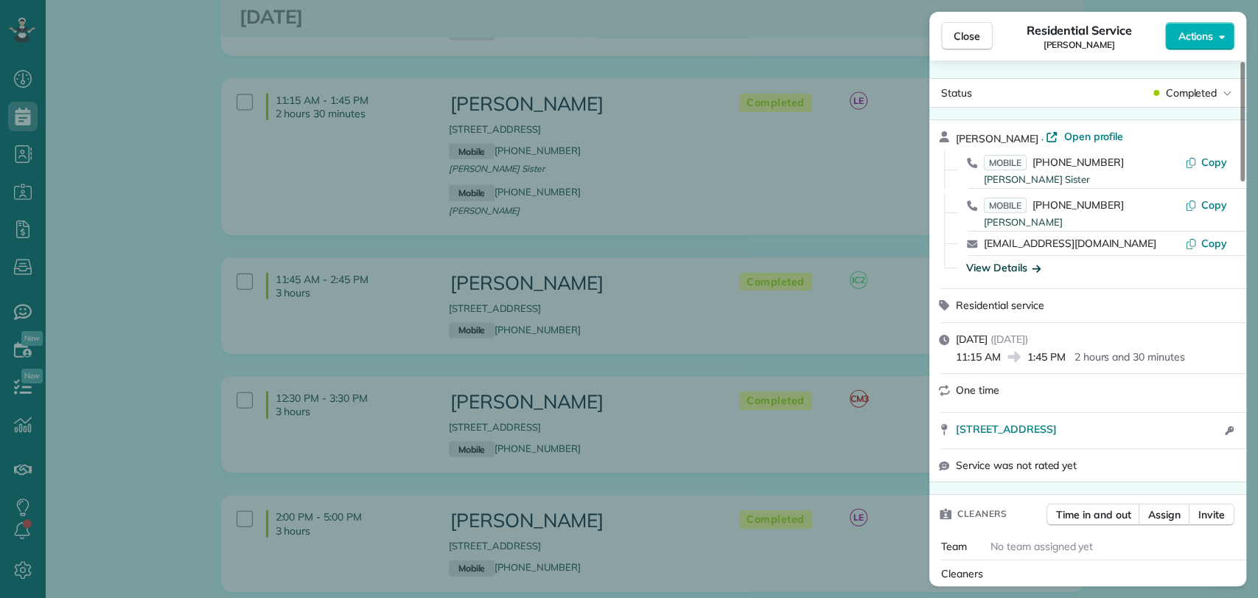
click at [1001, 260] on div "View Details" at bounding box center [1097, 268] width 282 height 24
drag, startPoint x: 1003, startPoint y: 262, endPoint x: 1032, endPoint y: 257, distance: 29.9
click at [1003, 262] on div "View Details" at bounding box center [1004, 267] width 74 height 15
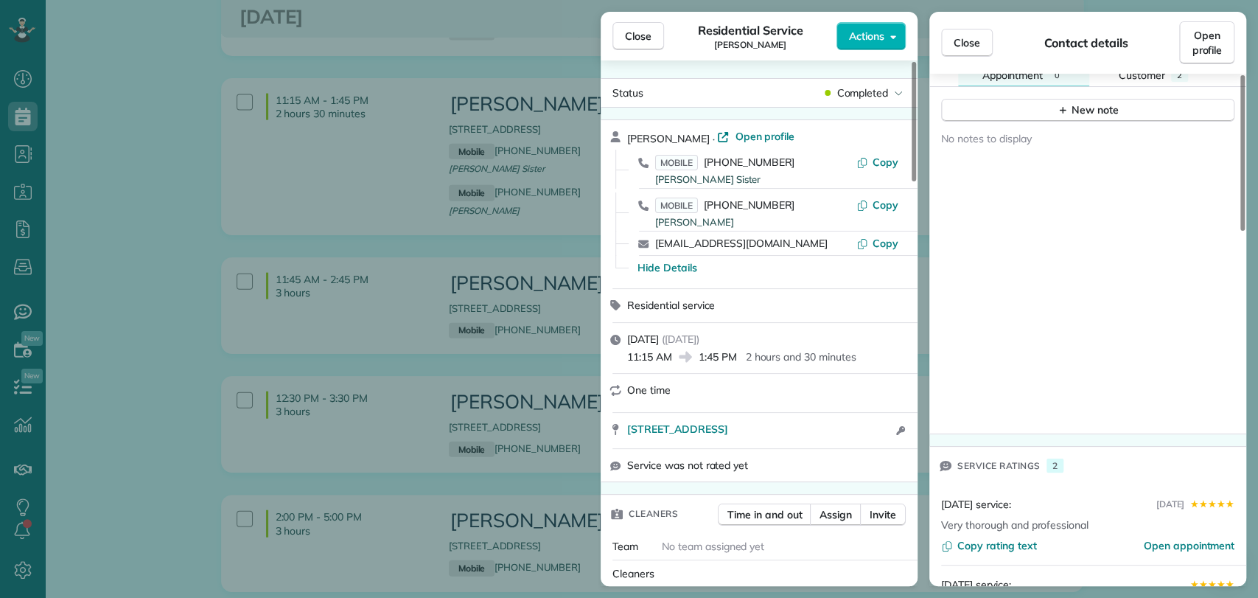
scroll to position [1002, 0]
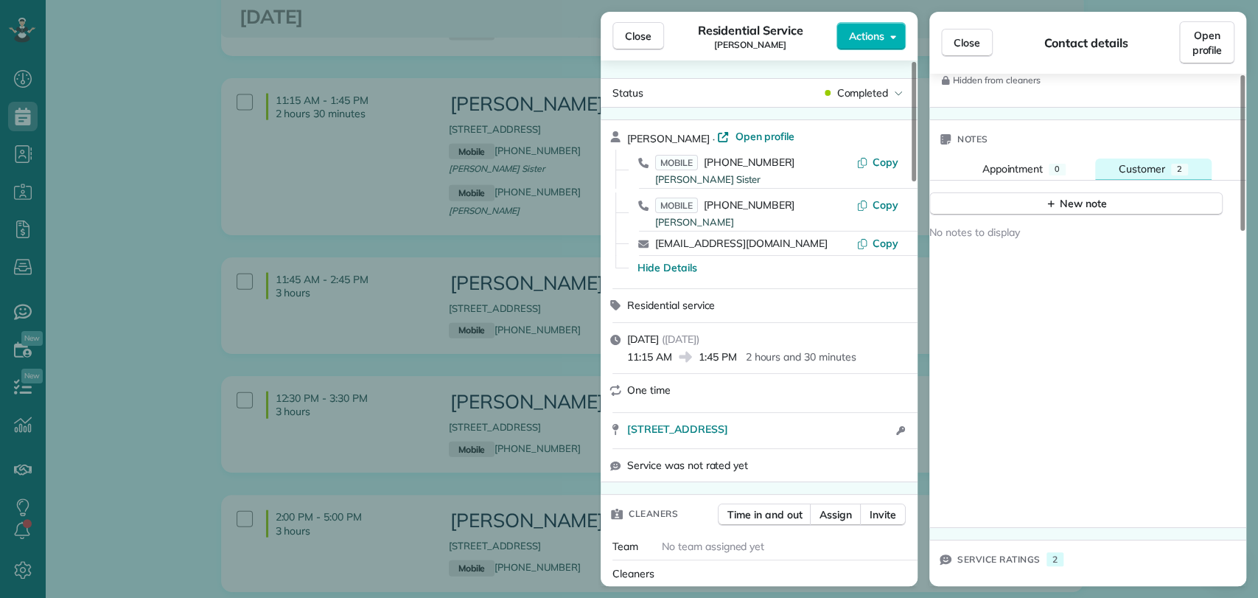
click at [1138, 165] on span "Customer" at bounding box center [1142, 168] width 46 height 13
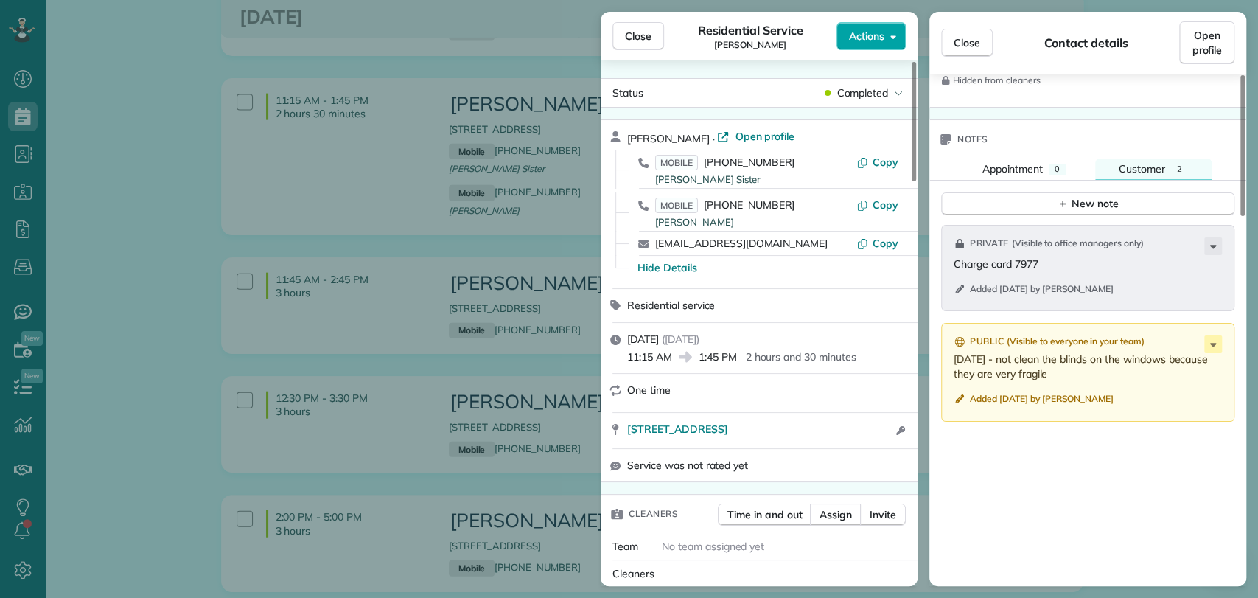
click at [885, 43] on button "Actions" at bounding box center [871, 36] width 69 height 28
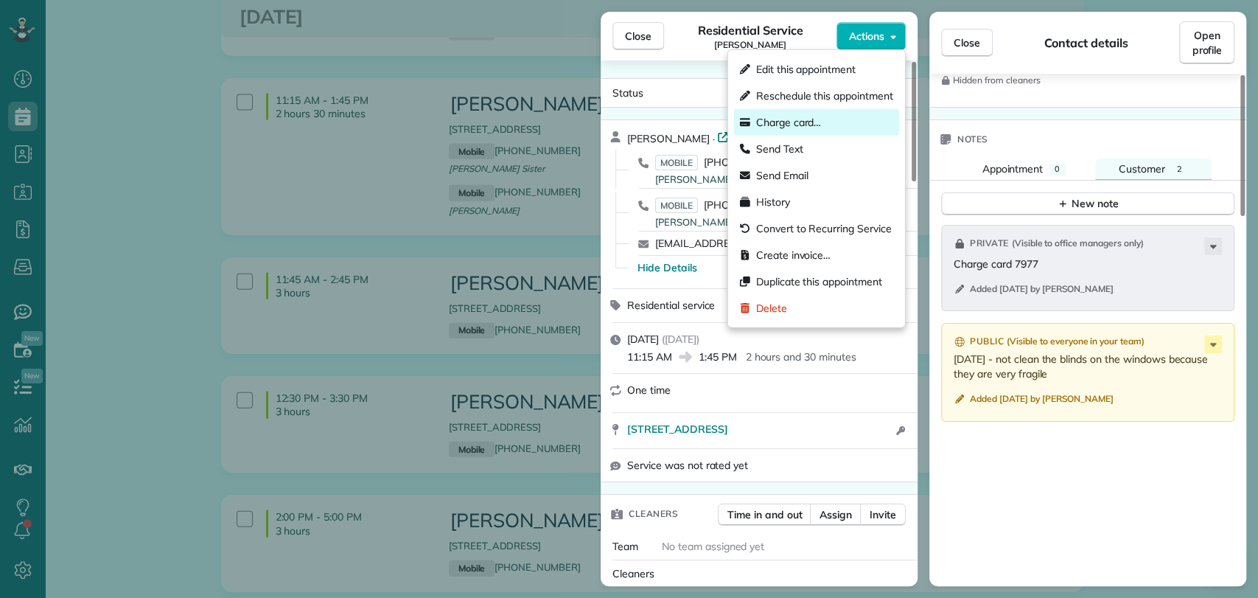
click at [820, 116] on span "Charge card…" at bounding box center [789, 122] width 66 height 15
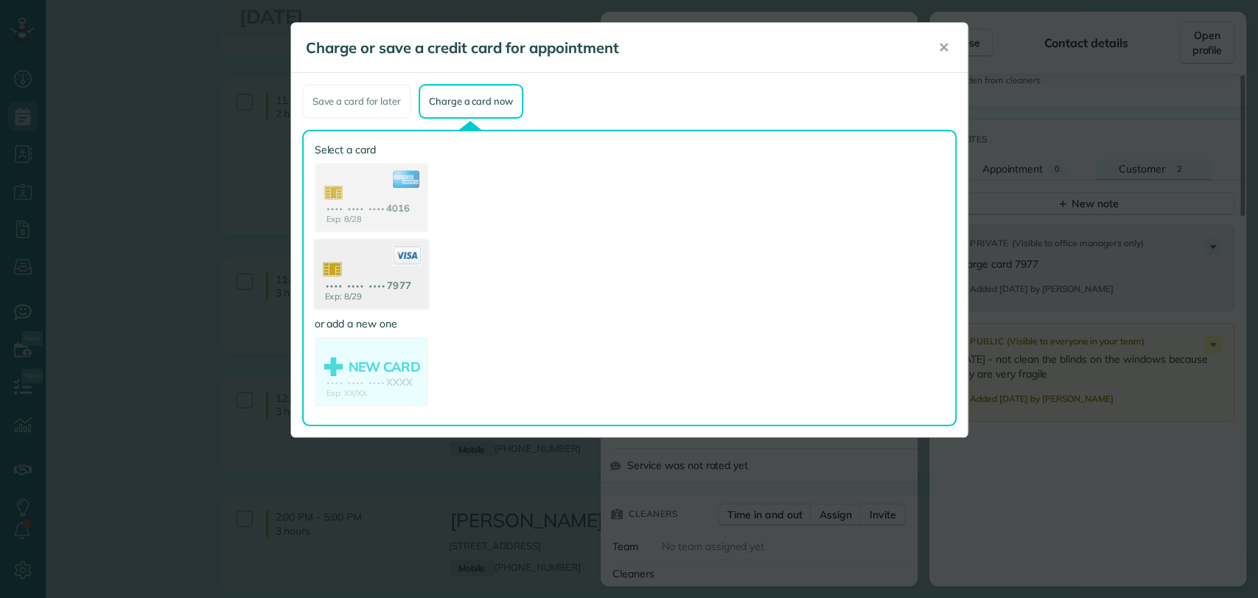
click at [347, 276] on use at bounding box center [371, 276] width 114 height 72
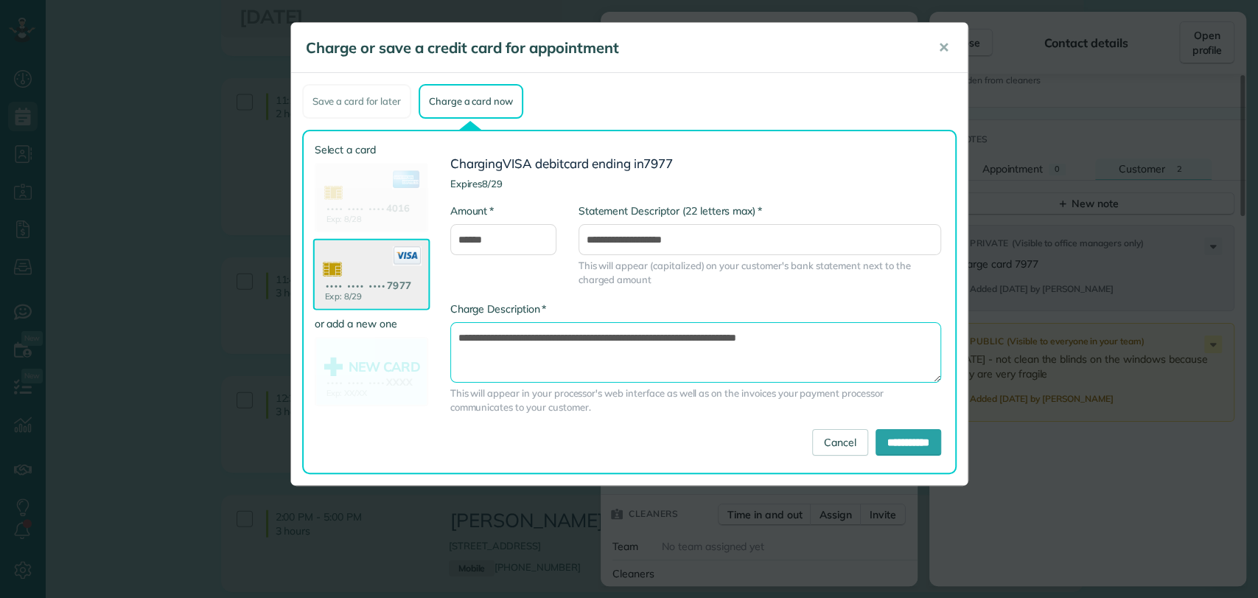
click at [703, 330] on textarea "**********" at bounding box center [695, 352] width 491 height 60
type textarea "**********"
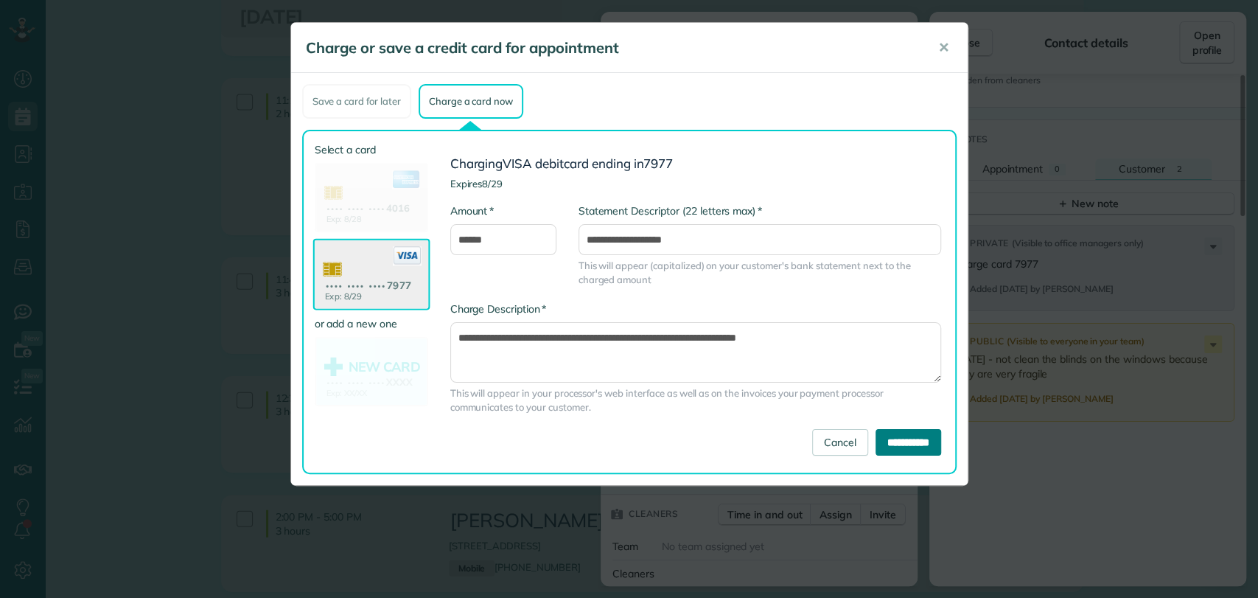
click at [890, 439] on input "**********" at bounding box center [909, 442] width 66 height 27
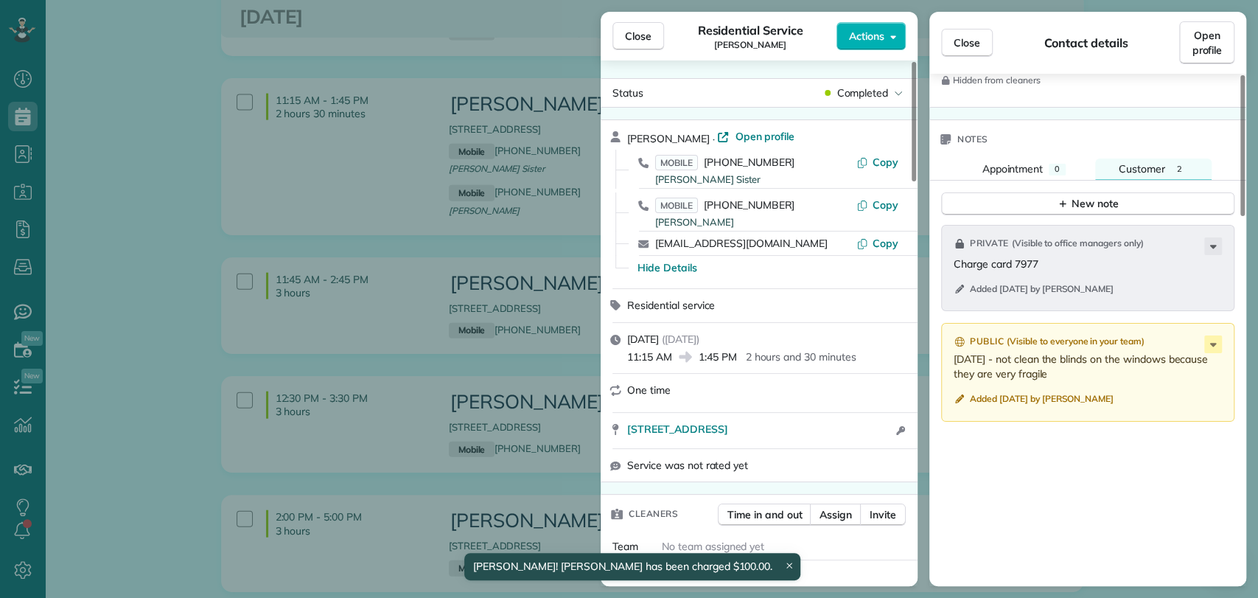
drag, startPoint x: 632, startPoint y: 30, endPoint x: 666, endPoint y: 62, distance: 47.0
click at [632, 30] on span "Close" at bounding box center [638, 36] width 27 height 15
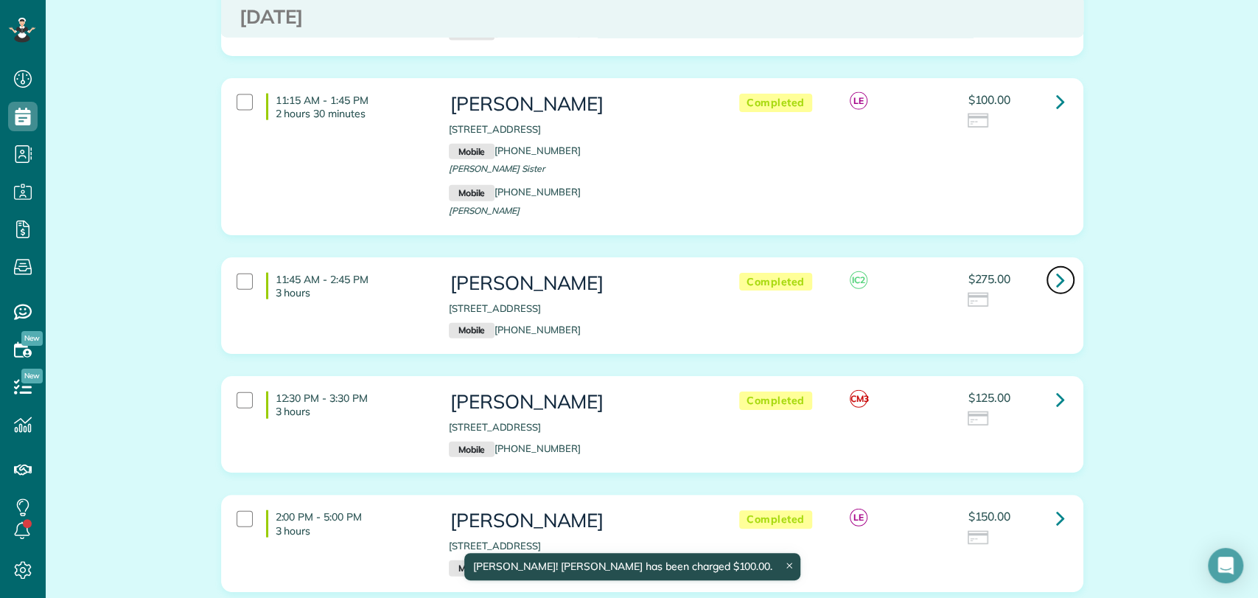
click at [1056, 267] on icon at bounding box center [1060, 280] width 9 height 26
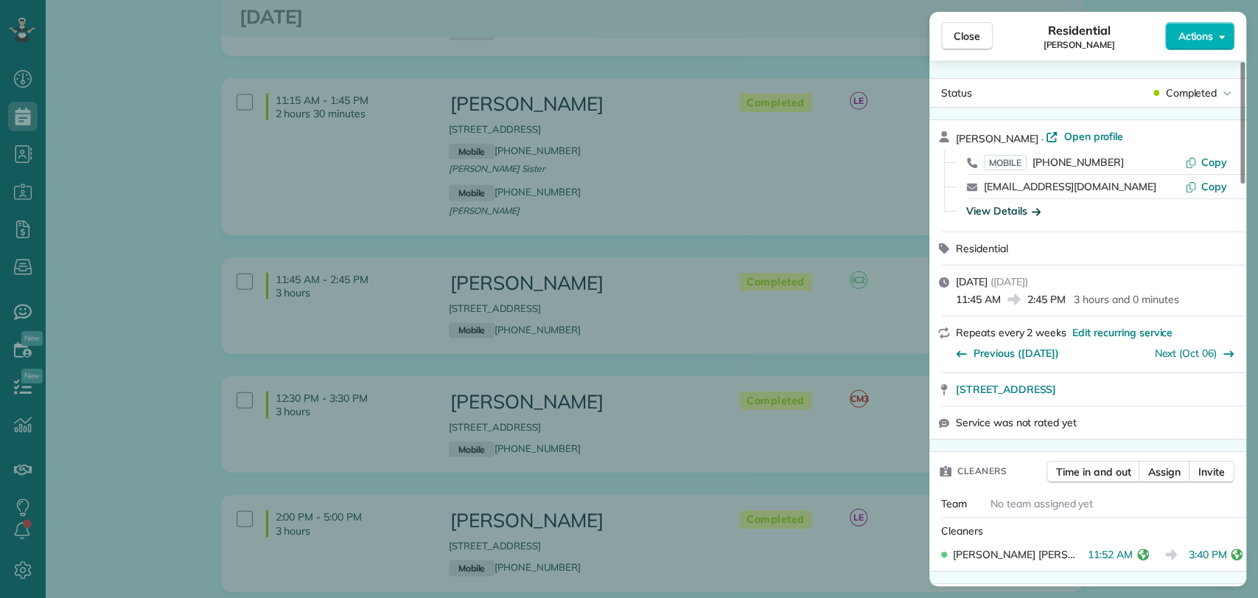
click at [1014, 211] on div "View Details" at bounding box center [1004, 210] width 74 height 15
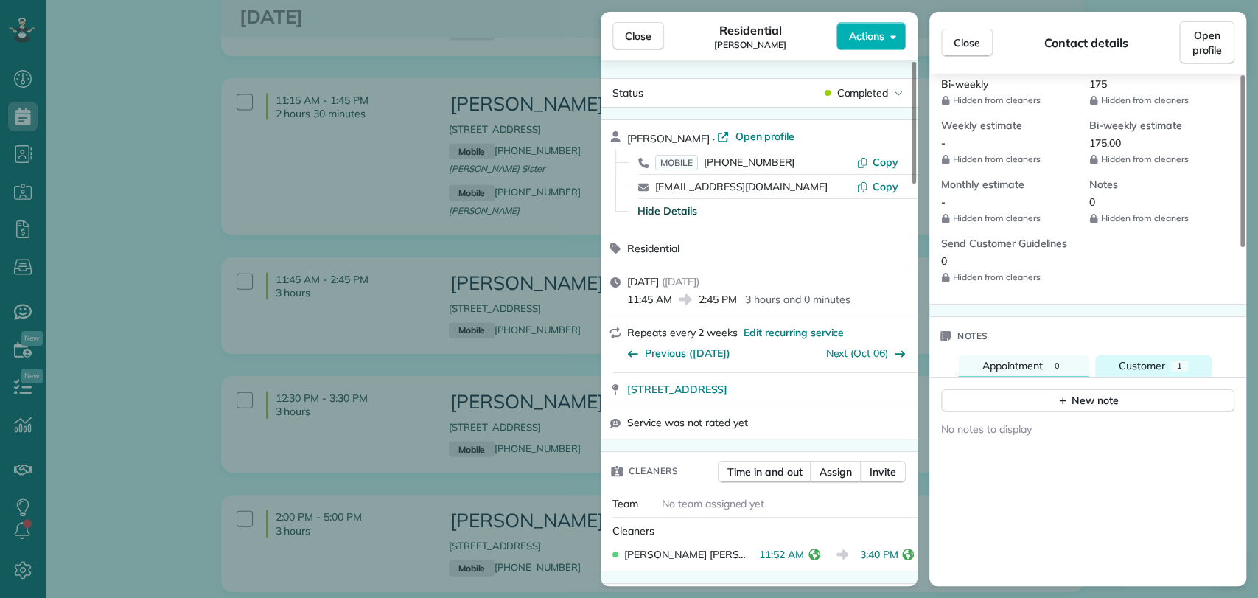
scroll to position [819, 0]
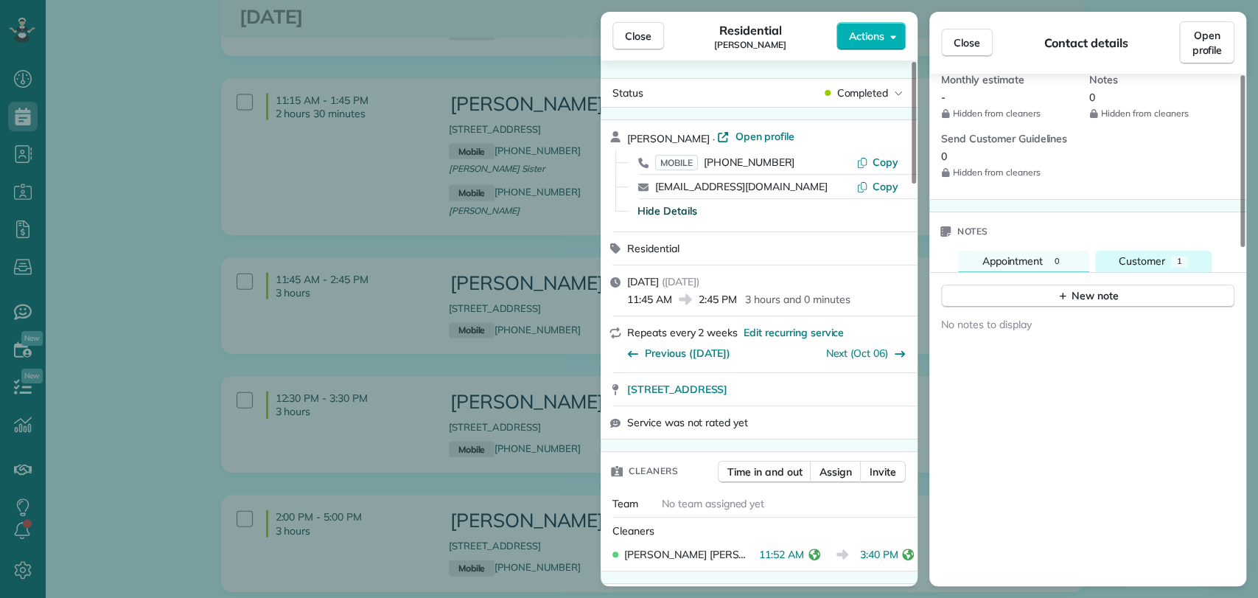
click at [1128, 268] on span "Customer" at bounding box center [1142, 260] width 46 height 13
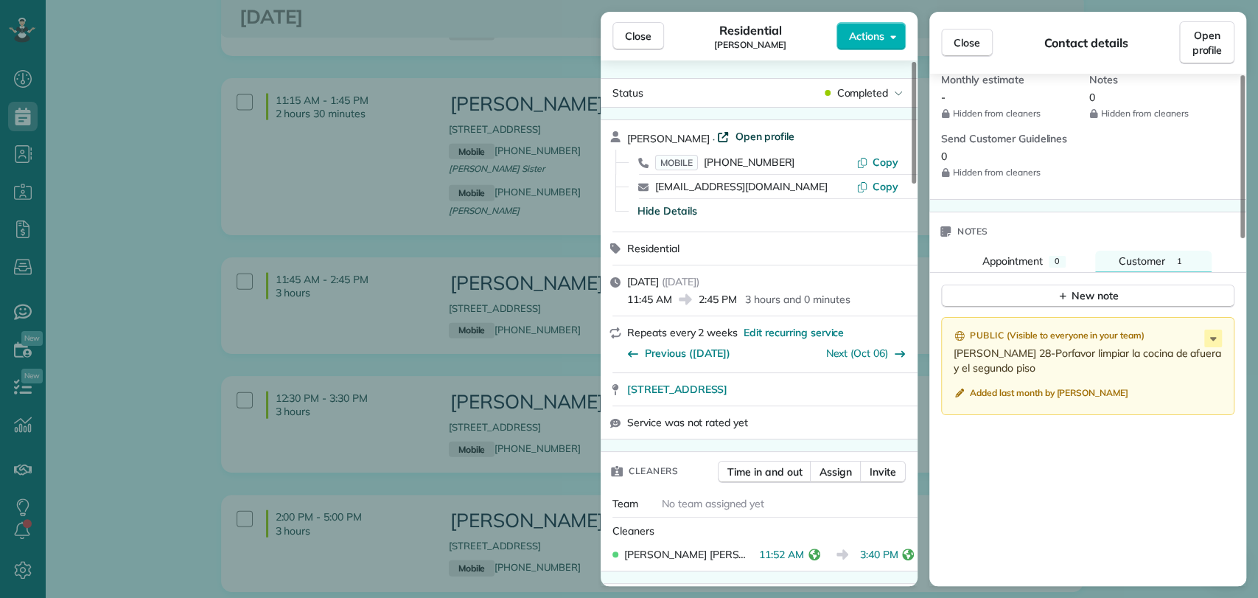
click at [744, 140] on span "Open profile" at bounding box center [765, 136] width 60 height 15
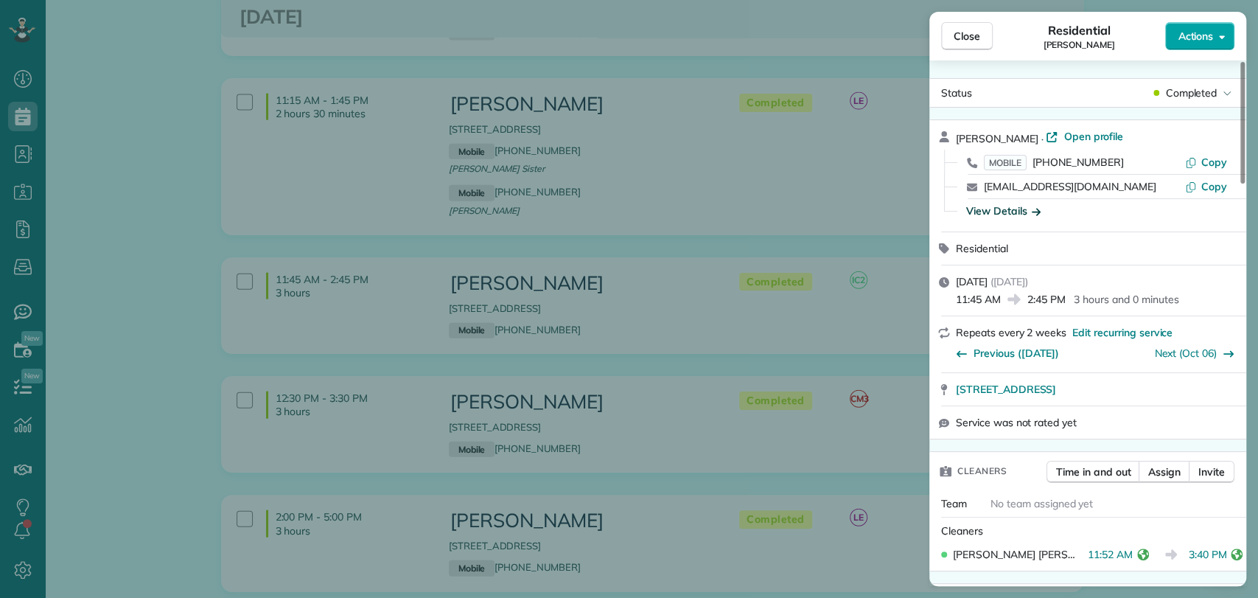
click at [1205, 36] on span "Actions" at bounding box center [1195, 36] width 35 height 15
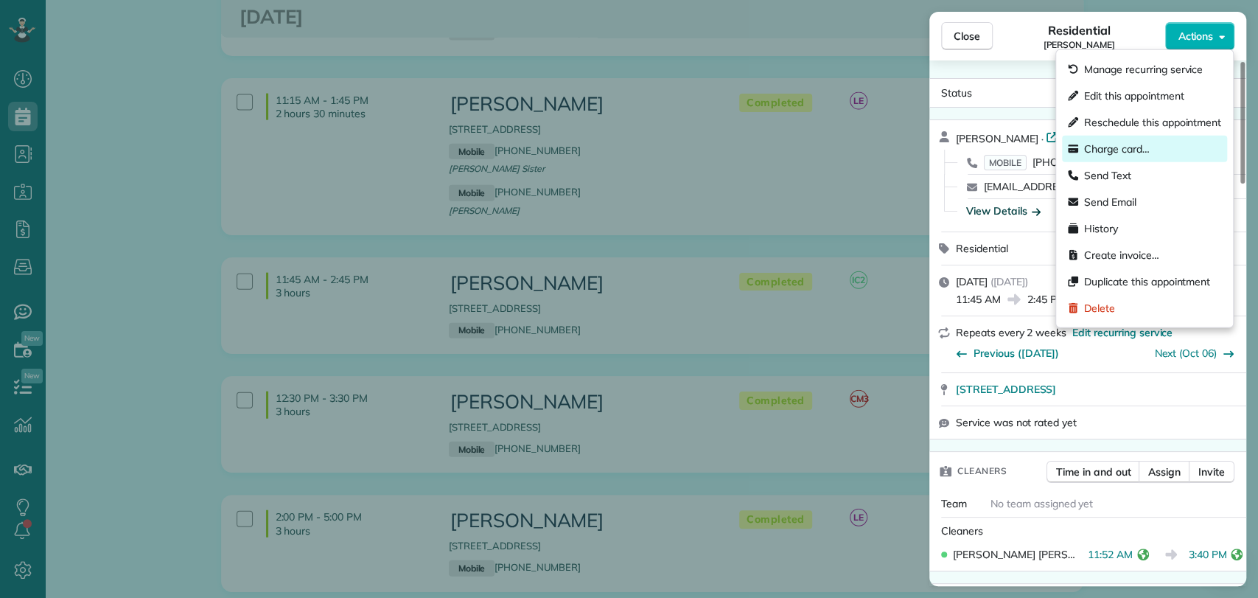
click at [1121, 149] on span "Charge card…" at bounding box center [1118, 149] width 66 height 15
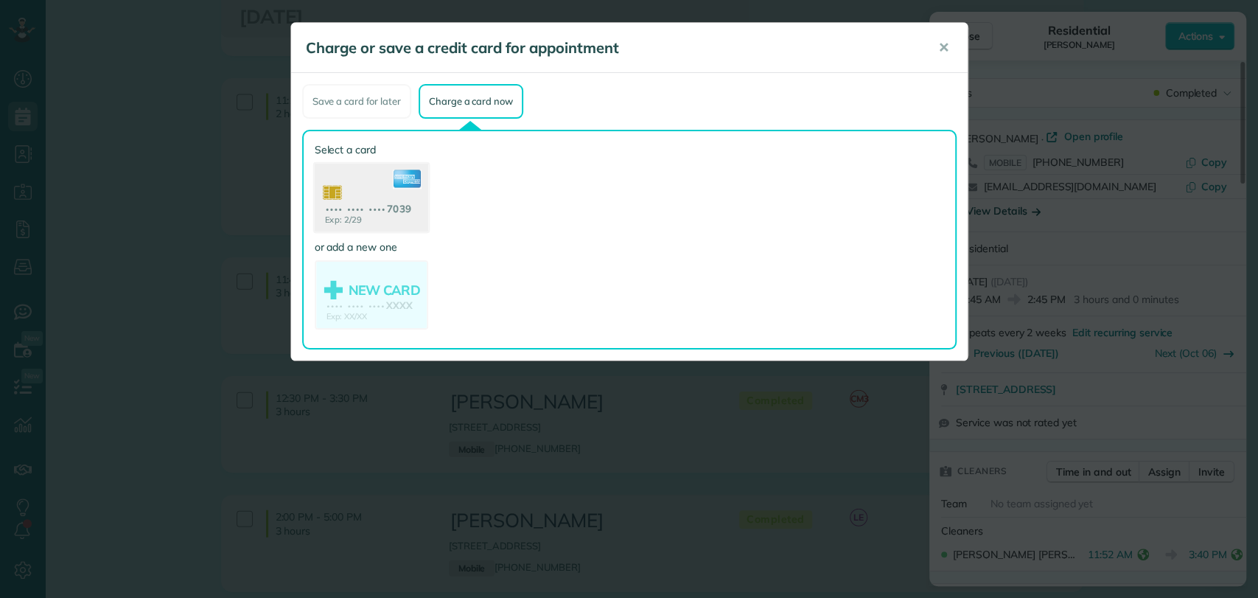
click at [352, 195] on use at bounding box center [371, 200] width 114 height 72
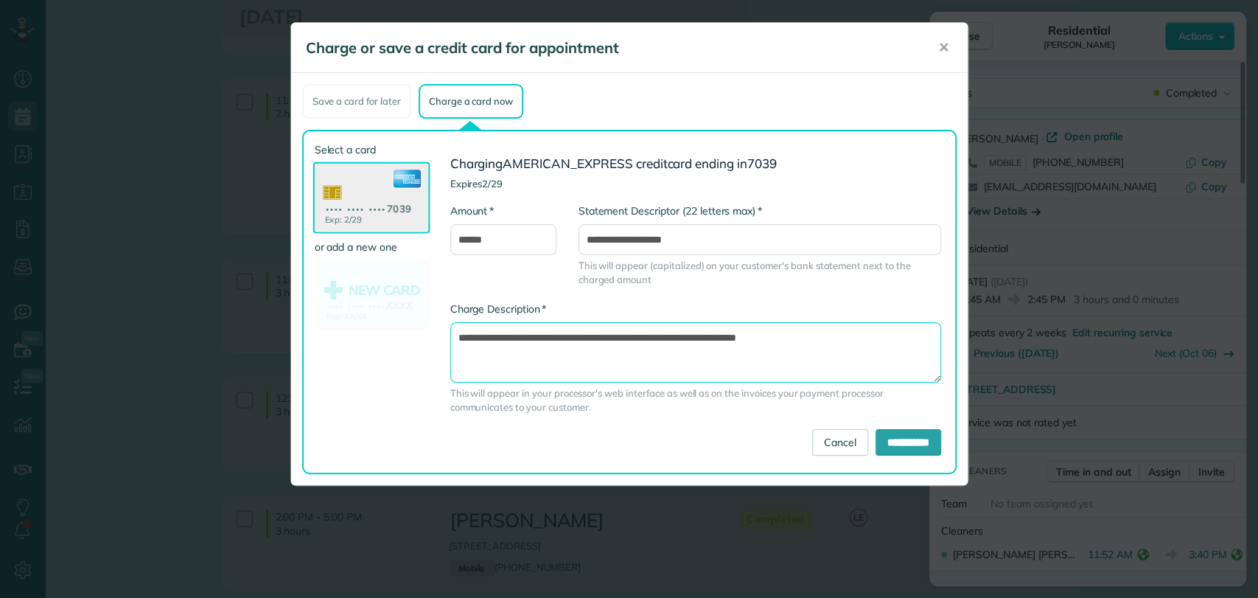
click at [708, 334] on textarea "**********" at bounding box center [695, 352] width 491 height 60
type textarea "**********"
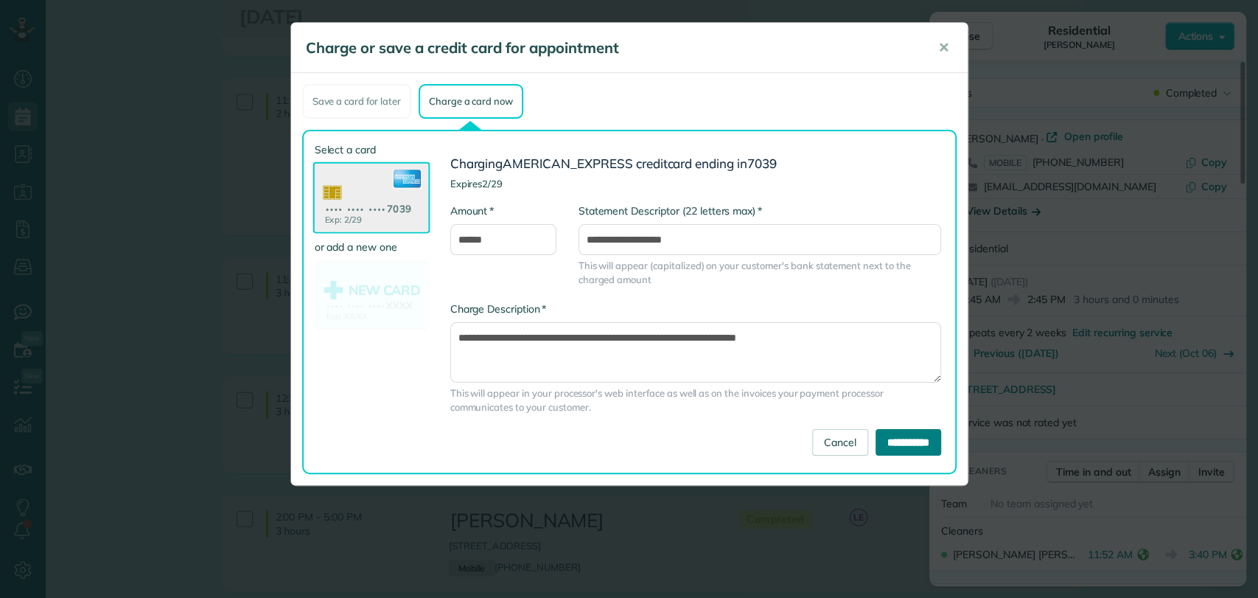
click at [891, 444] on input "**********" at bounding box center [909, 442] width 66 height 27
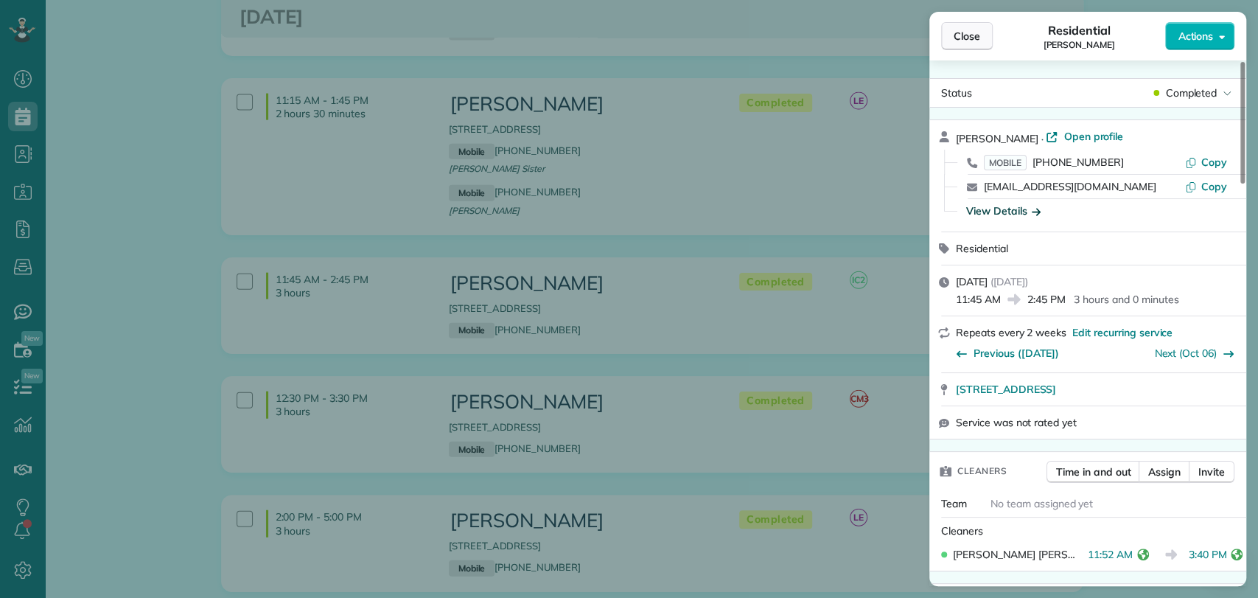
click at [967, 34] on span "Close" at bounding box center [967, 36] width 27 height 15
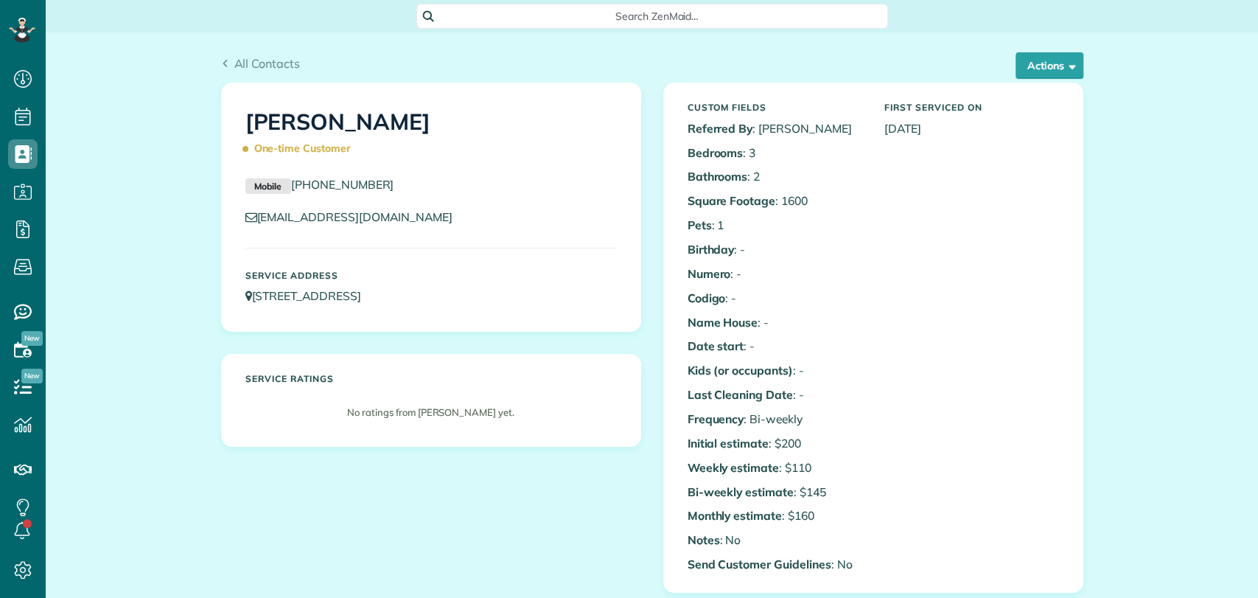
scroll to position [409, 0]
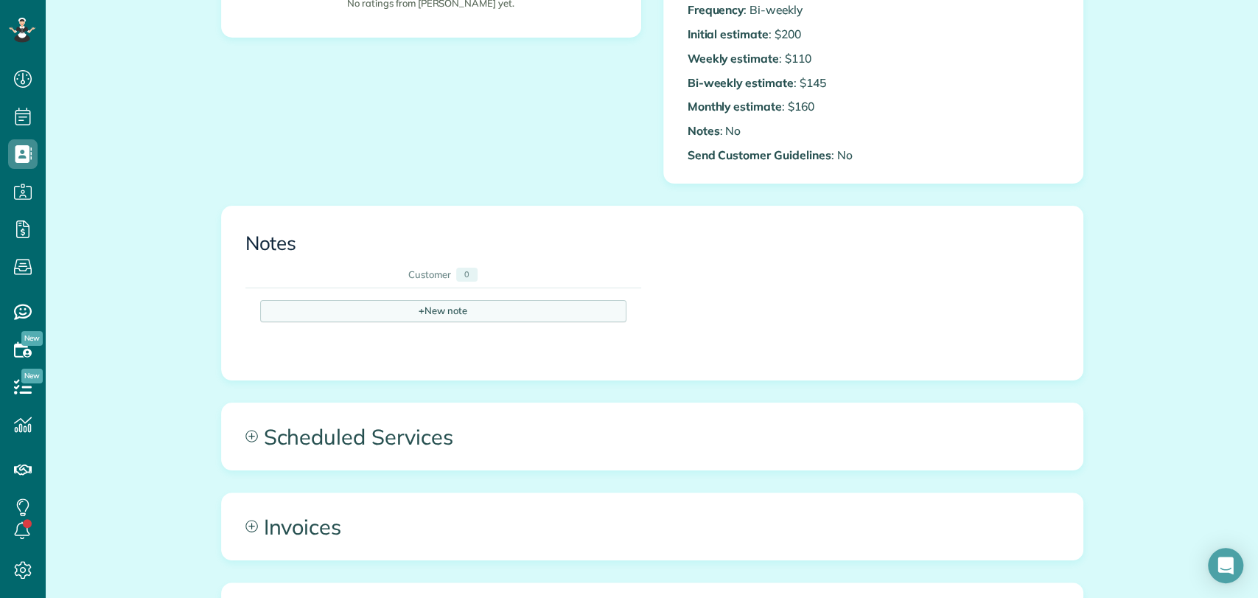
click at [419, 313] on span "+" at bounding box center [422, 310] width 6 height 13
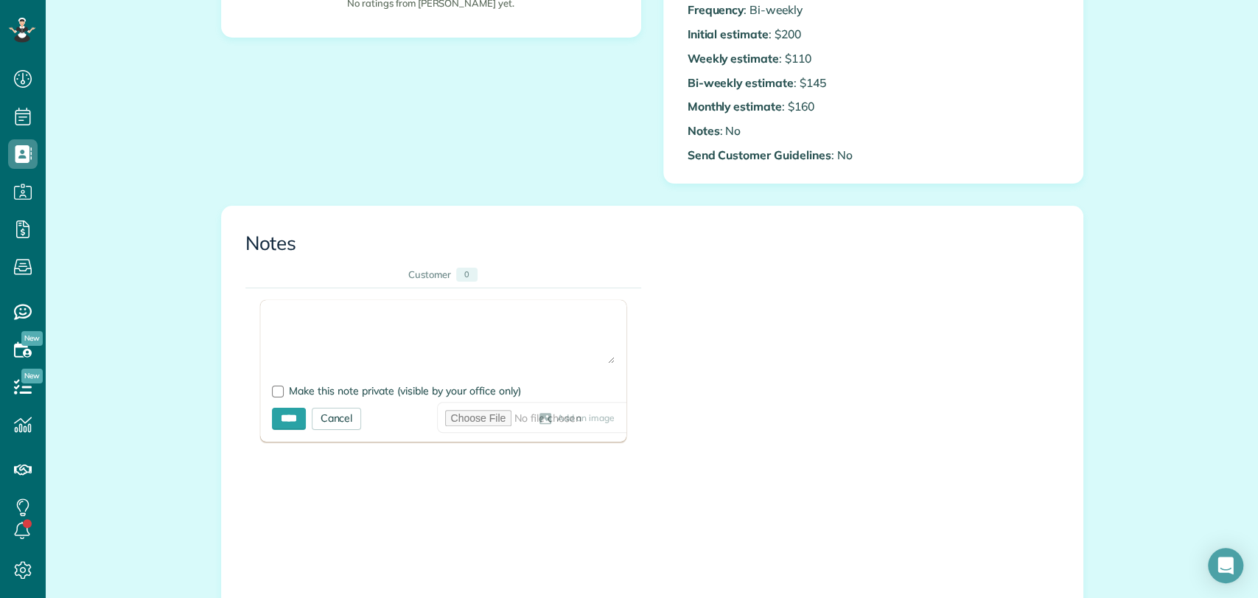
click at [342, 330] on textarea at bounding box center [443, 338] width 343 height 52
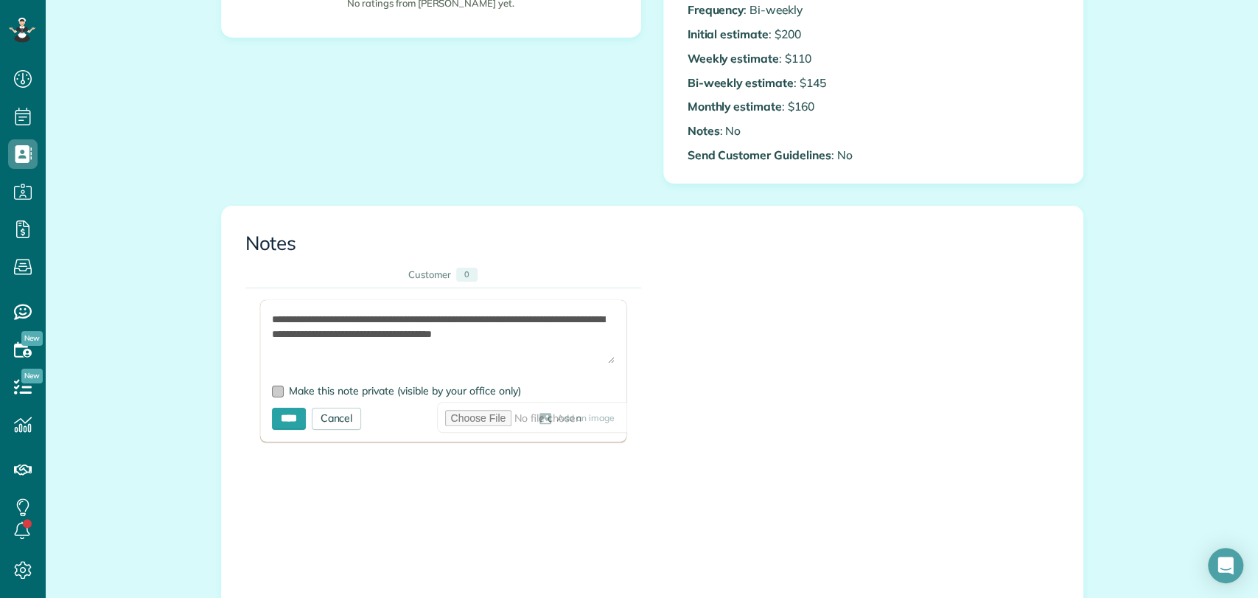
click at [289, 389] on span "Make this note private (visible by your office only)" at bounding box center [405, 390] width 232 height 13
click at [301, 349] on textarea "**********" at bounding box center [443, 338] width 343 height 52
type textarea "**********"
click at [288, 418] on input "****" at bounding box center [289, 419] width 34 height 22
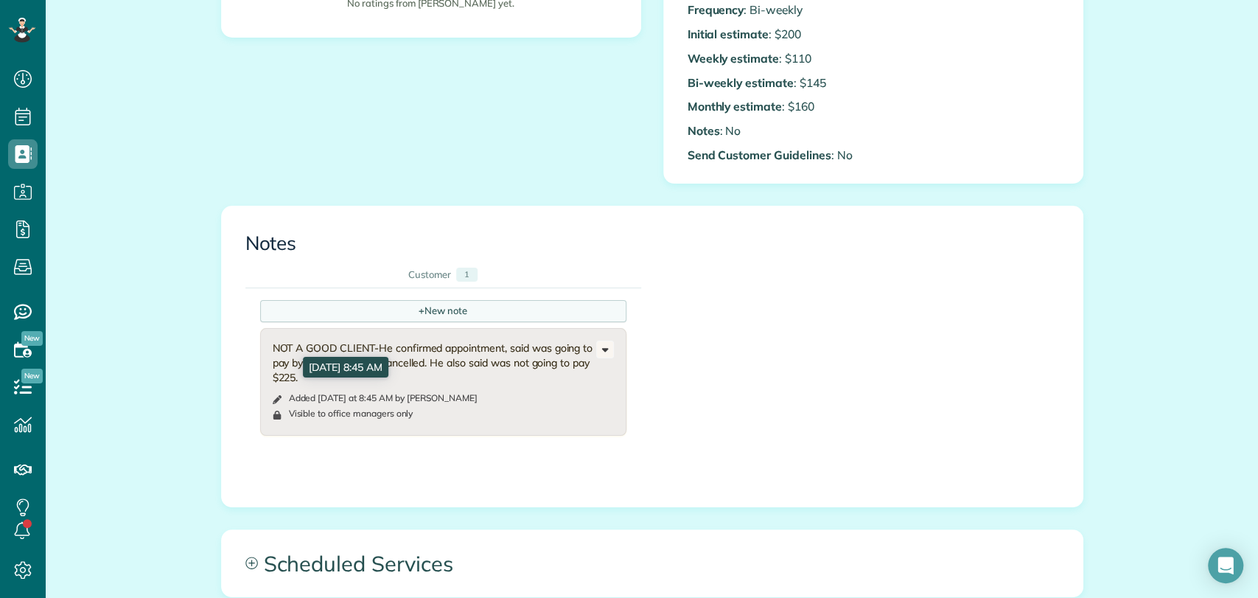
scroll to position [0, 0]
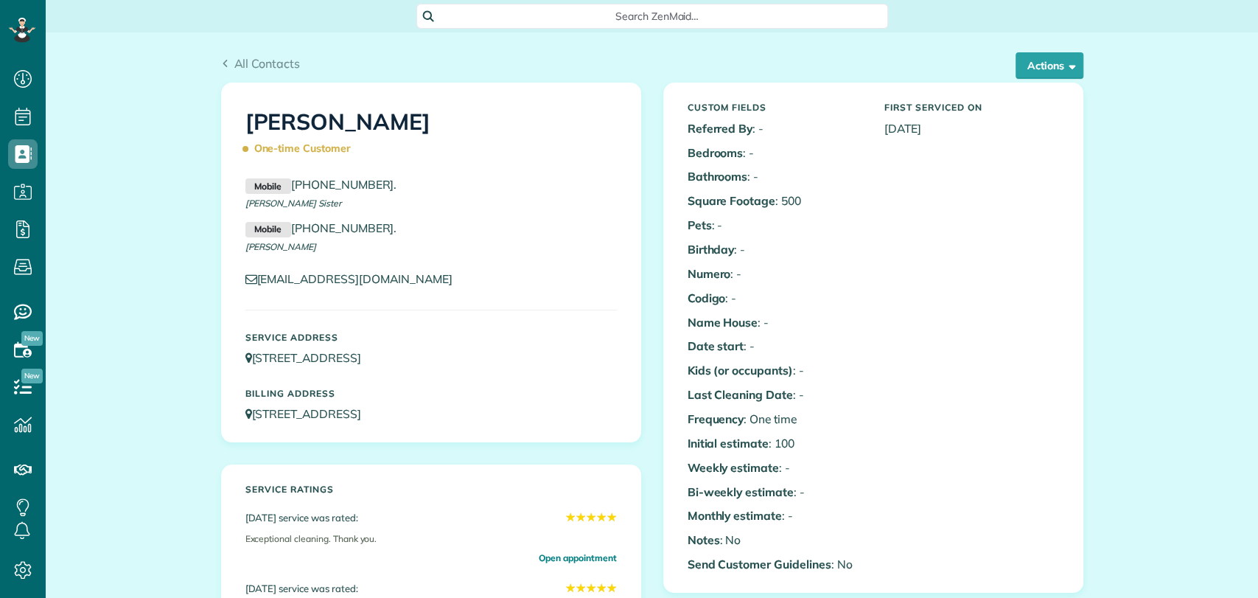
scroll to position [737, 0]
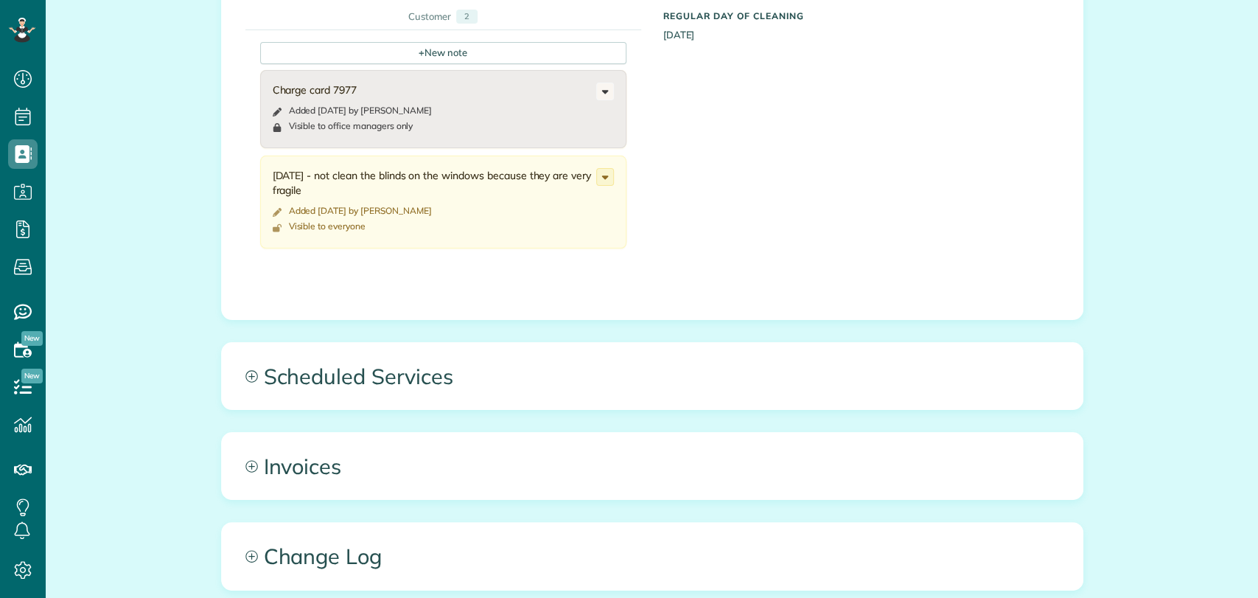
click at [427, 330] on div "All Contacts Actions Edit Add Appointment Recent Activity Send Email Update Cus…" at bounding box center [652, 64] width 885 height 1539
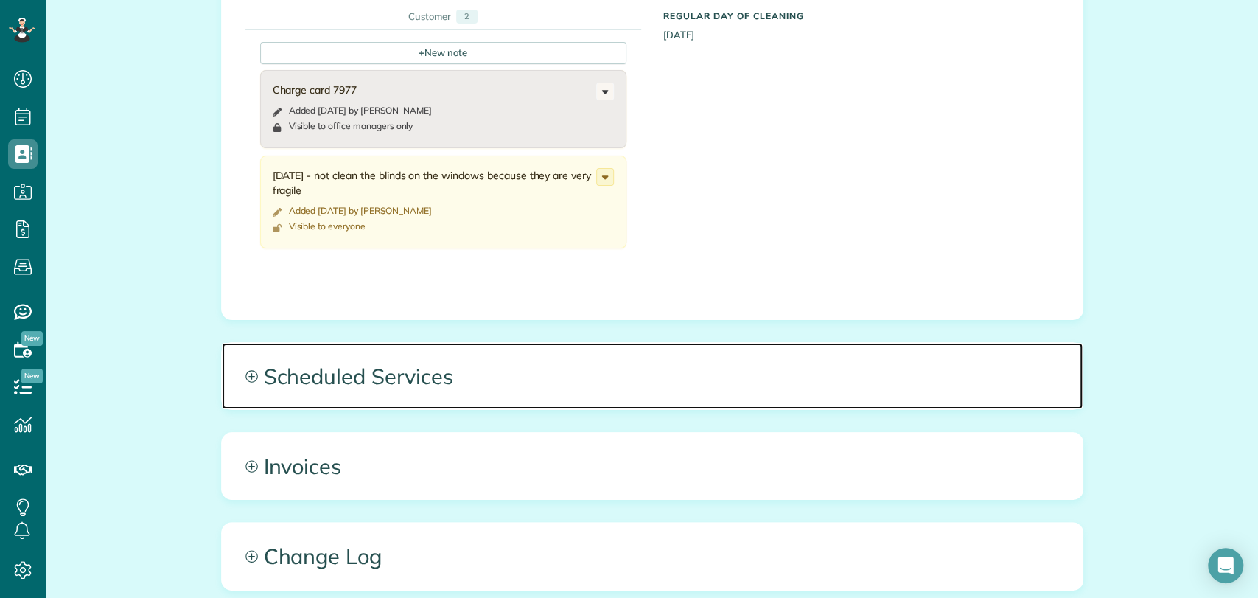
click at [436, 355] on span "Scheduled Services" at bounding box center [652, 376] width 861 height 66
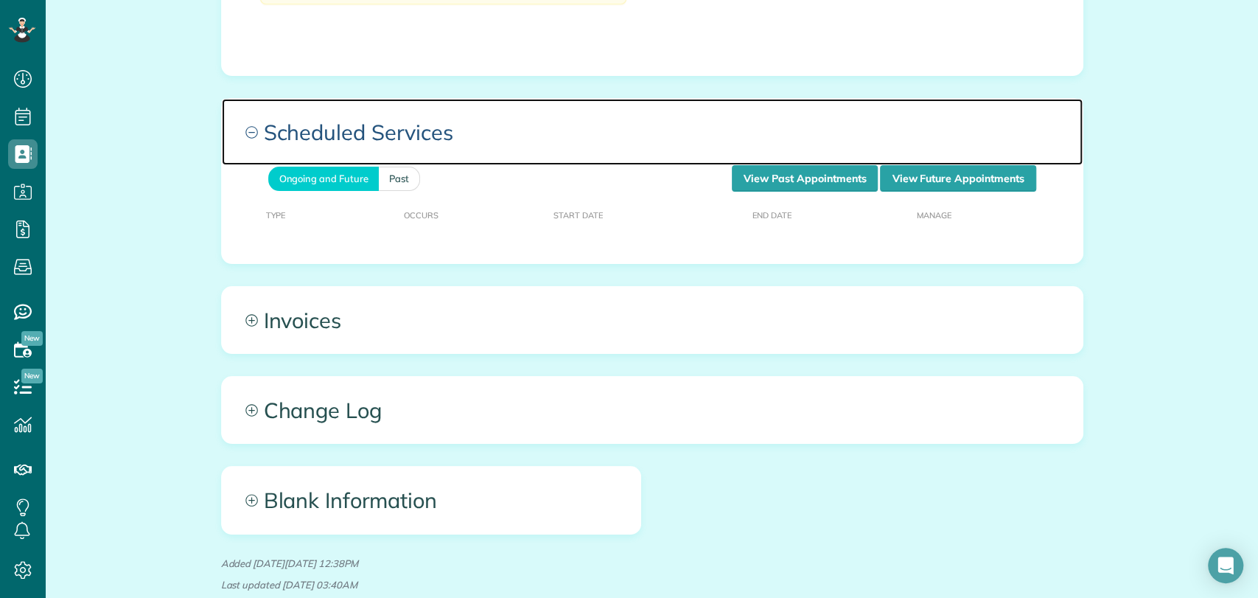
scroll to position [983, 0]
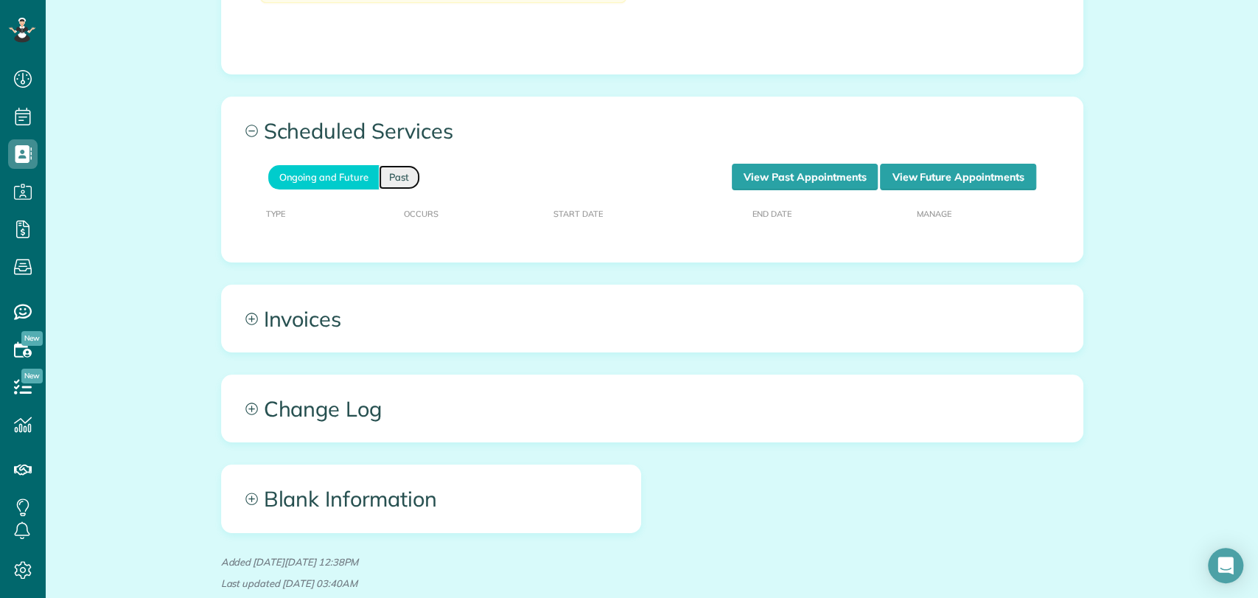
click at [395, 176] on link "Past" at bounding box center [399, 177] width 41 height 24
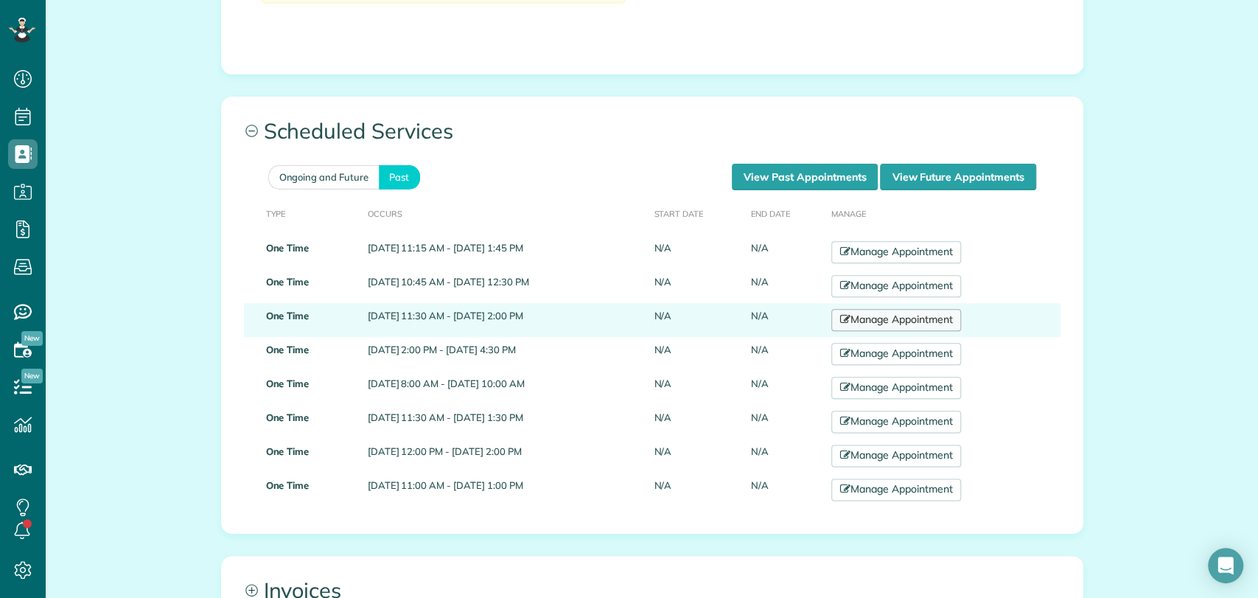
click at [912, 320] on link "Manage Appointment" at bounding box center [897, 320] width 130 height 22
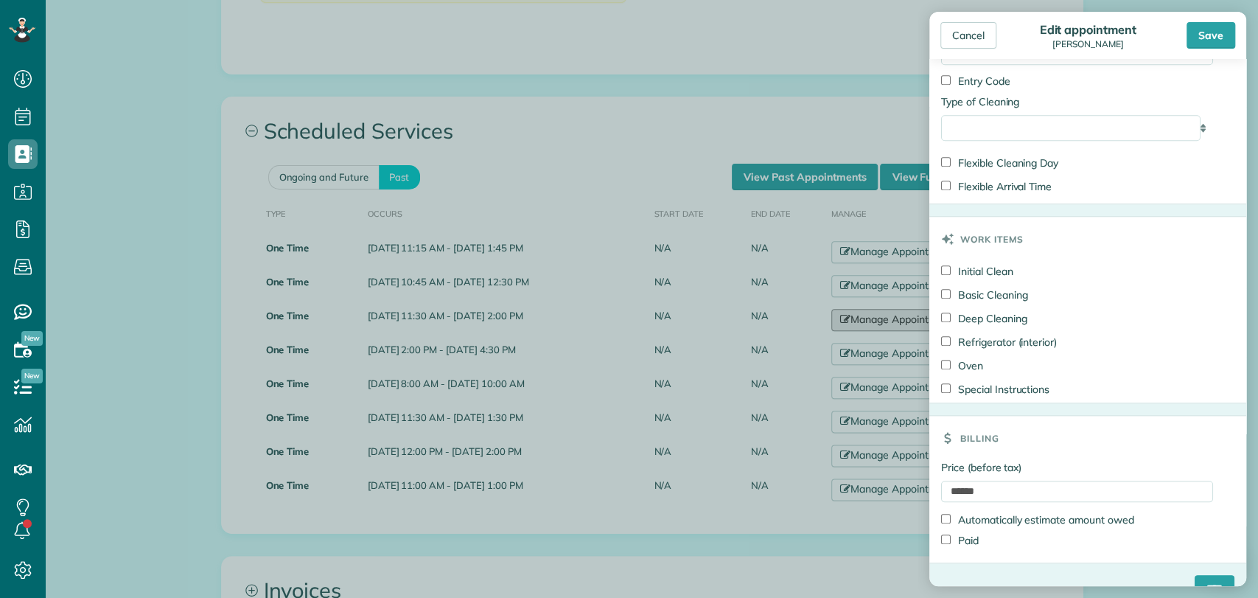
scroll to position [863, 0]
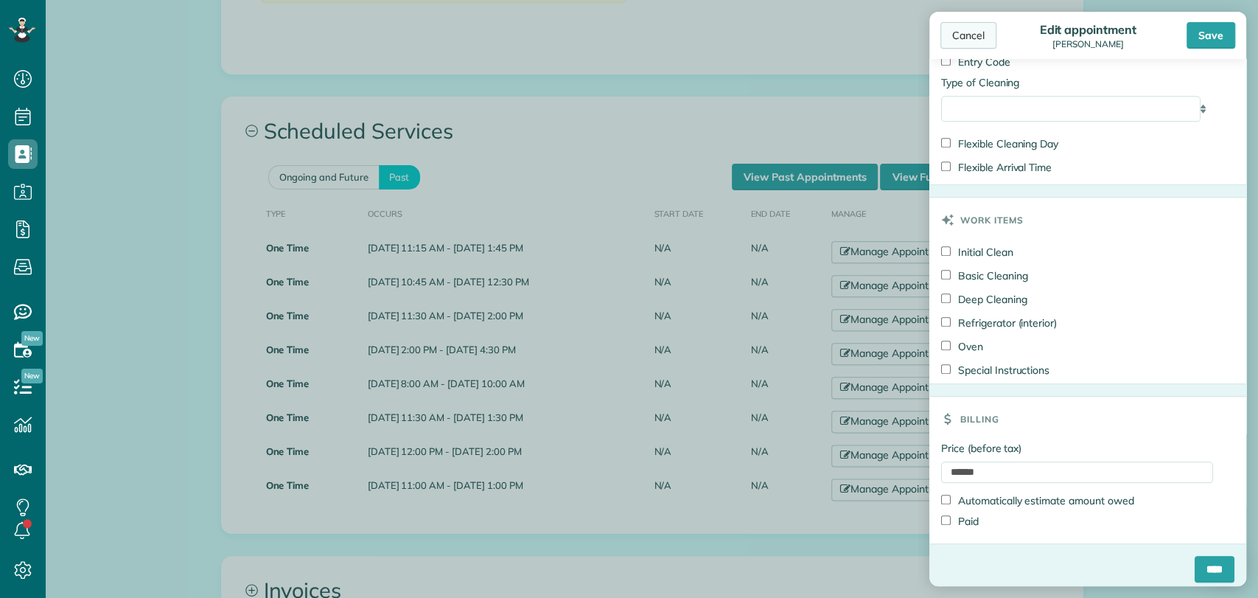
click at [969, 38] on div "Cancel" at bounding box center [969, 35] width 56 height 27
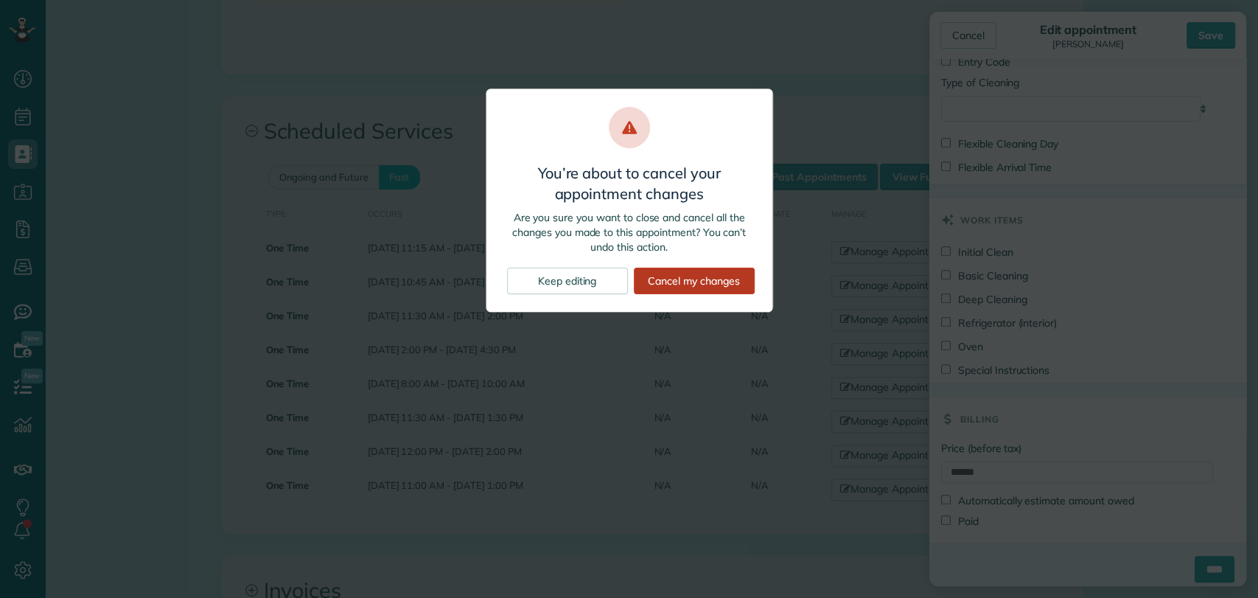
click at [678, 279] on div "Cancel my changes" at bounding box center [694, 281] width 121 height 27
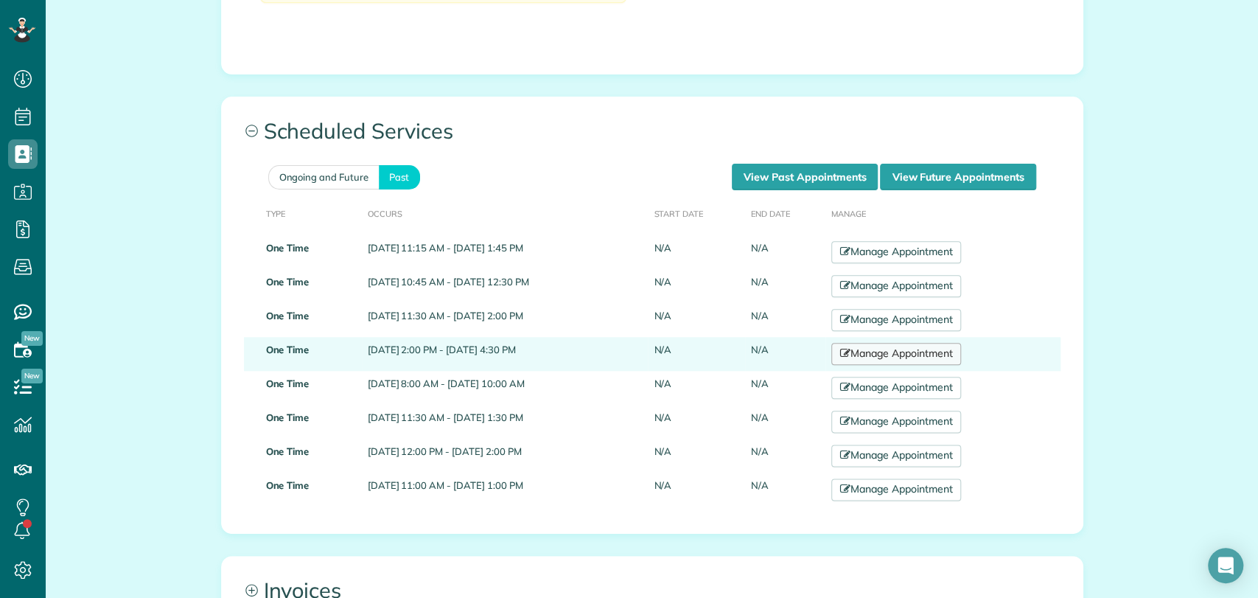
click at [911, 349] on link "Manage Appointment" at bounding box center [897, 354] width 130 height 22
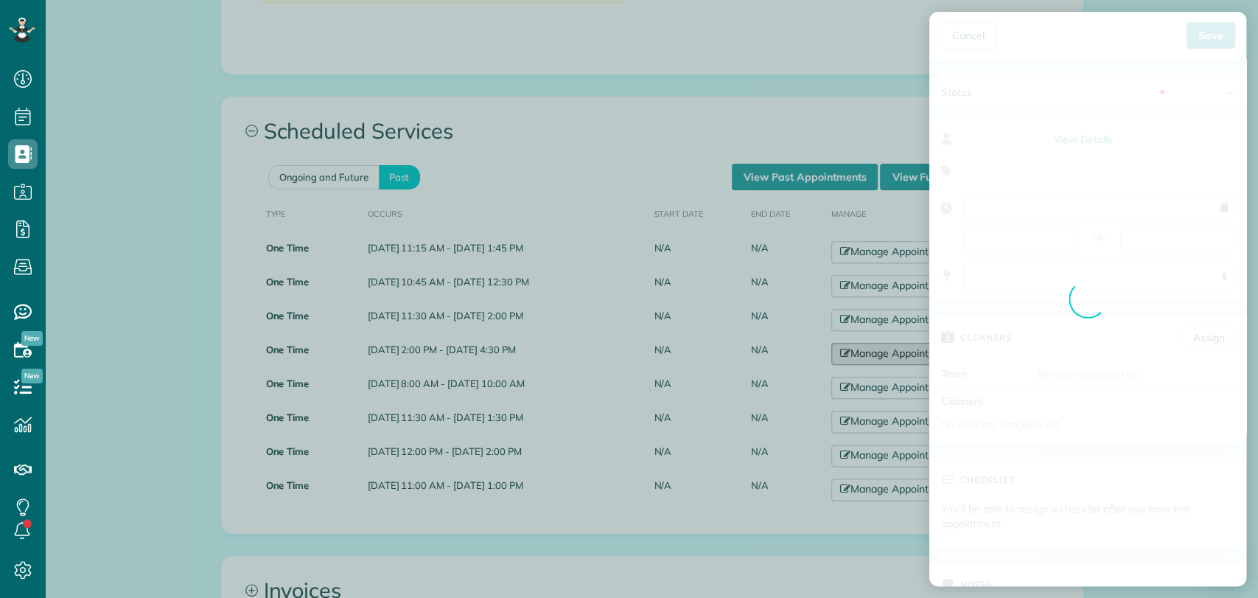
type input "**********"
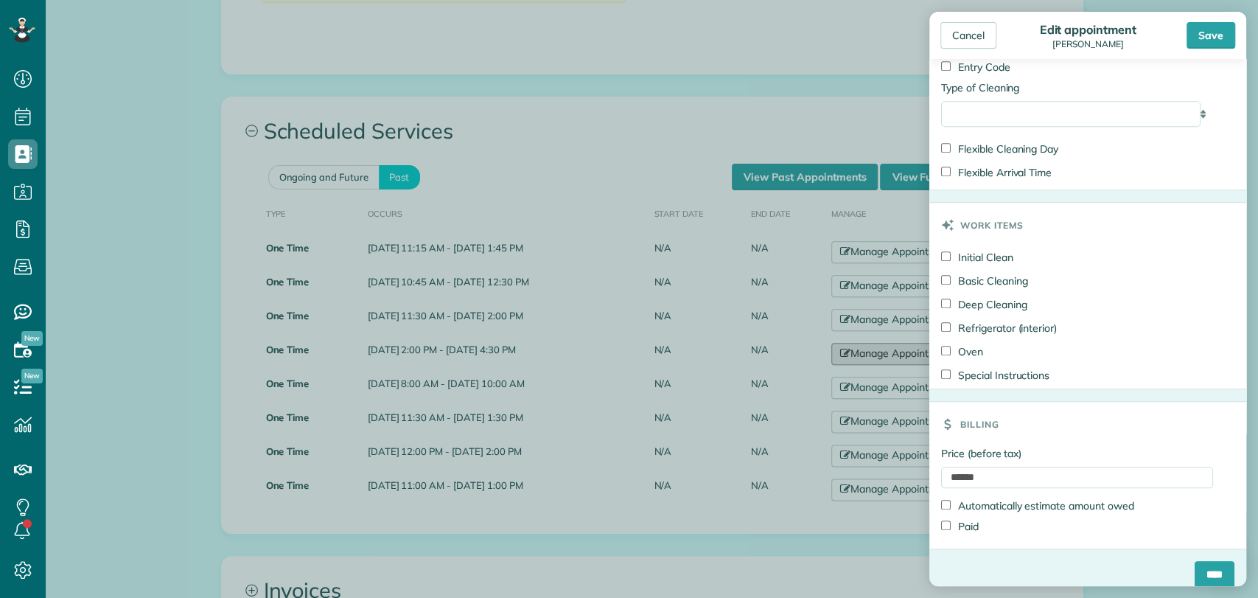
scroll to position [878, 0]
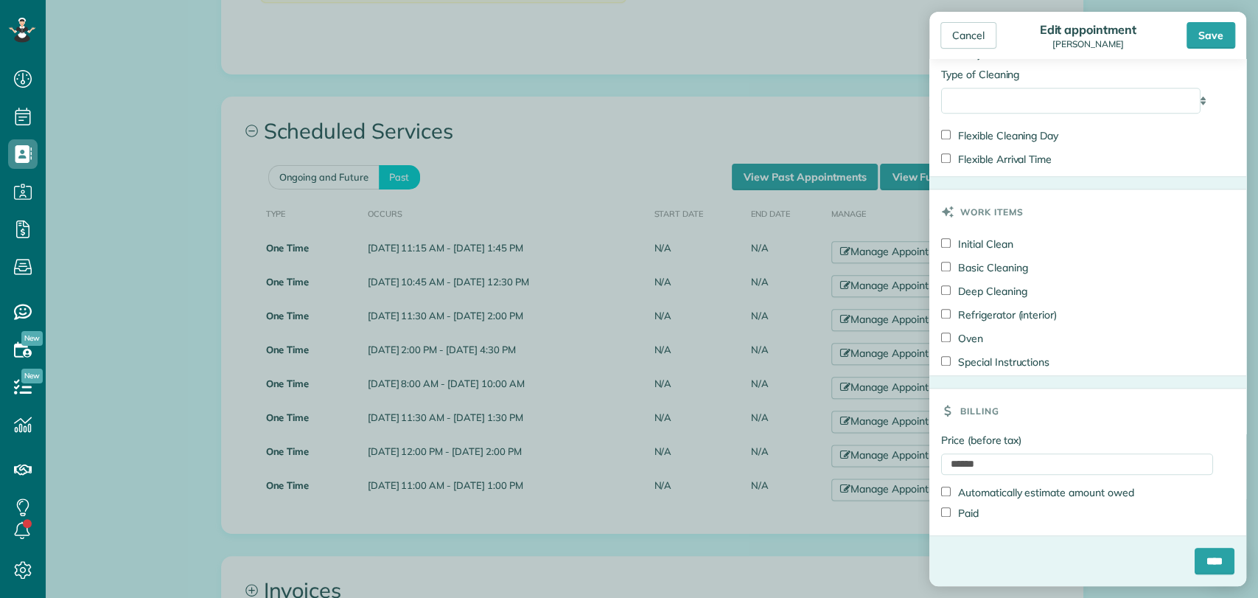
click at [951, 49] on div "Cancel Edit appointment Pamela Chandlers Save" at bounding box center [1088, 35] width 317 height 47
click at [963, 33] on div "Cancel" at bounding box center [969, 35] width 56 height 27
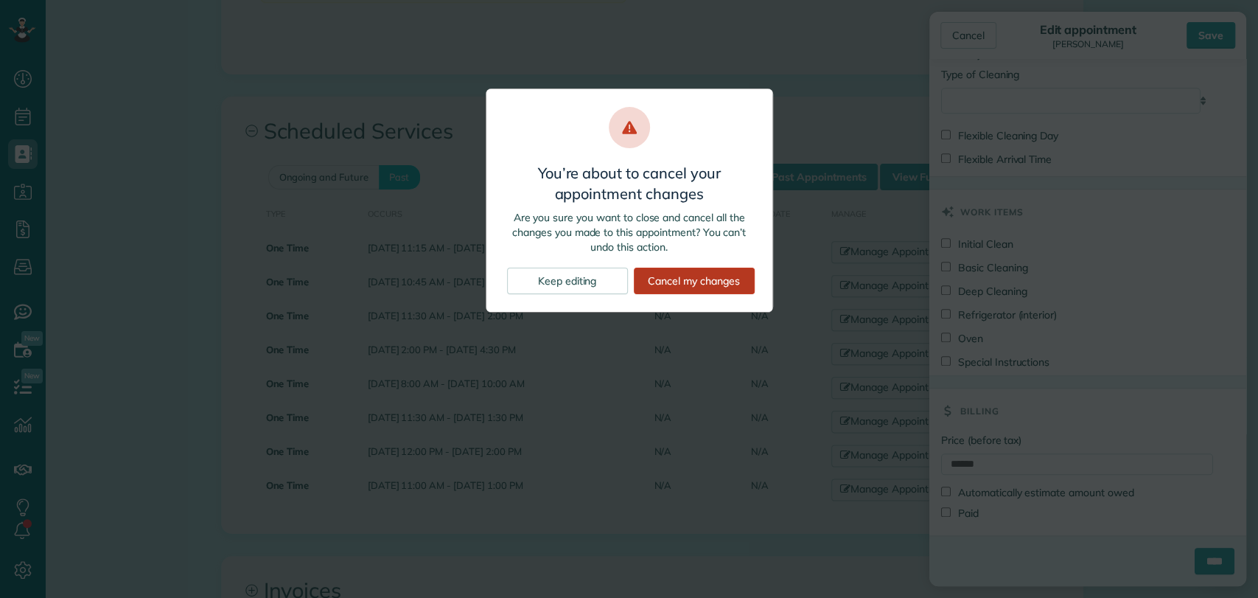
click at [697, 283] on div "Cancel my changes" at bounding box center [694, 281] width 121 height 27
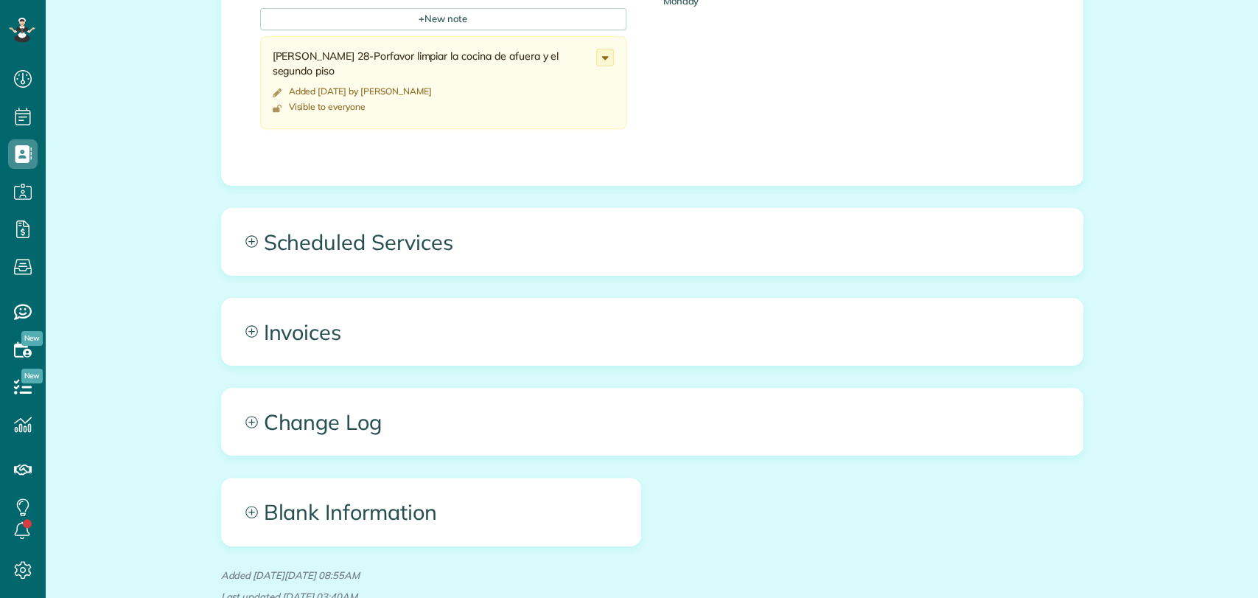
scroll to position [737, 0]
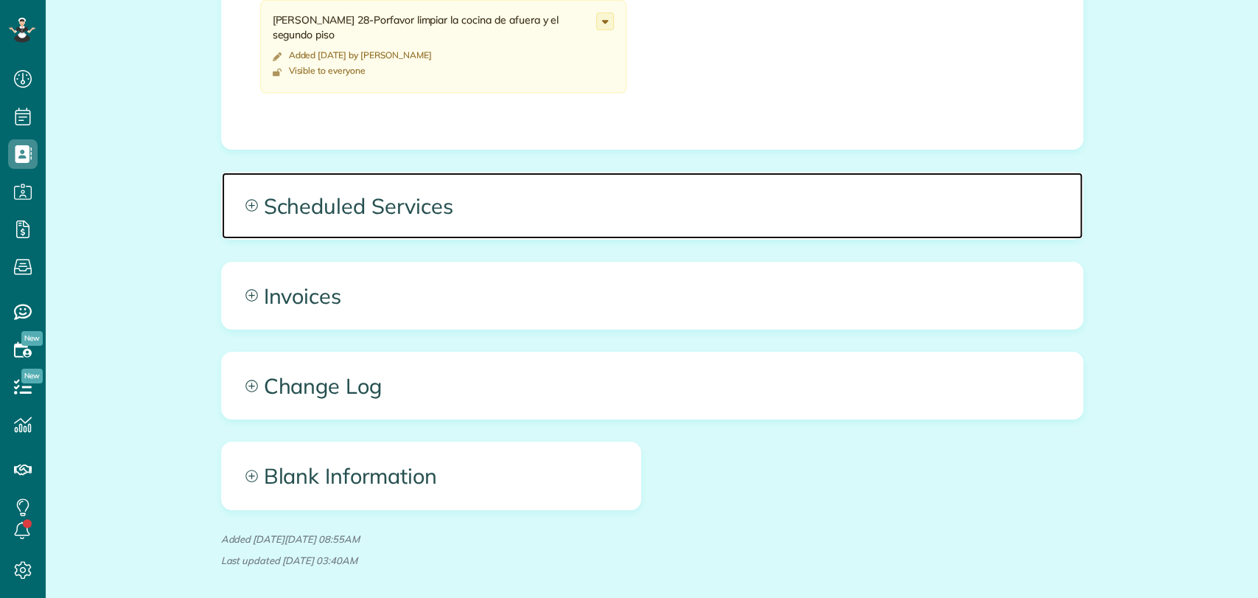
click at [408, 217] on span "Scheduled Services" at bounding box center [652, 206] width 861 height 66
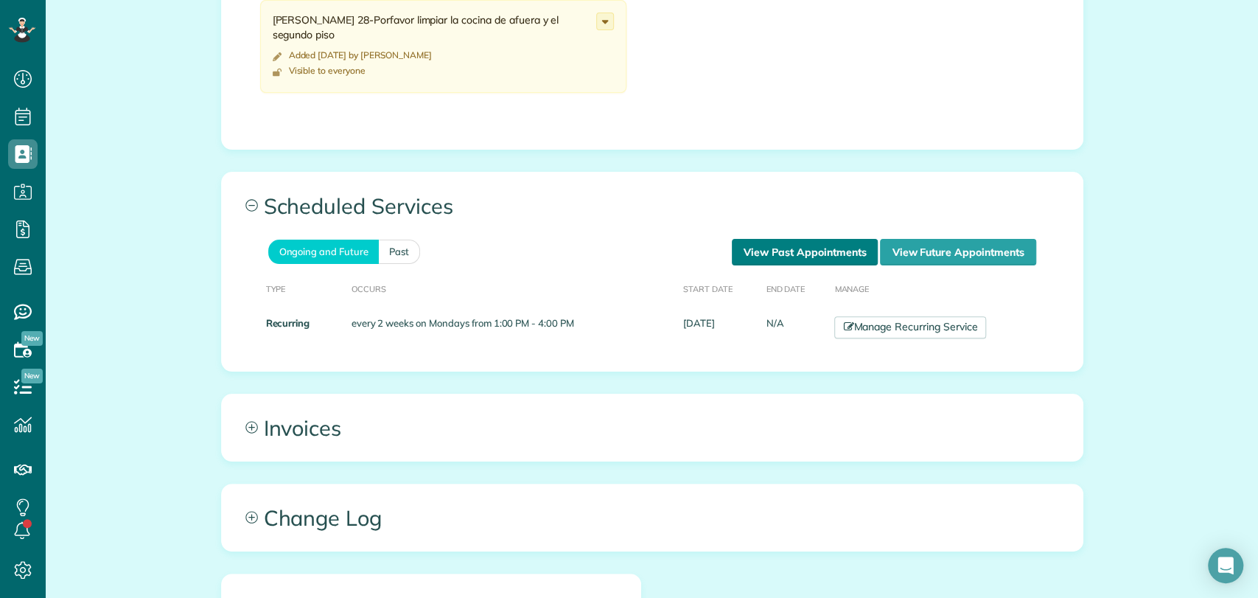
click at [784, 249] on link "View Past Appointments" at bounding box center [805, 252] width 146 height 27
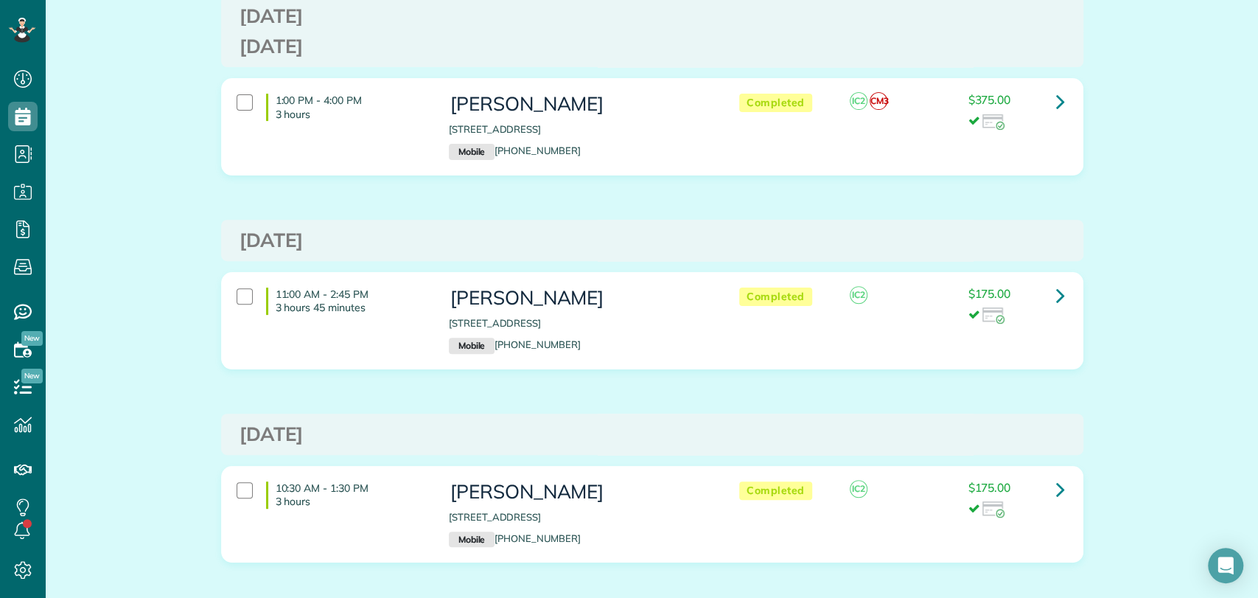
scroll to position [246, 0]
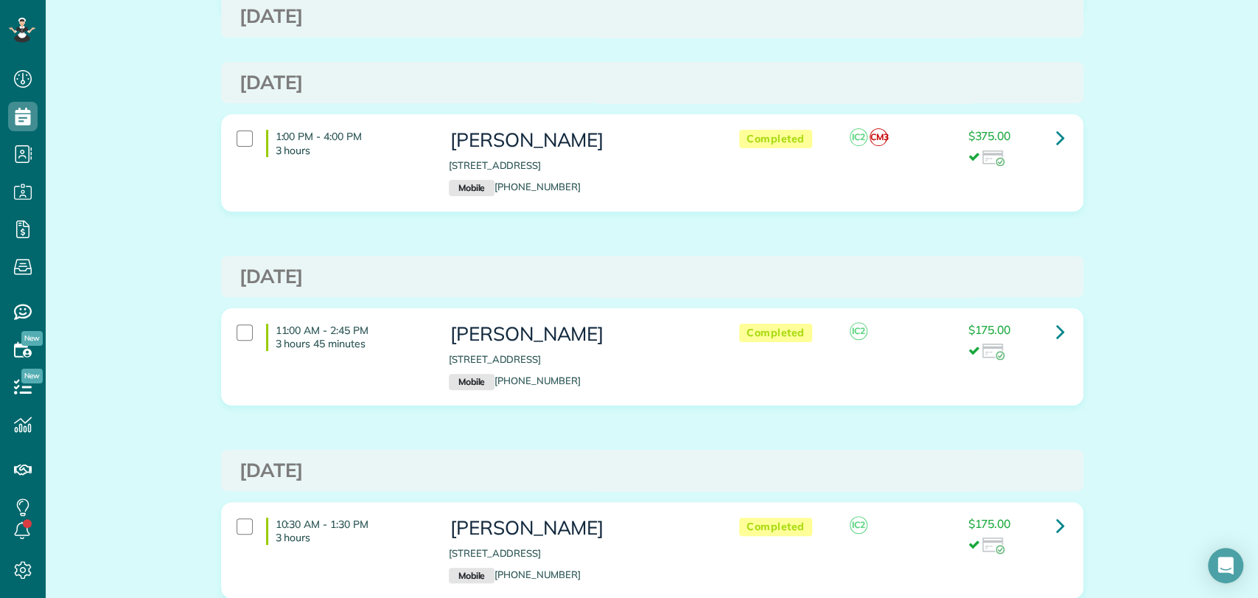
click at [1124, 329] on div "Past appointments for [PERSON_NAME] Schedule Changes Actions Create Appointment…" at bounding box center [652, 345] width 1213 height 1116
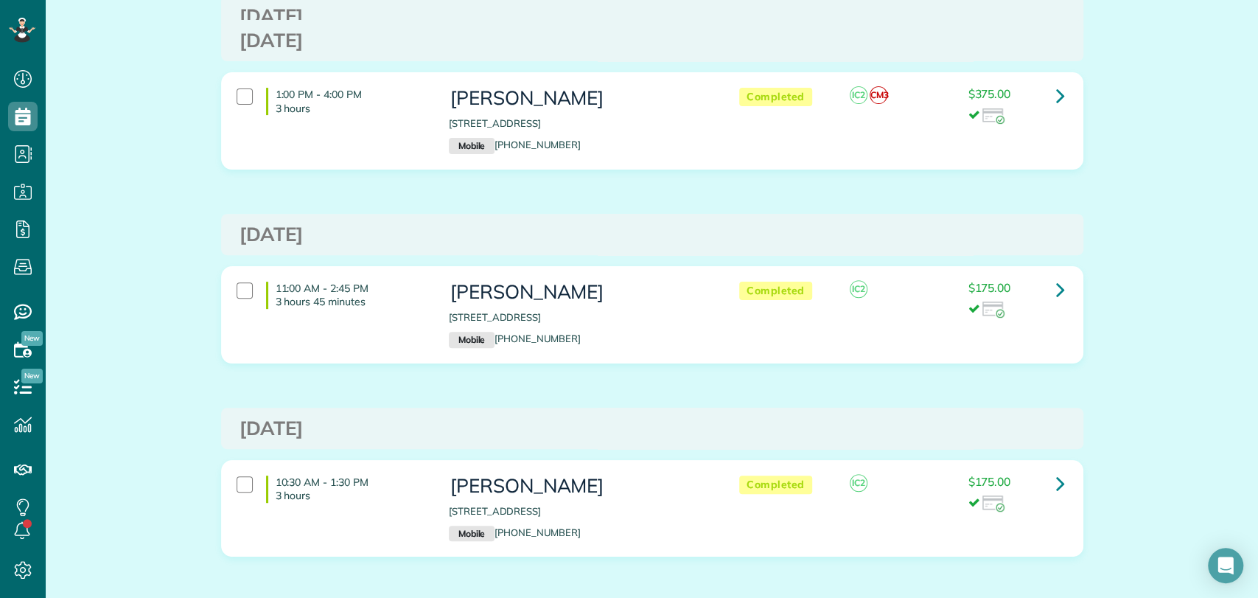
scroll to position [164, 0]
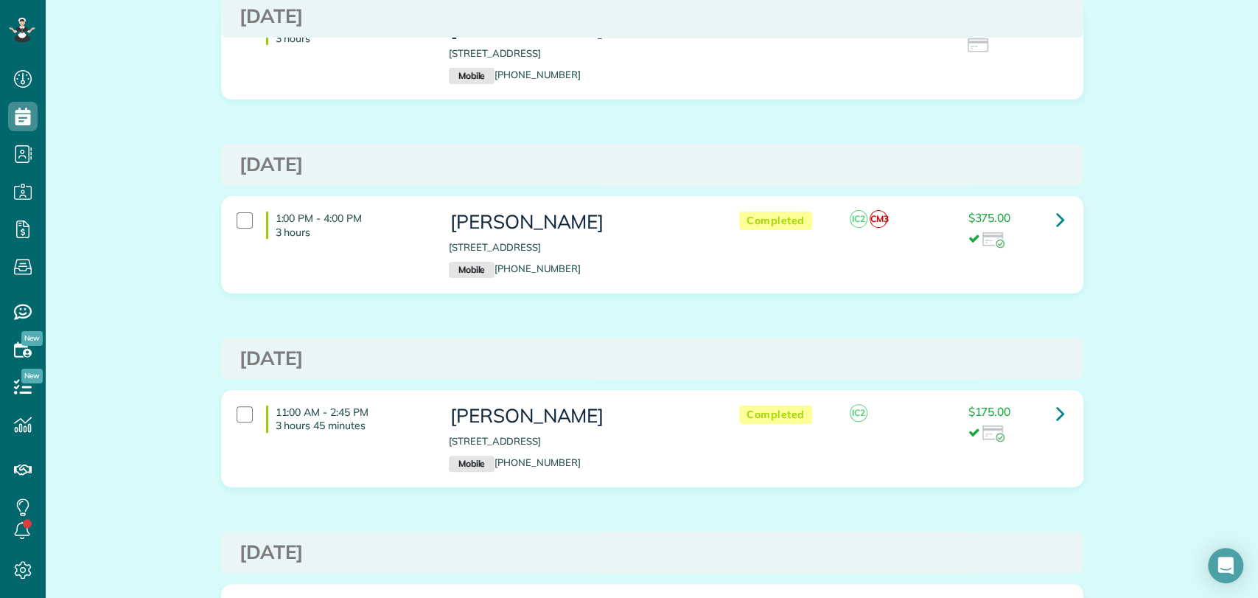
click at [1087, 150] on div "Past appointments for [PERSON_NAME] Schedule Changes Actions Create Appointment…" at bounding box center [652, 427] width 885 height 1116
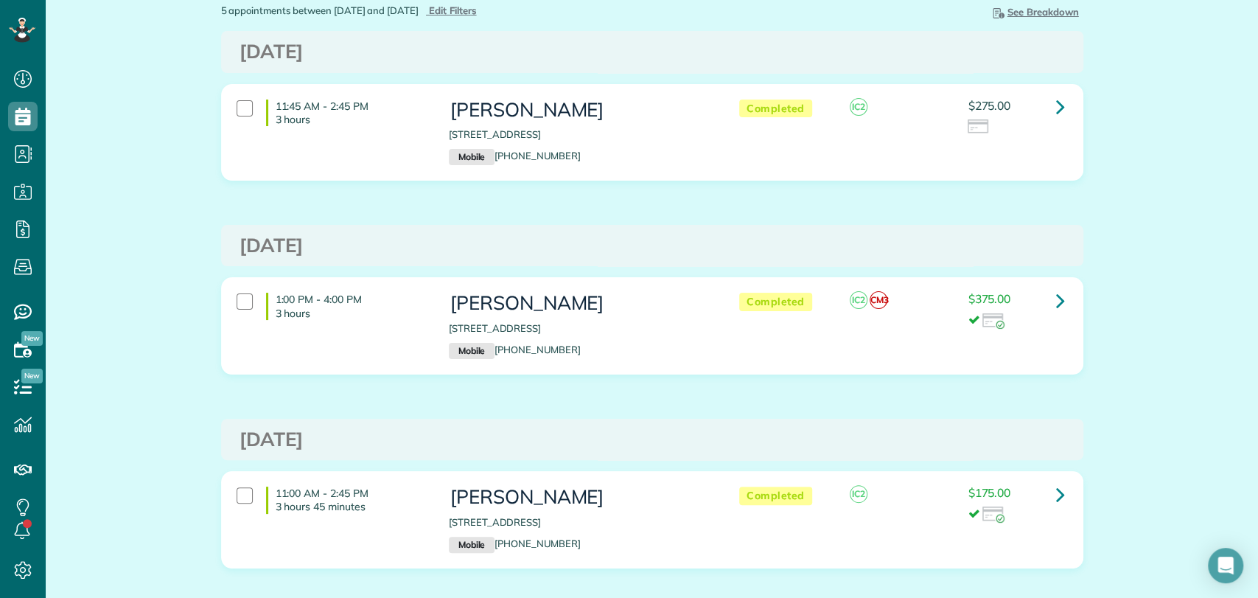
scroll to position [0, 0]
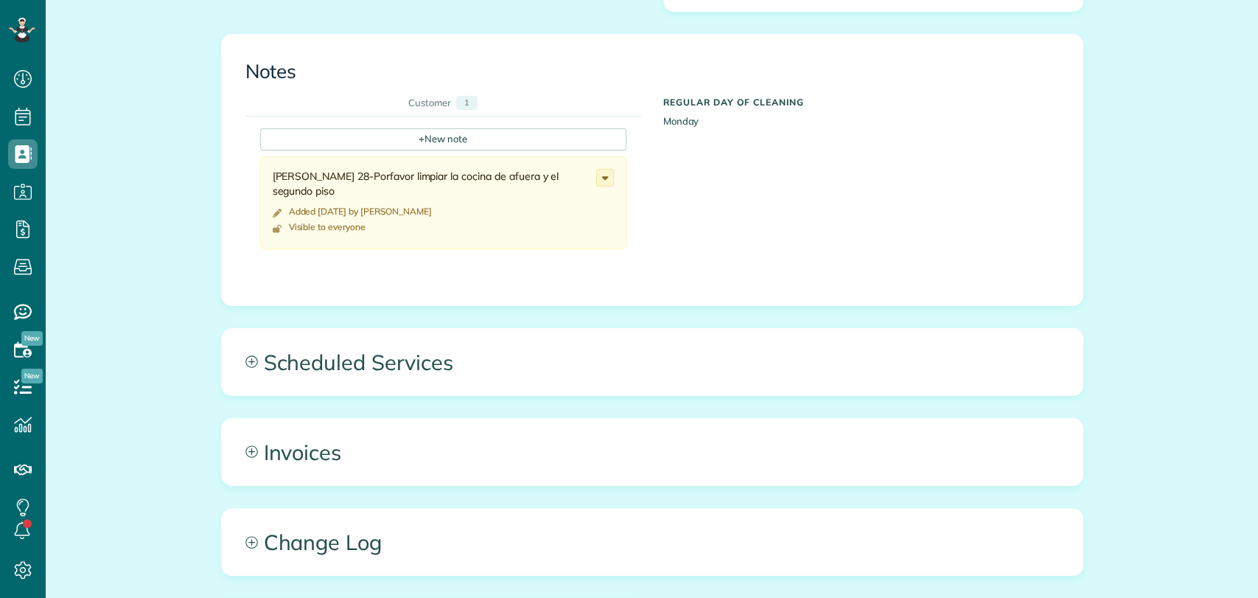
scroll to position [655, 0]
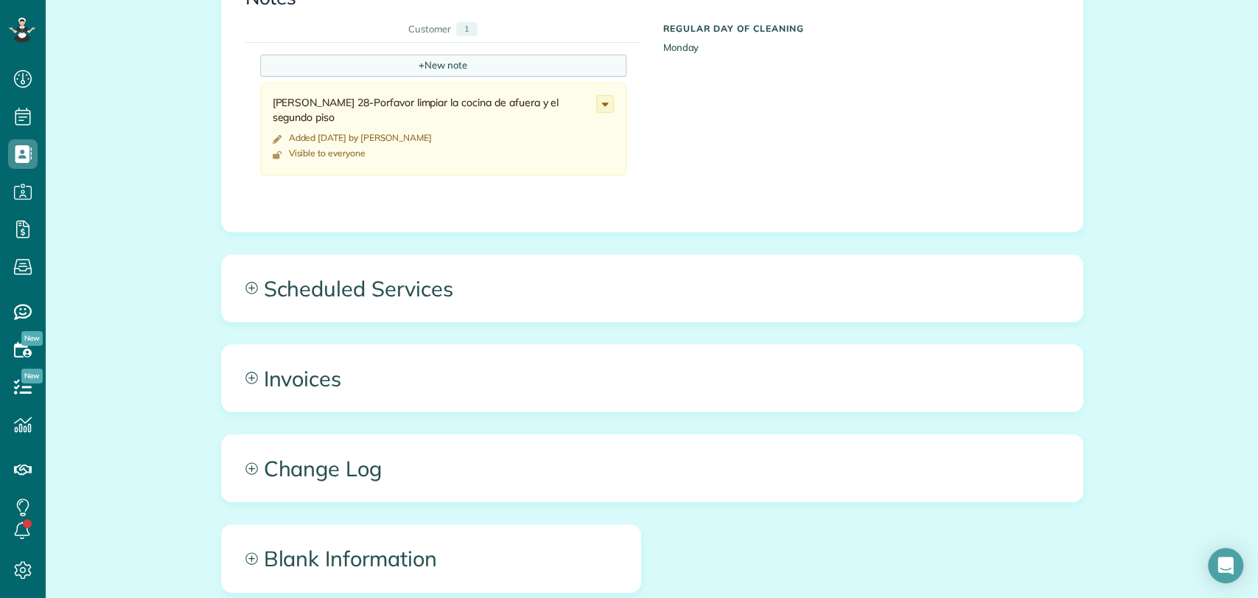
click at [424, 55] on div "+ New note" at bounding box center [443, 66] width 366 height 22
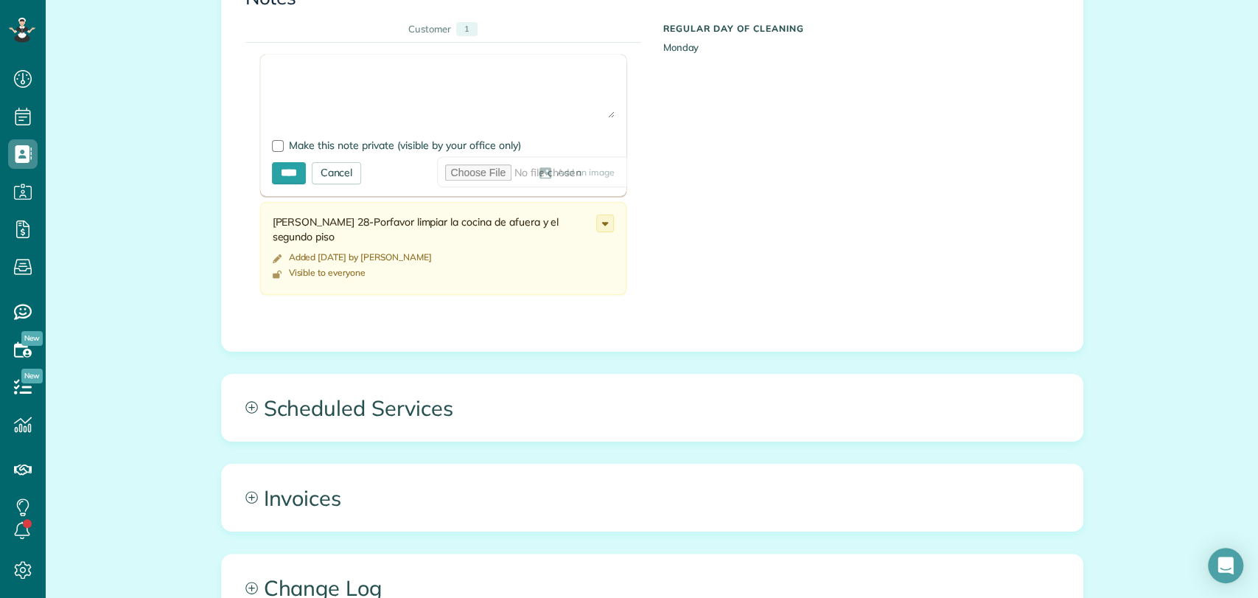
click at [317, 71] on textarea at bounding box center [443, 92] width 343 height 52
type textarea "**********"
click at [299, 152] on form "**********" at bounding box center [443, 126] width 366 height 142
click at [301, 149] on span "Make this note private (visible by your office only)" at bounding box center [405, 145] width 232 height 13
click at [286, 178] on input "****" at bounding box center [289, 173] width 34 height 22
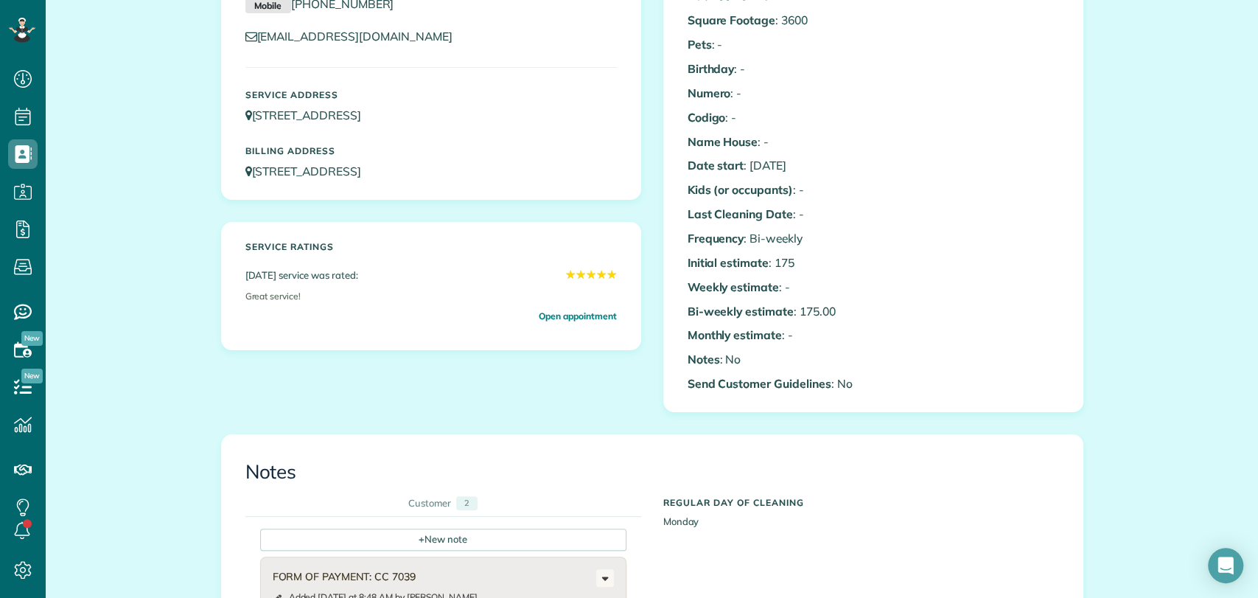
scroll to position [0, 0]
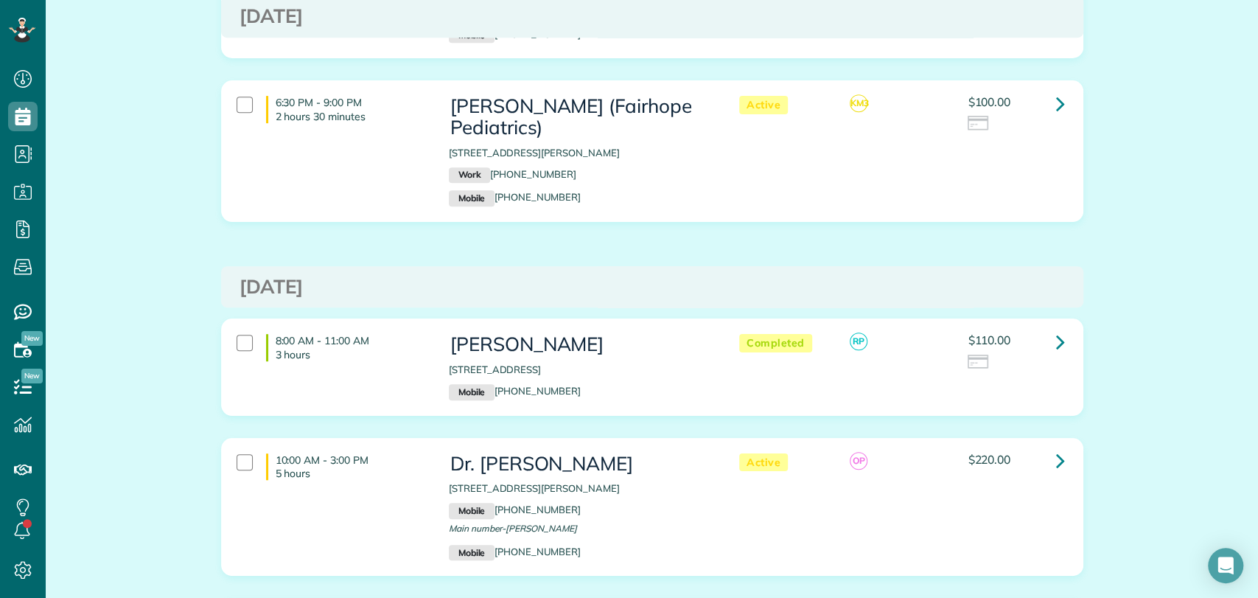
scroll to position [491, 0]
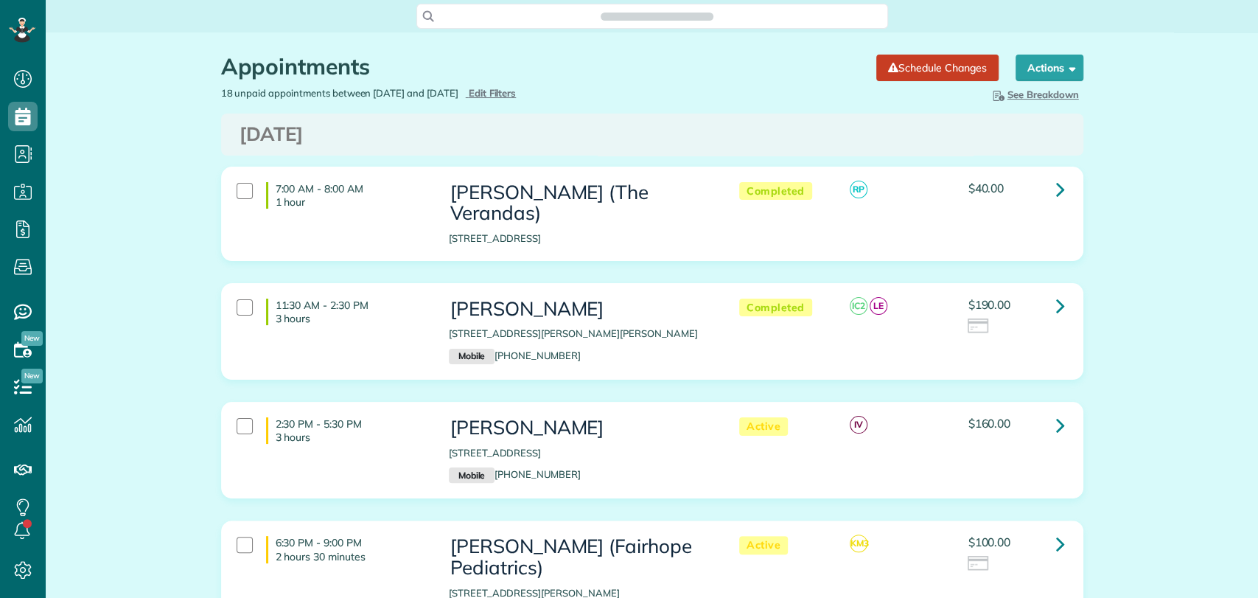
scroll to position [6, 6]
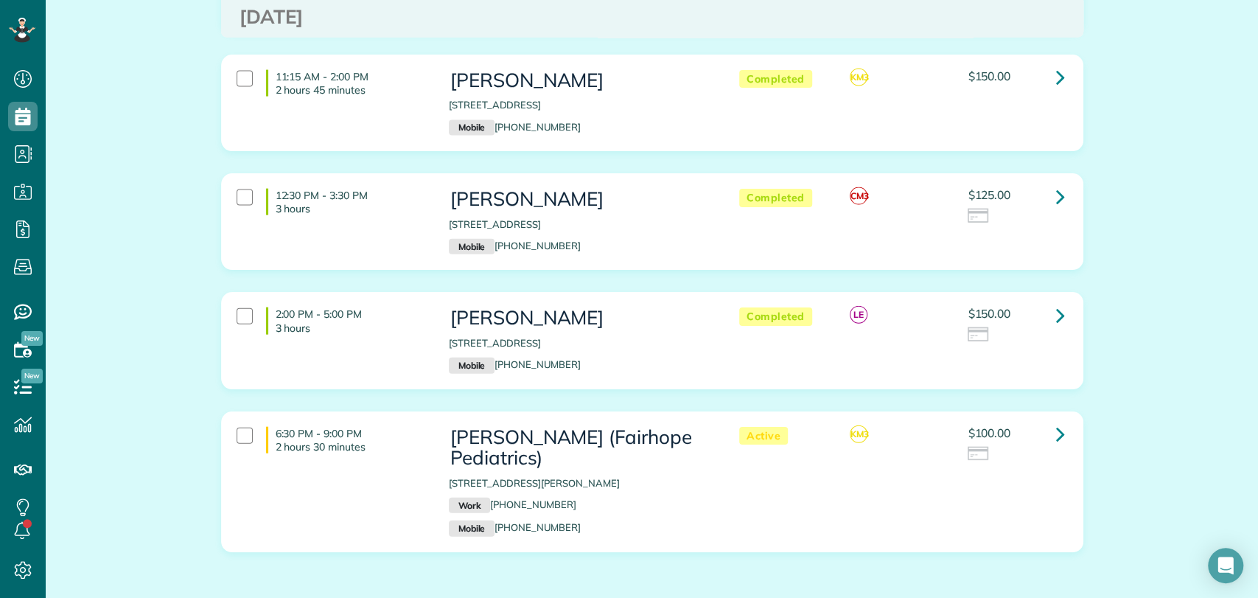
scroll to position [2129, 0]
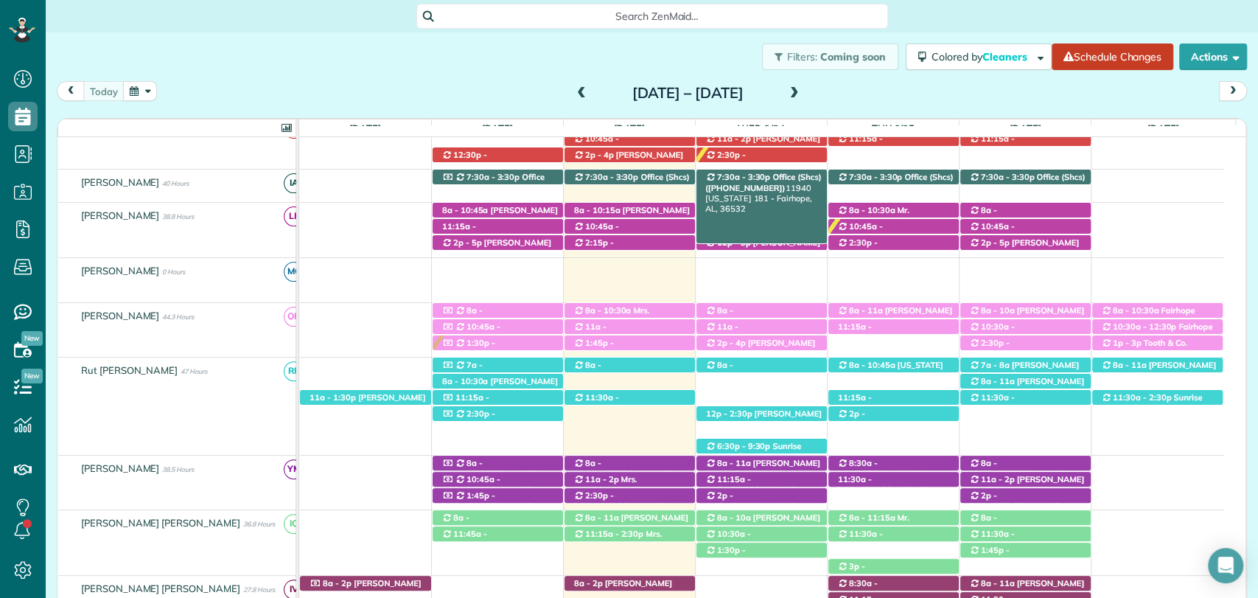
scroll to position [246, 0]
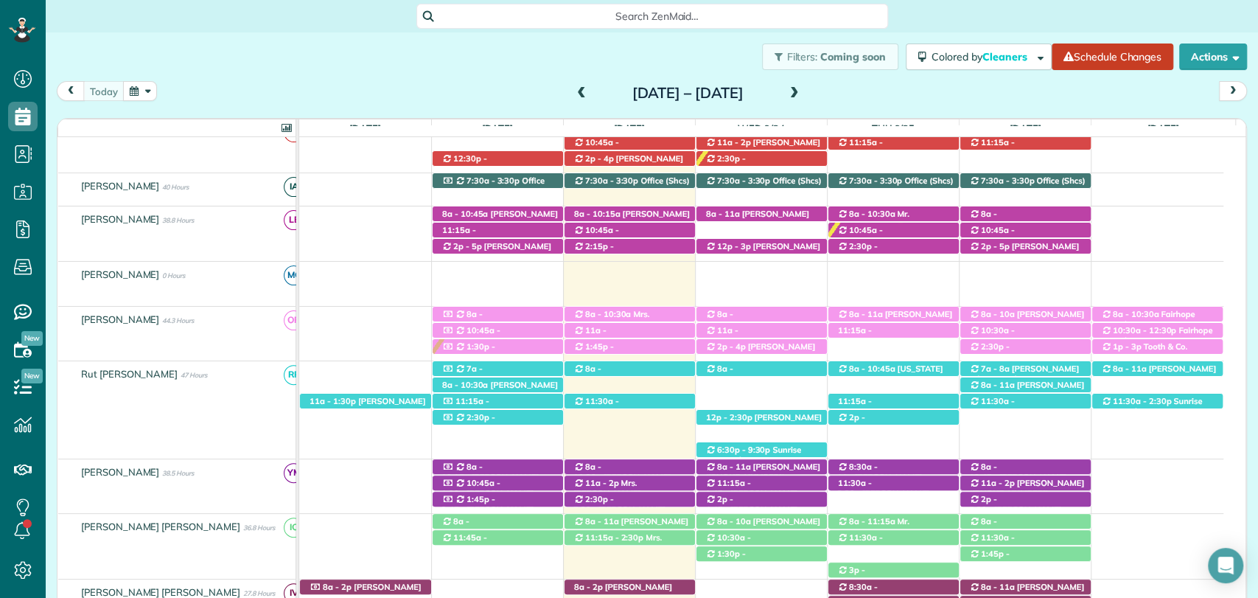
click at [806, 88] on div "Sunday Sep 21 – Saturday Sep 27, 2025" at bounding box center [688, 93] width 236 height 24
click at [803, 89] on span at bounding box center [795, 93] width 16 height 13
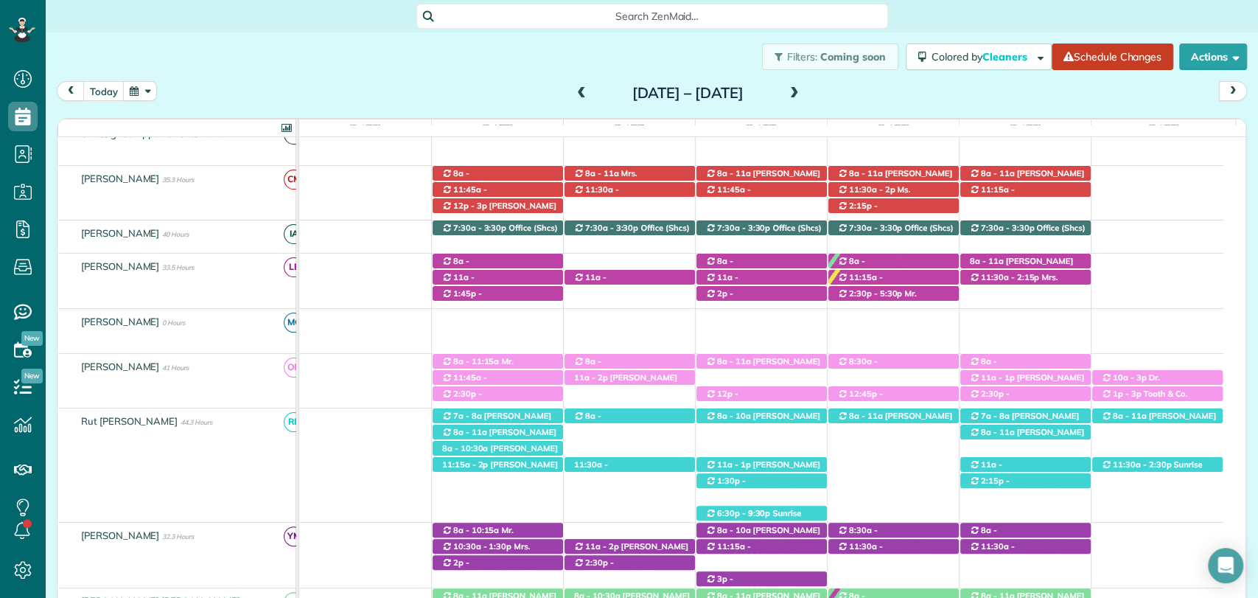
scroll to position [181, 0]
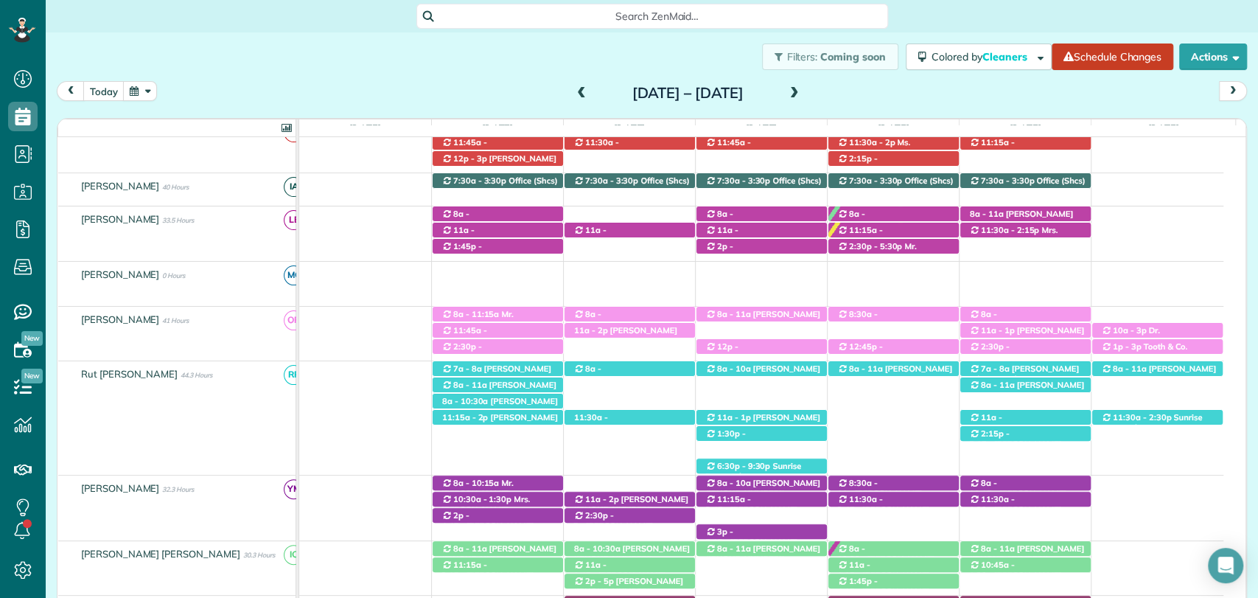
click at [880, 397] on div "8a - 11a Tara Elliot (+19123815166) 12229 Exbury Way - Spanish Fort, AL, 36527 …" at bounding box center [761, 396] width 925 height 70
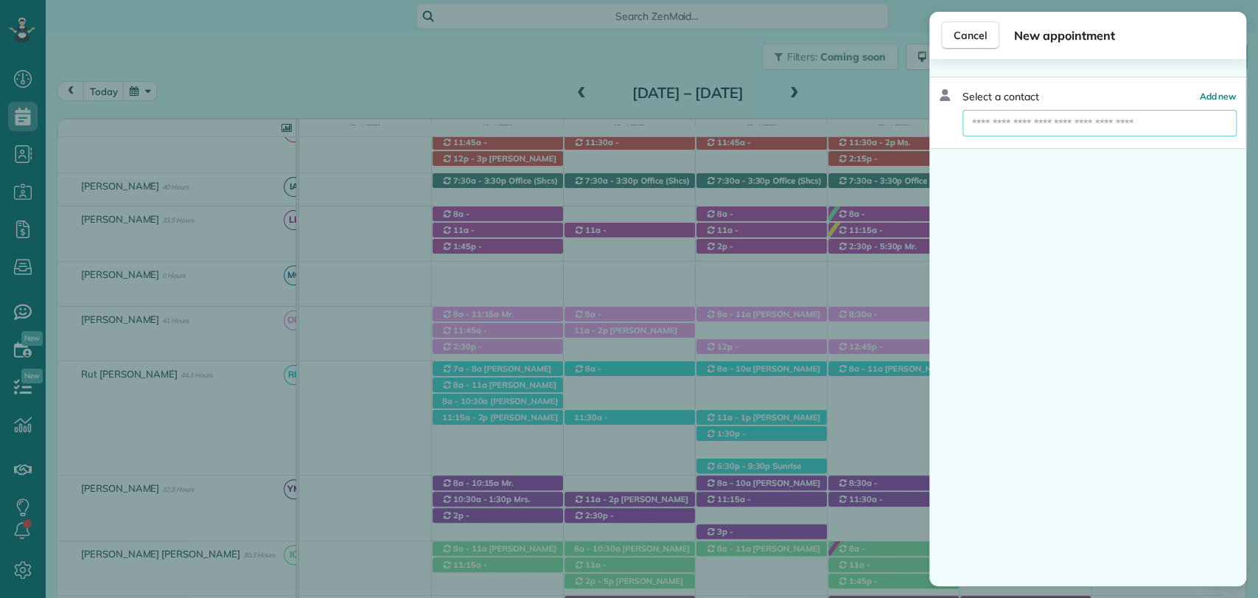
click at [1036, 127] on input "text" at bounding box center [1100, 123] width 274 height 27
type input "******"
click at [1015, 156] on button "Marcee" at bounding box center [1100, 149] width 274 height 27
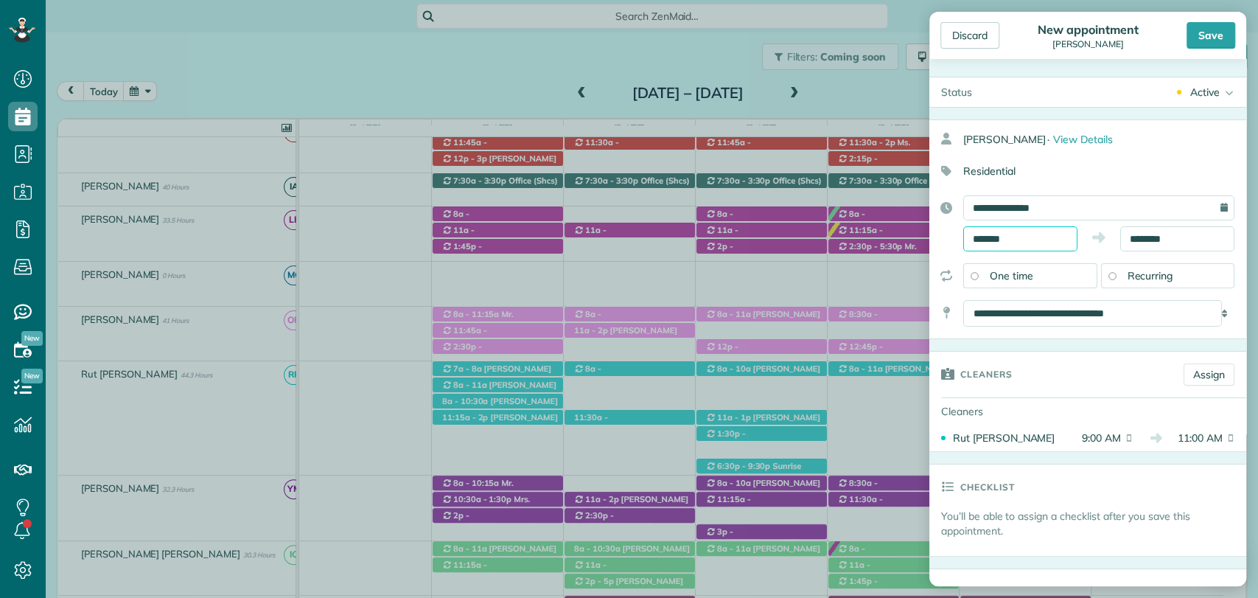
click at [1023, 237] on input "*******" at bounding box center [1021, 238] width 114 height 25
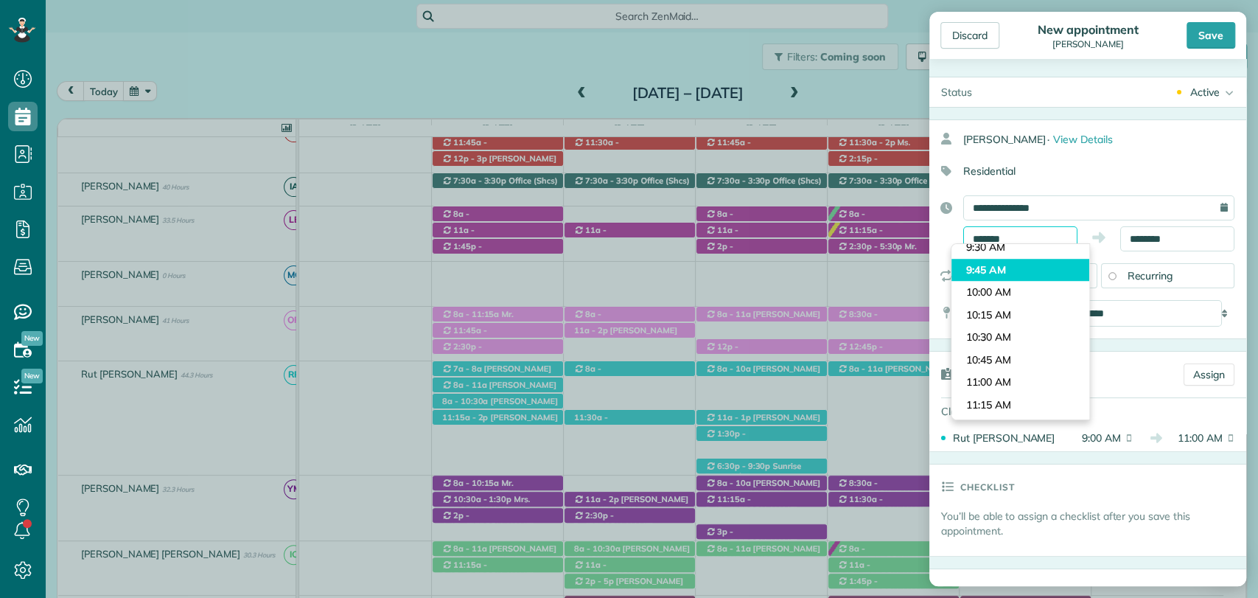
scroll to position [929, 0]
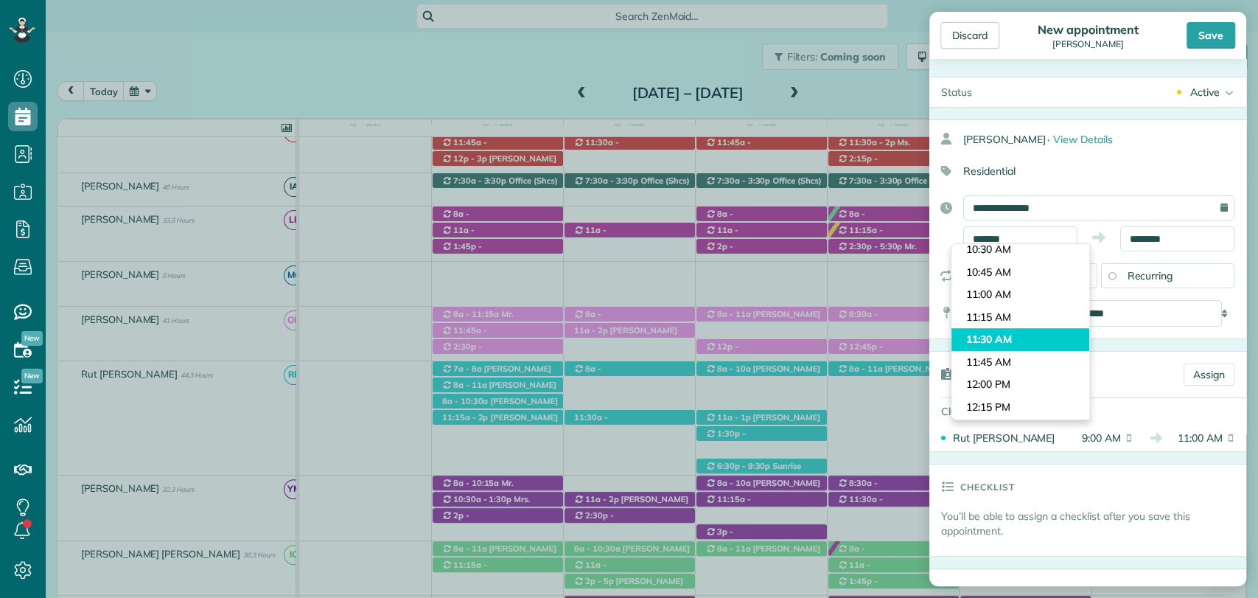
type input "********"
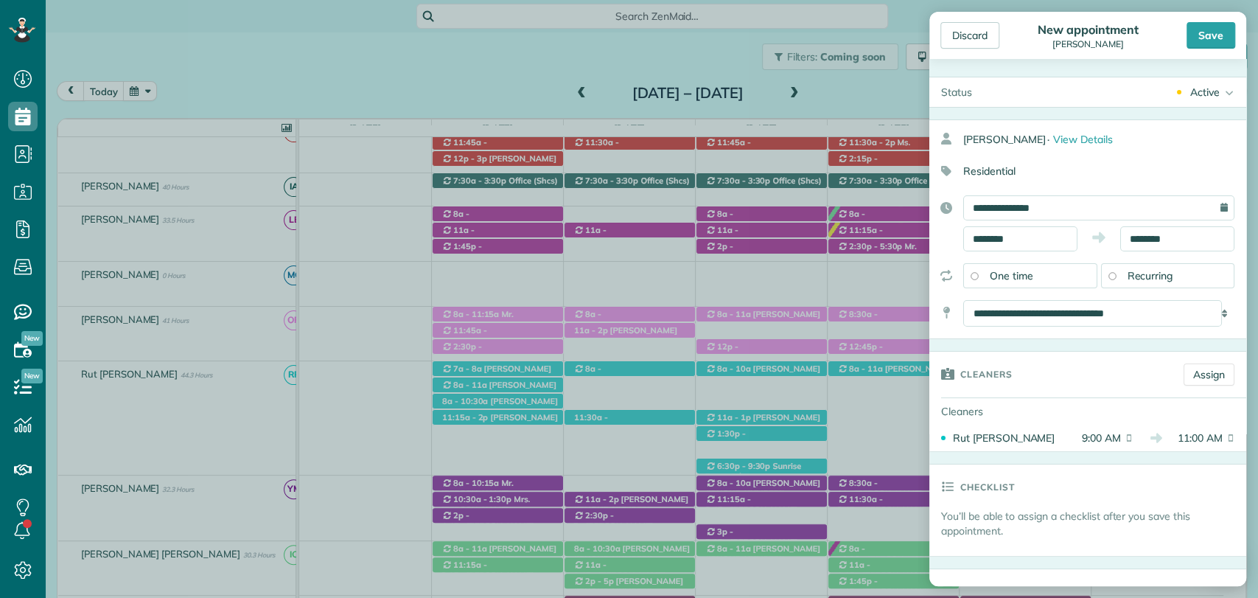
click at [1007, 333] on body "Dashboard Scheduling Calendar View List View Dispatch View - Weekly scheduling …" at bounding box center [629, 299] width 1258 height 598
click at [1140, 274] on span "Recurring" at bounding box center [1151, 275] width 46 height 13
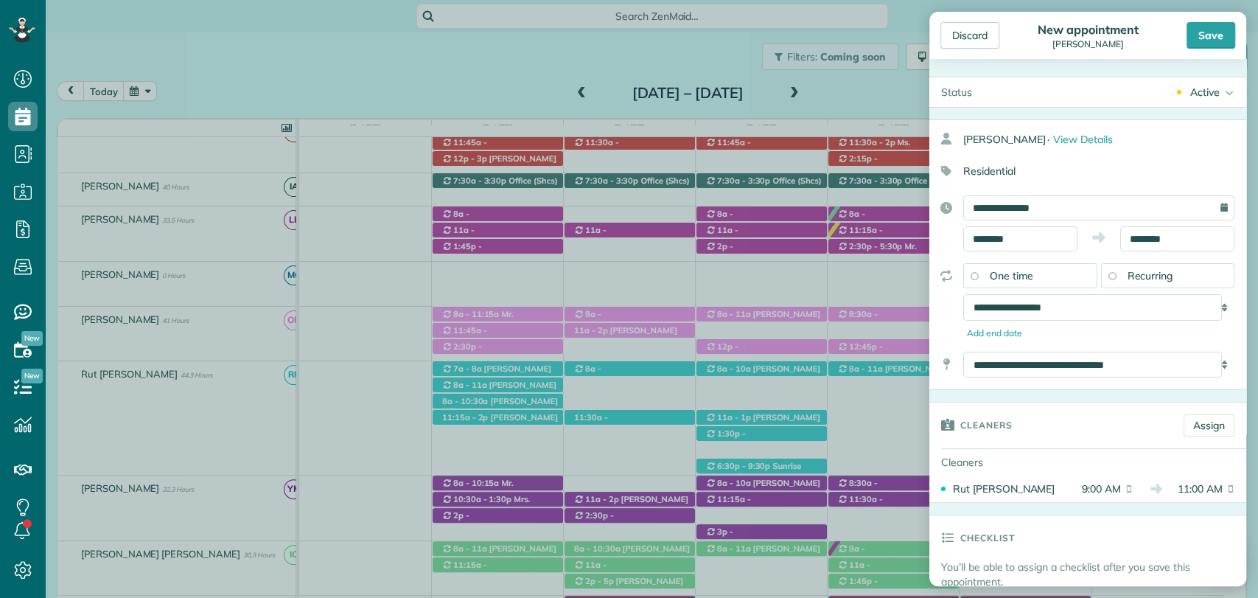
click at [1074, 267] on div "One time" at bounding box center [1031, 275] width 134 height 25
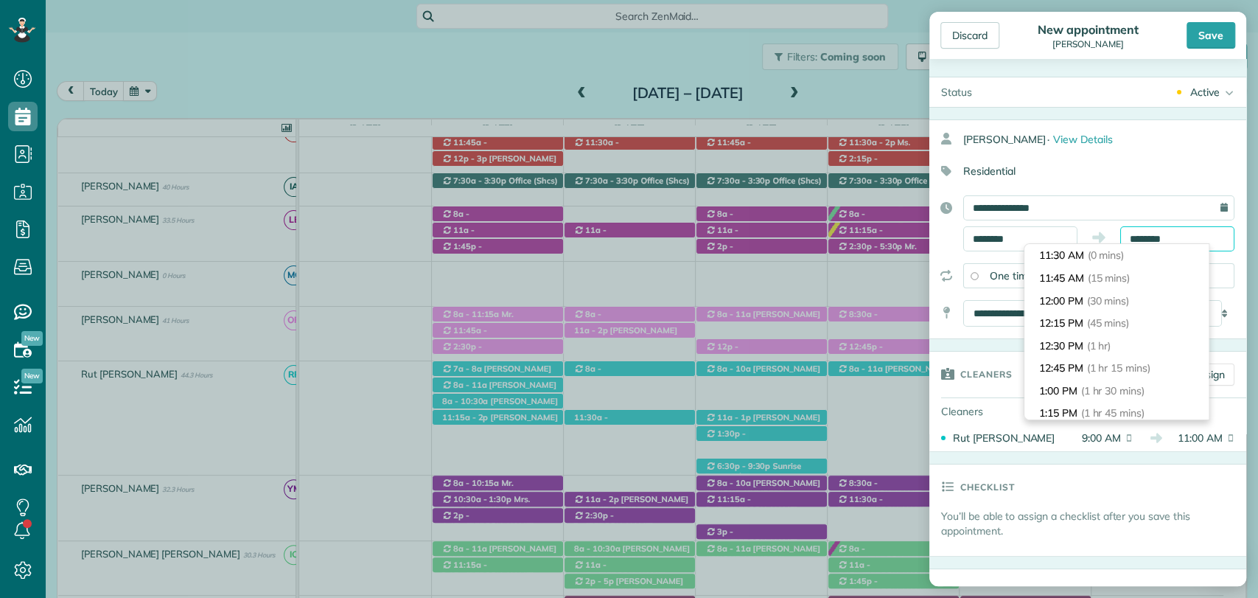
click at [1149, 245] on body "Dashboard Scheduling Calendar View List View Dispatch View - Weekly scheduling …" at bounding box center [629, 299] width 1258 height 598
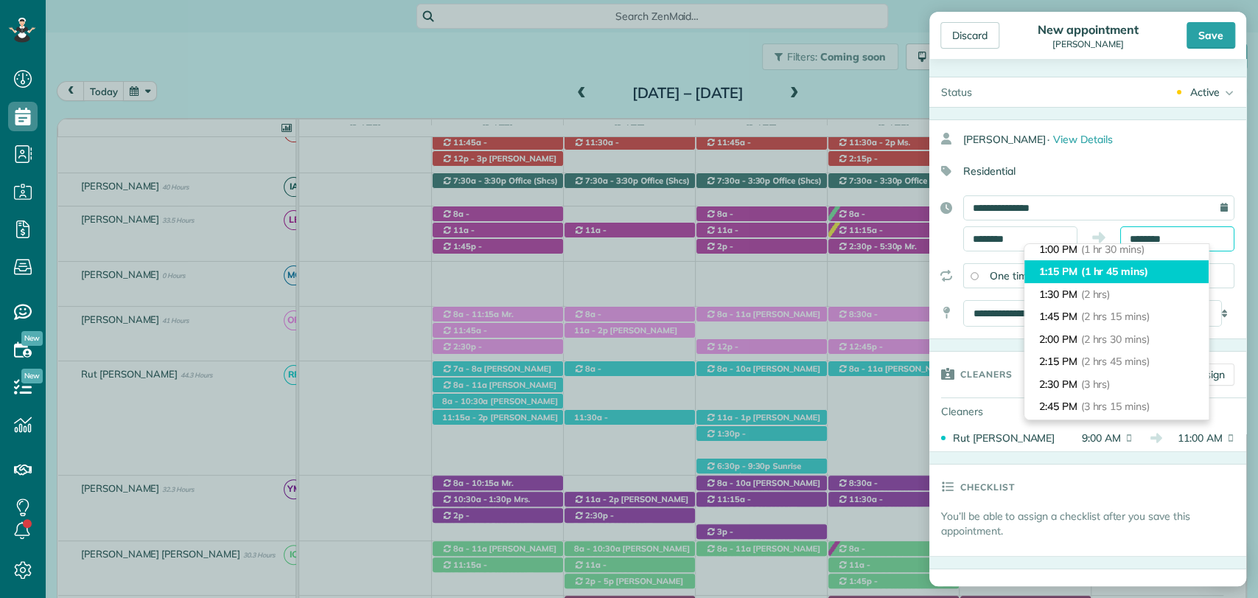
scroll to position [164, 0]
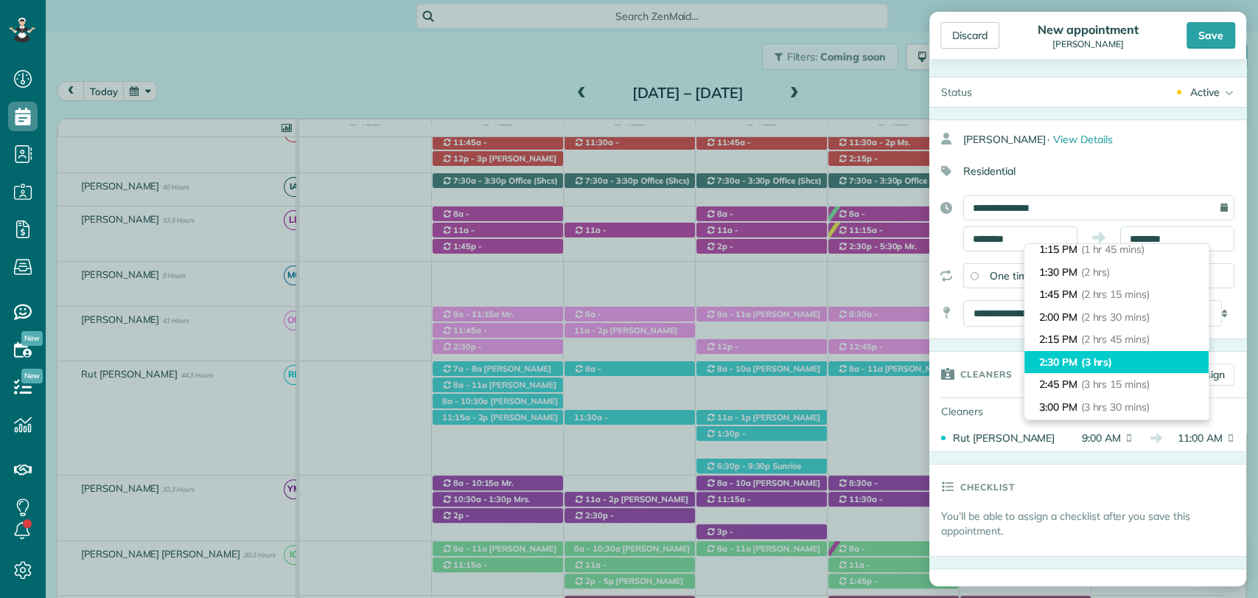
type input "*******"
click at [1118, 358] on li "2:30 PM (3 hrs)" at bounding box center [1117, 362] width 184 height 23
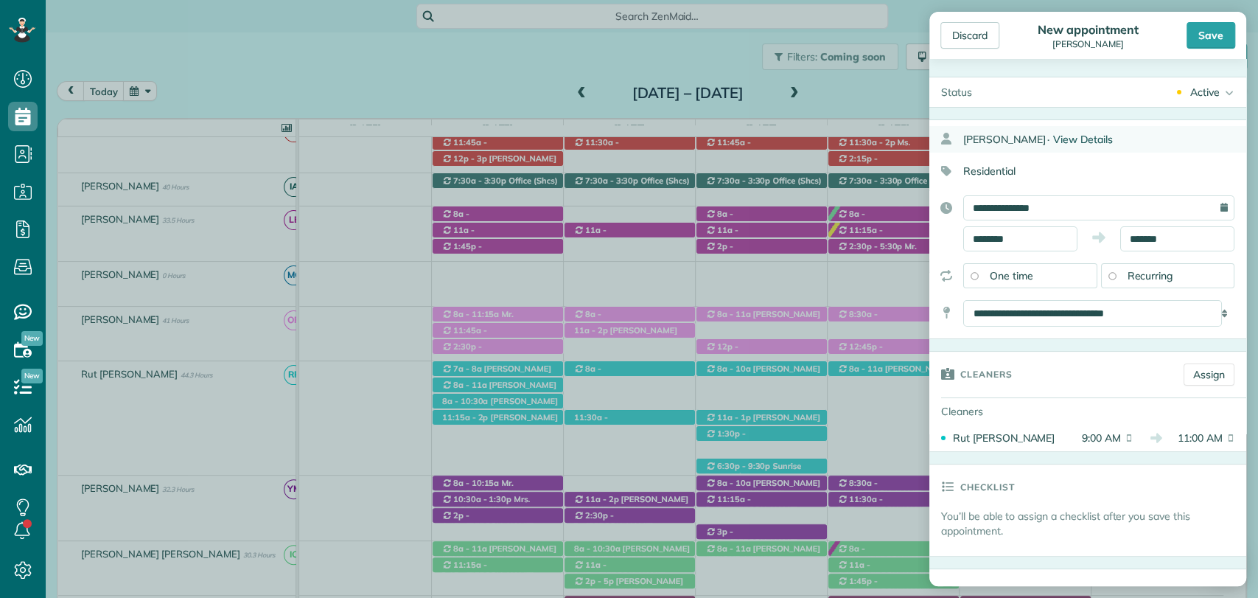
click at [1054, 138] on span "View Details" at bounding box center [1084, 139] width 60 height 13
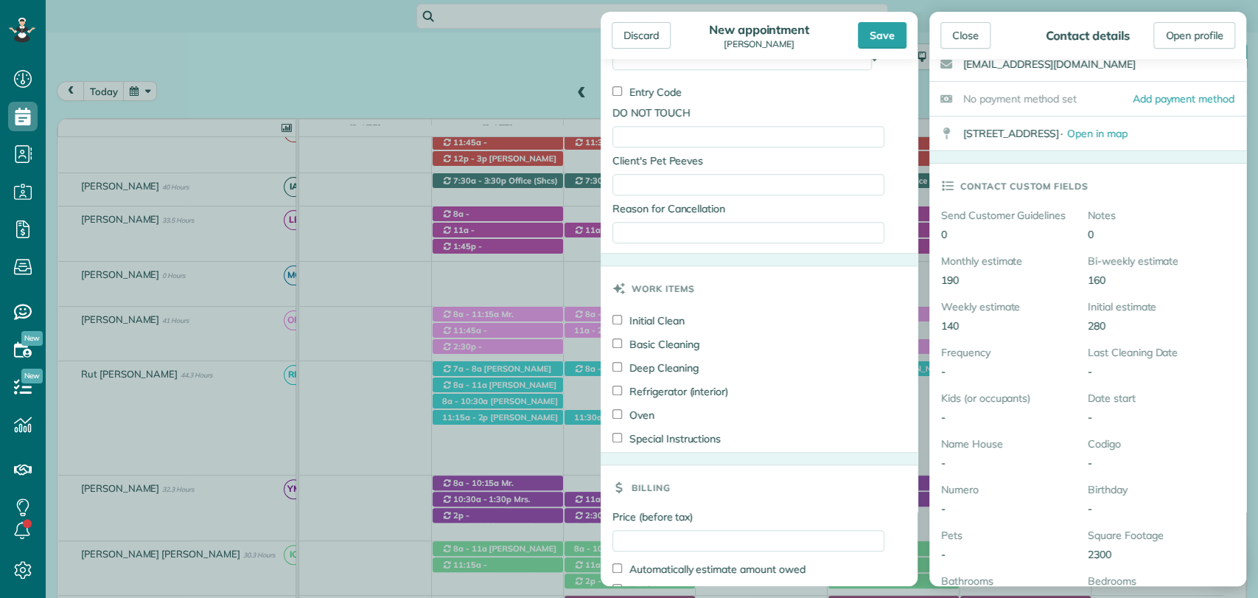
scroll to position [942, 0]
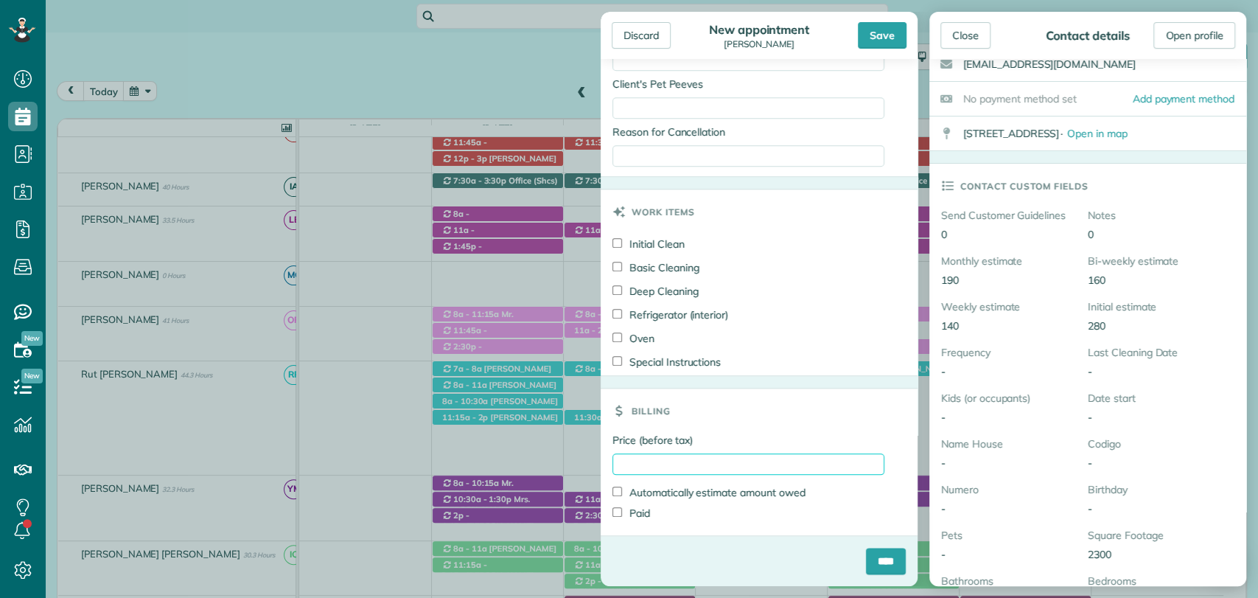
click at [663, 466] on input "Price (before tax)" at bounding box center [749, 463] width 272 height 21
type input "***"
click at [880, 571] on input "****" at bounding box center [886, 561] width 40 height 27
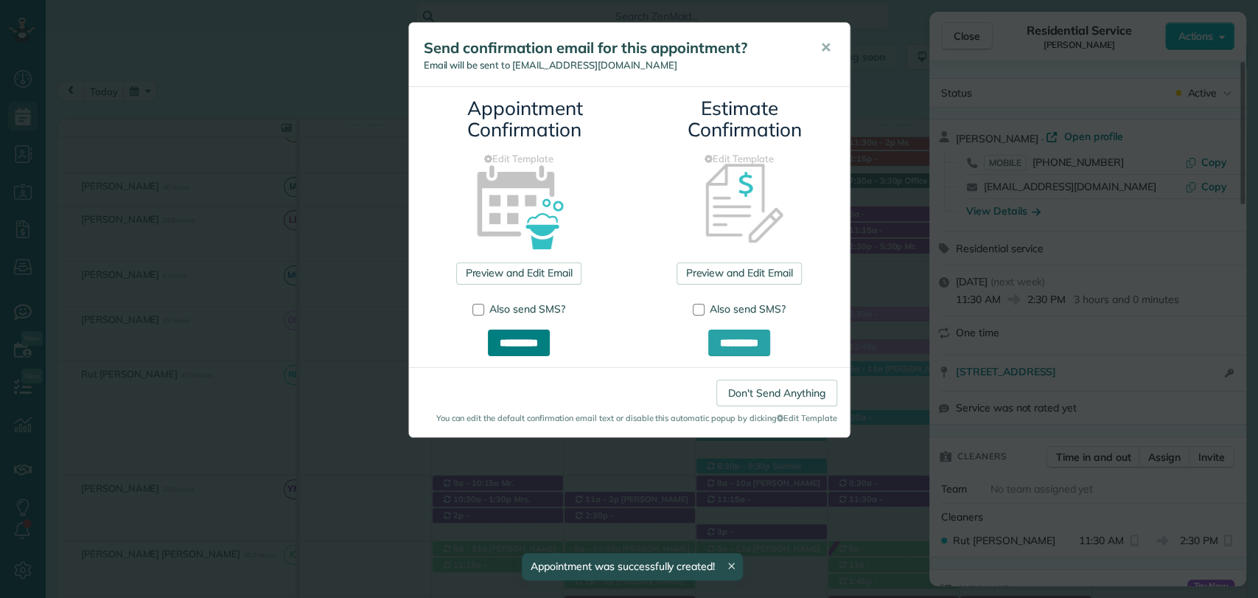
click at [513, 338] on input "**********" at bounding box center [519, 343] width 62 height 27
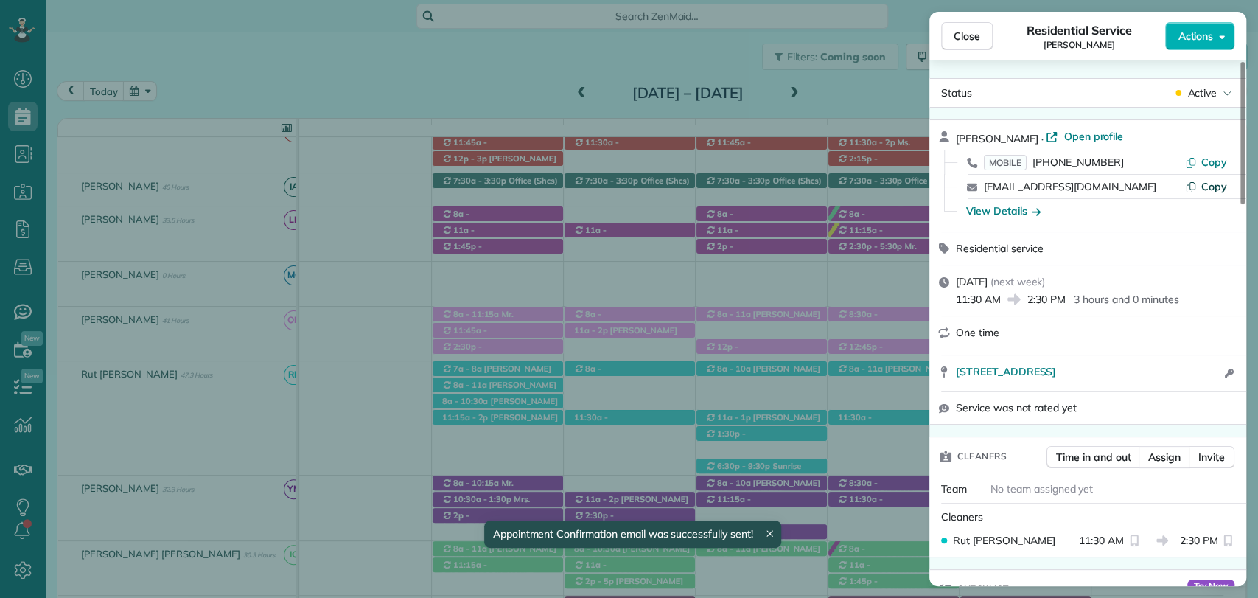
click at [1205, 188] on span "Copy" at bounding box center [1215, 186] width 26 height 13
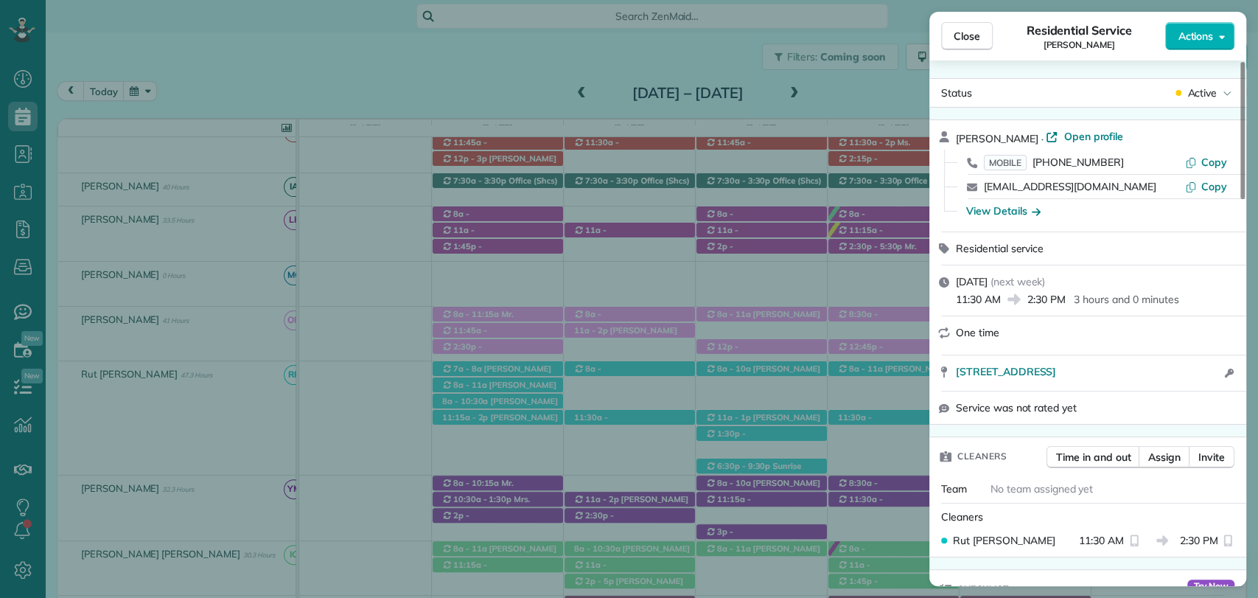
click at [962, 19] on div "Close Residential Service Marcee Actions" at bounding box center [1088, 36] width 317 height 49
click at [978, 29] on span "Close" at bounding box center [967, 36] width 27 height 15
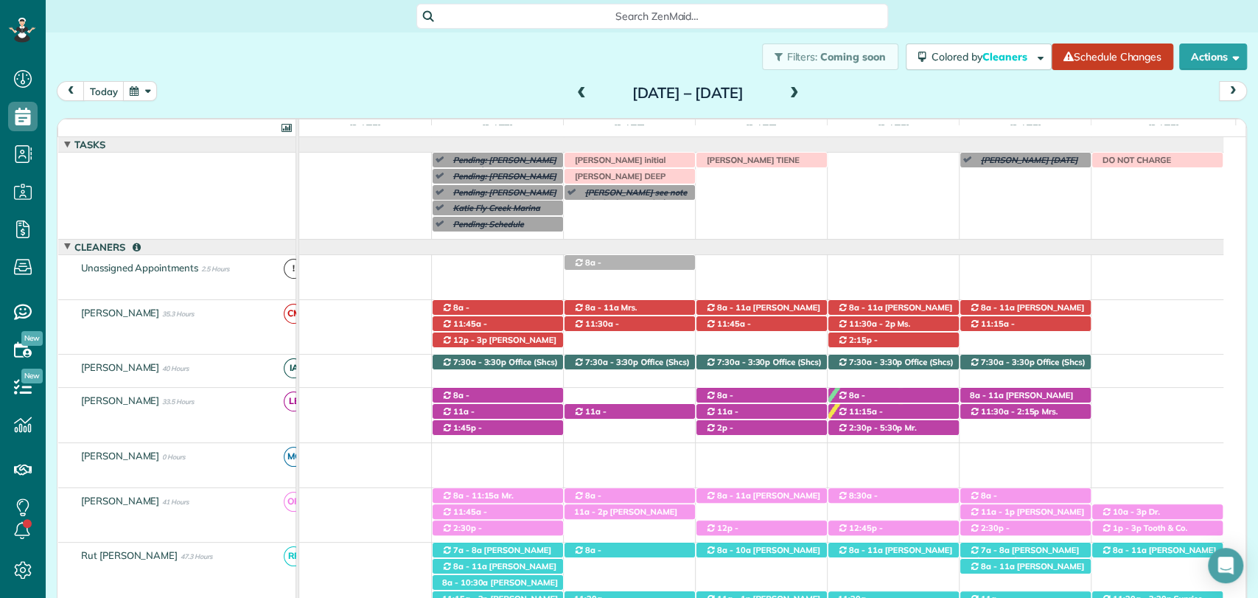
click at [887, 173] on div "Pending: Betty Bell see note (Condo cleaning Magnolia Beach for September 29th,…" at bounding box center [761, 196] width 925 height 86
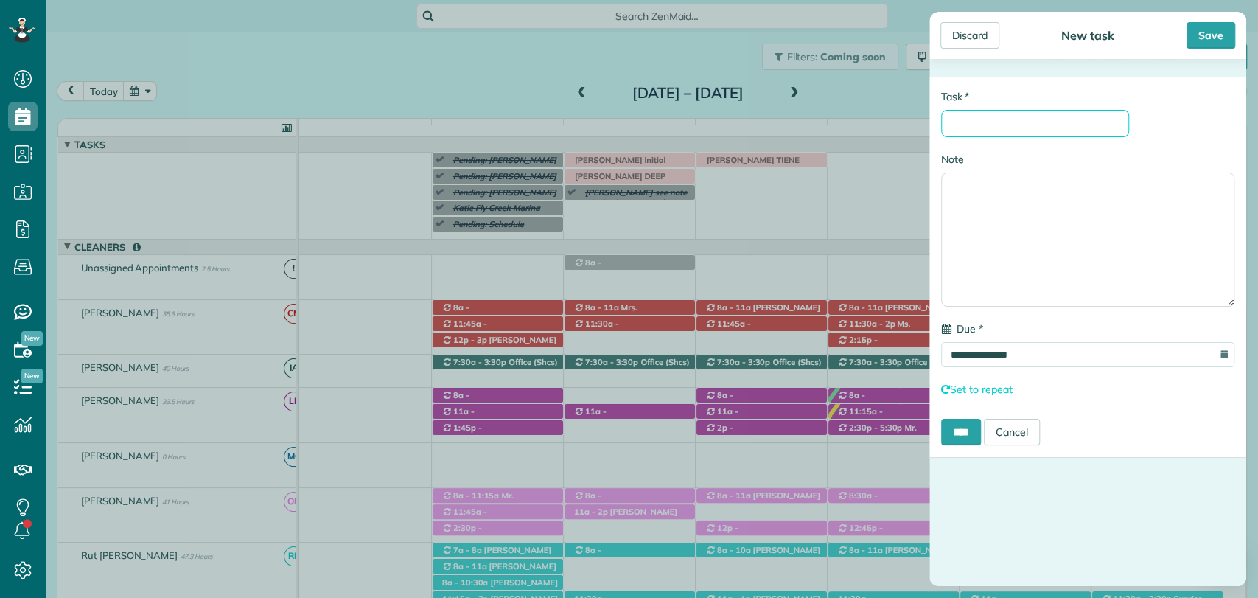
click at [967, 133] on input "* Task" at bounding box center [1035, 123] width 188 height 27
type input "**********"
click at [1205, 27] on div "Save" at bounding box center [1211, 35] width 49 height 27
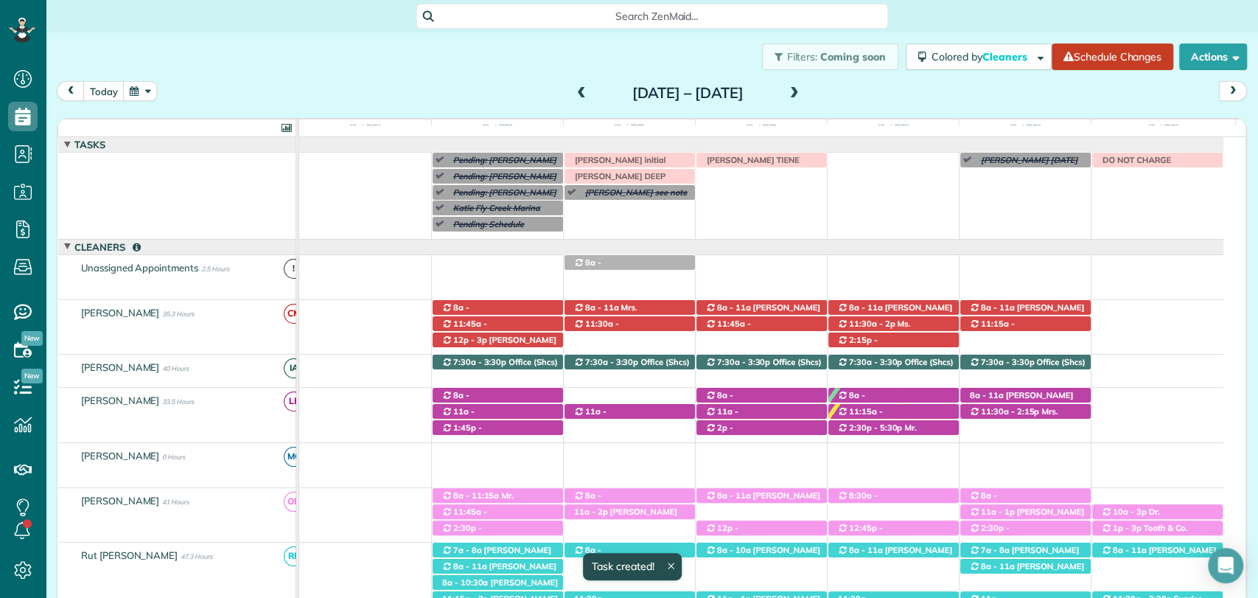
click at [1219, 37] on div "Save" at bounding box center [1211, 35] width 49 height 27
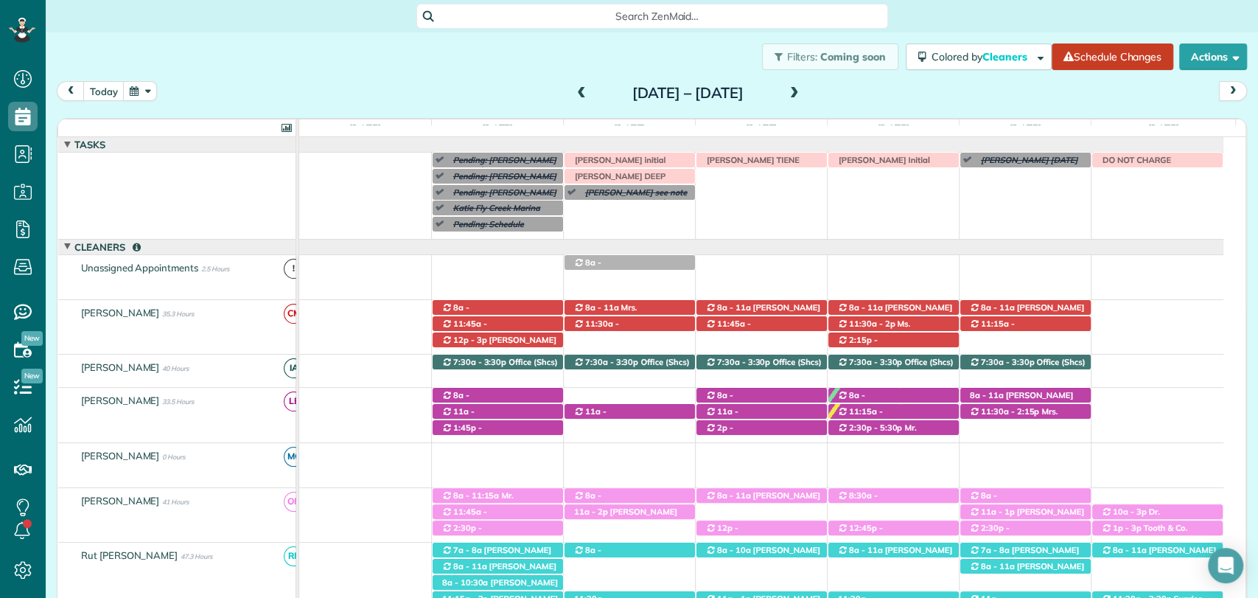
click at [574, 84] on span at bounding box center [582, 94] width 16 height 22
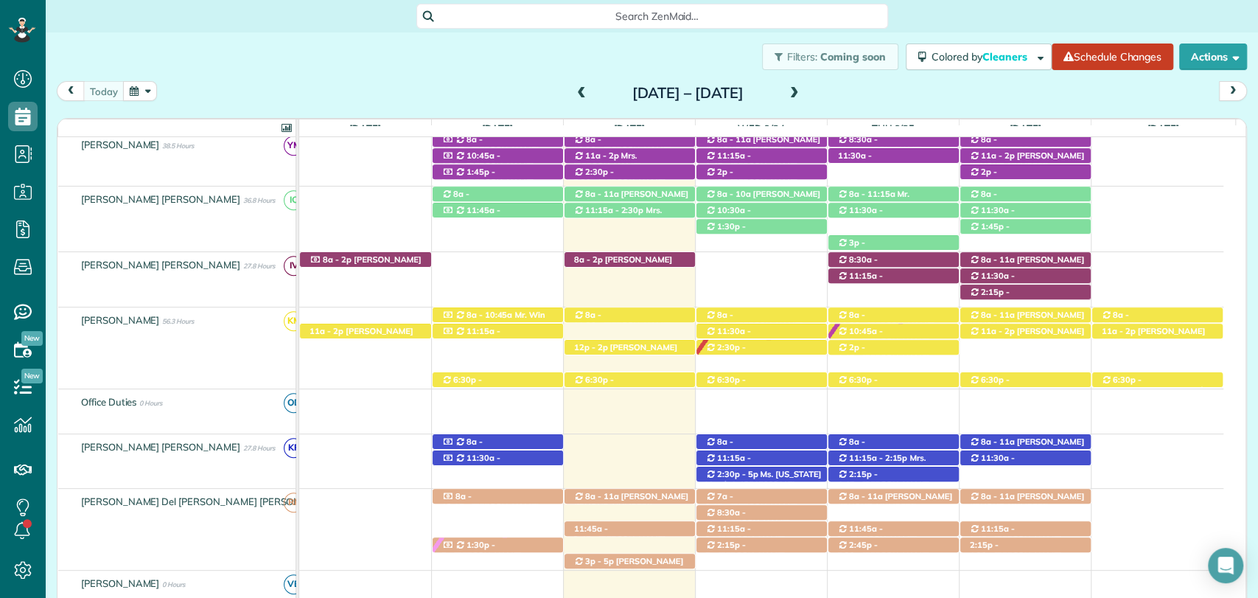
click at [292, 66] on div "Filters: Coming soon Colored by Cleaners Color by Cleaner Color by Team Color b…" at bounding box center [652, 56] width 1213 height 49
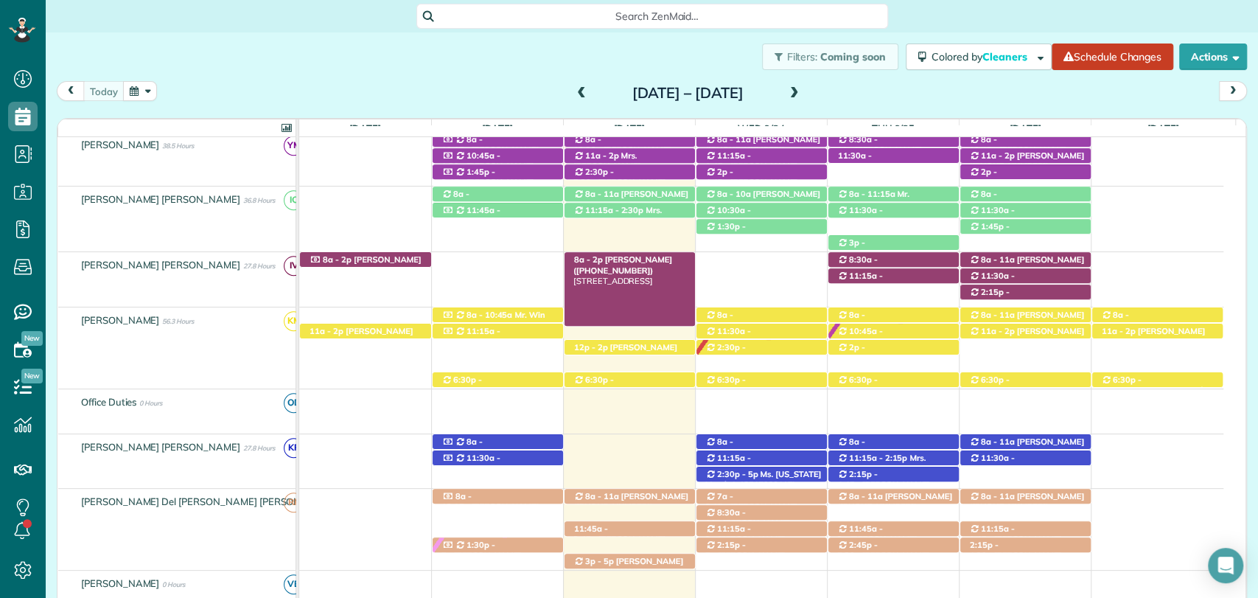
click at [643, 256] on span "Abby Dean (+14252814757)" at bounding box center [623, 264] width 99 height 21
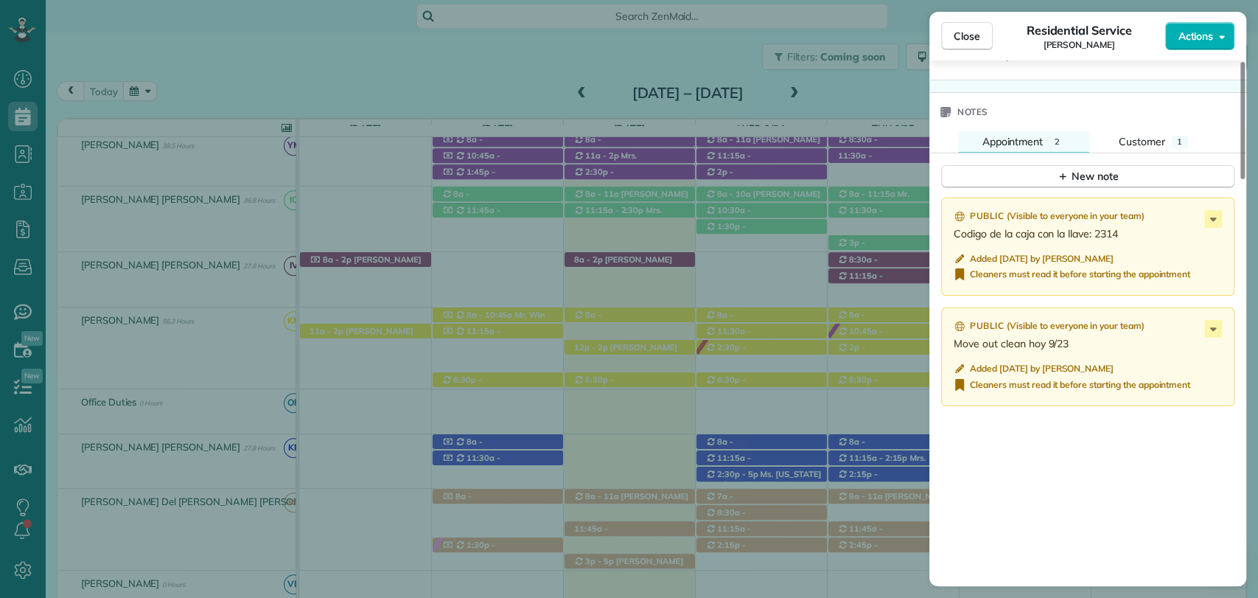
scroll to position [1404, 0]
click at [1144, 137] on span "Customer" at bounding box center [1142, 139] width 46 height 13
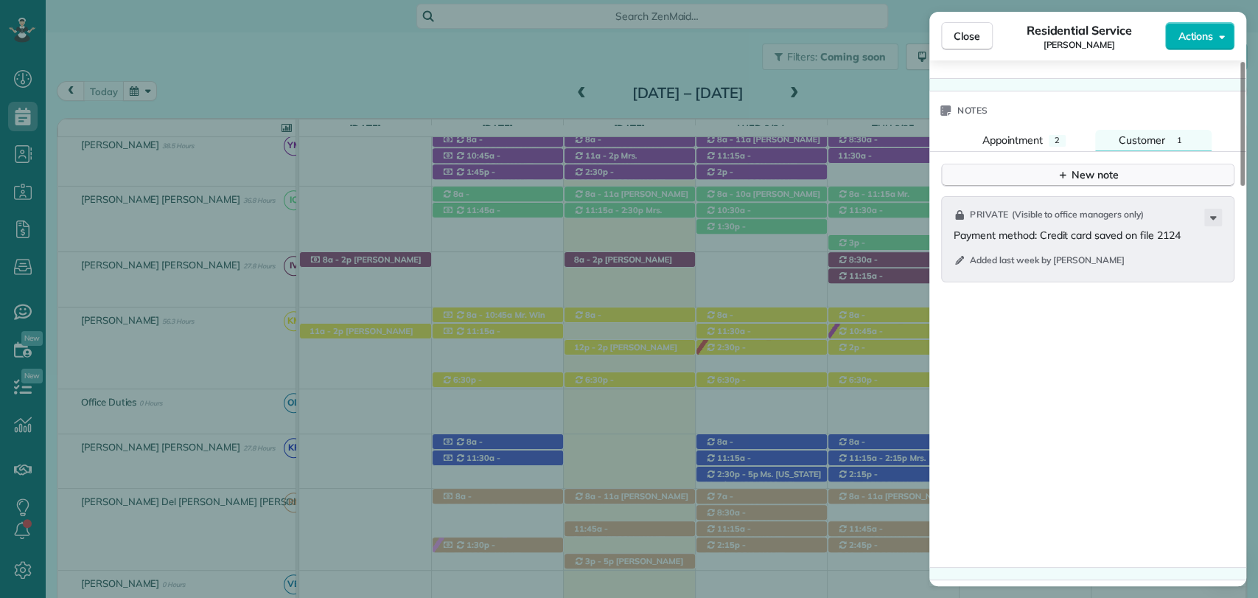
click at [1057, 177] on icon "button" at bounding box center [1063, 175] width 12 height 12
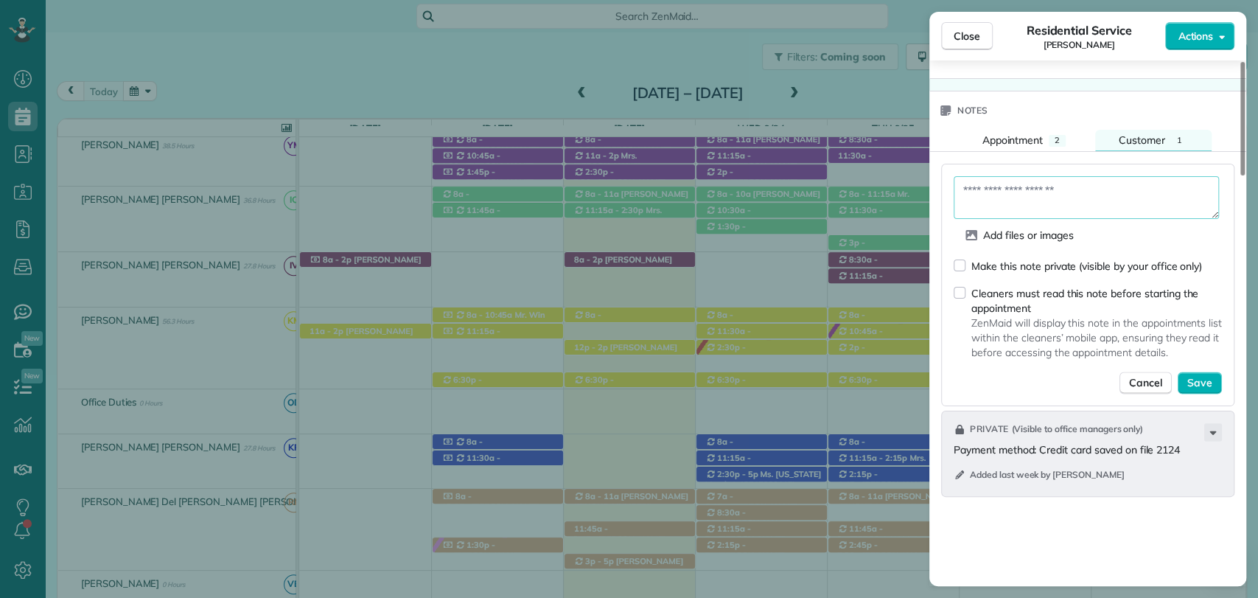
click at [1040, 187] on textarea at bounding box center [1086, 197] width 265 height 43
paste textarea "**********"
click at [964, 184] on textarea "**********" at bounding box center [1086, 197] width 265 height 43
type textarea "**********"
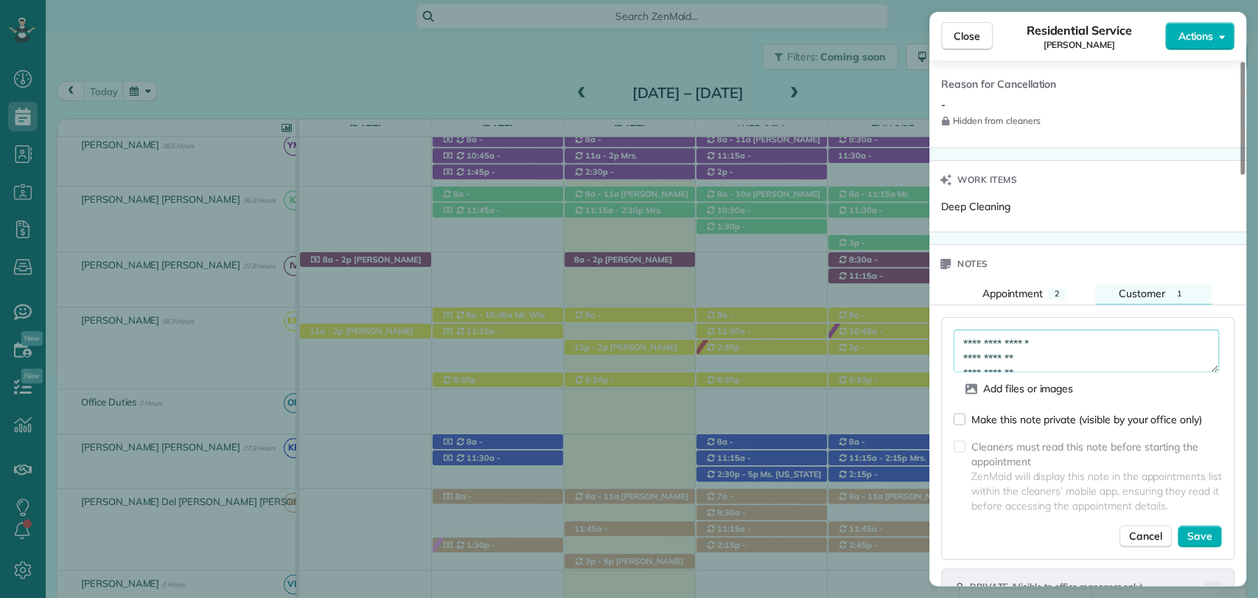
scroll to position [1239, 0]
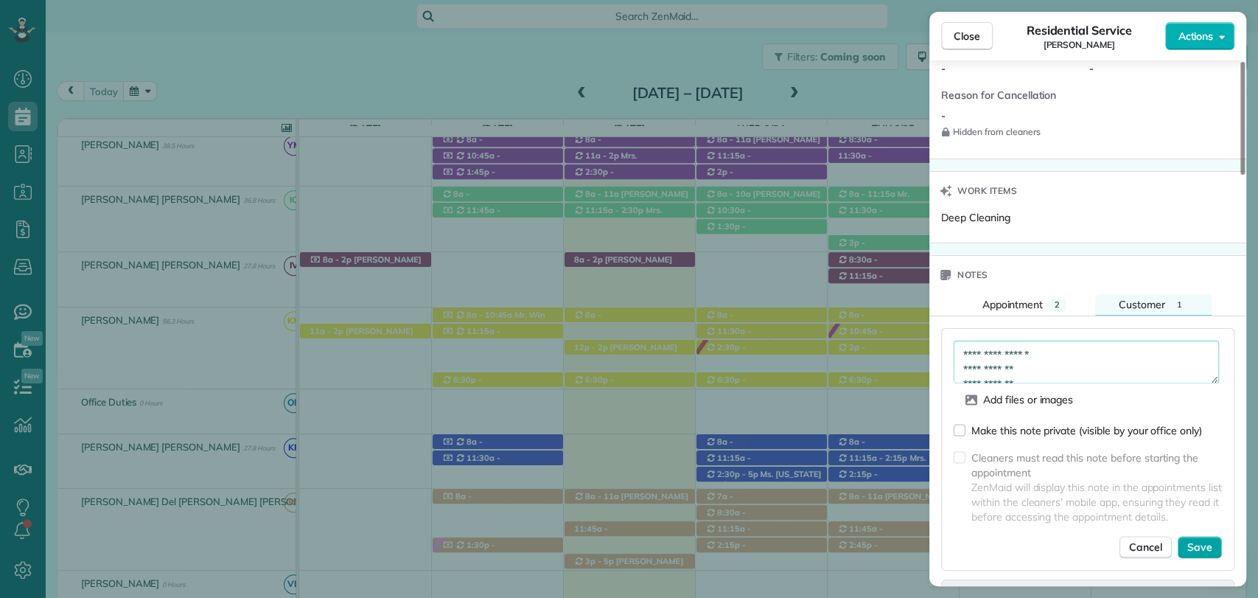
click at [1211, 546] on span "Save" at bounding box center [1200, 547] width 25 height 15
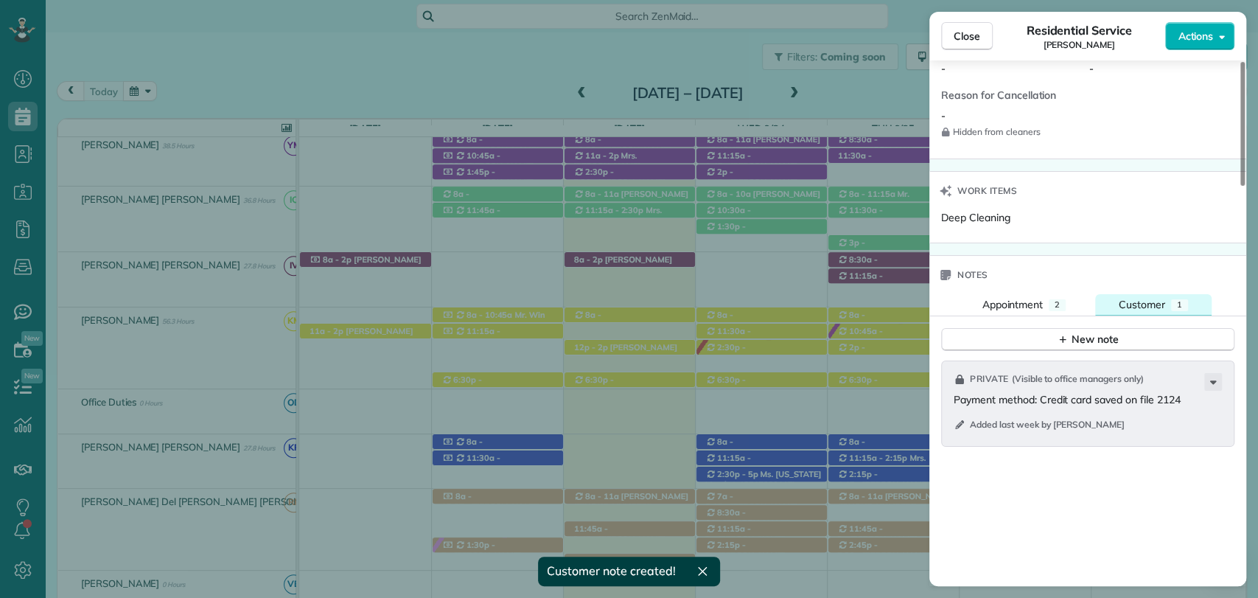
click at [1135, 305] on span "Customer" at bounding box center [1142, 304] width 46 height 13
click at [1017, 307] on span "Appointment" at bounding box center [1012, 304] width 61 height 13
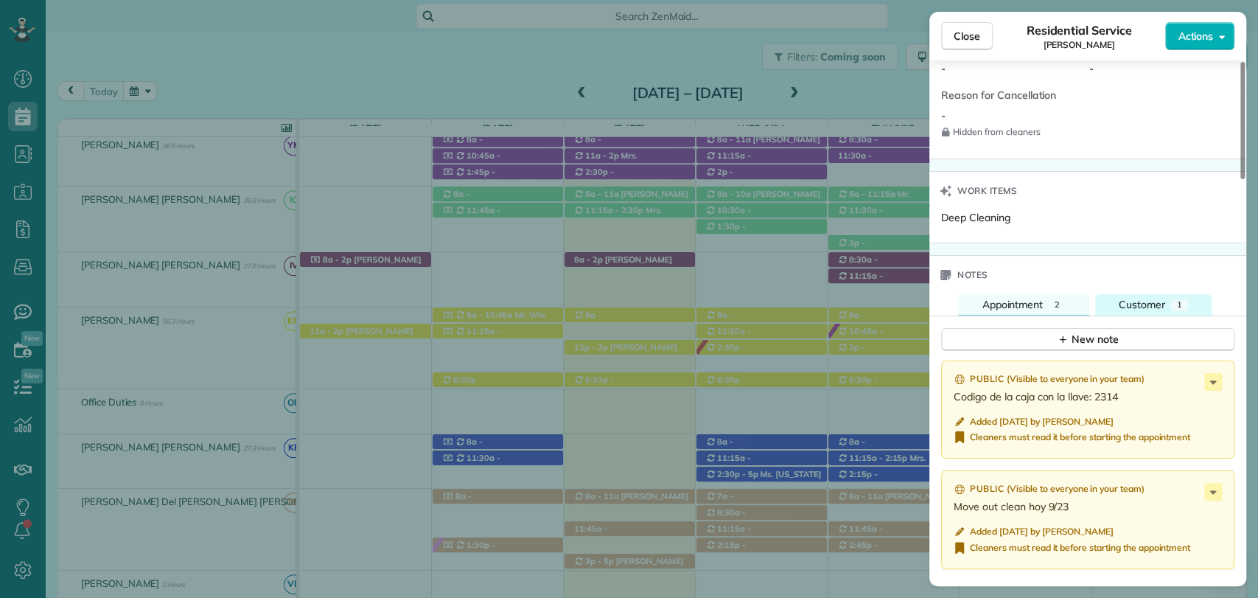
click at [1121, 298] on span "Customer" at bounding box center [1142, 304] width 46 height 13
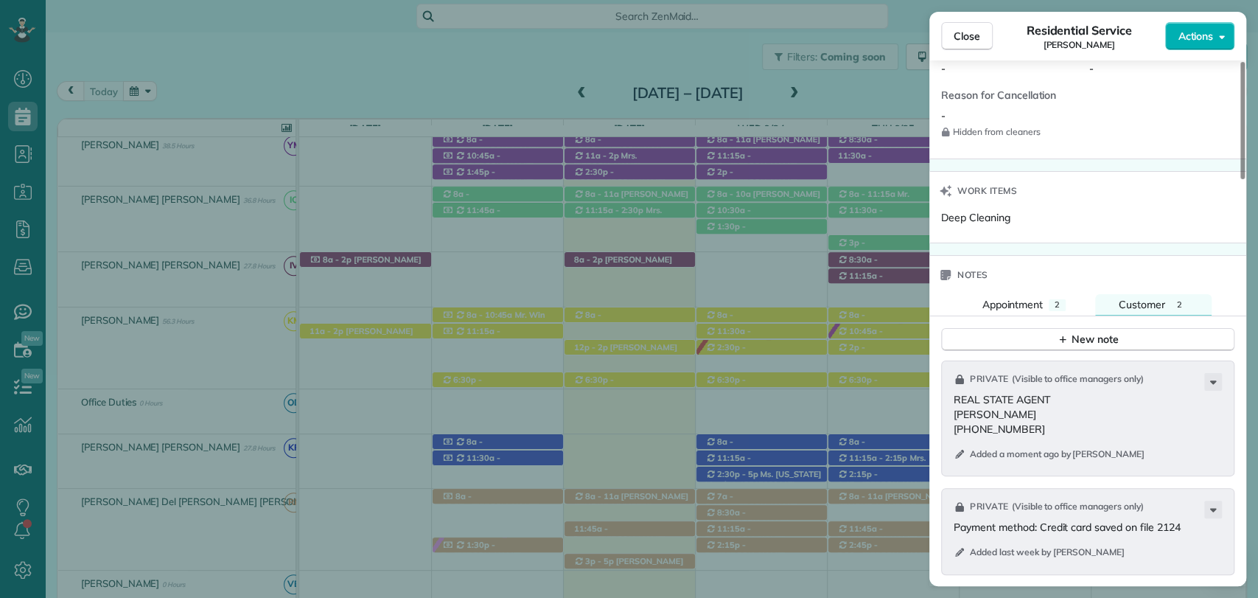
drag, startPoint x: 1040, startPoint y: 425, endPoint x: 941, endPoint y: 391, distance: 105.1
click at [941, 391] on div "Private ( Visible to office managers only ) REAL STATE AGENT Lisa Walters 251-2…" at bounding box center [1087, 419] width 293 height 116
drag, startPoint x: 383, startPoint y: 49, endPoint x: 389, endPoint y: 56, distance: 9.0
click at [383, 49] on div "Close Residential Service Abby Dean Actions Status Active Abby Dean · Open prof…" at bounding box center [629, 299] width 1258 height 598
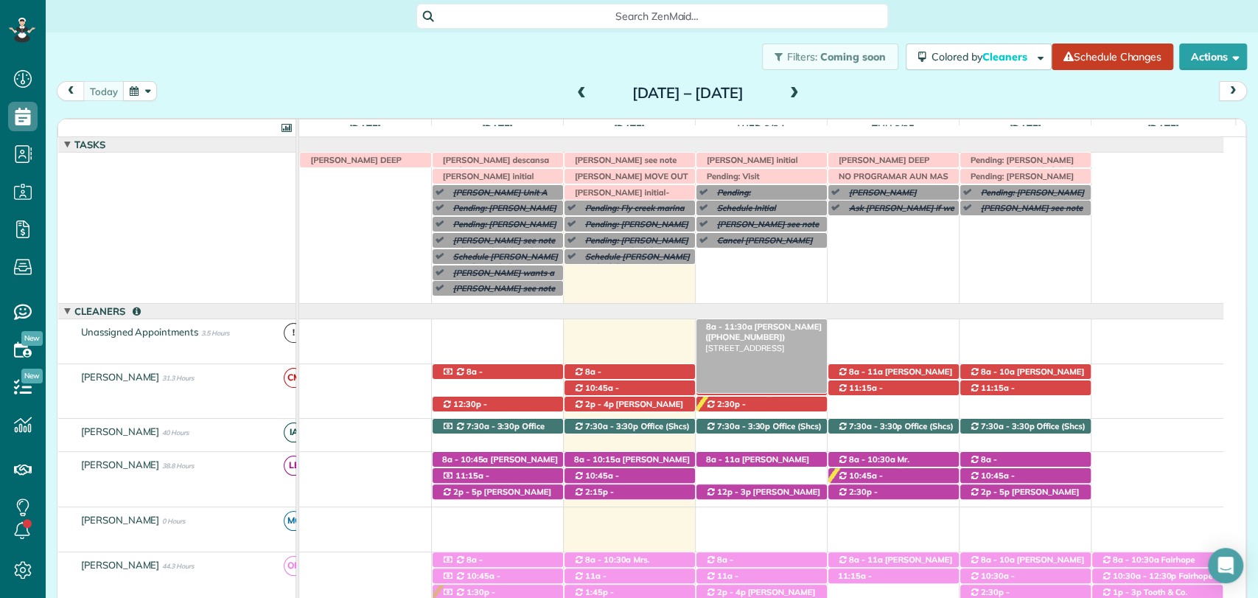
click at [745, 331] on span "Janet Langley (+13342162727)" at bounding box center [764, 331] width 116 height 21
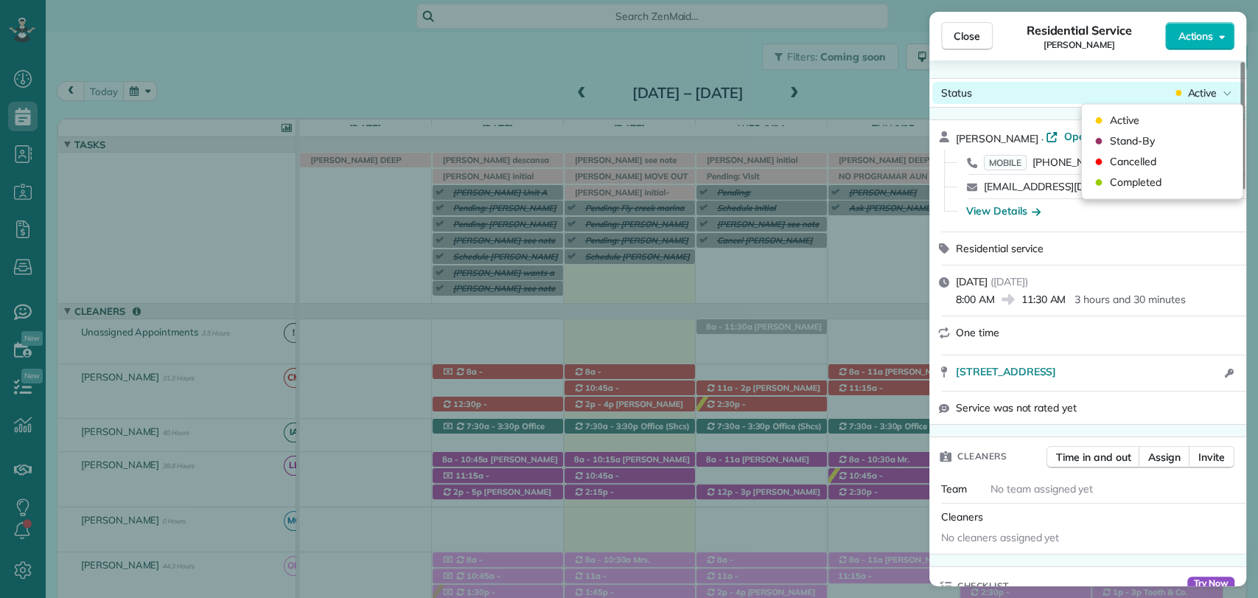
click at [1215, 86] on span "Active" at bounding box center [1202, 93] width 29 height 15
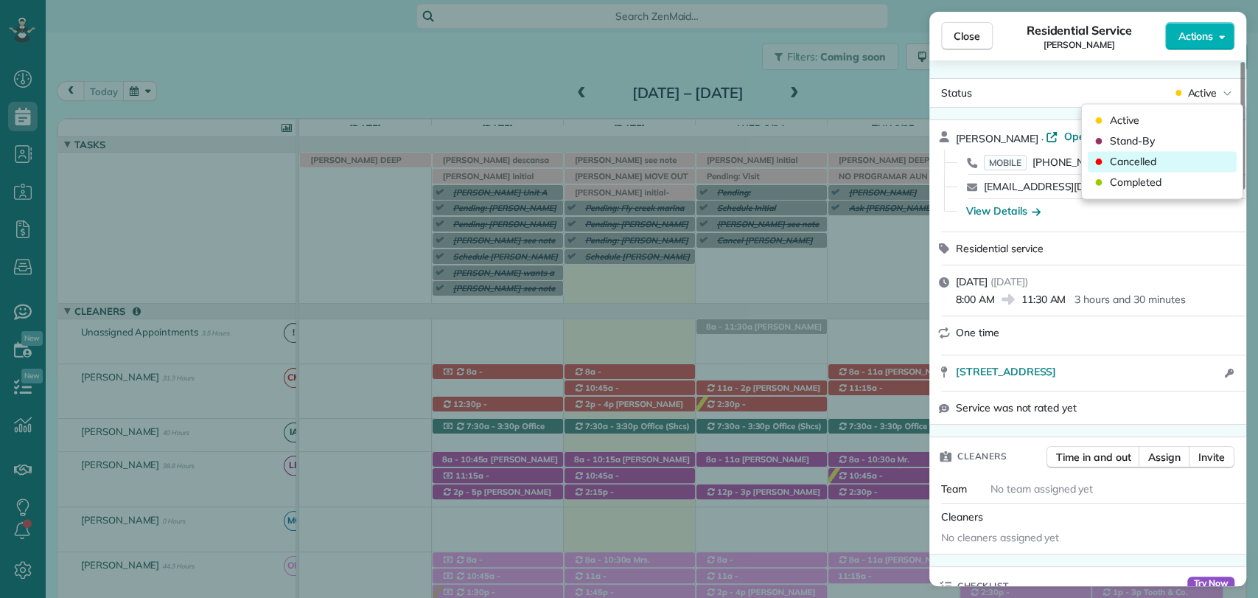
click at [1148, 162] on span "Cancelled" at bounding box center [1133, 161] width 46 height 15
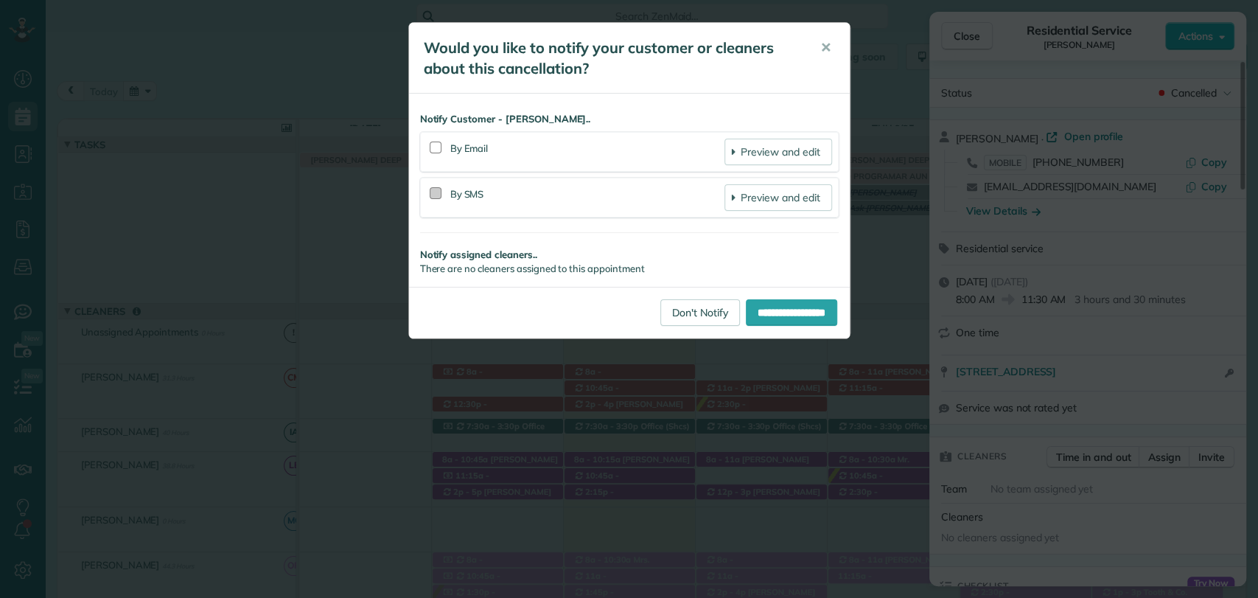
click at [436, 194] on div at bounding box center [436, 193] width 12 height 12
click at [774, 314] on input "**********" at bounding box center [791, 312] width 91 height 27
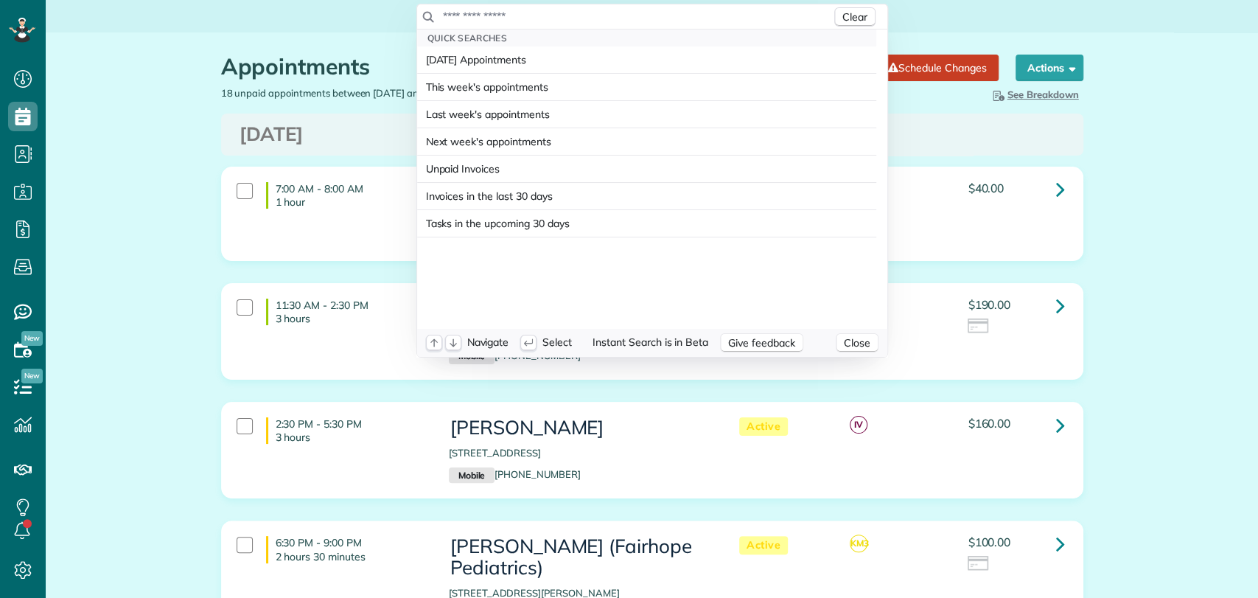
click at [503, 19] on input "text" at bounding box center [636, 16] width 389 height 15
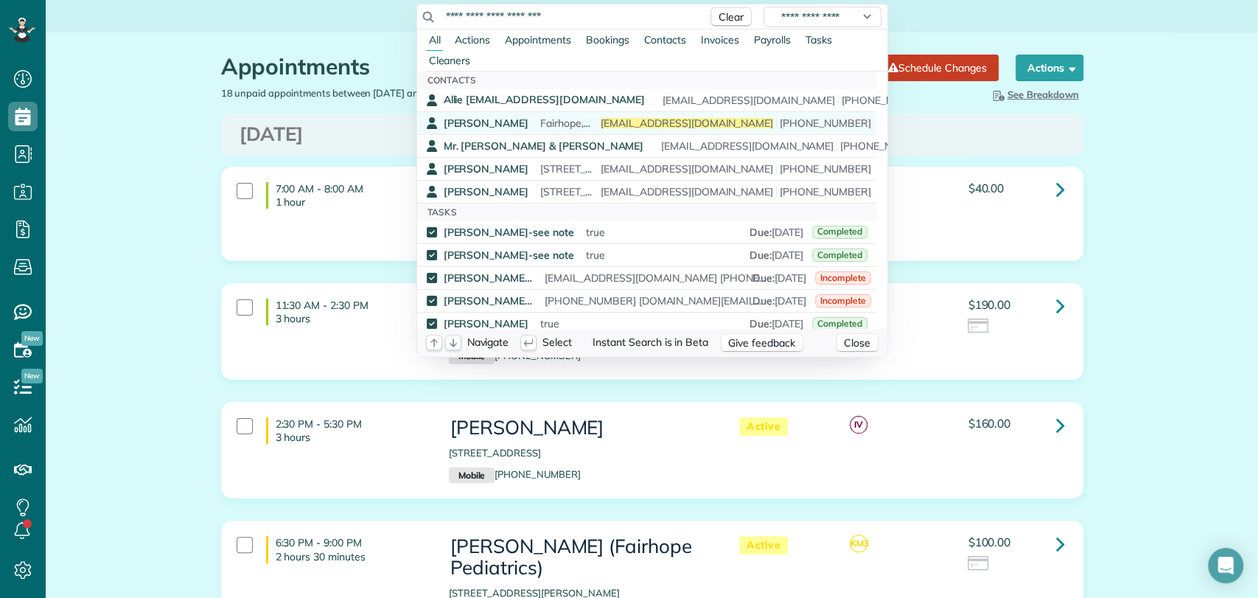
type input "**********"
click at [543, 121] on span "Fairhope, [GEOGRAPHIC_DATA], [GEOGRAPHIC_DATA] Fairhope AL 36532" at bounding box center [717, 122] width 355 height 13
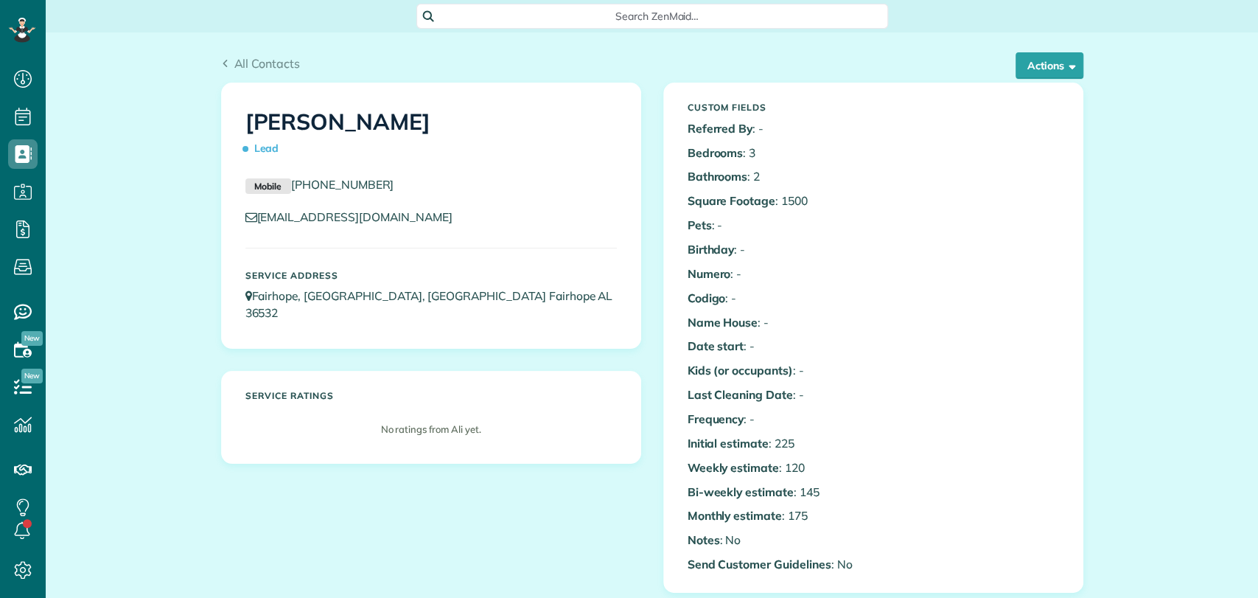
scroll to position [6, 6]
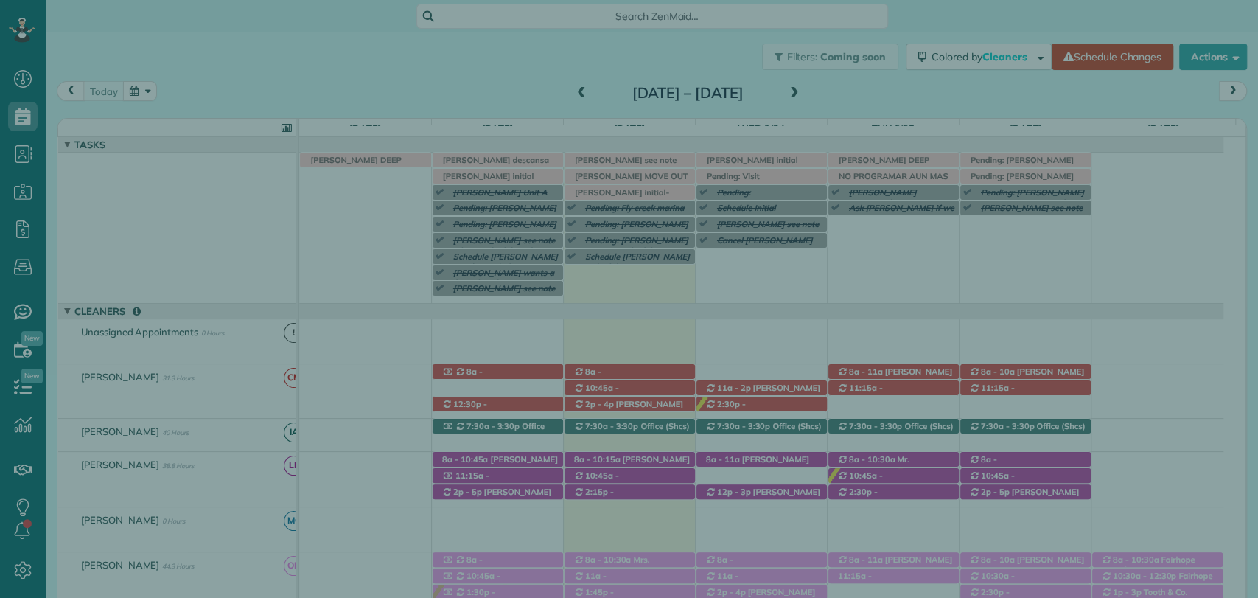
scroll to position [106, 0]
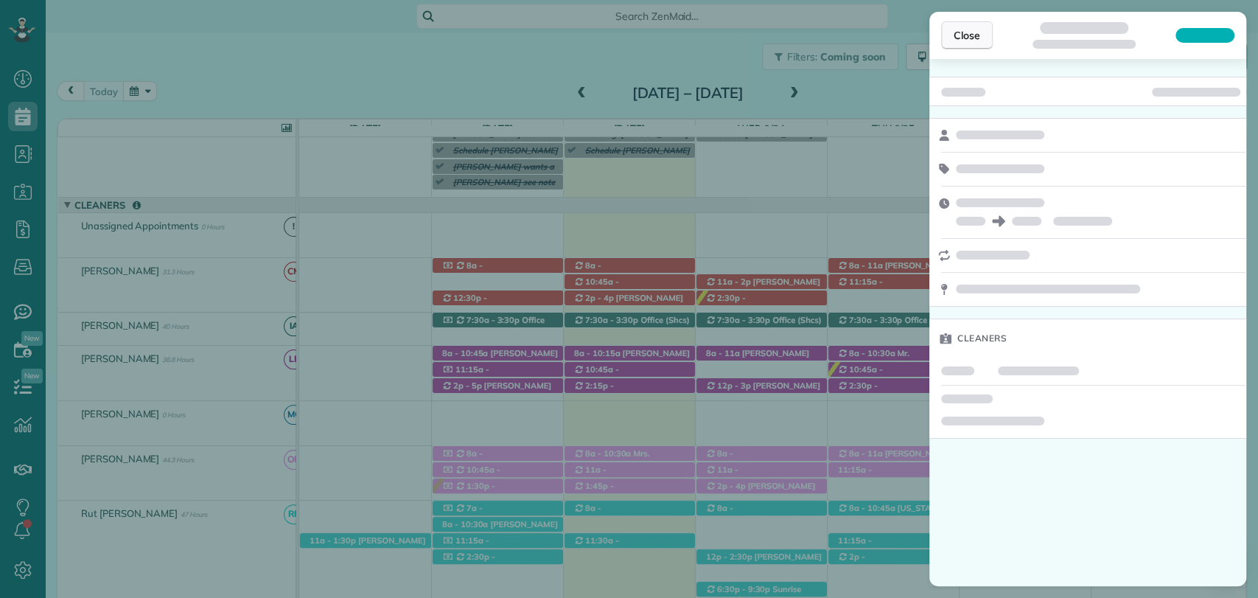
click at [984, 43] on button "Close" at bounding box center [967, 35] width 52 height 28
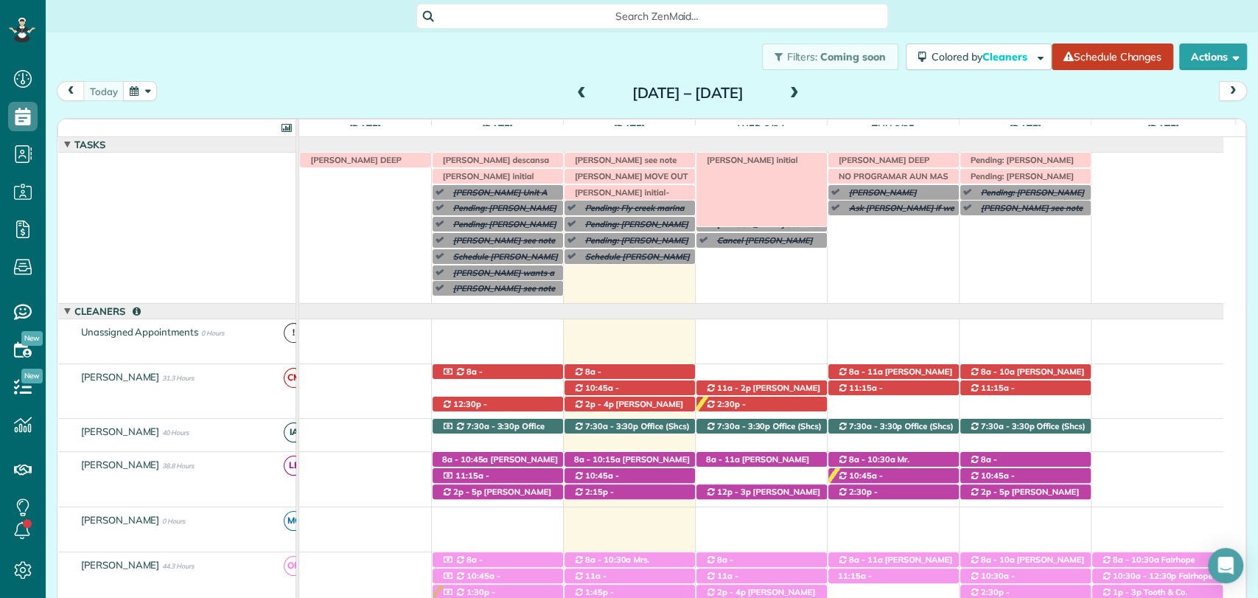
click at [765, 161] on span "[PERSON_NAME] initial" at bounding box center [750, 160] width 100 height 10
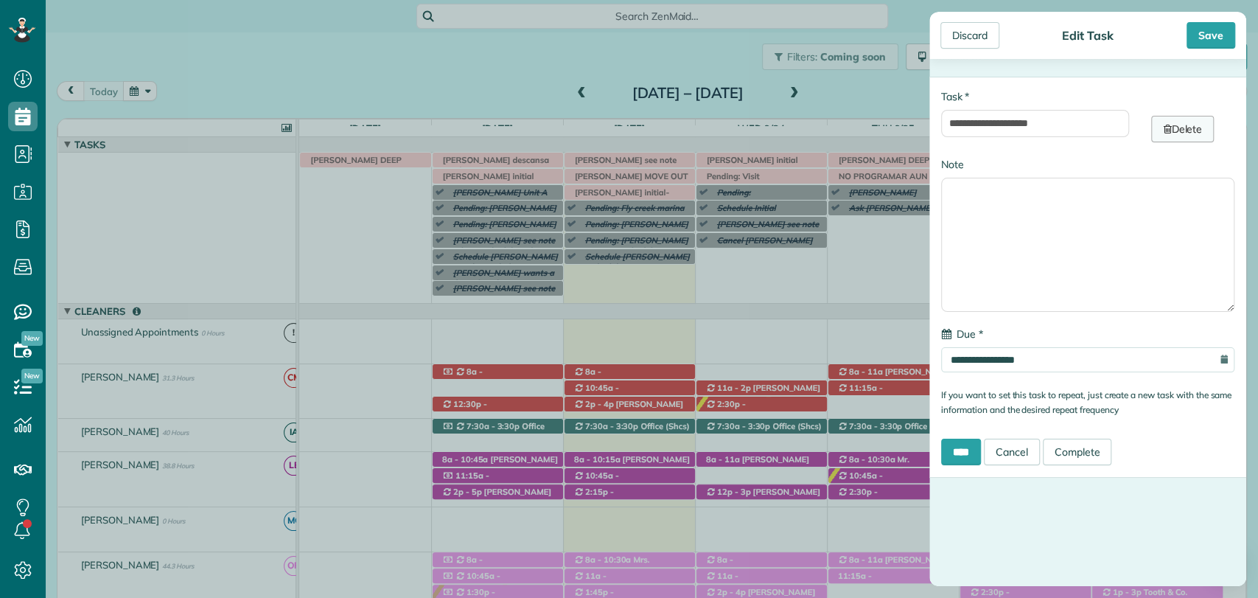
click at [1203, 128] on link "Delete" at bounding box center [1183, 129] width 63 height 27
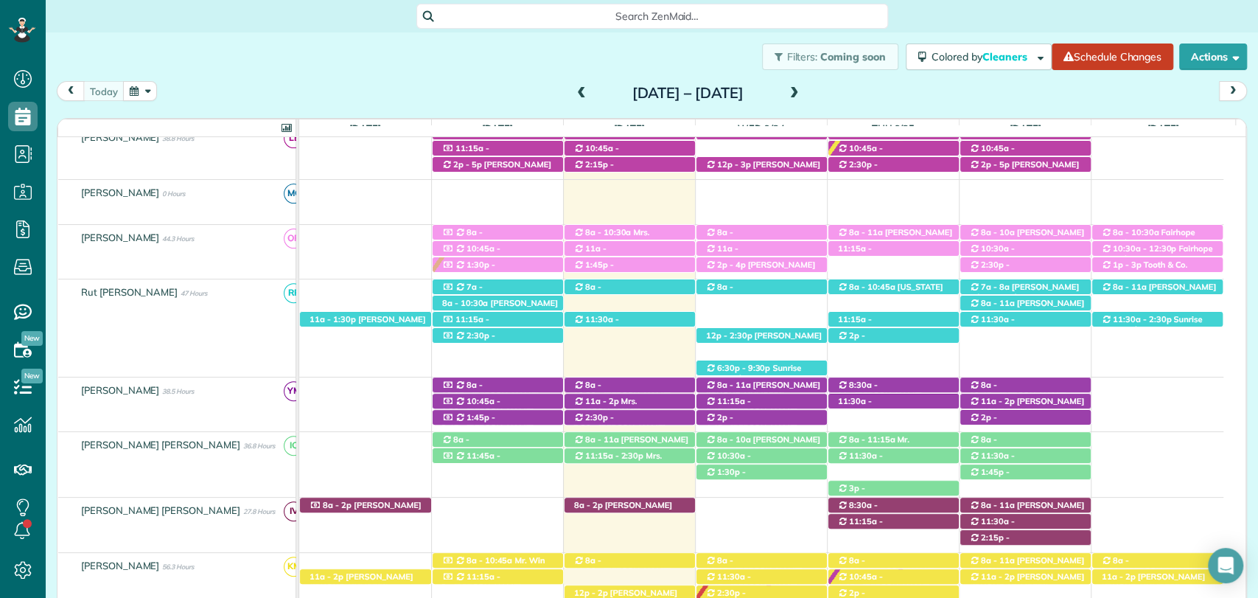
drag, startPoint x: 359, startPoint y: 58, endPoint x: 338, endPoint y: 61, distance: 21.6
click at [359, 58] on div "Filters: Coming soon Colored by Cleaners Color by Cleaner Color by Team Color b…" at bounding box center [652, 56] width 1213 height 49
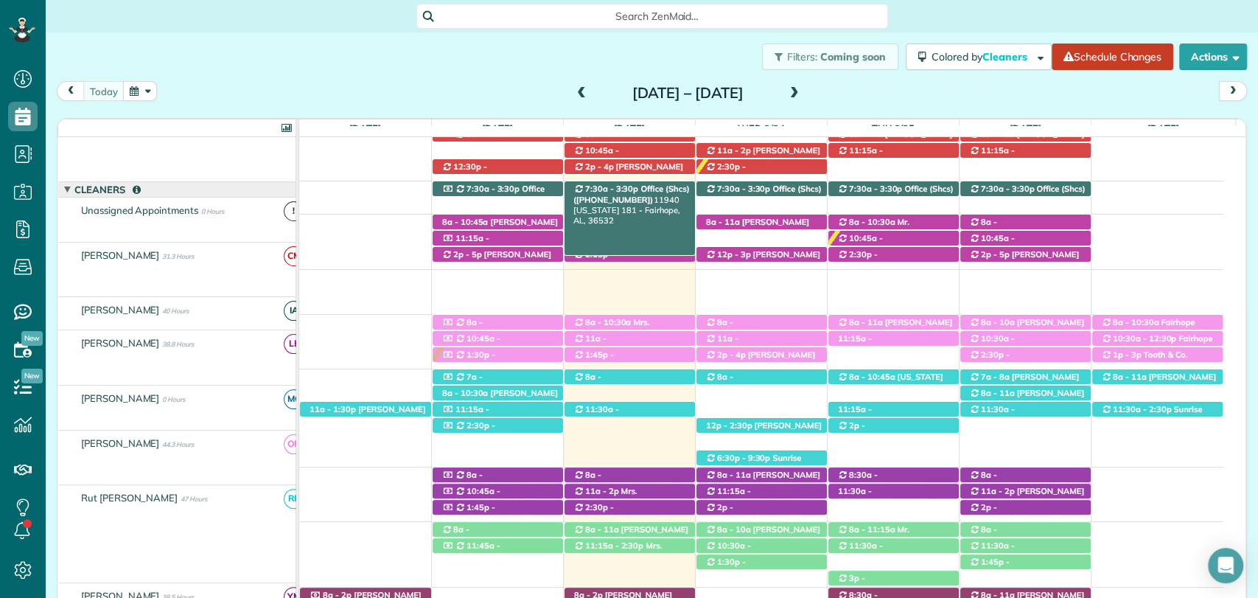
scroll to position [246, 0]
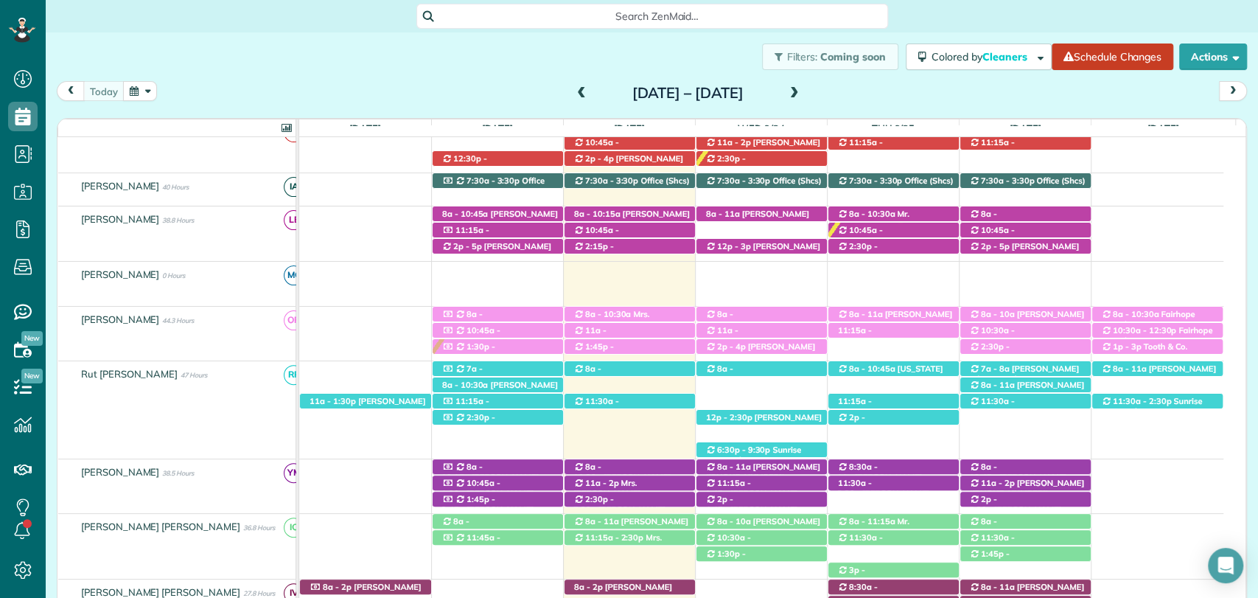
click at [574, 88] on span at bounding box center [582, 93] width 16 height 13
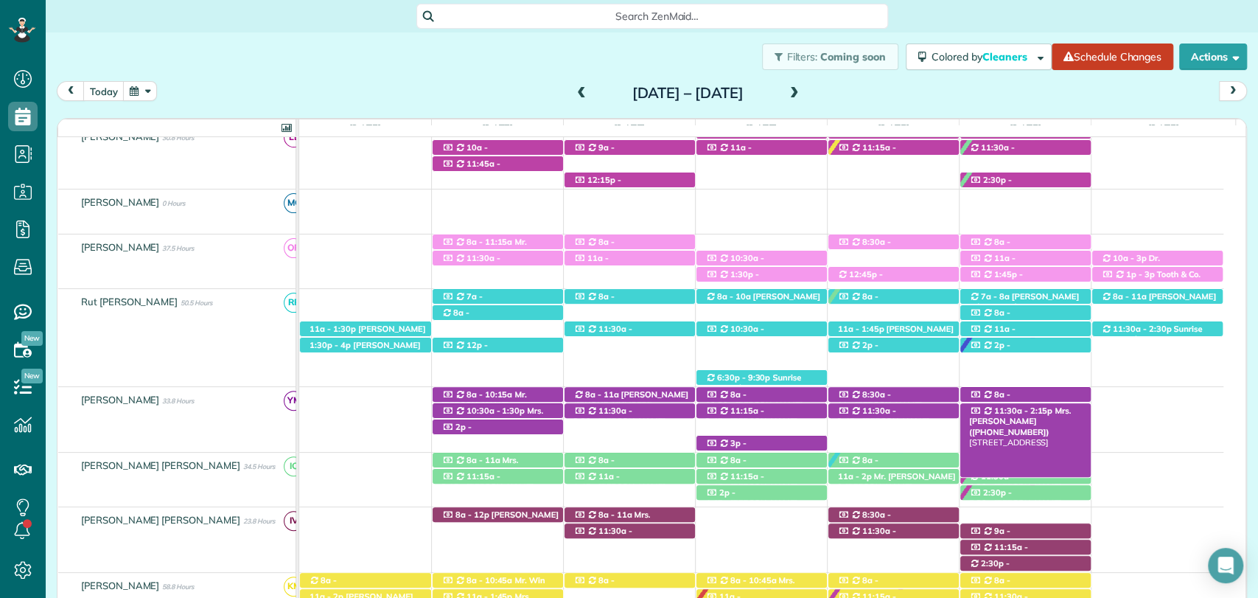
scroll to position [356, 0]
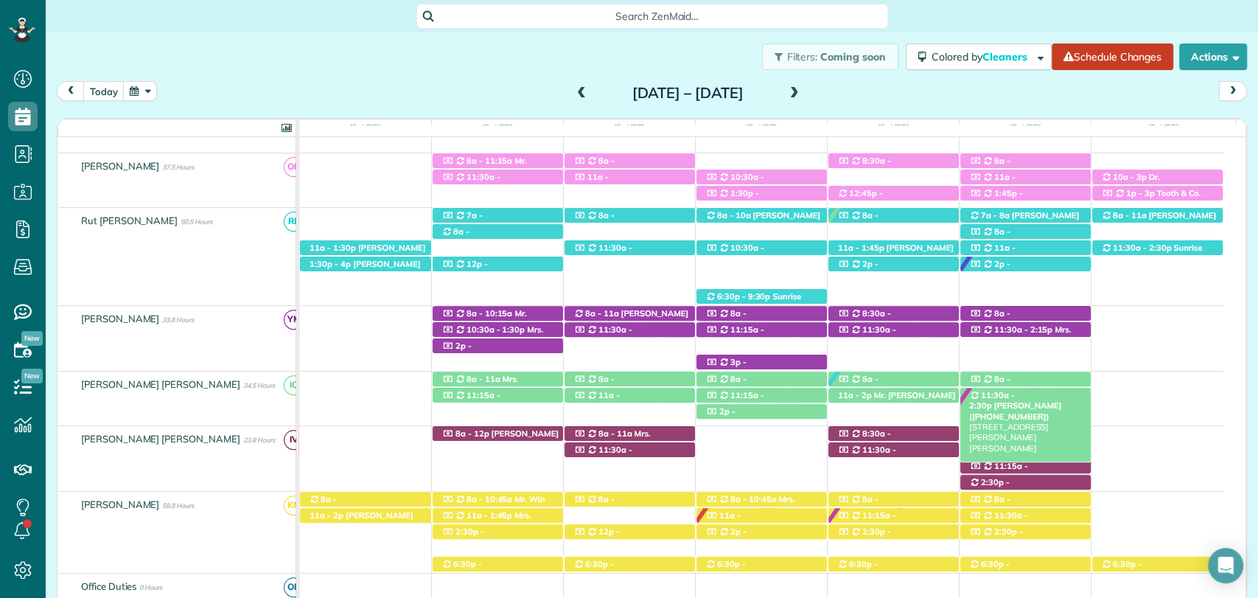
click at [1045, 400] on span "Elena McNeil (+16192272387)" at bounding box center [1015, 410] width 92 height 21
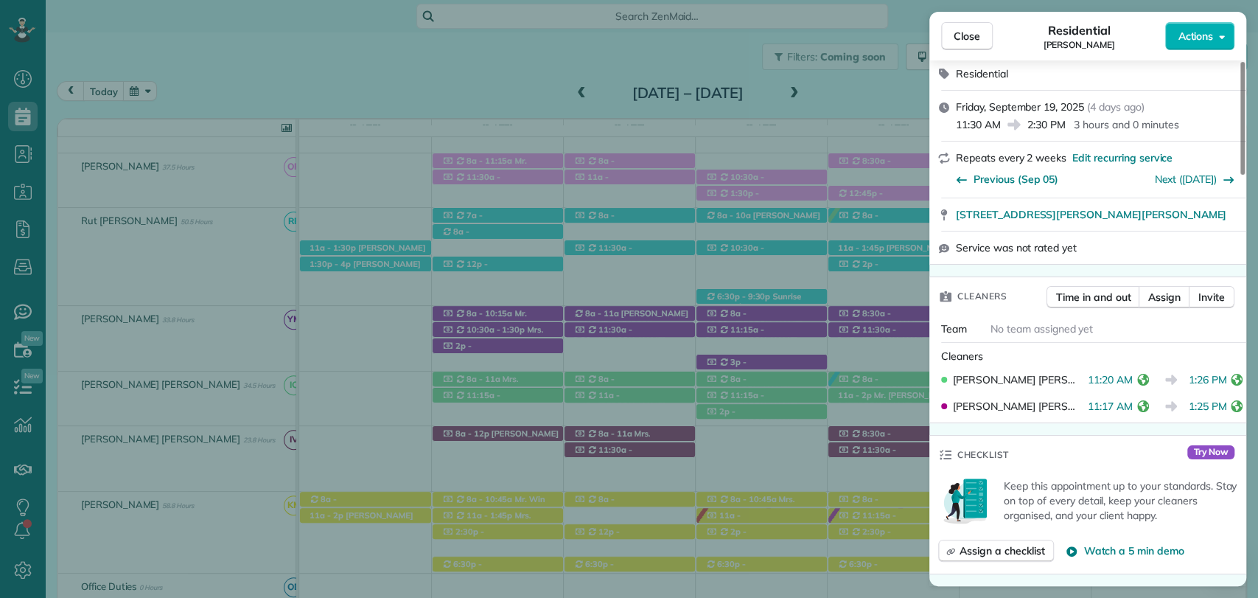
scroll to position [327, 0]
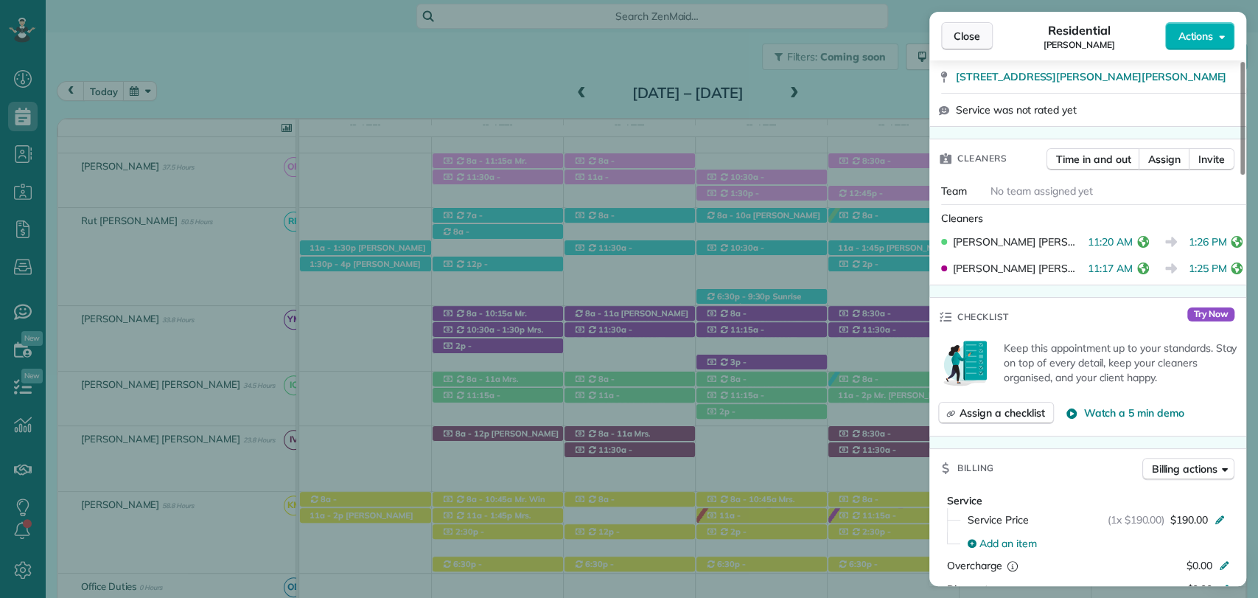
click at [969, 35] on span "Close" at bounding box center [967, 36] width 27 height 15
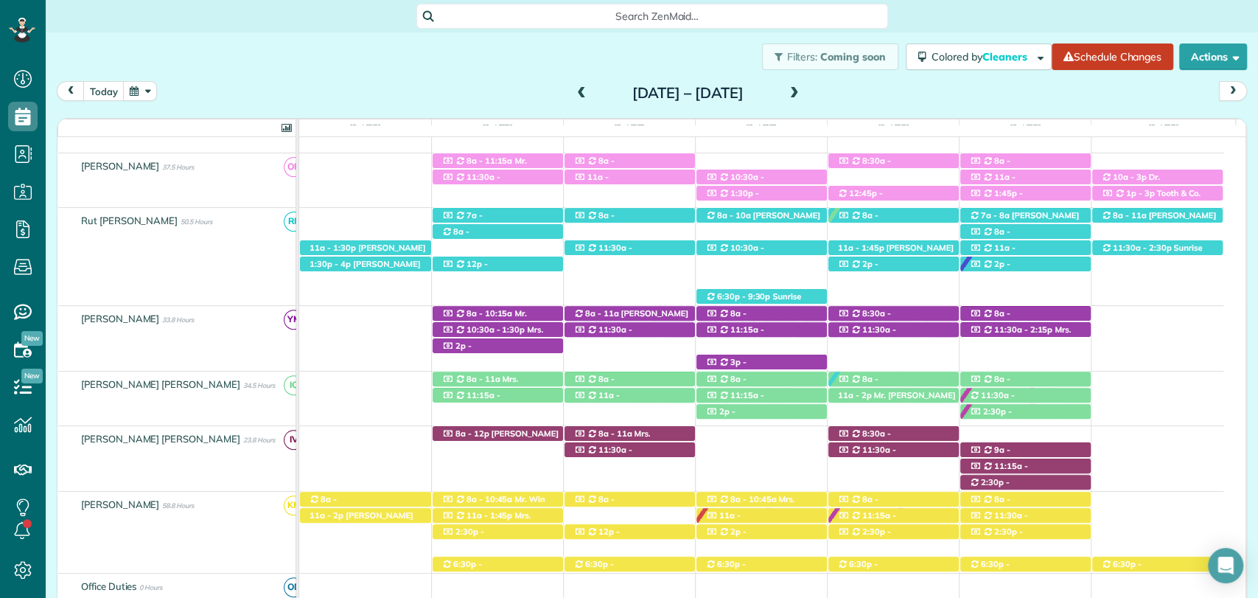
scroll to position [29, 0]
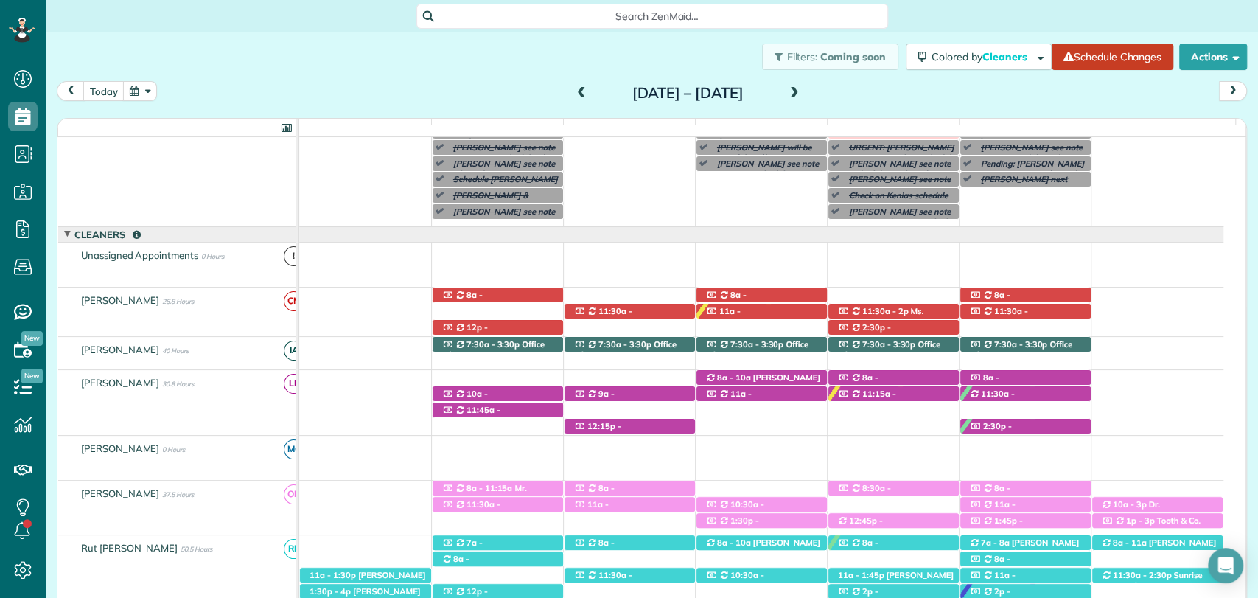
click at [803, 95] on span at bounding box center [795, 93] width 16 height 13
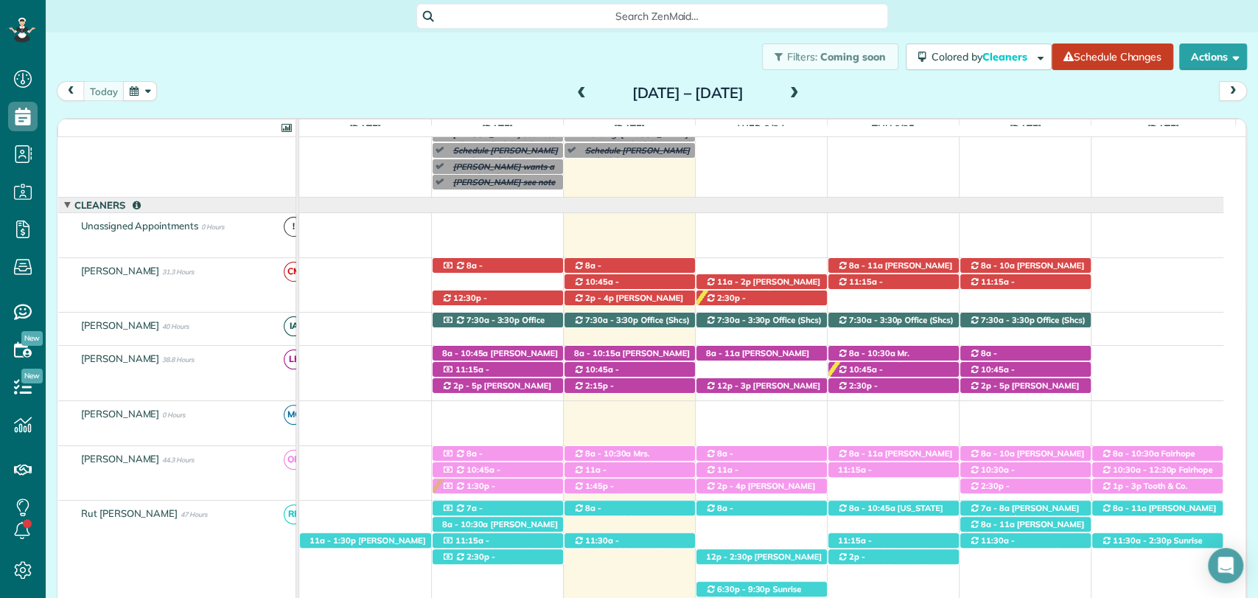
scroll to position [352, 0]
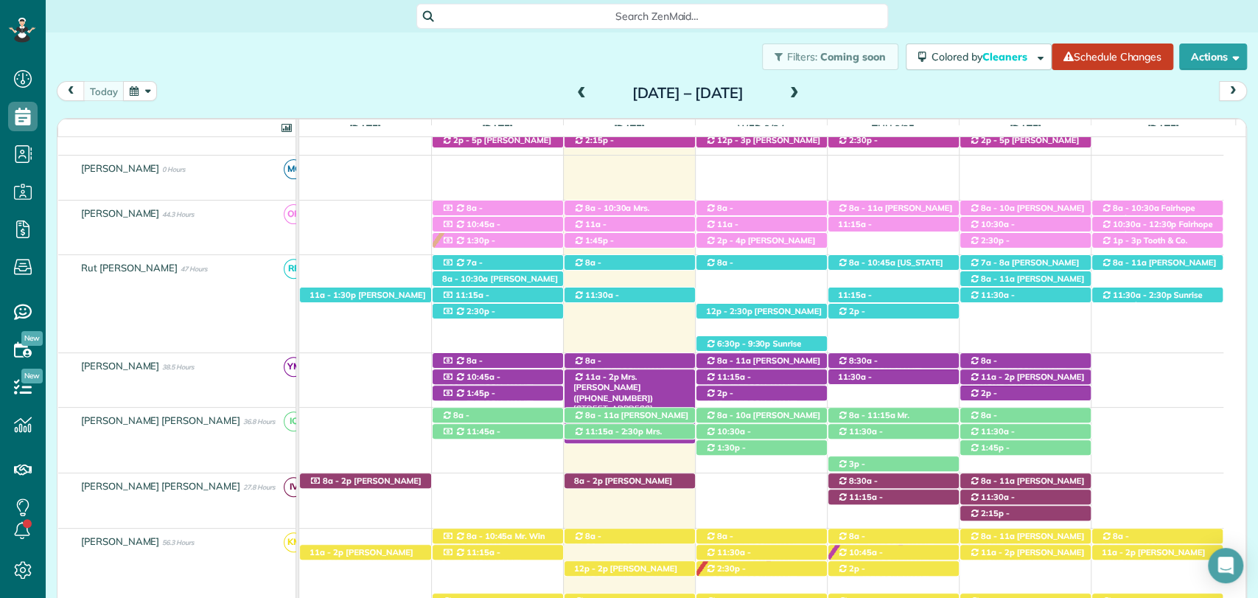
click at [642, 375] on span "Mrs. Kayla Roof (+18587754179)" at bounding box center [614, 388] width 80 height 32
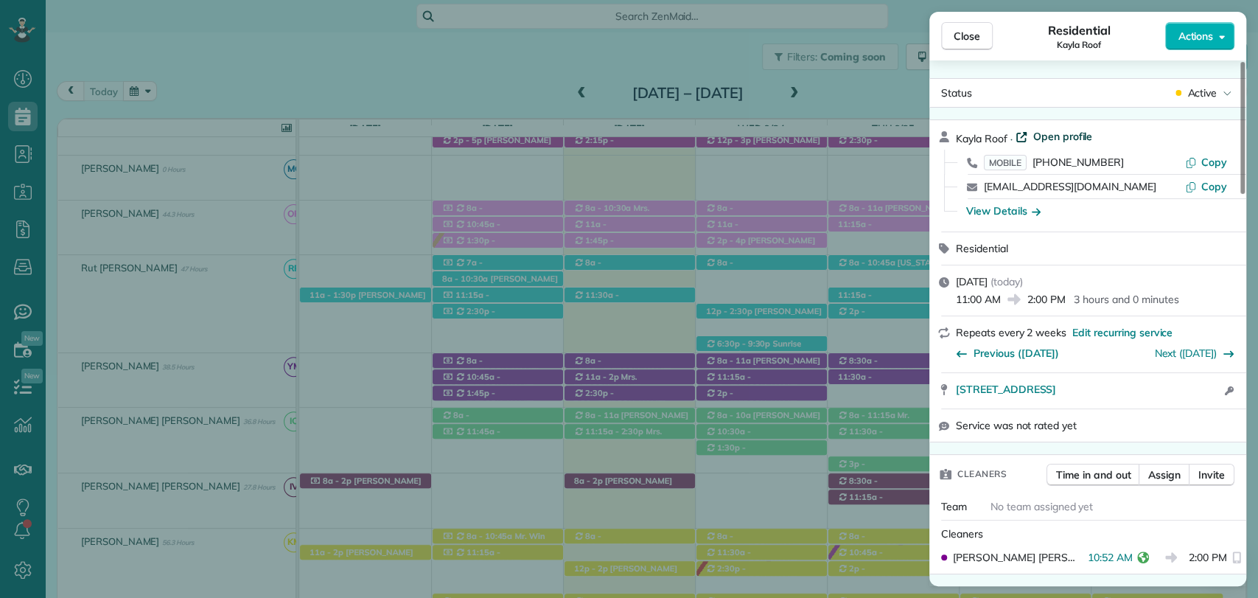
click at [1056, 139] on span "Open profile" at bounding box center [1064, 136] width 60 height 15
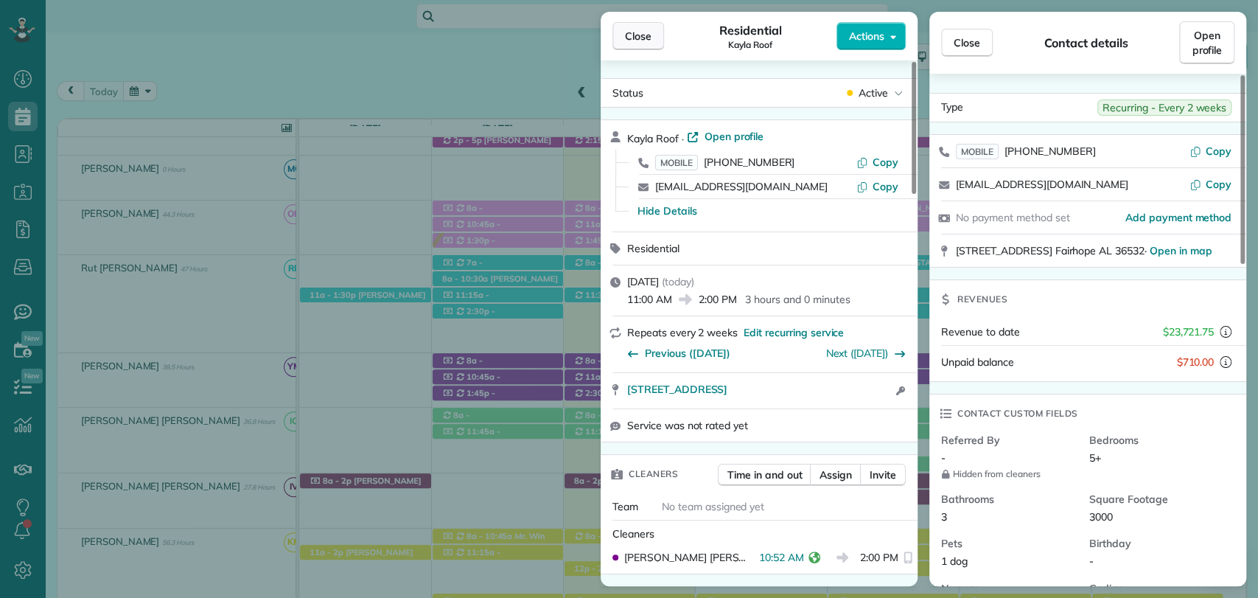
click at [625, 30] on span "Close" at bounding box center [638, 36] width 27 height 15
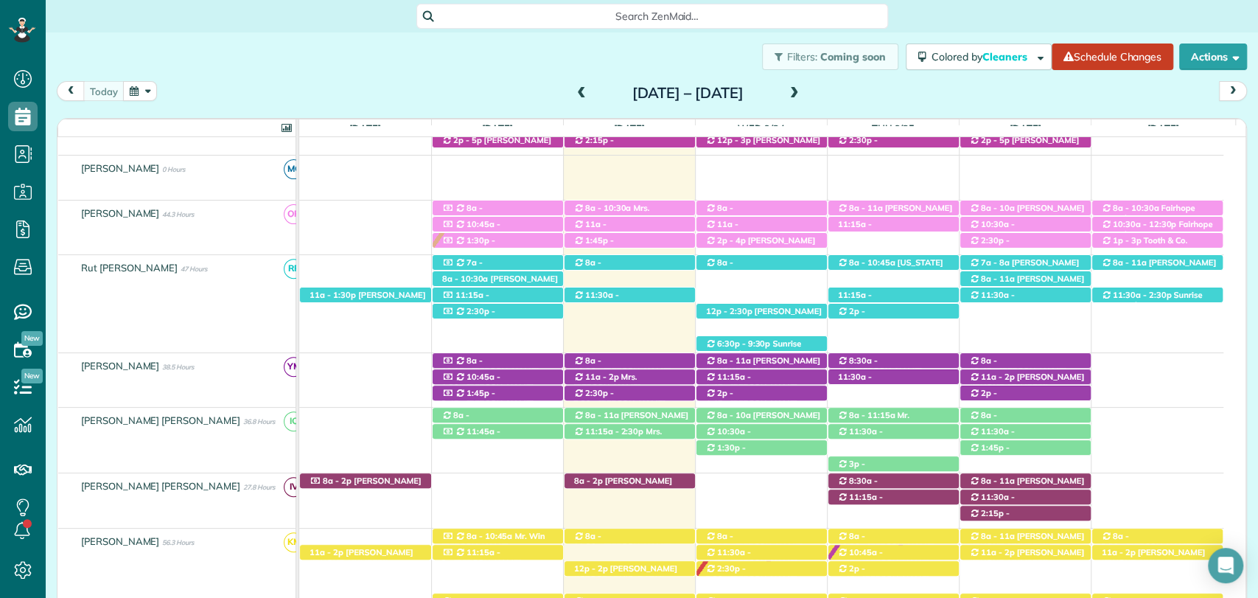
scroll to position [761, 0]
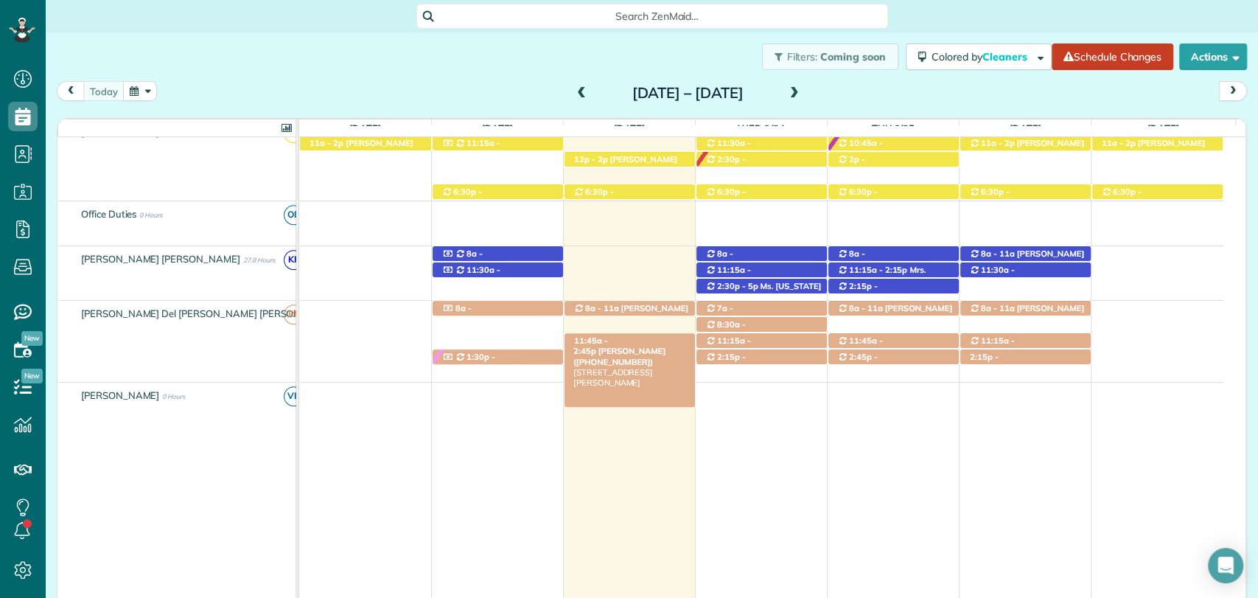
click at [608, 344] on span "11:45a - 2:45p" at bounding box center [591, 345] width 35 height 21
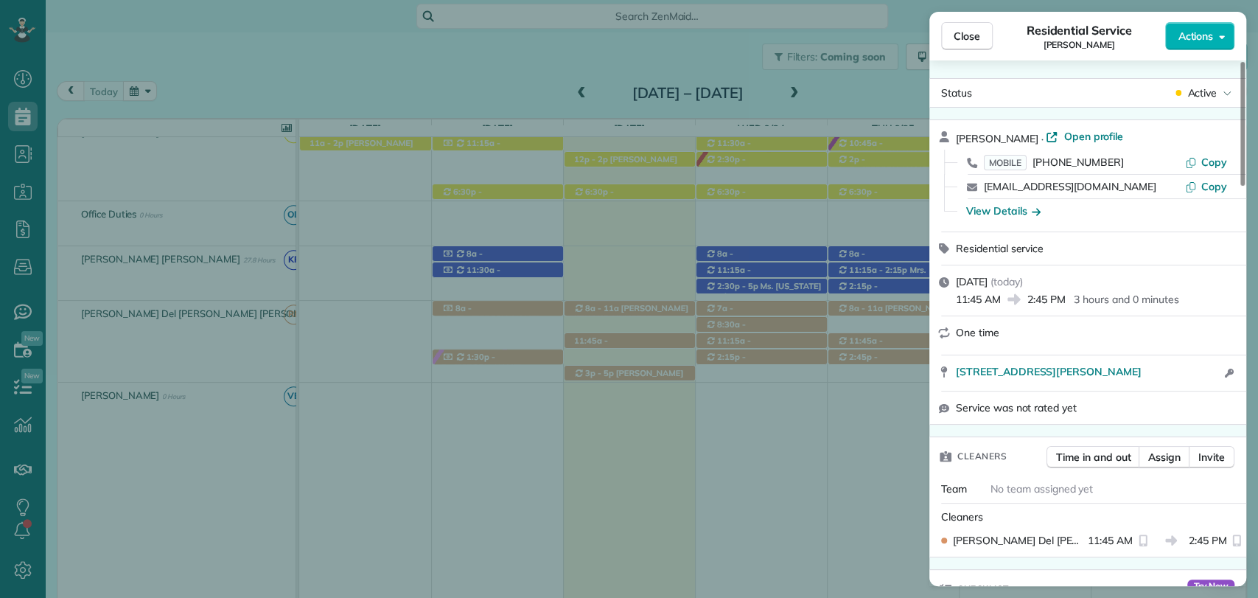
drag, startPoint x: 961, startPoint y: 29, endPoint x: 624, endPoint y: 214, distance: 384.0
click at [961, 29] on span "Close" at bounding box center [967, 36] width 27 height 15
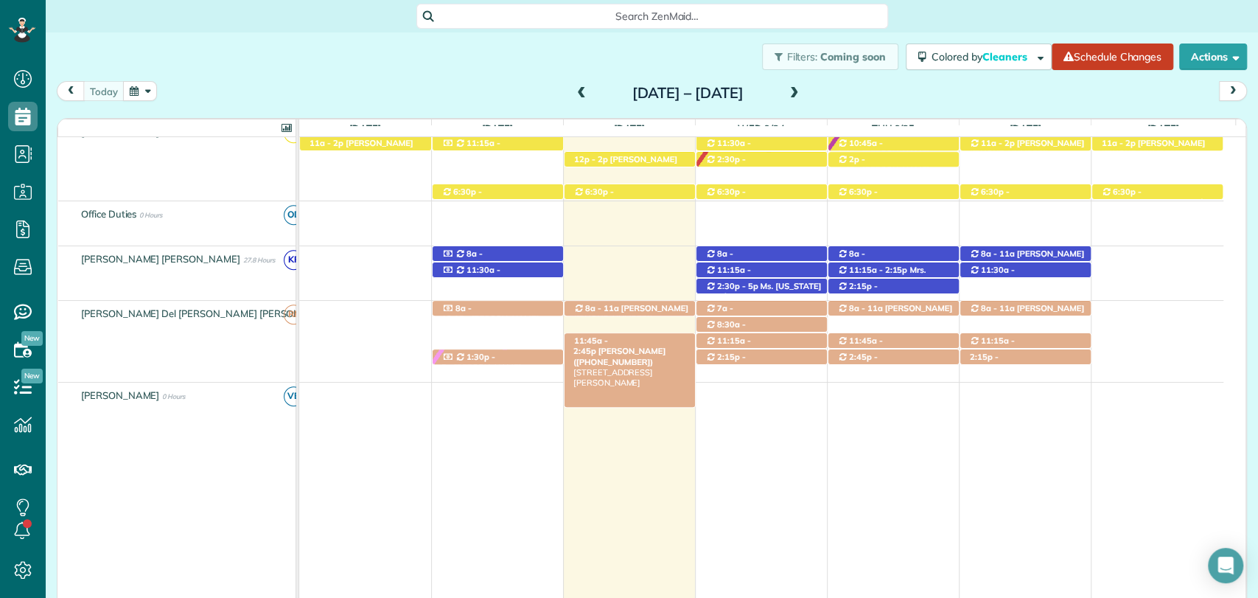
click at [608, 341] on span "11:45a - 2:45p" at bounding box center [591, 345] width 35 height 21
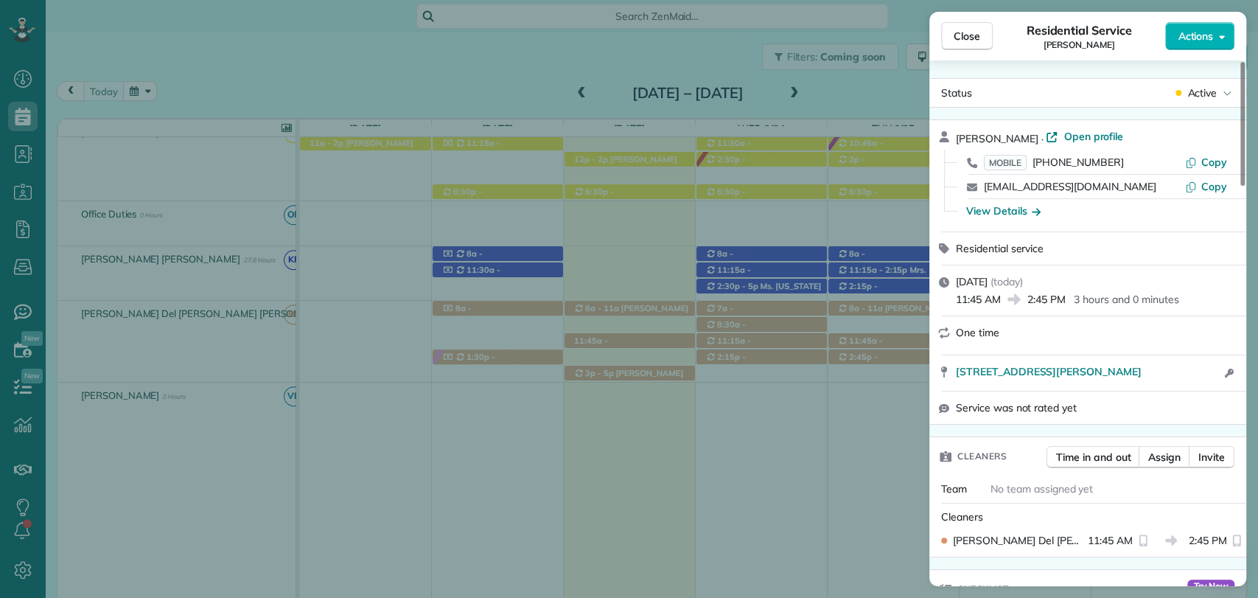
drag, startPoint x: 1013, startPoint y: 212, endPoint x: 1012, endPoint y: 230, distance: 18.5
click at [1013, 212] on div "View Details" at bounding box center [1004, 210] width 74 height 15
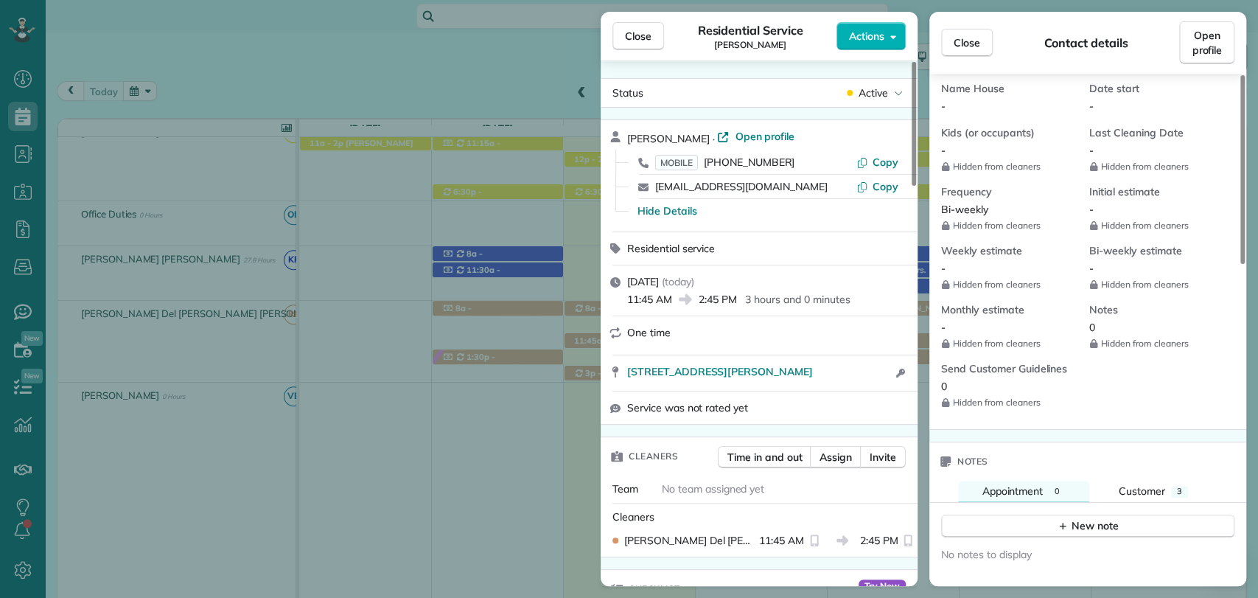
scroll to position [819, 0]
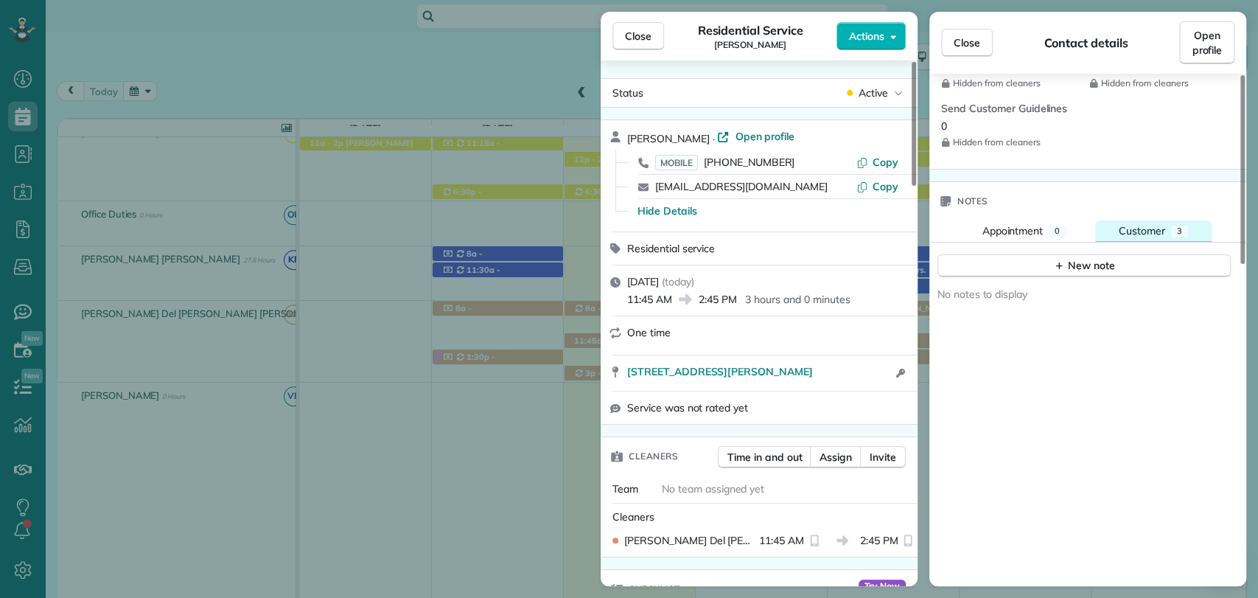
click at [1169, 220] on button "Customer 3" at bounding box center [1154, 230] width 116 height 21
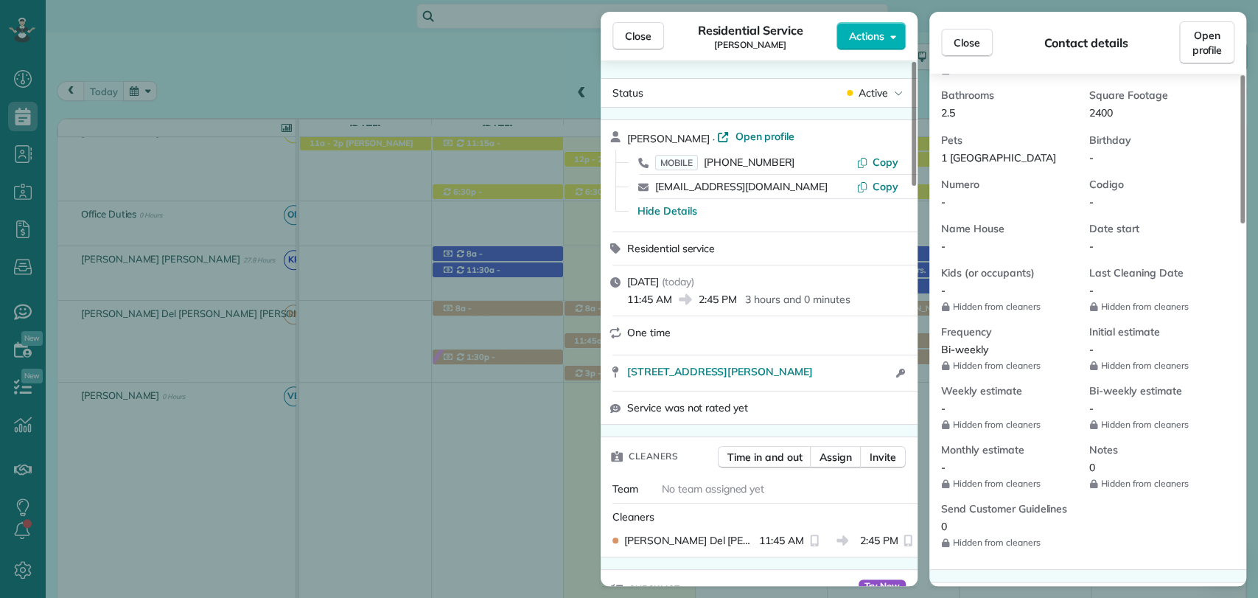
scroll to position [0, 0]
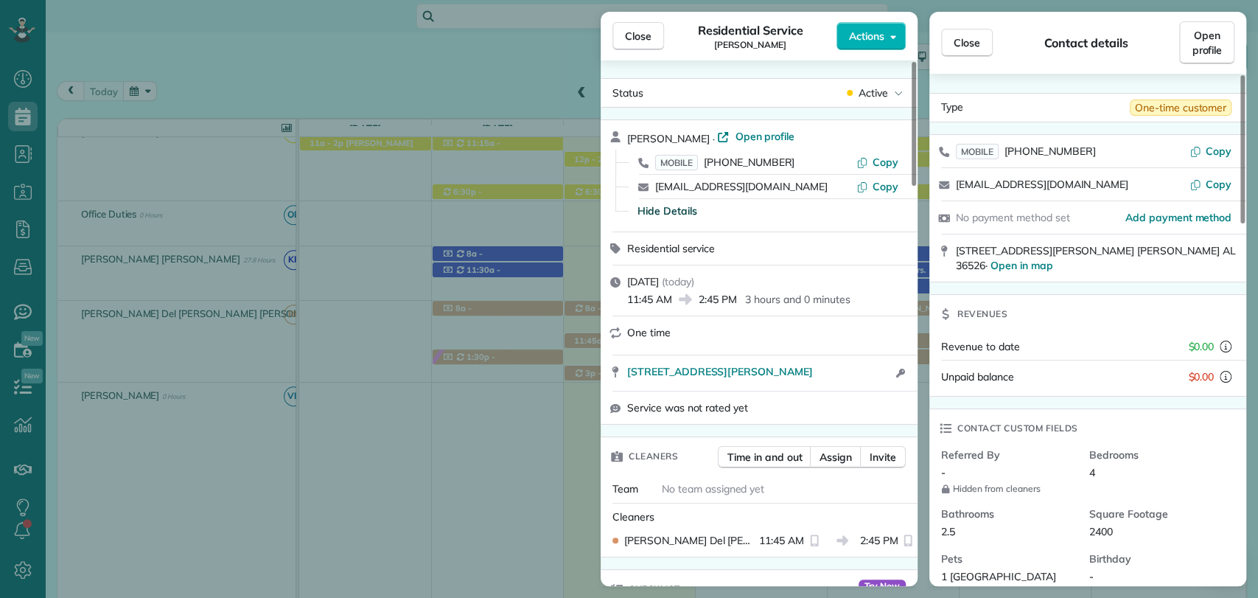
click at [662, 215] on span "Hide Details" at bounding box center [668, 210] width 60 height 15
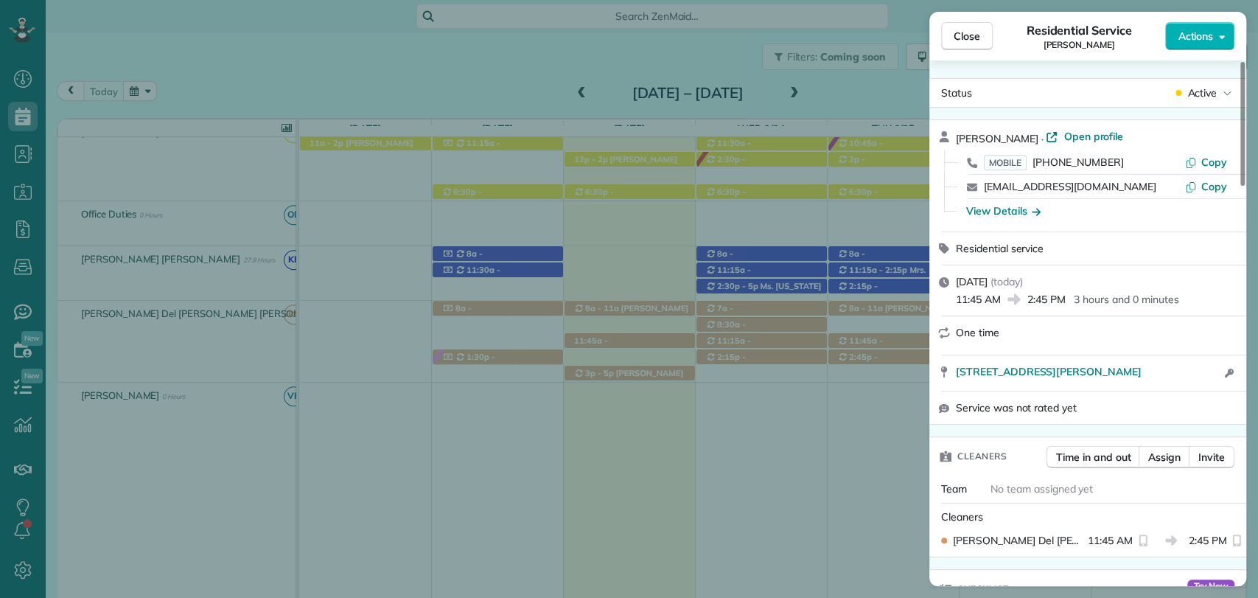
drag, startPoint x: 962, startPoint y: 31, endPoint x: 935, endPoint y: 47, distance: 31.7
click at [962, 31] on span "Close" at bounding box center [967, 36] width 27 height 15
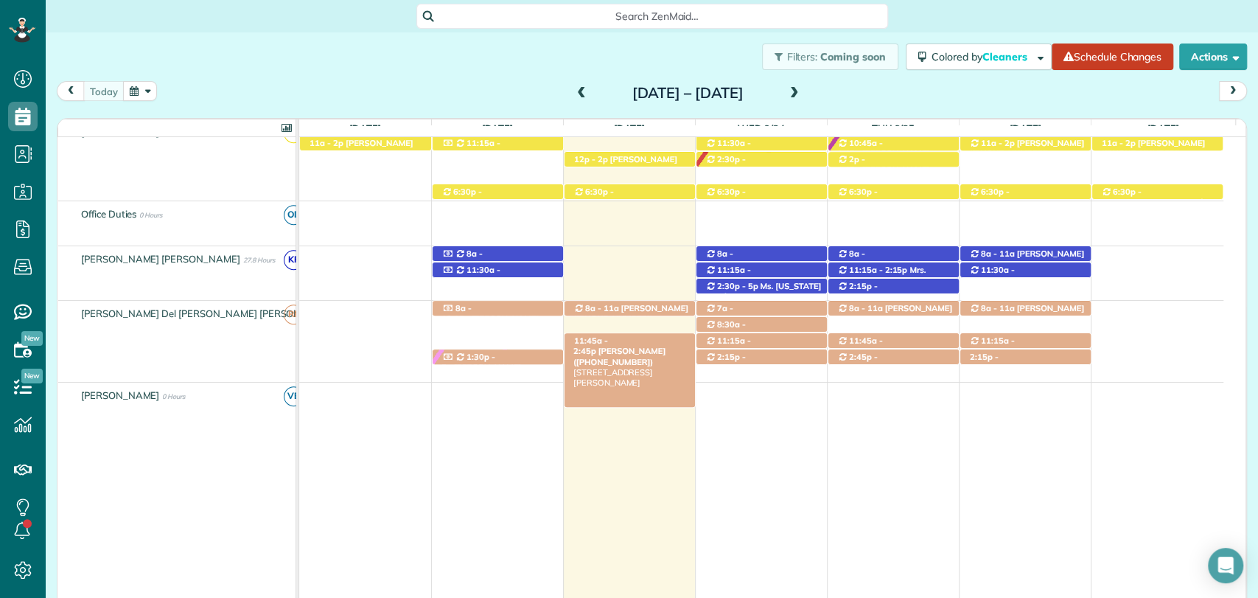
click at [637, 346] on span "Linda Williams (+12512090604)" at bounding box center [620, 356] width 92 height 21
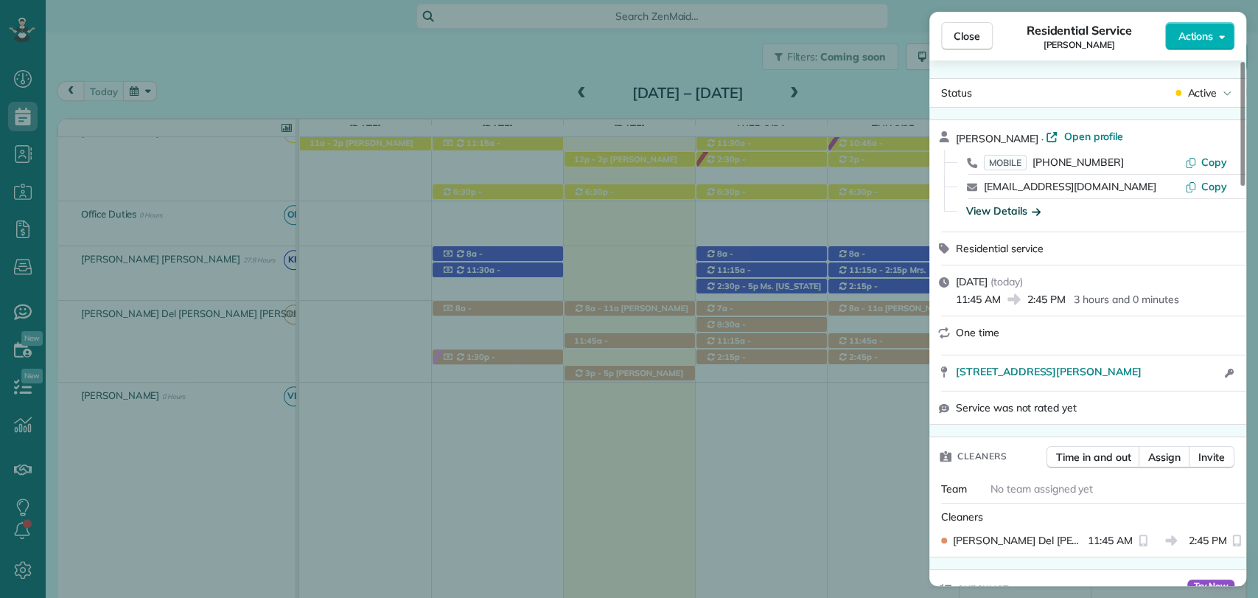
click at [996, 212] on div "View Details" at bounding box center [1004, 210] width 74 height 15
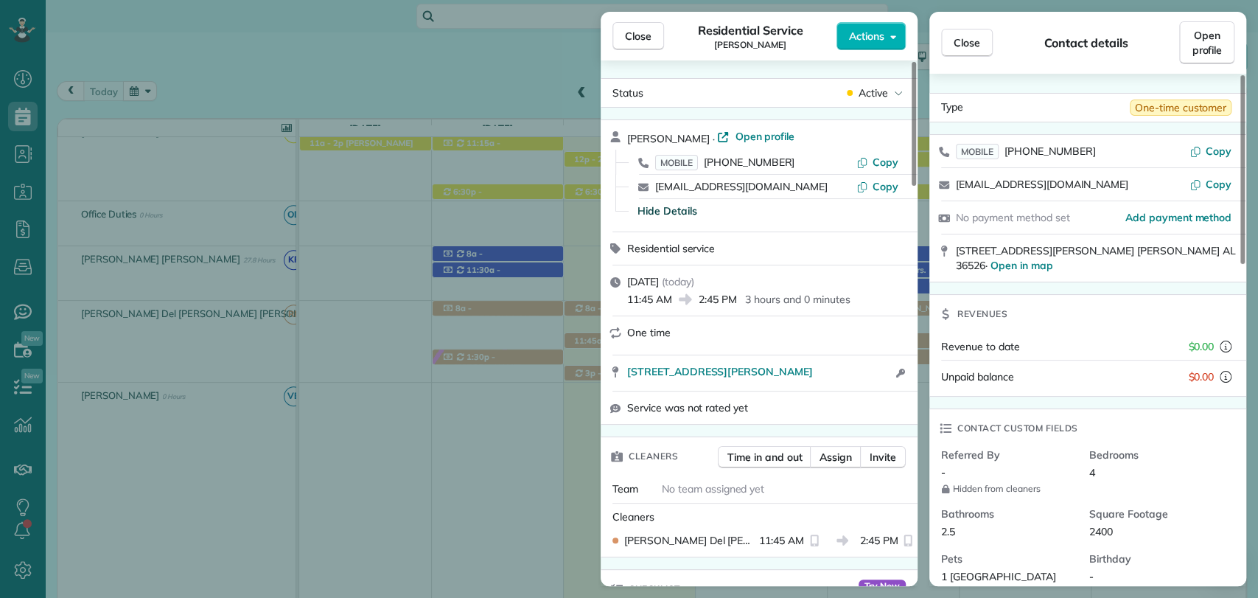
click at [761, 144] on div "Linda Williams · Open profile" at bounding box center [768, 137] width 282 height 17
click at [765, 136] on span "Open profile" at bounding box center [765, 136] width 60 height 15
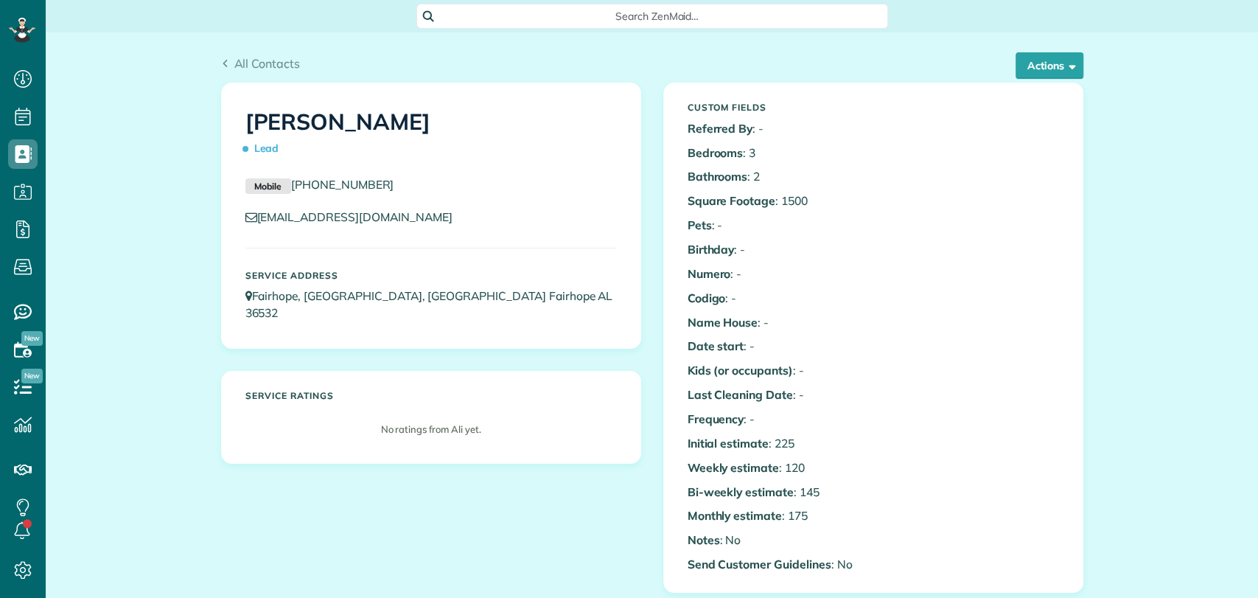
click at [546, 12] on span "Search ZenMaid…" at bounding box center [658, 16] width 448 height 15
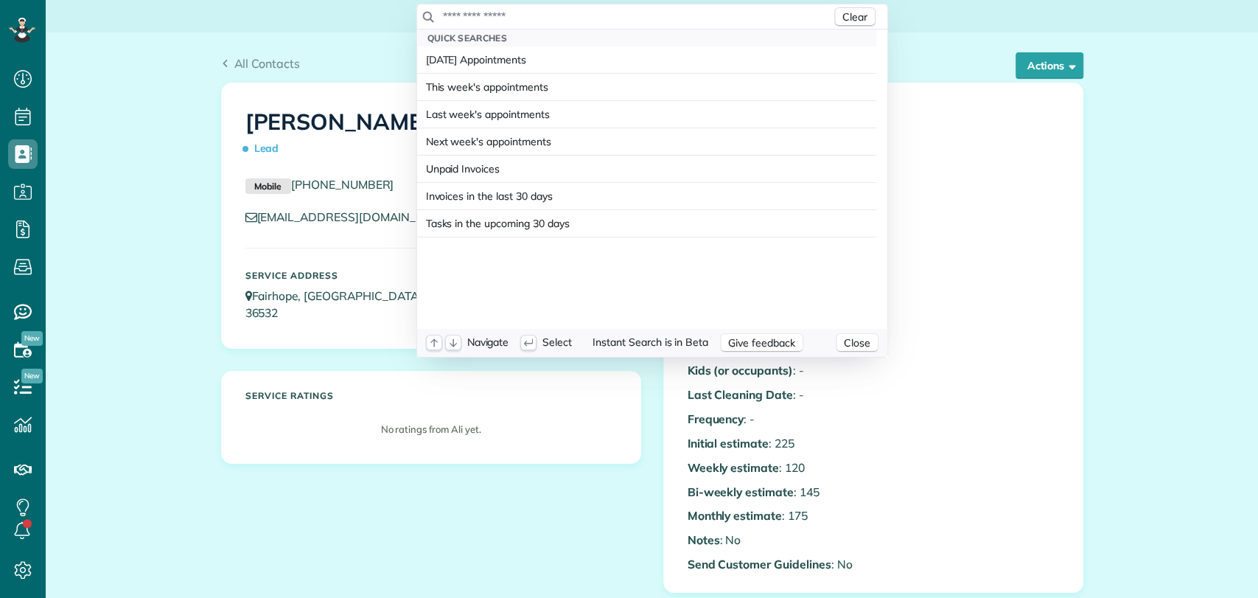
click at [540, 16] on input "text" at bounding box center [636, 16] width 389 height 15
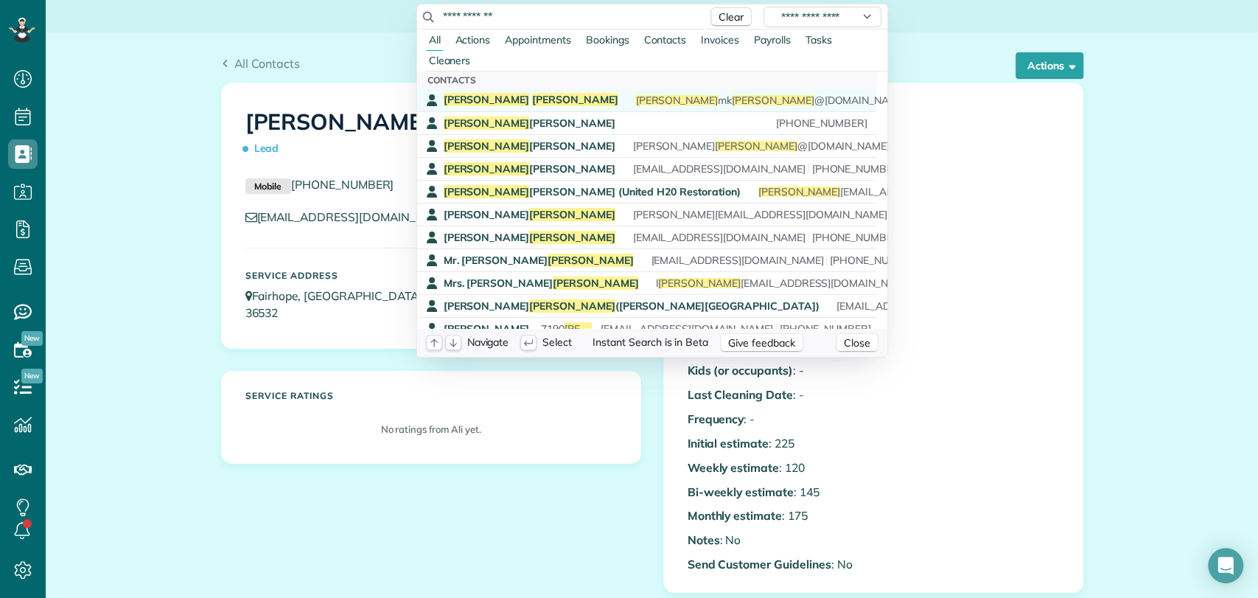
type input "**********"
click at [464, 103] on span "[PERSON_NAME]" at bounding box center [487, 99] width 86 height 13
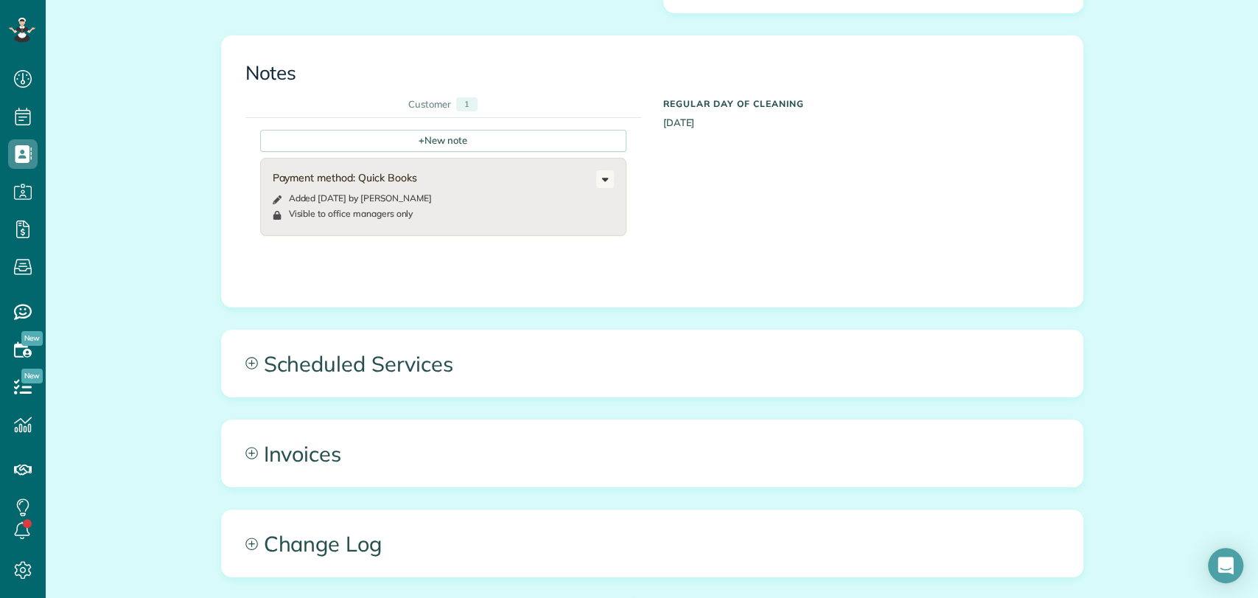
scroll to position [737, 0]
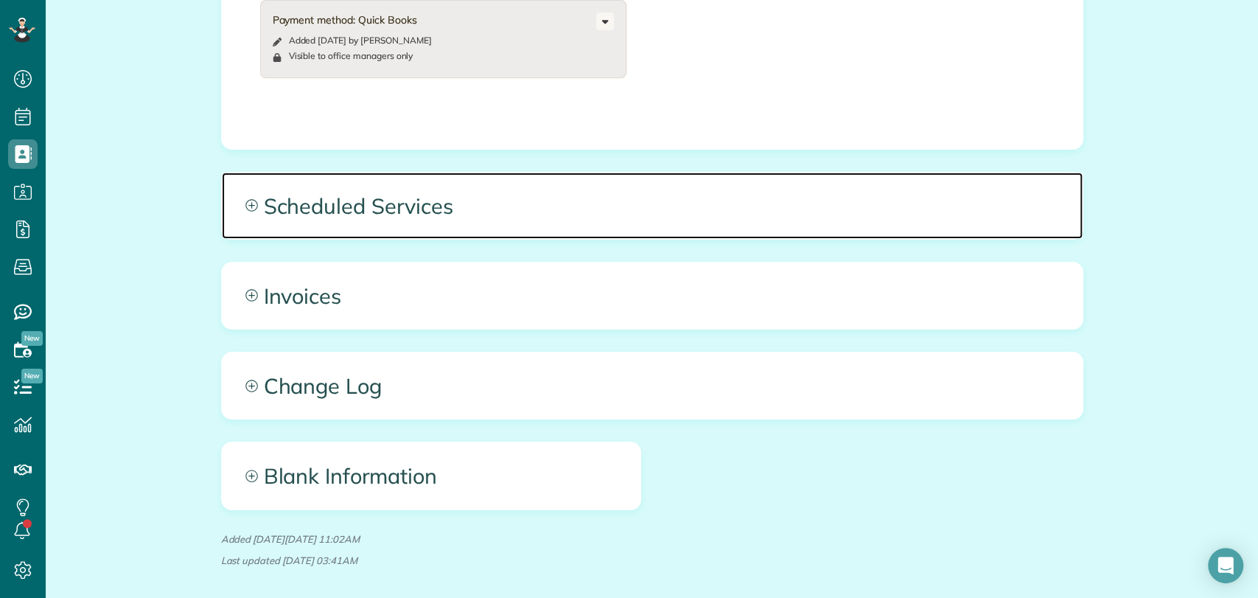
click at [470, 188] on span "Scheduled Services" at bounding box center [652, 206] width 861 height 66
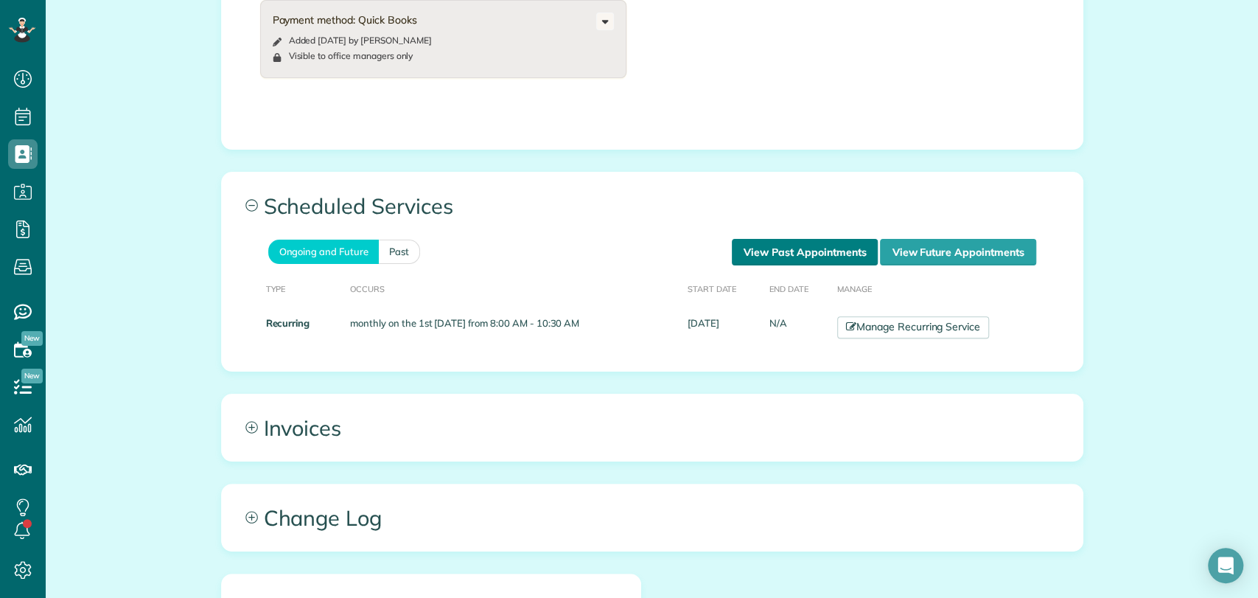
click at [815, 261] on link "View Past Appointments" at bounding box center [805, 252] width 146 height 27
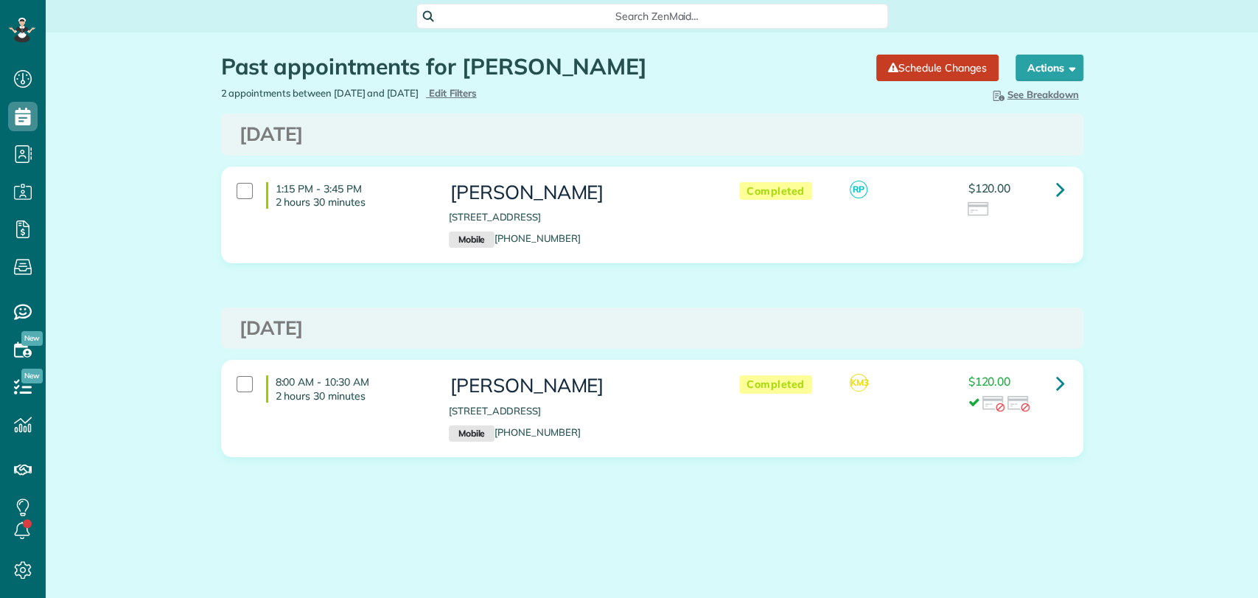
scroll to position [6, 6]
click at [1050, 187] on link at bounding box center [1060, 189] width 29 height 29
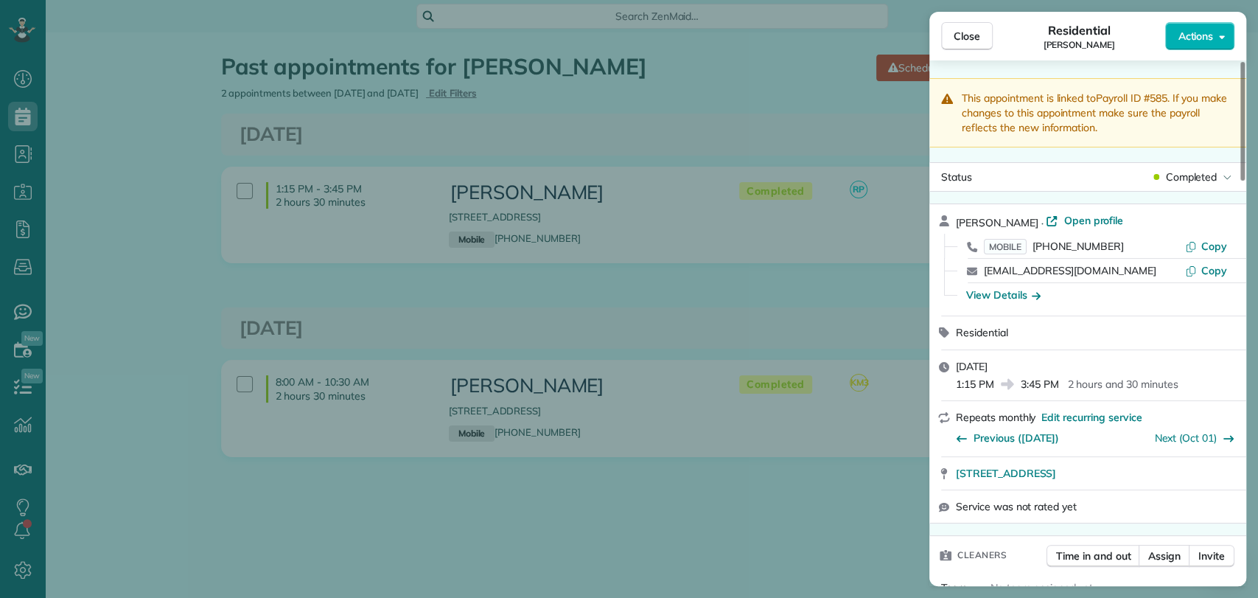
scroll to position [655, 0]
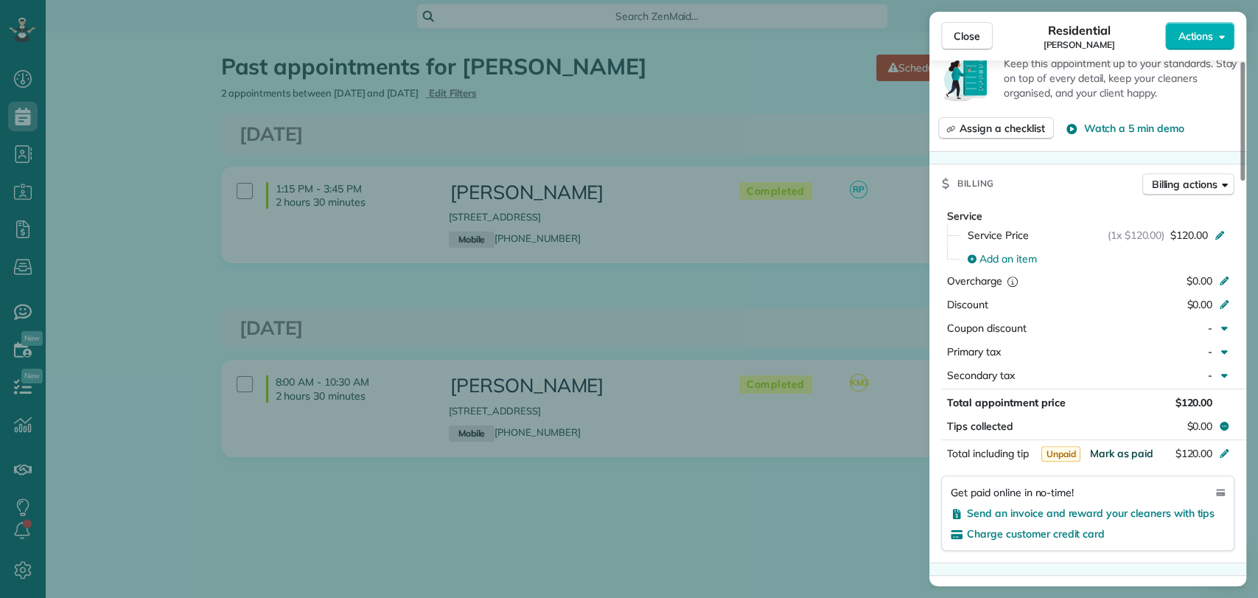
click at [1122, 450] on span "Mark as paid" at bounding box center [1122, 453] width 64 height 13
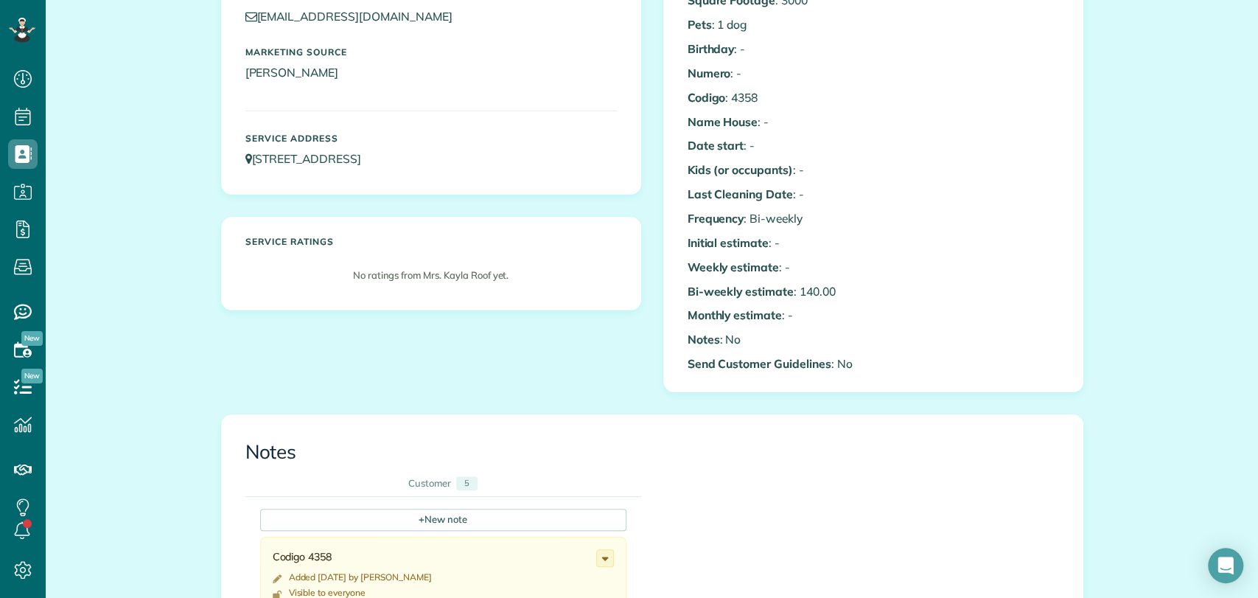
scroll to position [409, 0]
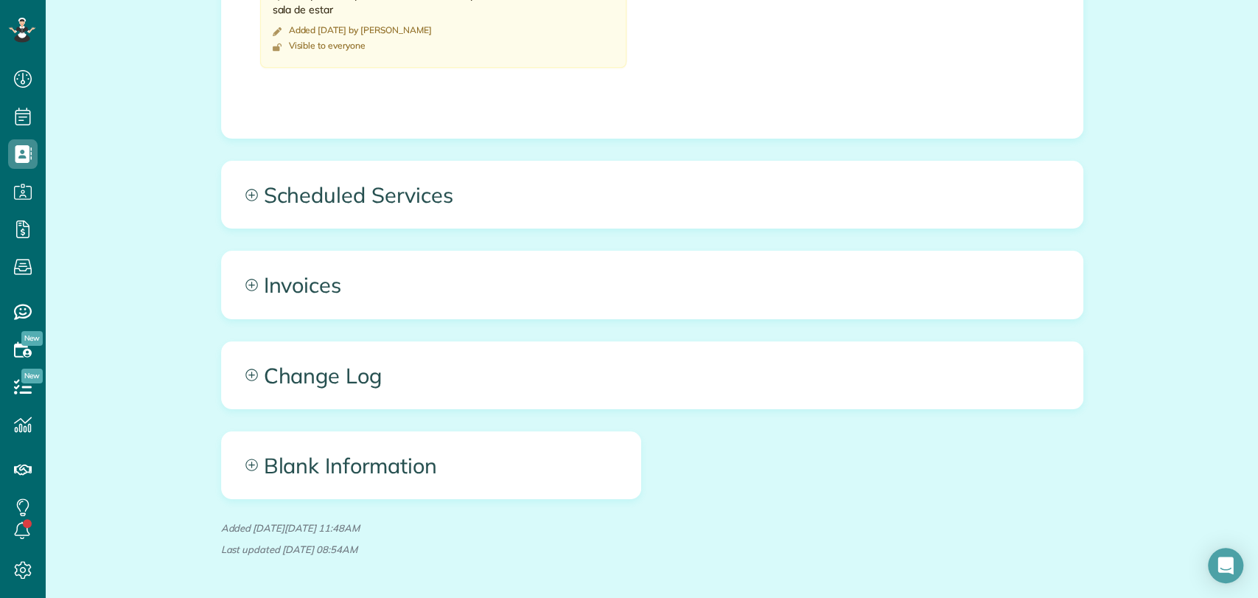
scroll to position [1065, 0]
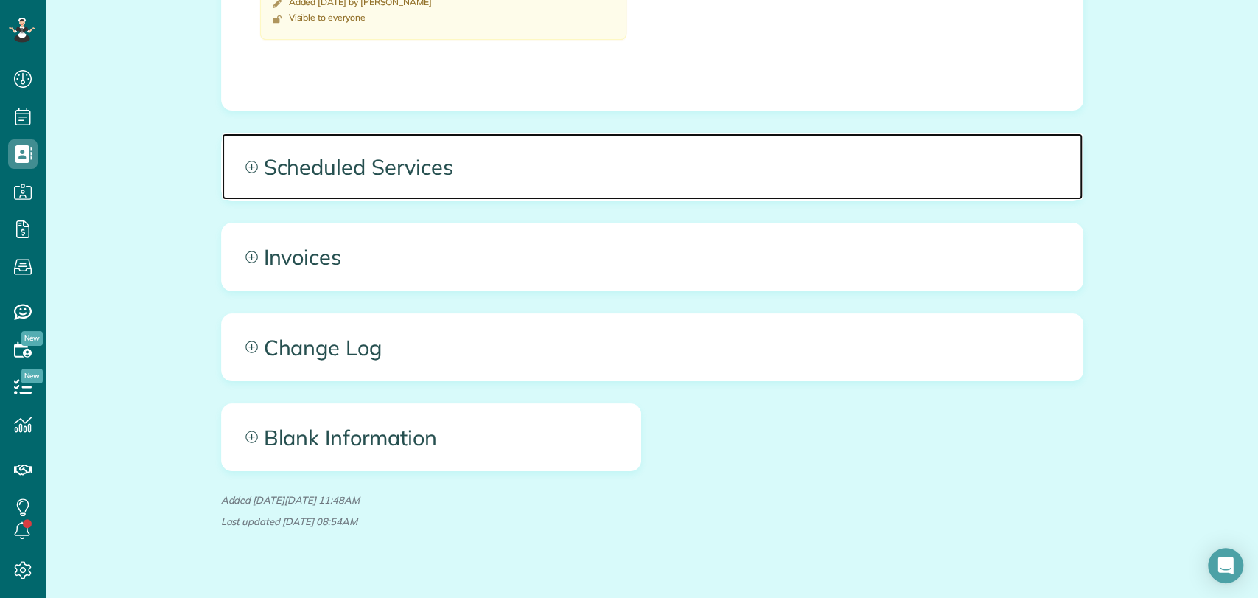
click at [425, 167] on span "Scheduled Services" at bounding box center [652, 166] width 861 height 66
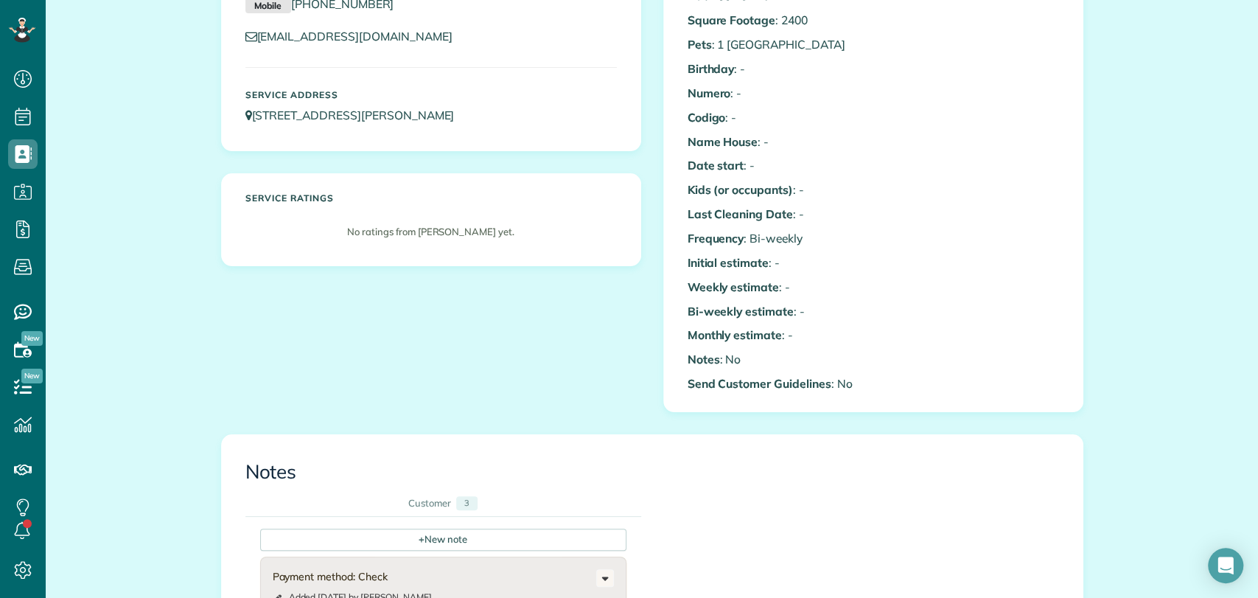
scroll to position [0, 0]
